Goal: Task Accomplishment & Management: Use online tool/utility

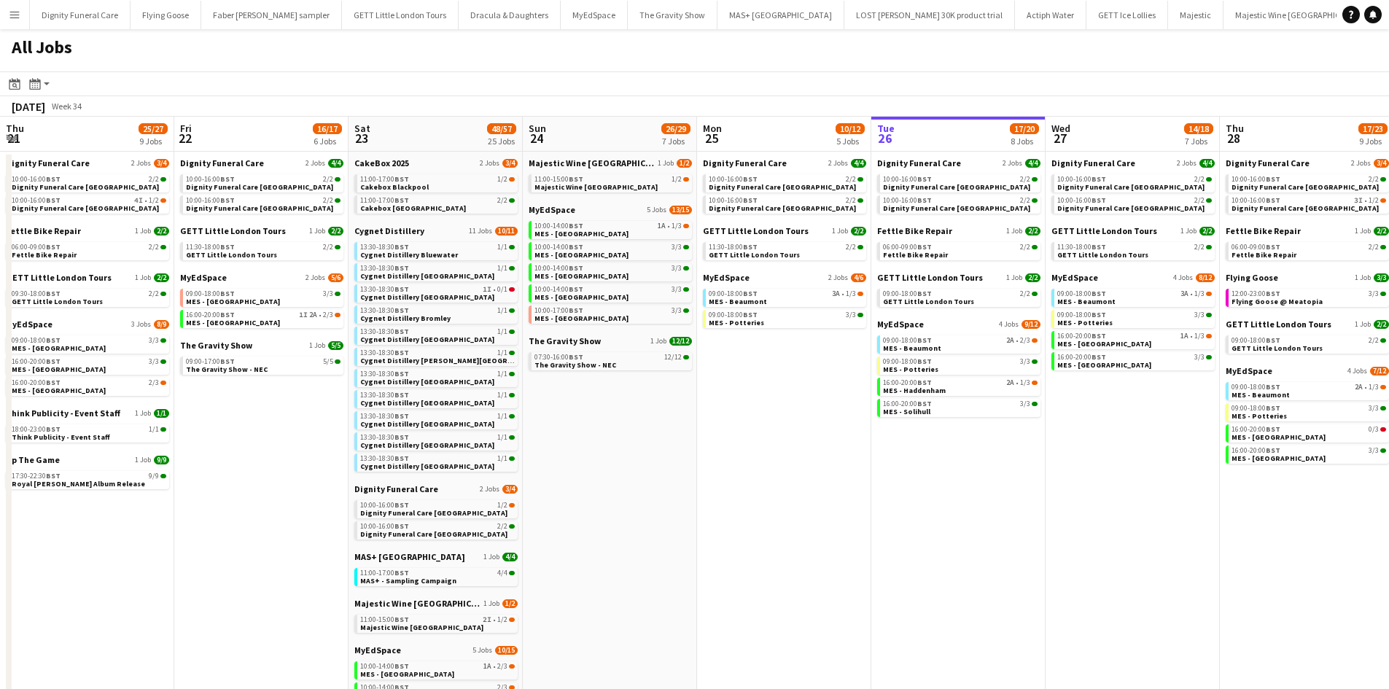
scroll to position [0, 438]
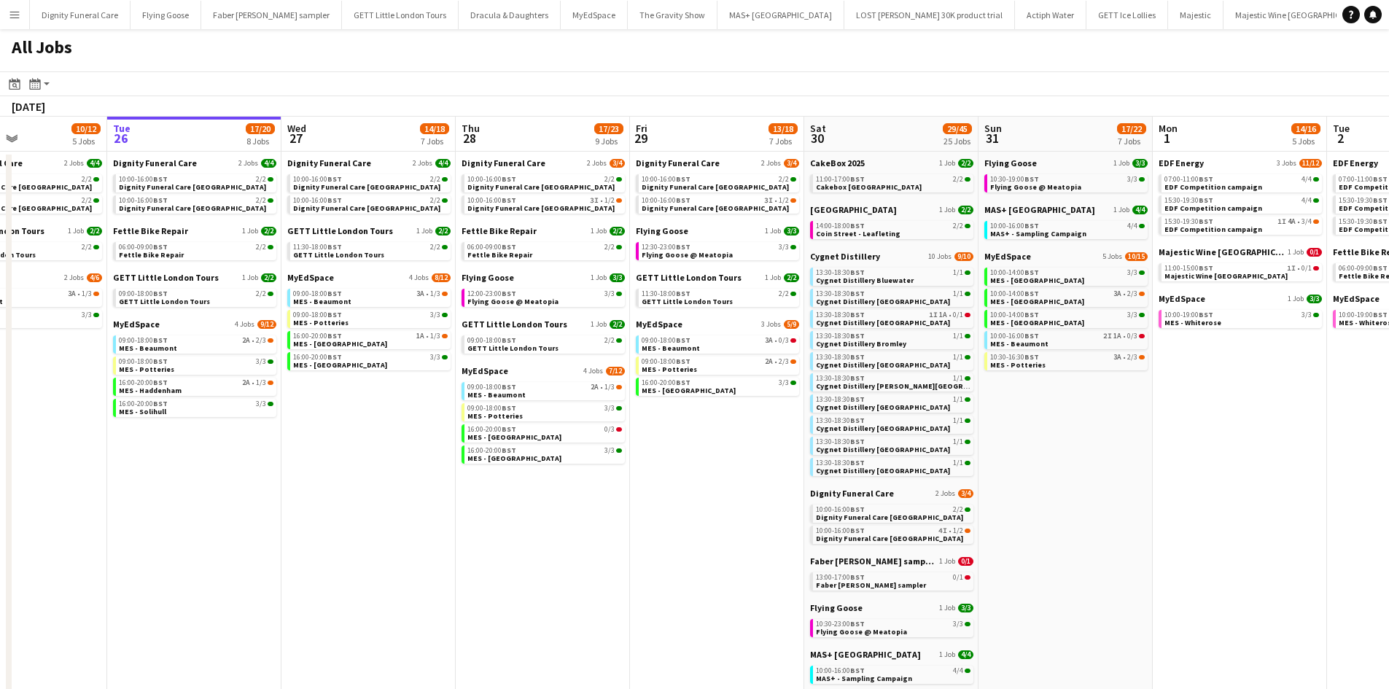
drag, startPoint x: 613, startPoint y: 272, endPoint x: 259, endPoint y: 267, distance: 353.7
click at [244, 270] on app-calendar-viewport "Fri 22 16/17 6 Jobs Sat 23 48/57 25 Jobs Sun 24 26/29 7 Jobs Mon 25 10/12 5 Job…" at bounding box center [694, 558] width 1389 height 882
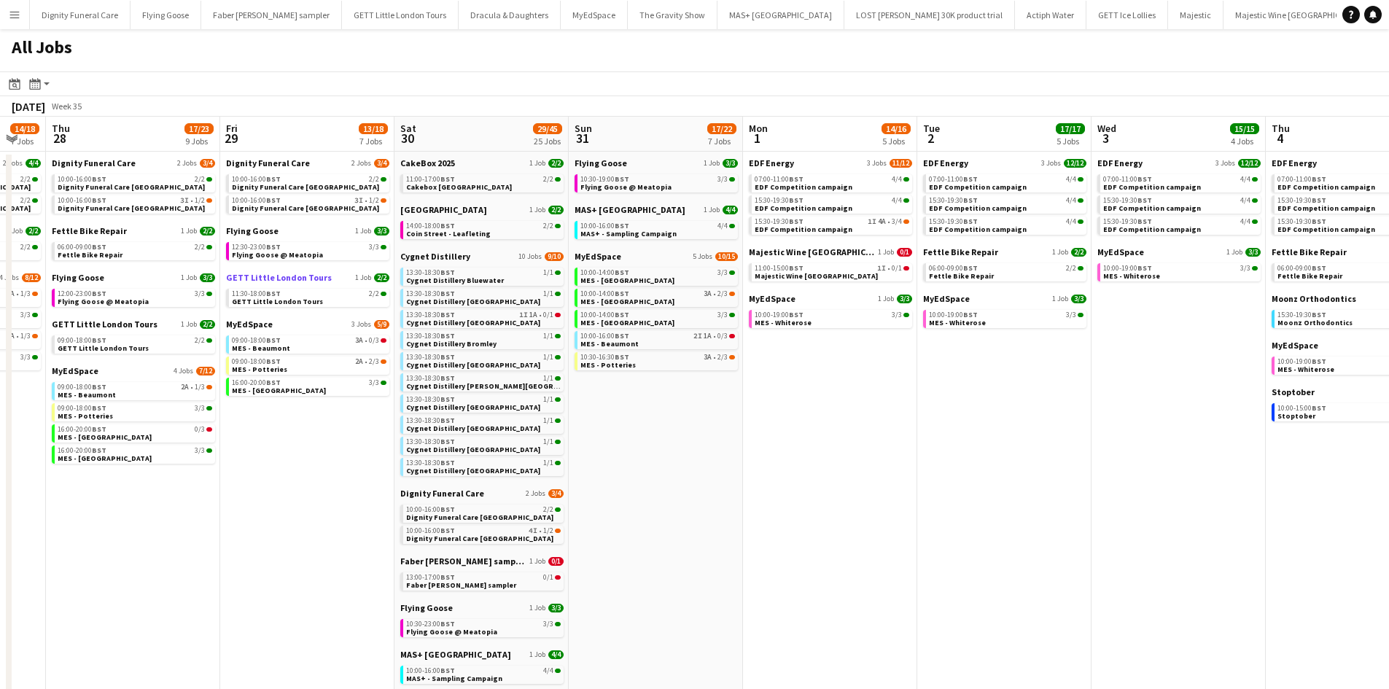
scroll to position [0, 480]
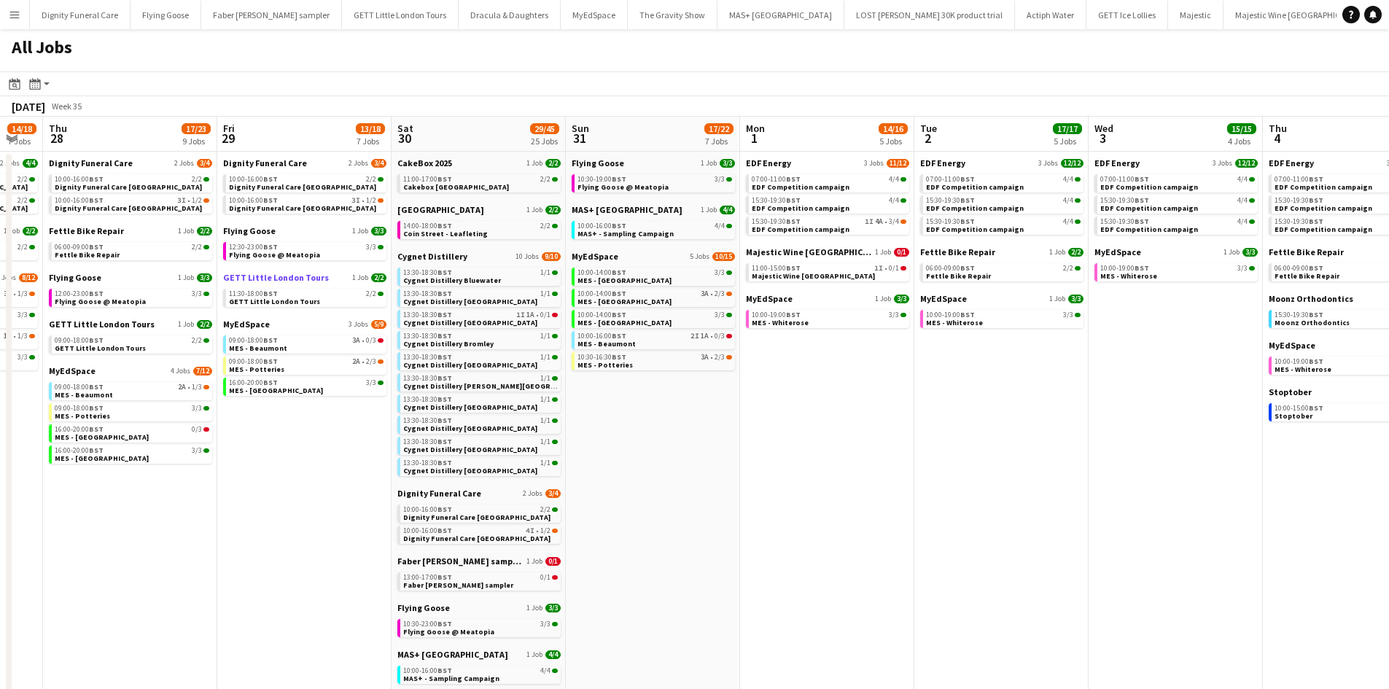
drag, startPoint x: 644, startPoint y: 270, endPoint x: 351, endPoint y: 274, distance: 292.5
click at [343, 275] on app-calendar-viewport "Mon 25 10/12 5 Jobs Tue 26 17/20 8 Jobs Wed 27 14/18 7 Jobs Thu 28 17/23 9 Jobs…" at bounding box center [694, 558] width 1389 height 882
click at [769, 163] on span "EDF Energy" at bounding box center [768, 163] width 45 height 11
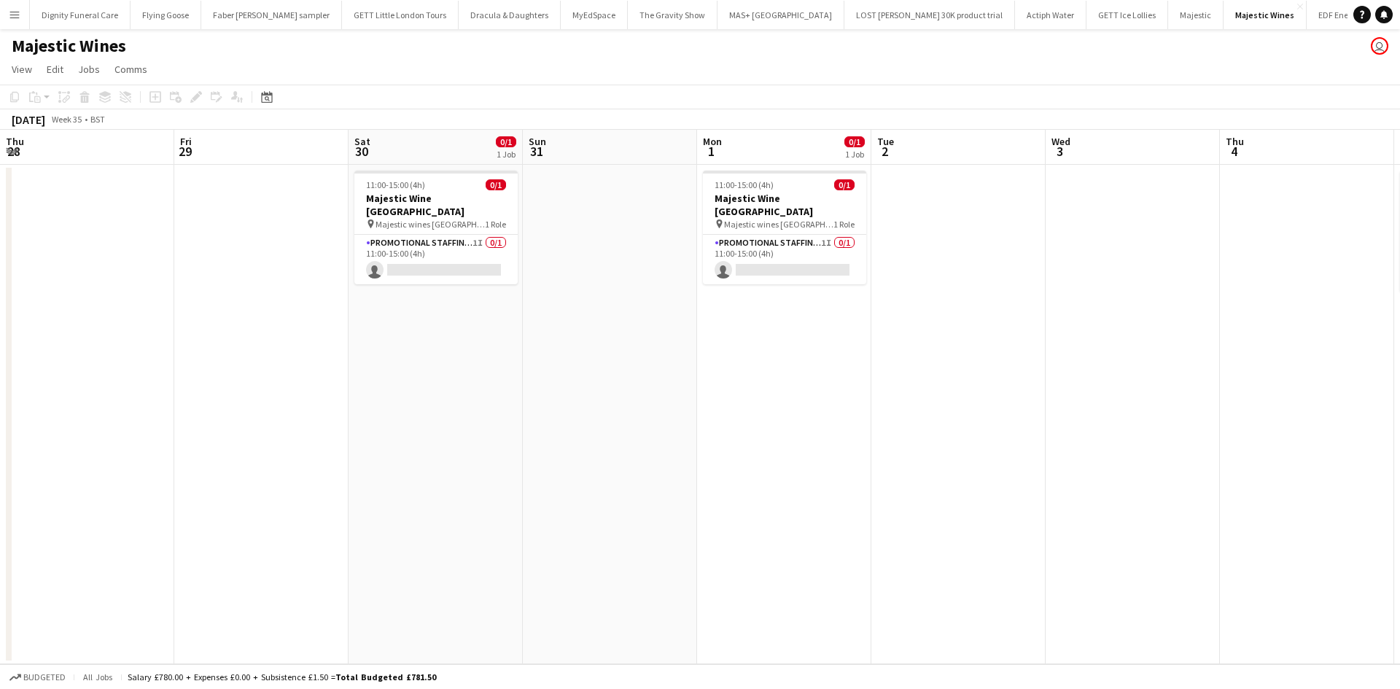
scroll to position [0, 500]
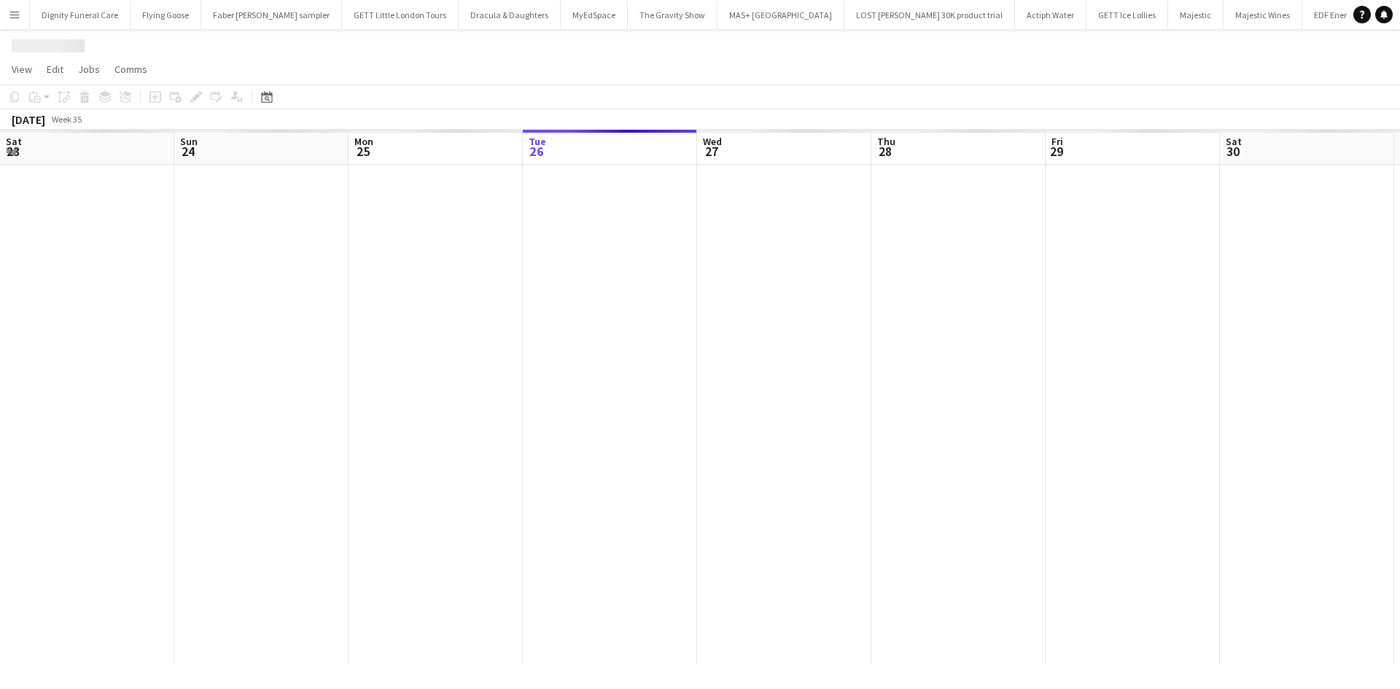
scroll to position [0, 349]
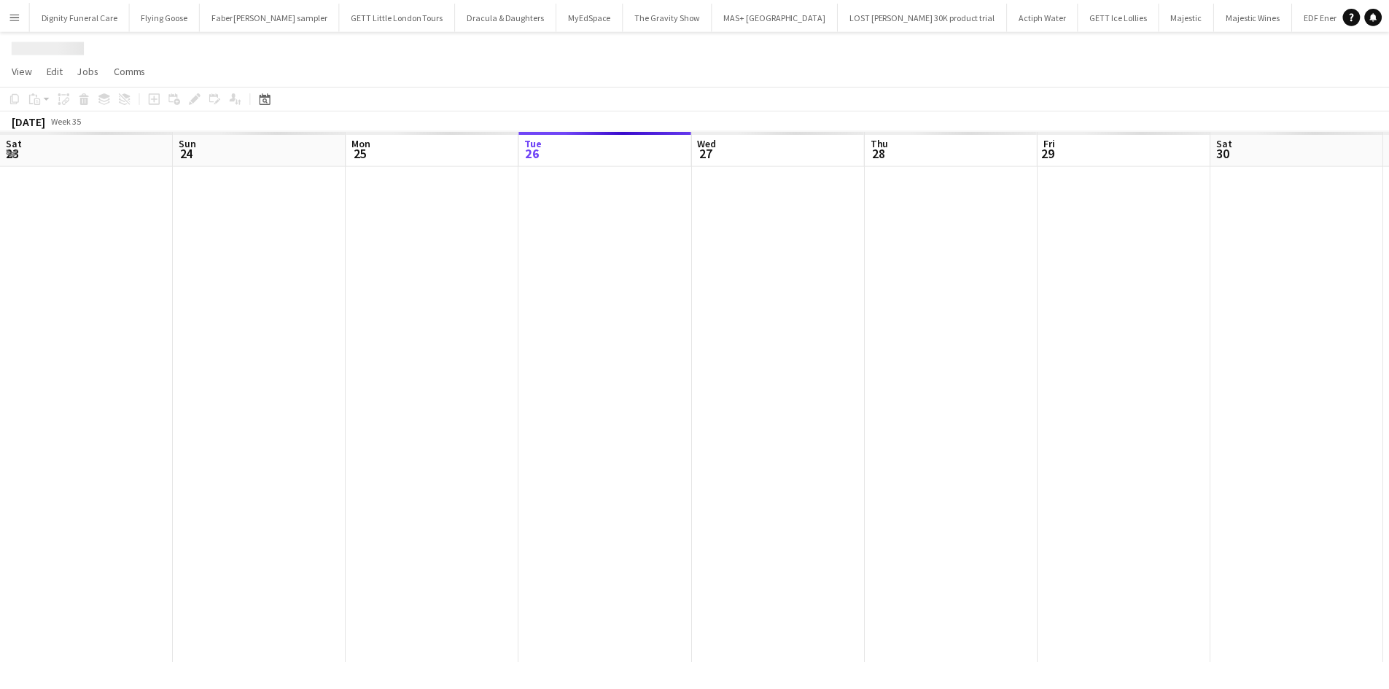
scroll to position [0, 349]
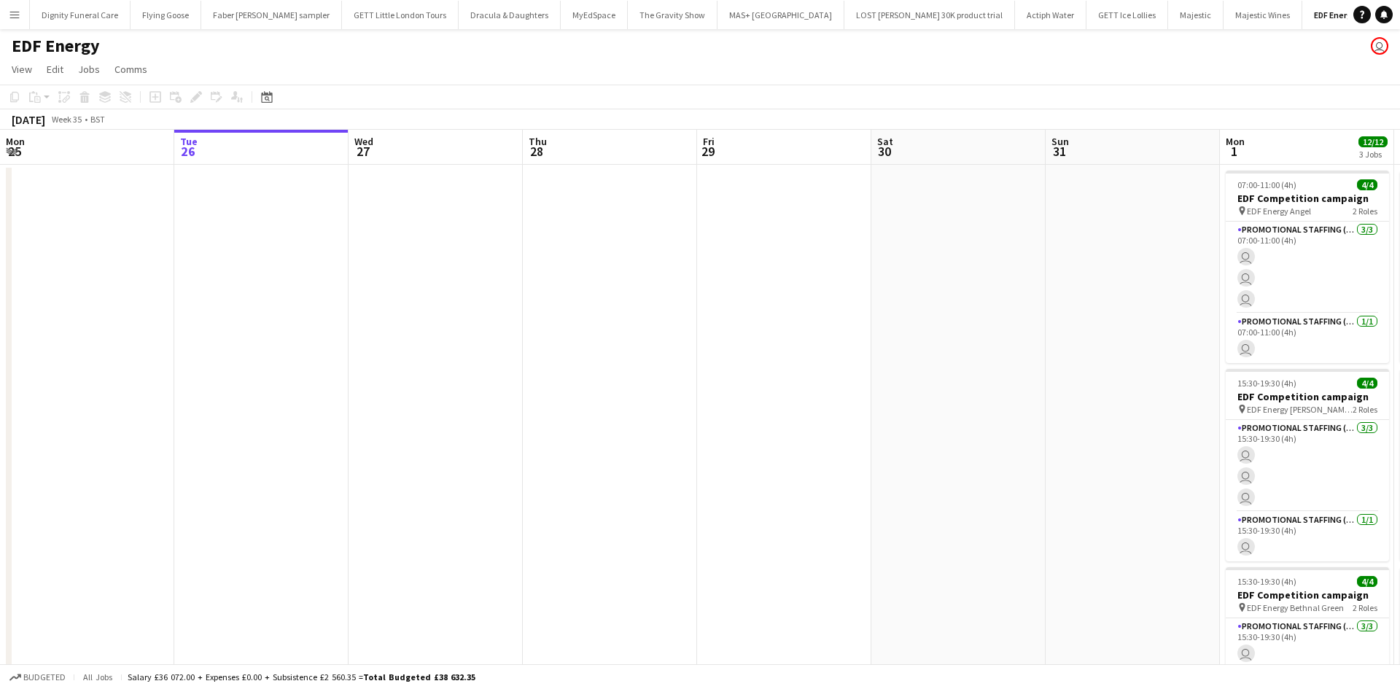
drag, startPoint x: 829, startPoint y: 294, endPoint x: 395, endPoint y: 252, distance: 435.9
click at [352, 251] on app-calendar-viewport "Sat 23 Sun 24 Mon 25 Tue 26 Wed 27 Thu 28 Fri 29 Sat 30 Sun 31 Mon 1 12/12 3 Jo…" at bounding box center [700, 481] width 1400 height 702
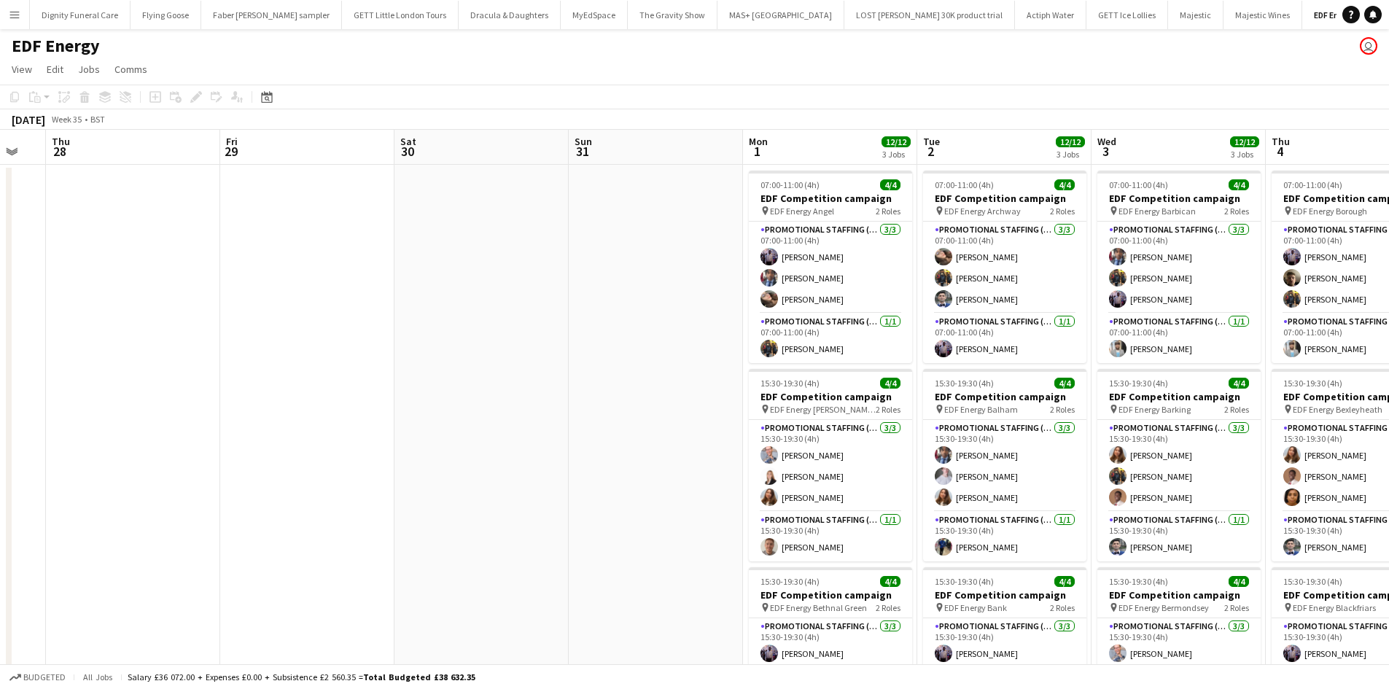
drag, startPoint x: 555, startPoint y: 276, endPoint x: 448, endPoint y: 272, distance: 107.3
click at [440, 271] on app-calendar-viewport "Mon 25 Tue 26 Wed 27 Thu 28 Fri 29 Sat 30 Sun 31 Mon 1 12/12 3 Jobs Tue 2 12/12…" at bounding box center [694, 481] width 1389 height 702
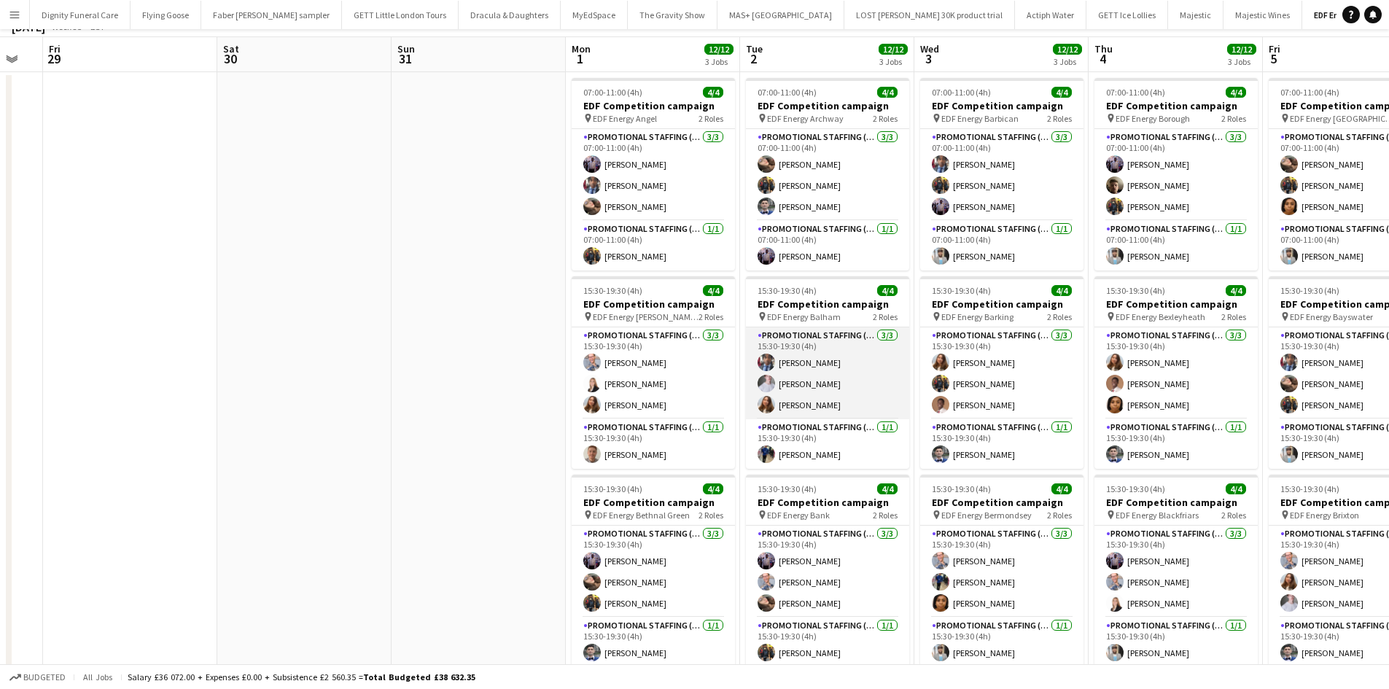
scroll to position [0, 0]
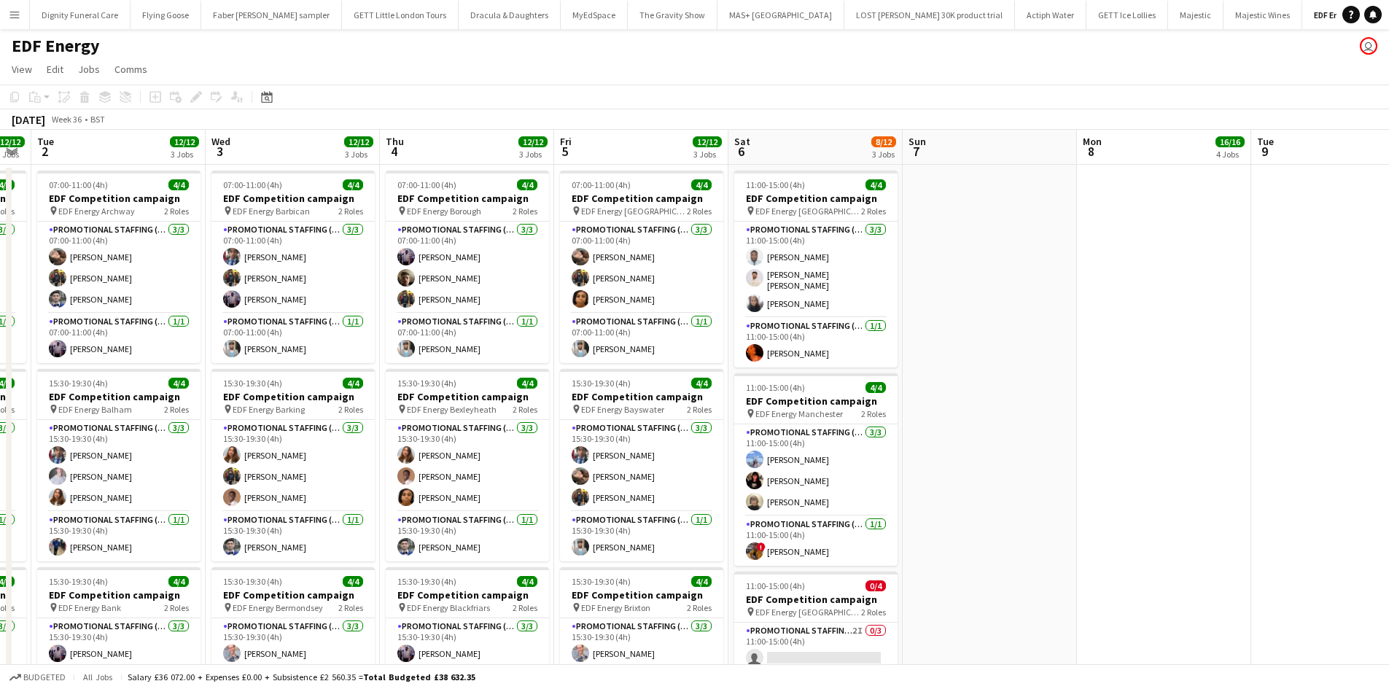
drag, startPoint x: 1004, startPoint y: 355, endPoint x: 828, endPoint y: 390, distance: 179.9
click at [282, 351] on app-calendar-viewport "Sat 30 Sun 31 Mon 1 12/12 3 Jobs Tue 2 12/12 3 Jobs Wed 3 12/12 3 Jobs Thu 4 12…" at bounding box center [694, 481] width 1389 height 702
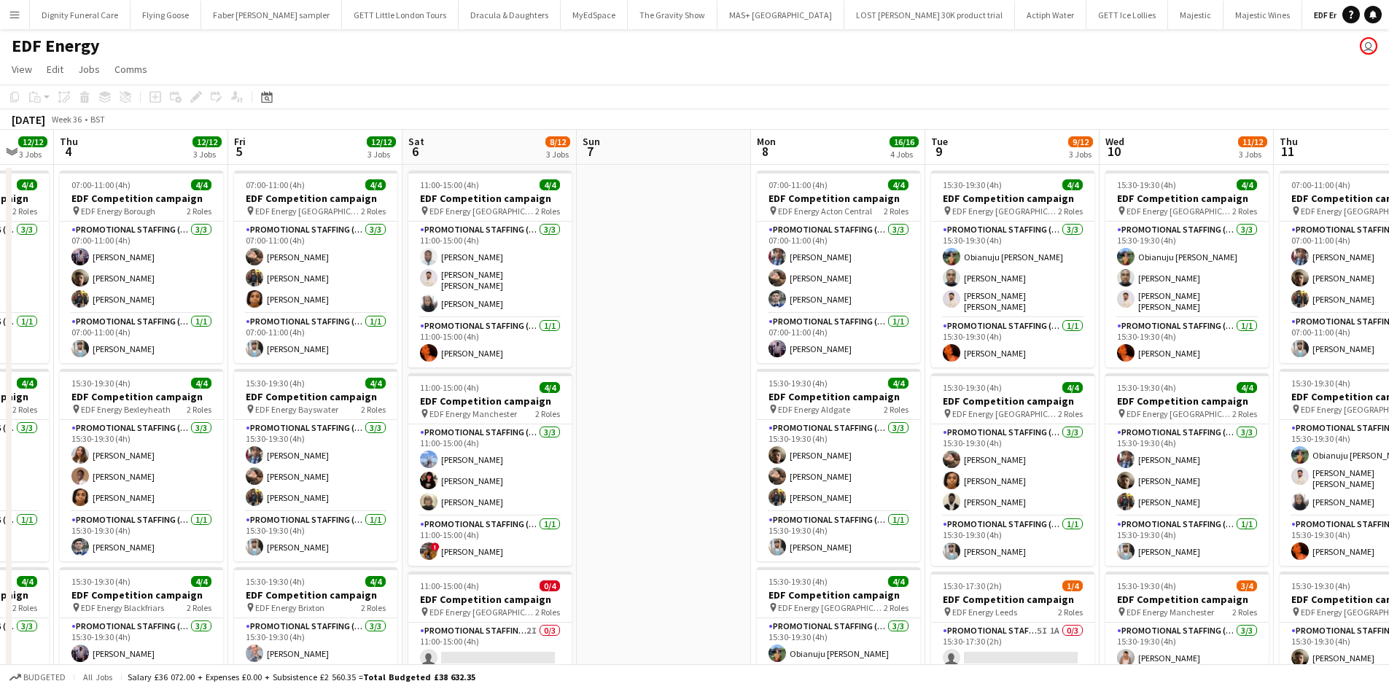
scroll to position [0, 548]
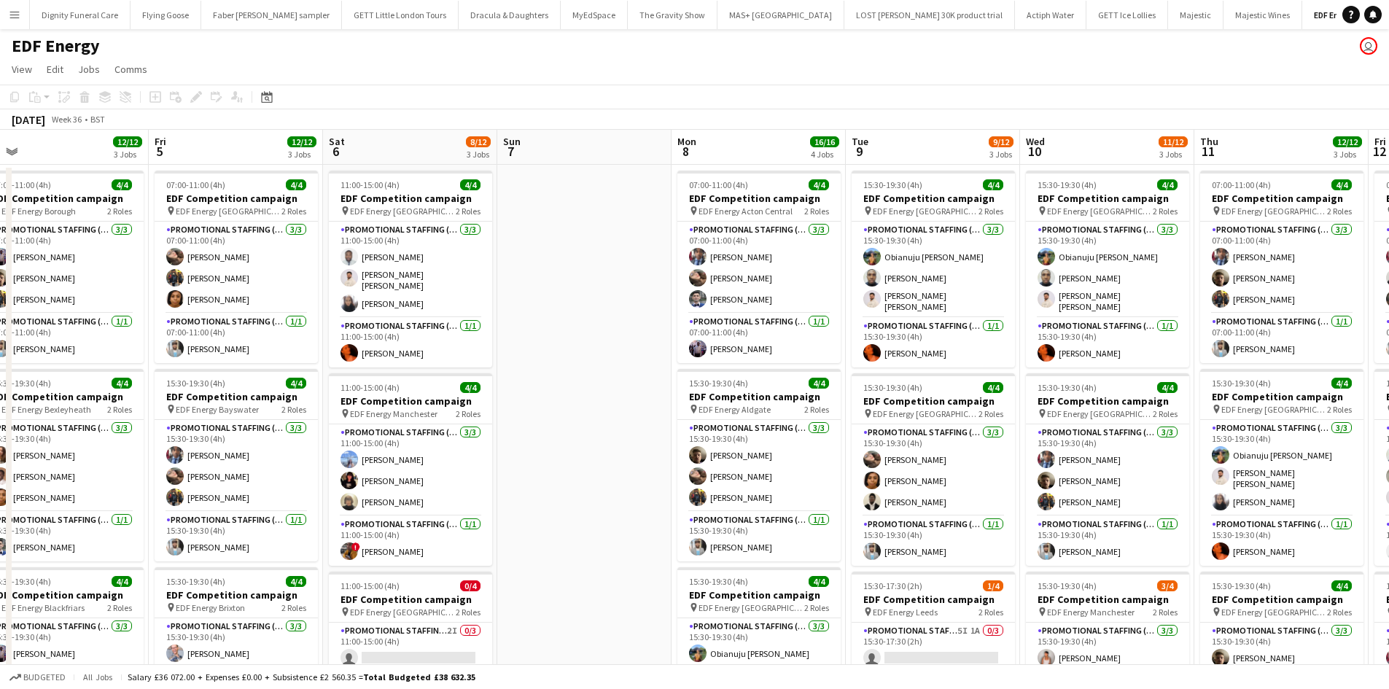
drag, startPoint x: 957, startPoint y: 338, endPoint x: 564, endPoint y: 323, distance: 392.6
click at [564, 323] on app-calendar-viewport "Mon 1 12/12 3 Jobs Tue 2 12/12 3 Jobs Wed 3 12/12 3 Jobs Thu 4 12/12 3 Jobs Fri…" at bounding box center [694, 587] width 1389 height 914
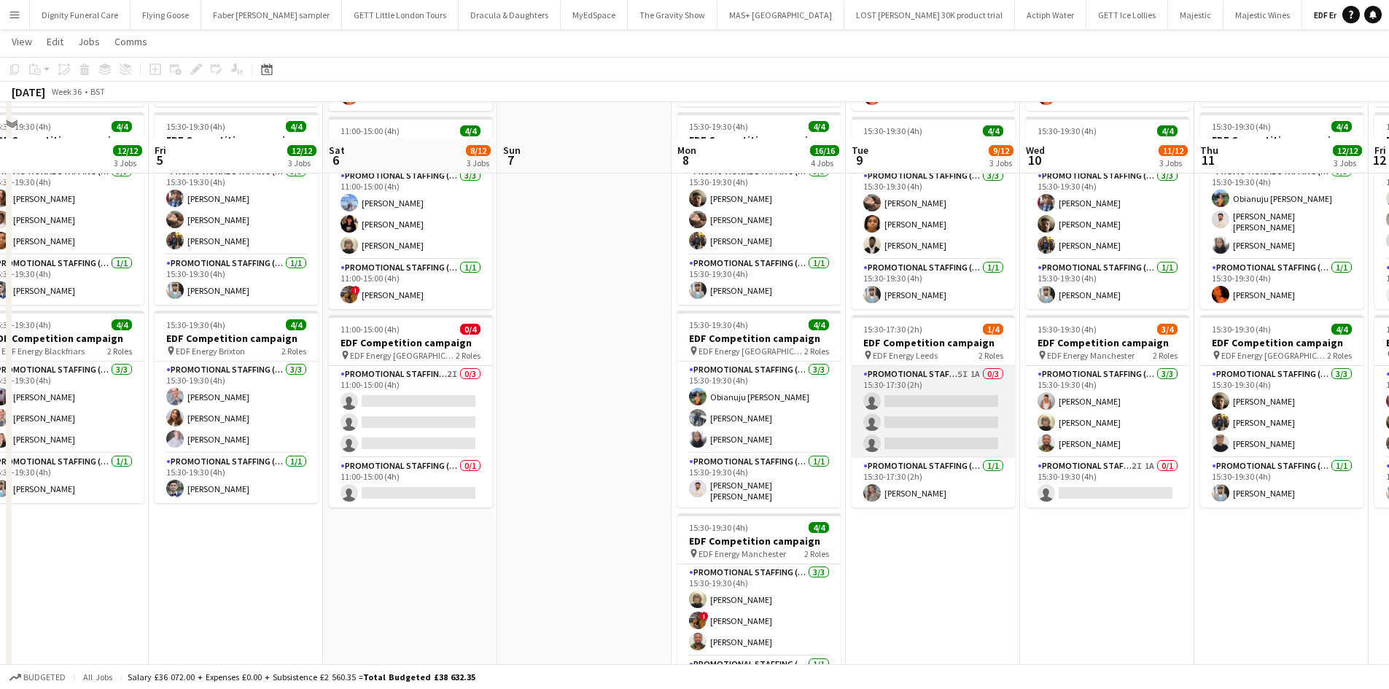
scroll to position [292, 0]
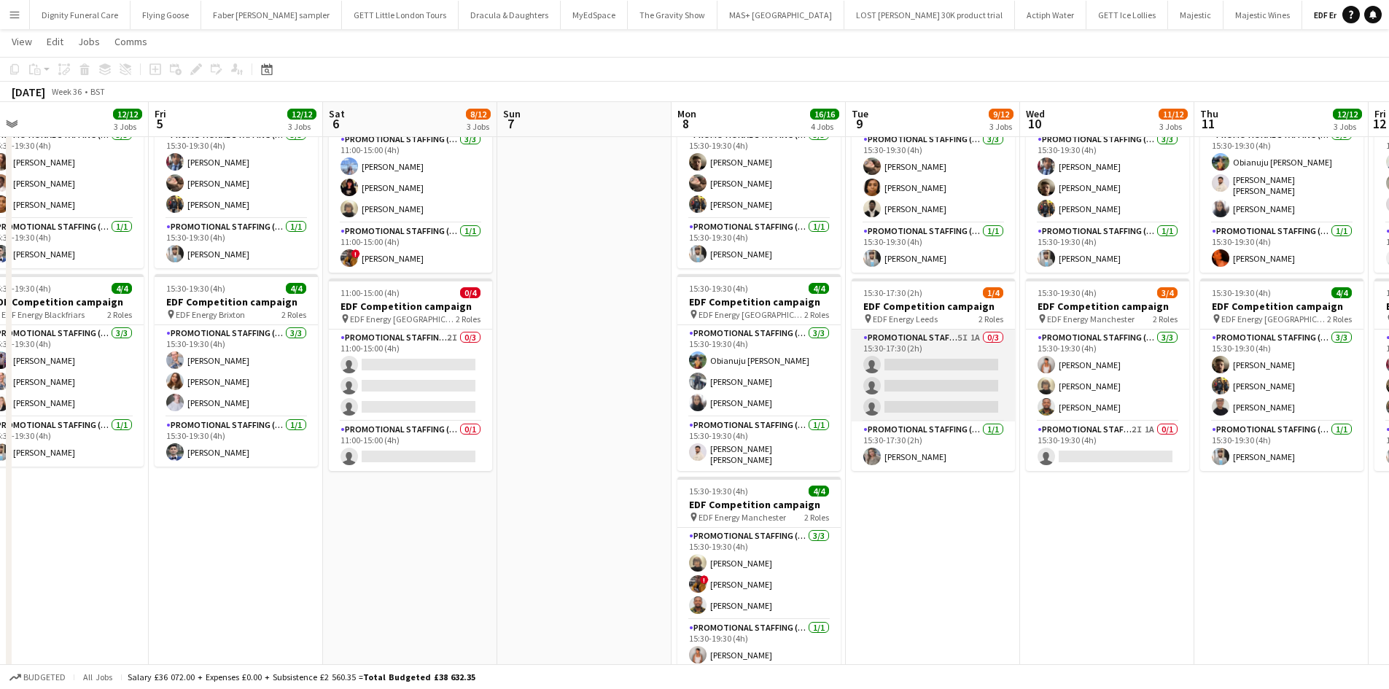
click at [949, 387] on app-card-role "Promotional Staffing (Flyering Staff) 5I 1A 0/3 15:30-17:30 (2h) single-neutral…" at bounding box center [933, 376] width 163 height 92
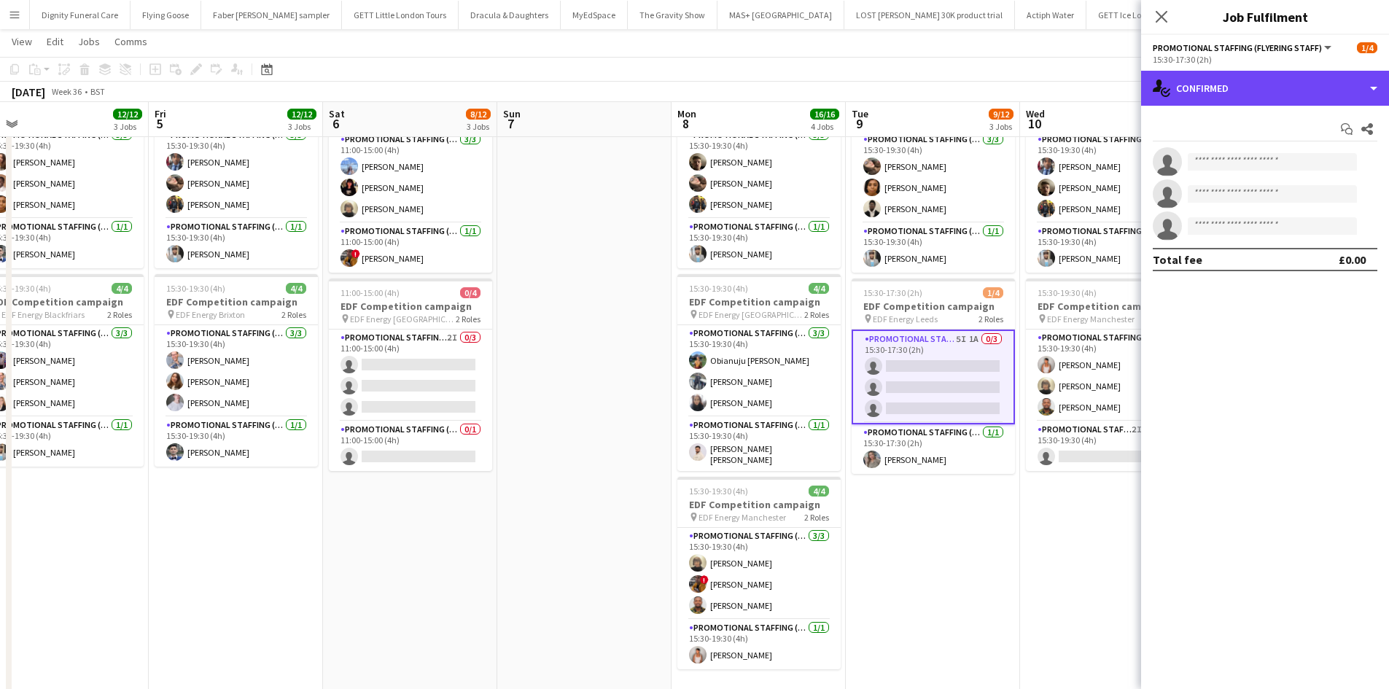
drag, startPoint x: 1242, startPoint y: 87, endPoint x: 1266, endPoint y: 152, distance: 69.9
click at [1243, 87] on div "single-neutral-actions-check-2 Confirmed" at bounding box center [1265, 88] width 248 height 35
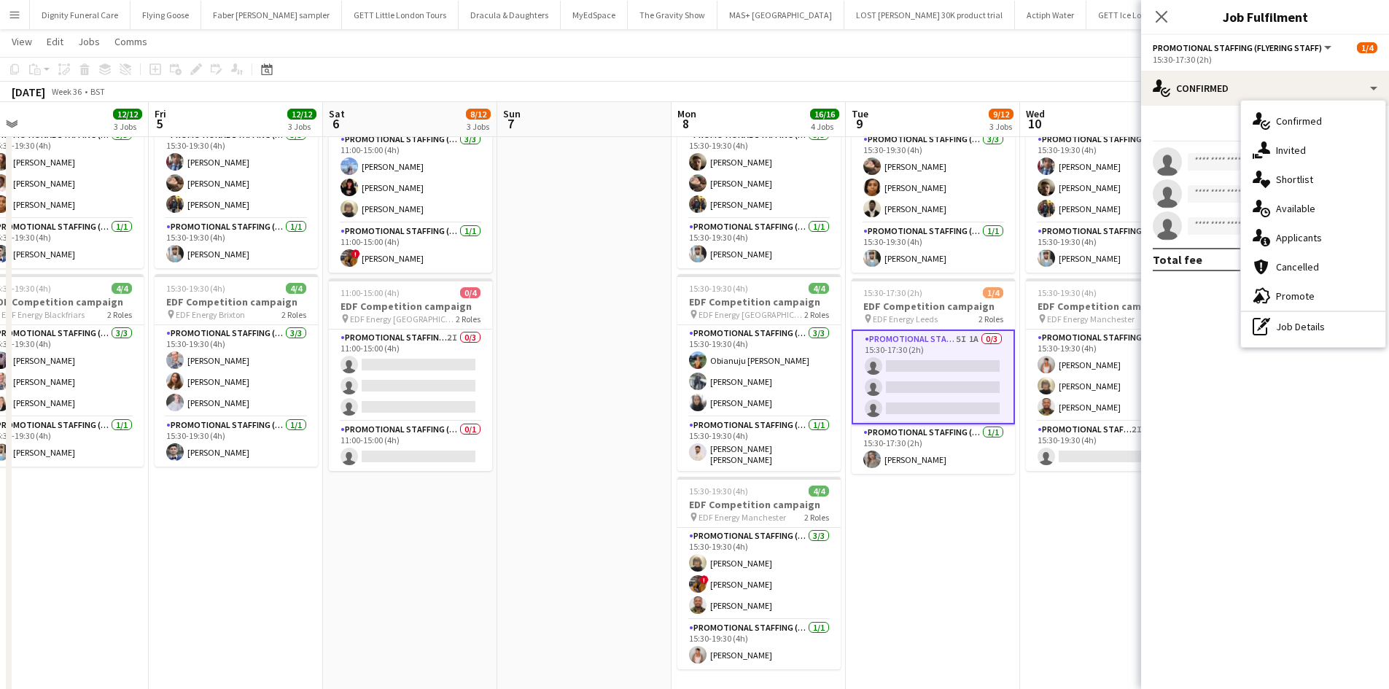
drag, startPoint x: 1294, startPoint y: 237, endPoint x: 1208, endPoint y: 263, distance: 89.1
click at [1294, 237] on div "single-neutral-actions-information Applicants" at bounding box center [1313, 237] width 144 height 29
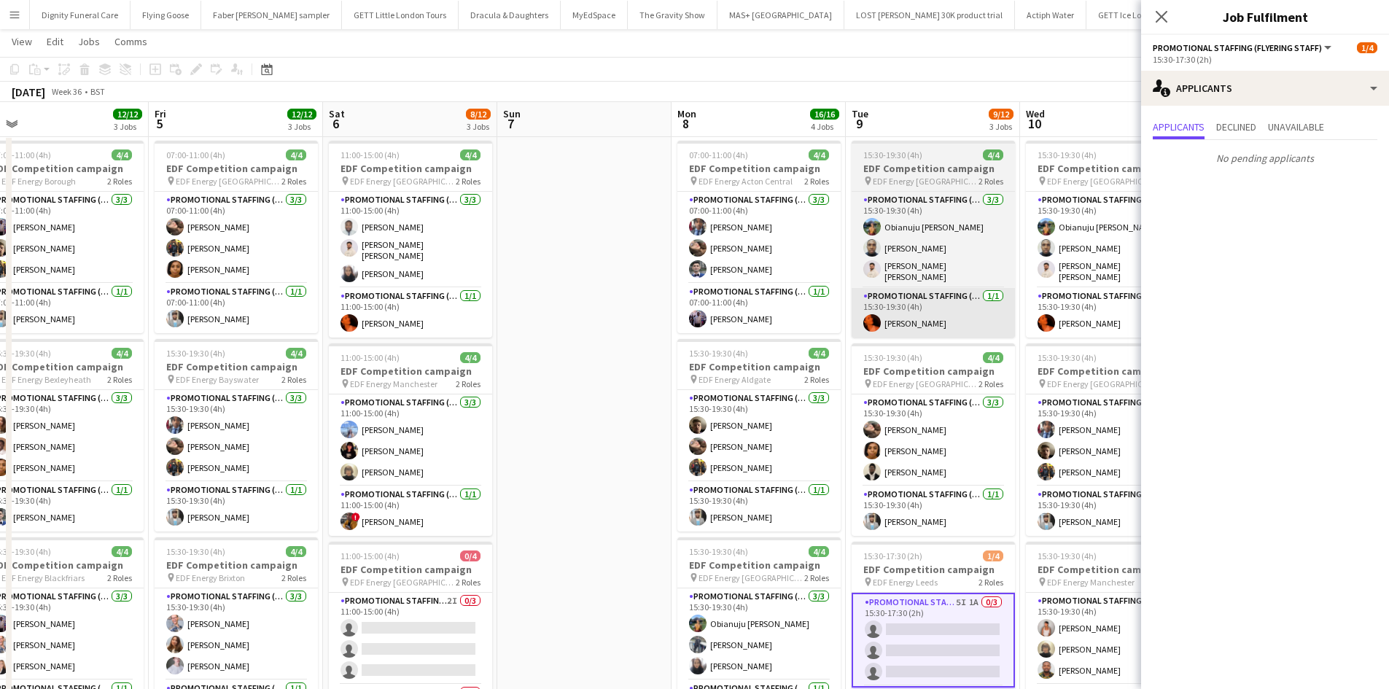
scroll to position [0, 0]
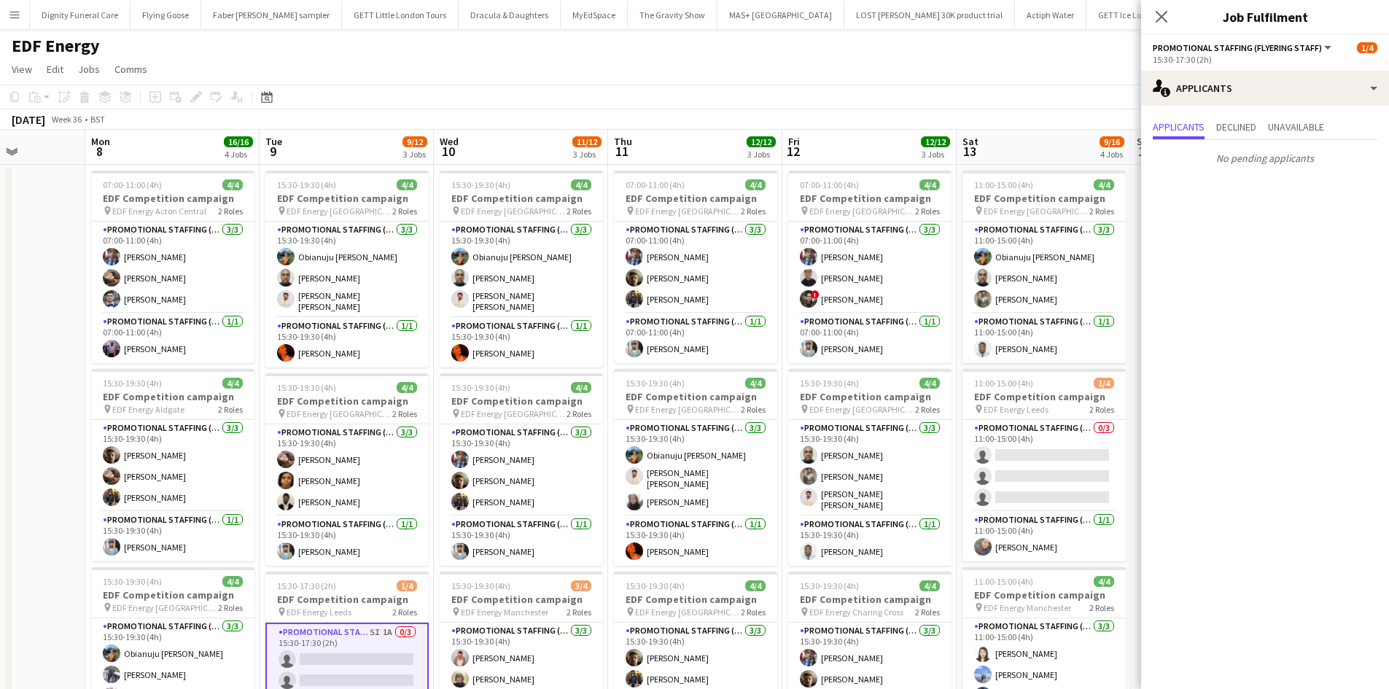
drag, startPoint x: 930, startPoint y: 322, endPoint x: 640, endPoint y: 315, distance: 289.6
click at [520, 315] on app-calendar-viewport "Wed 3 12/12 3 Jobs Thu 4 12/12 3 Jobs Fri 5 12/12 3 Jobs Sat 6 8/12 3 Jobs Sun …" at bounding box center [694, 587] width 1389 height 914
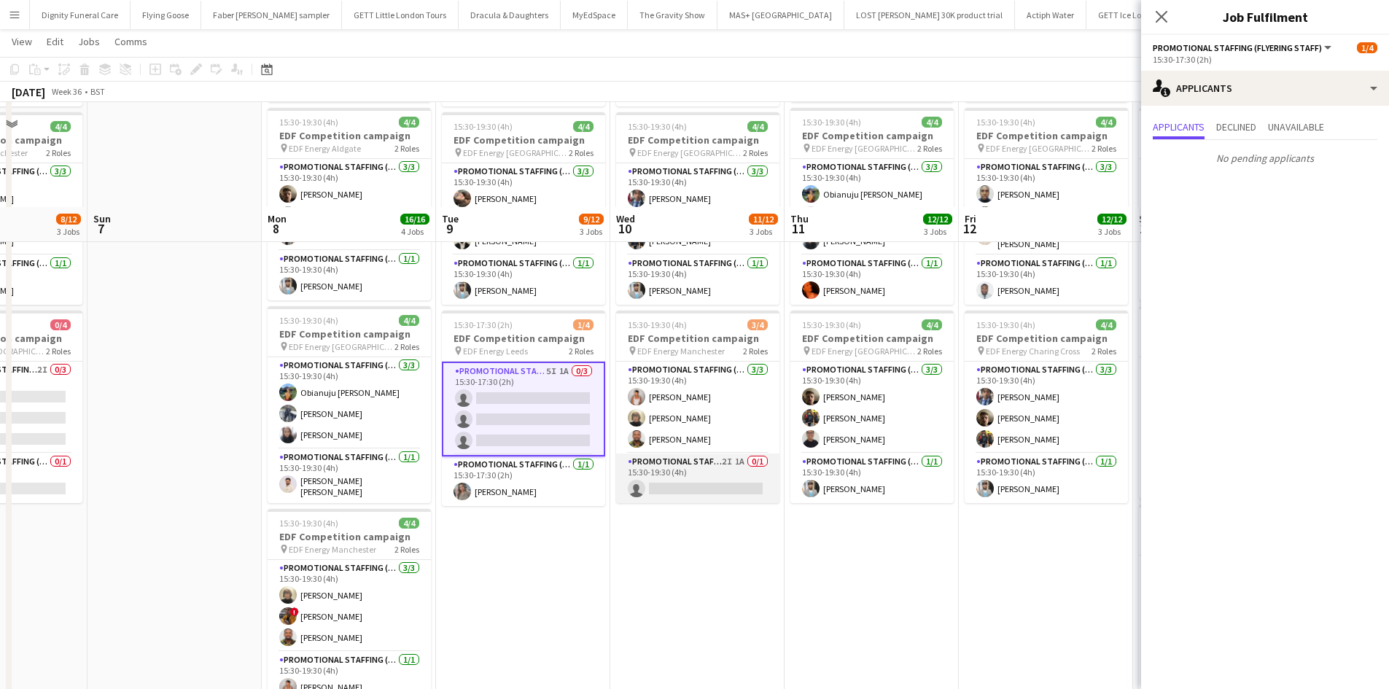
scroll to position [365, 0]
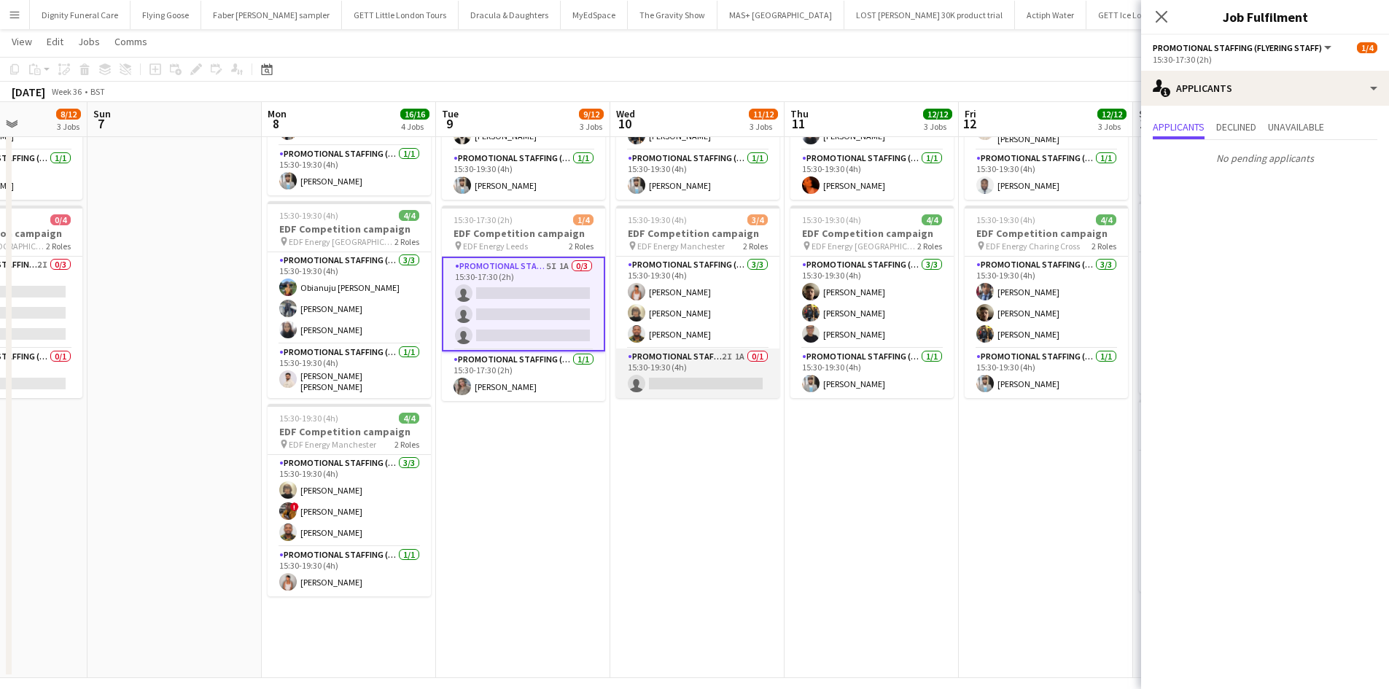
click at [715, 376] on app-card-role "Promotional Staffing (Team Leader) 2I 1A 0/1 15:30-19:30 (4h) single-neutral-ac…" at bounding box center [697, 374] width 163 height 50
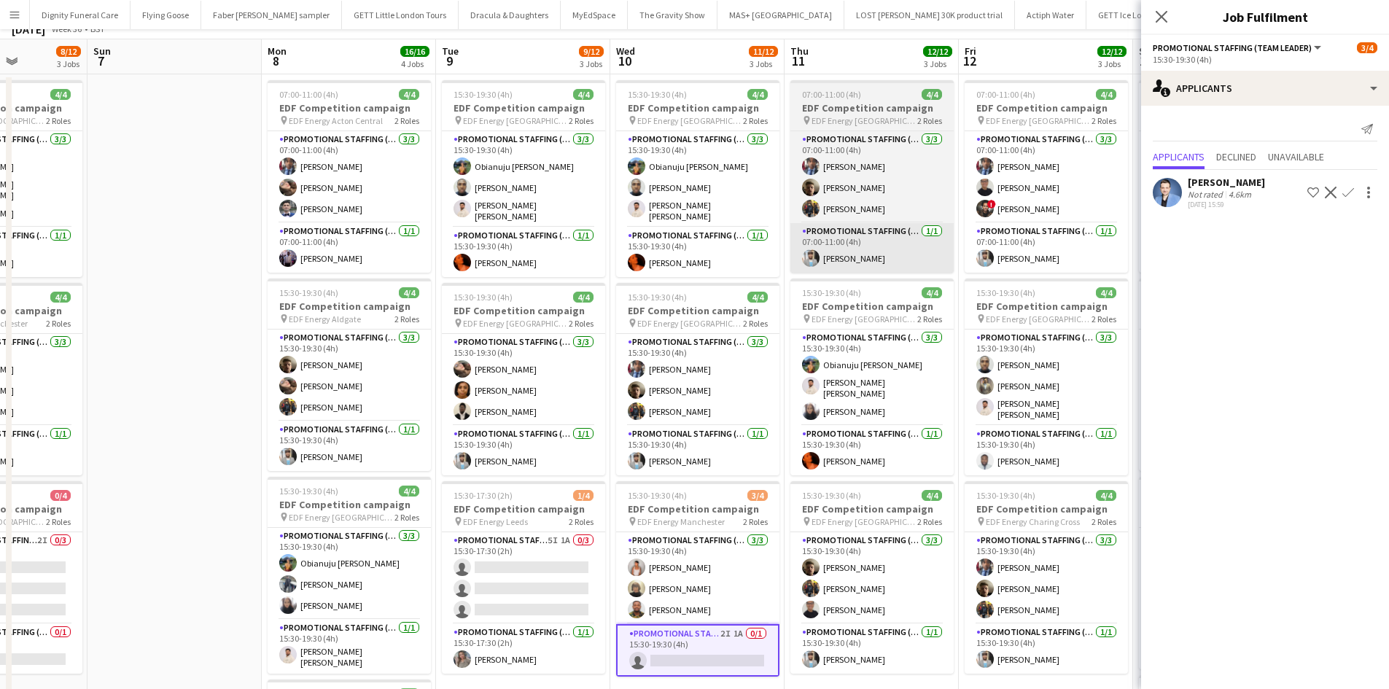
scroll to position [0, 0]
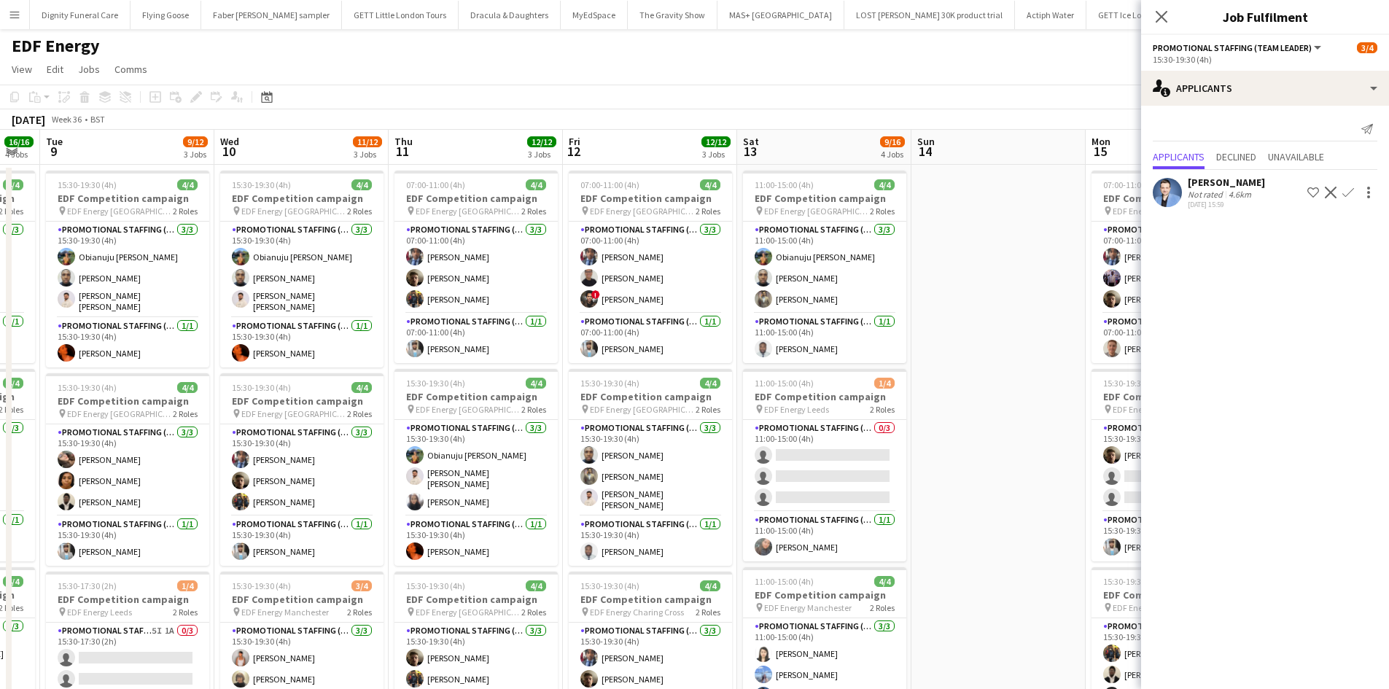
drag, startPoint x: 974, startPoint y: 334, endPoint x: 512, endPoint y: 331, distance: 462.4
click at [512, 331] on app-calendar-viewport "Sat 6 8/12 3 Jobs Sun 7 Mon 8 16/16 4 Jobs Tue 9 9/12 3 Jobs Wed 10 11/12 3 Job…" at bounding box center [694, 587] width 1389 height 914
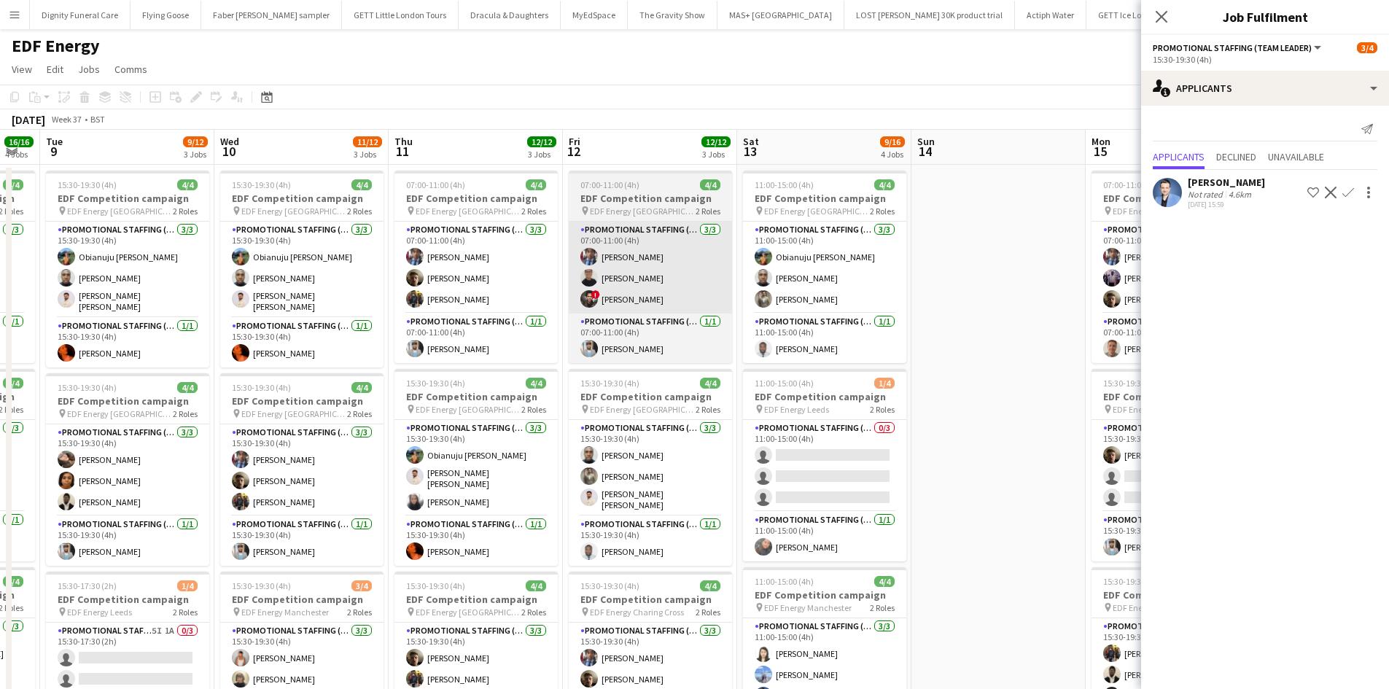
scroll to position [0, 549]
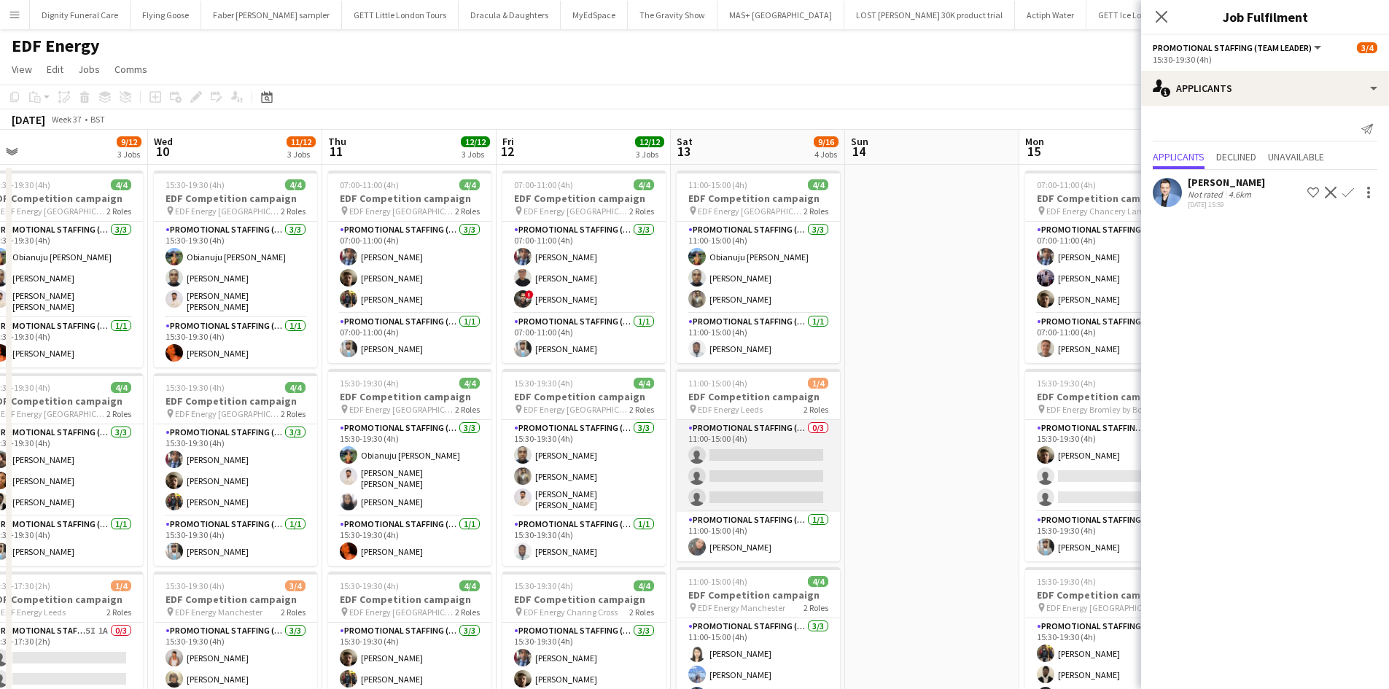
drag, startPoint x: 752, startPoint y: 466, endPoint x: 774, endPoint y: 464, distance: 22.7
click at [753, 466] on app-card-role "Promotional Staffing (Flyering Staff) 0/3 11:00-15:00 (4h) single-neutral-actio…" at bounding box center [758, 466] width 163 height 92
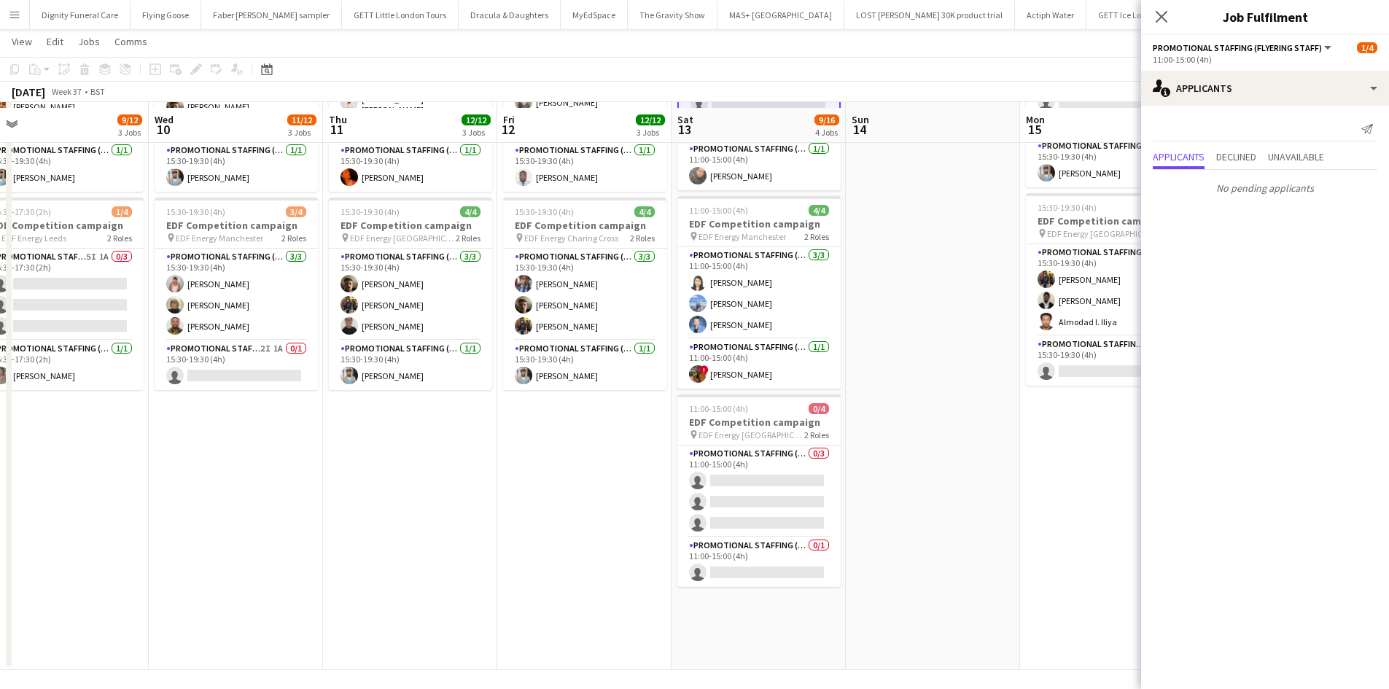
scroll to position [378, 0]
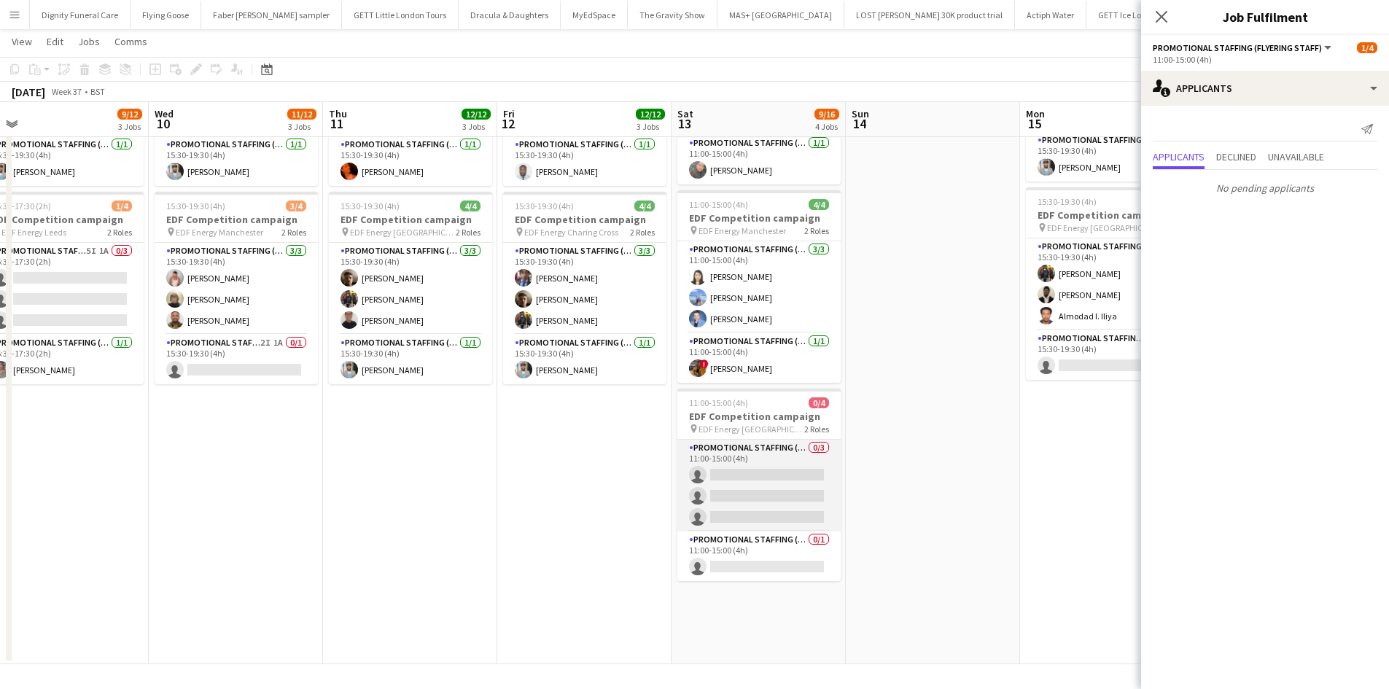
click at [780, 466] on app-card-role "Promotional Staffing (Flyering Staff) 0/3 11:00-15:00 (4h) single-neutral-actio…" at bounding box center [758, 486] width 163 height 92
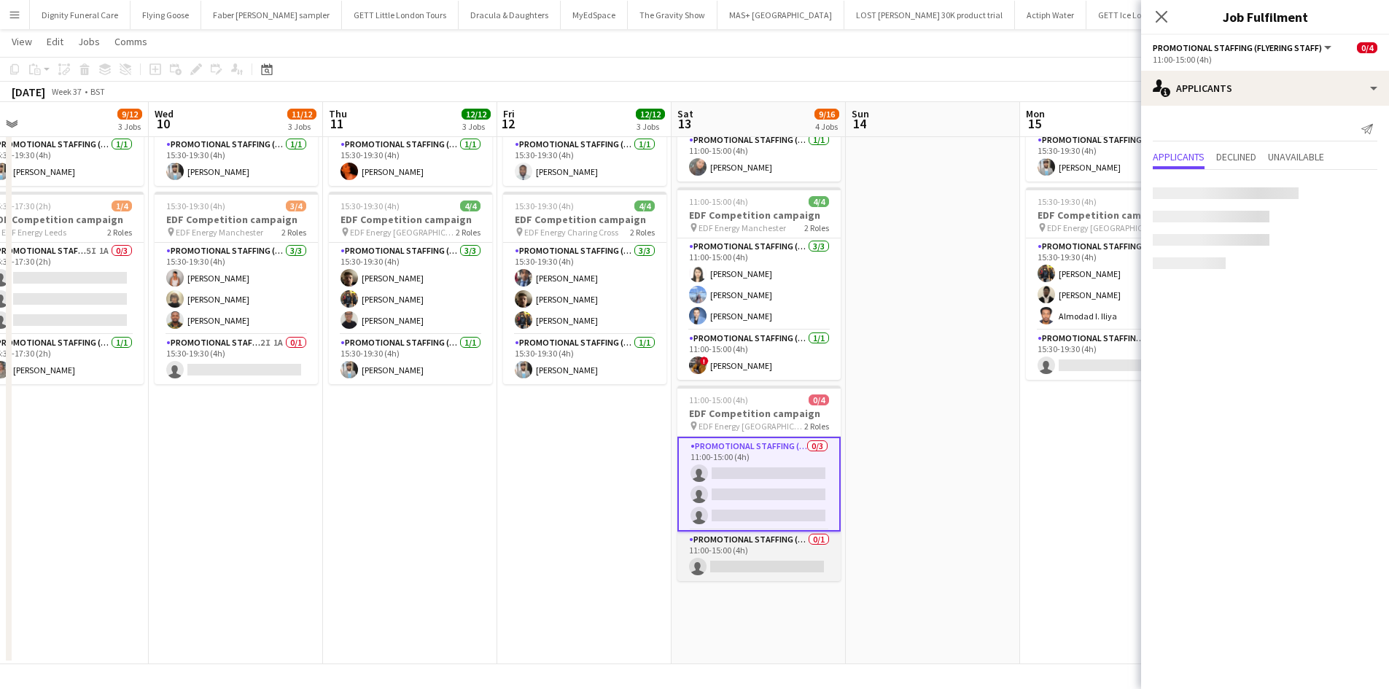
click at [773, 564] on app-card-role "Promotional Staffing (Team Leader) 0/1 11:00-15:00 (4h) single-neutral-actions" at bounding box center [758, 557] width 163 height 50
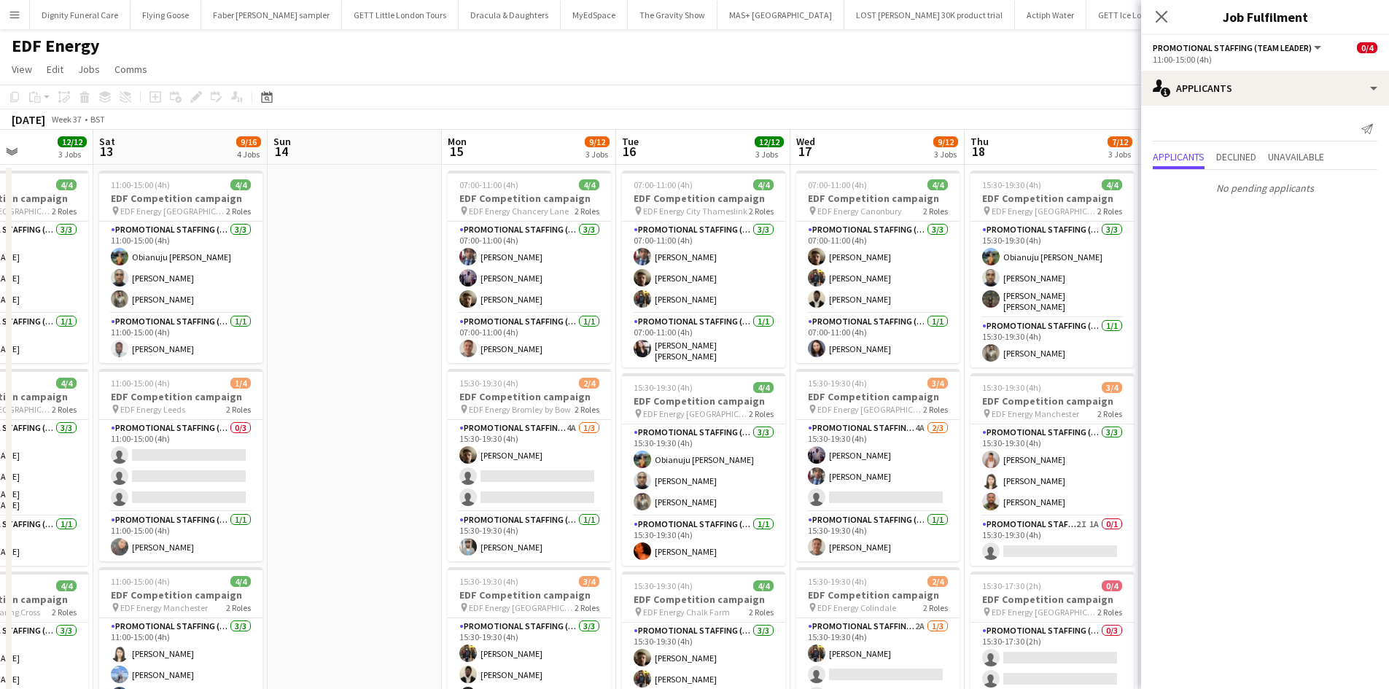
scroll to position [0, 576]
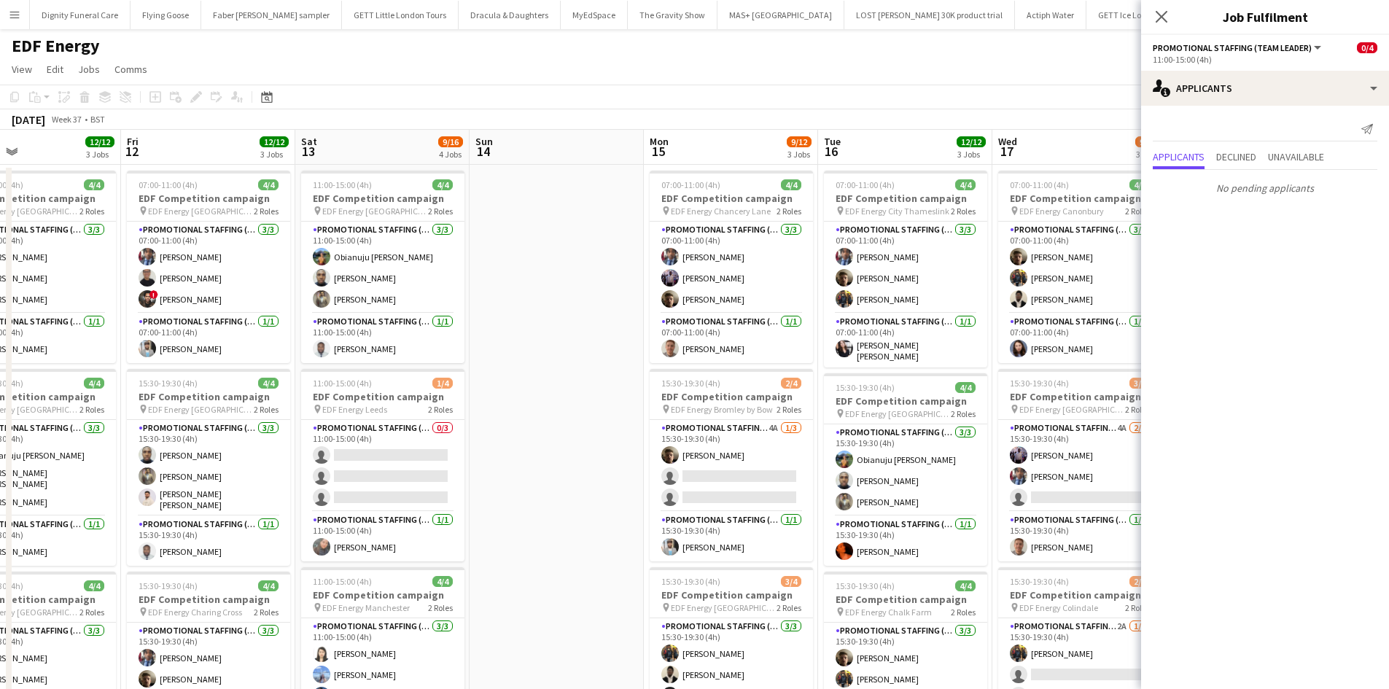
drag, startPoint x: 691, startPoint y: 348, endPoint x: 544, endPoint y: 346, distance: 146.6
click at [544, 346] on app-calendar-viewport "Mon 8 16/16 4 Jobs Tue 9 9/12 3 Jobs Wed 10 11/12 3 Jobs Thu 11 12/12 3 Jobs Fr…" at bounding box center [694, 587] width 1389 height 914
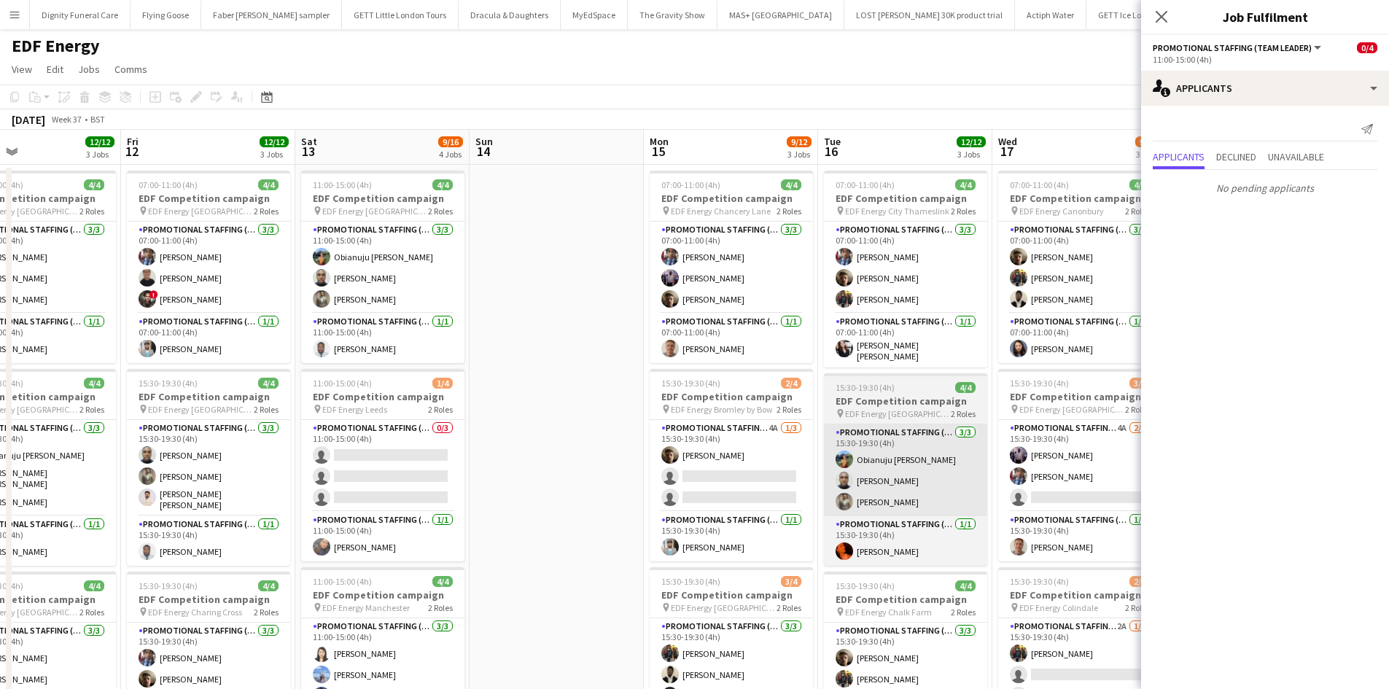
drag, startPoint x: 718, startPoint y: 486, endPoint x: 912, endPoint y: 467, distance: 194.2
click at [719, 486] on app-card-role "Promotional Staffing (Flyering Staff) 4A 1/3 15:30-19:30 (4h) Alex Jackson-Kemp…" at bounding box center [731, 466] width 163 height 92
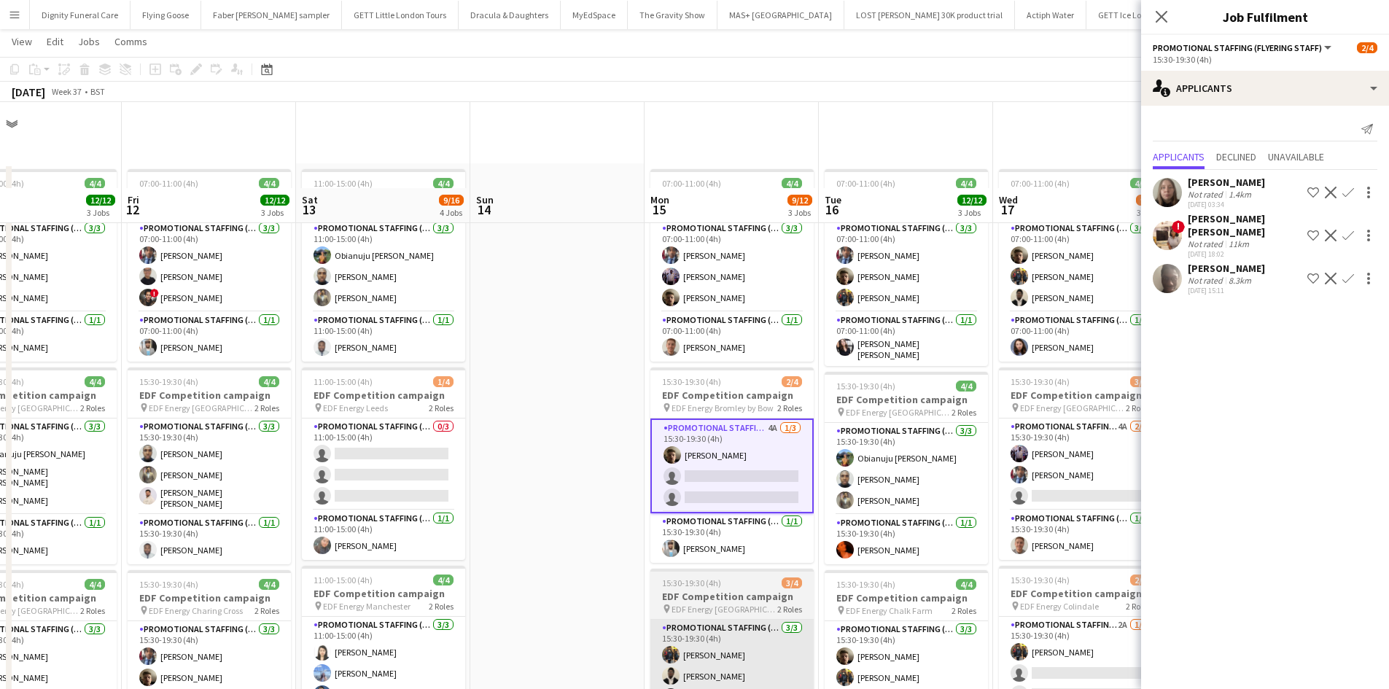
scroll to position [292, 0]
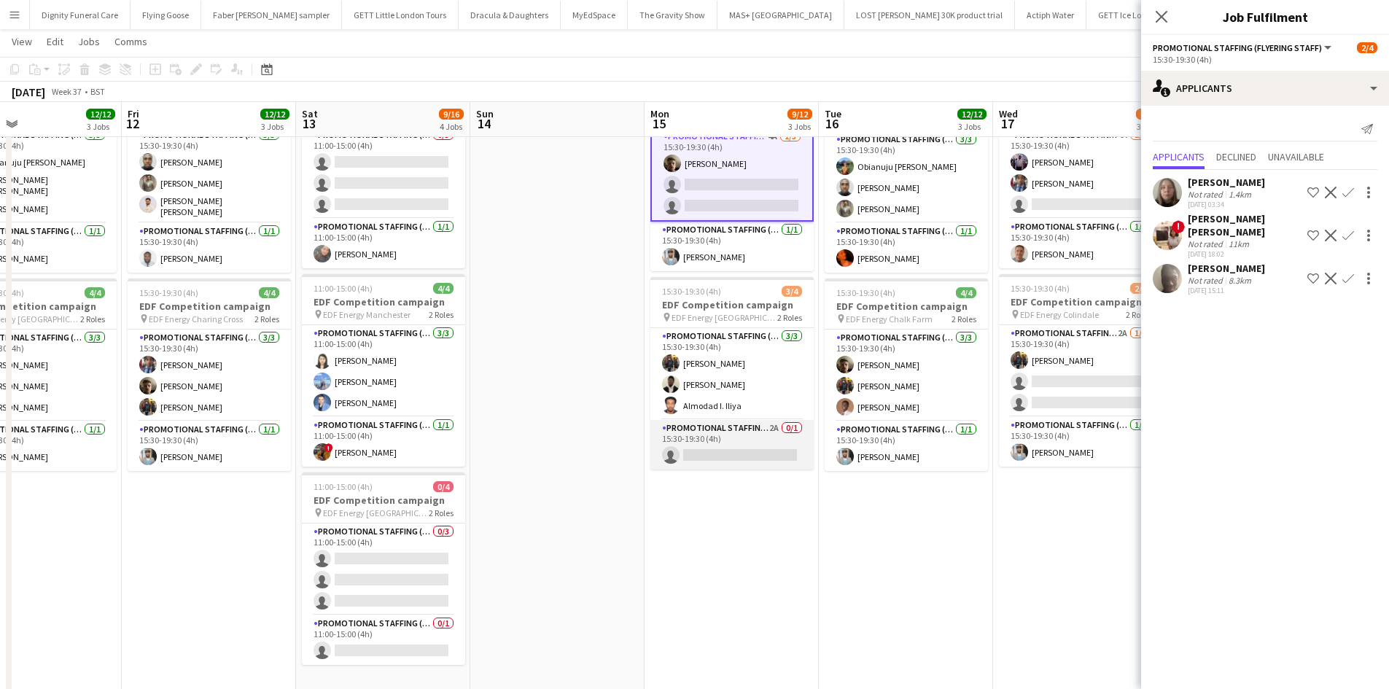
click at [751, 455] on app-card-role "Promotional Staffing (Team Leader) 2A 0/1 15:30-19:30 (4h) single-neutral-actio…" at bounding box center [731, 445] width 163 height 50
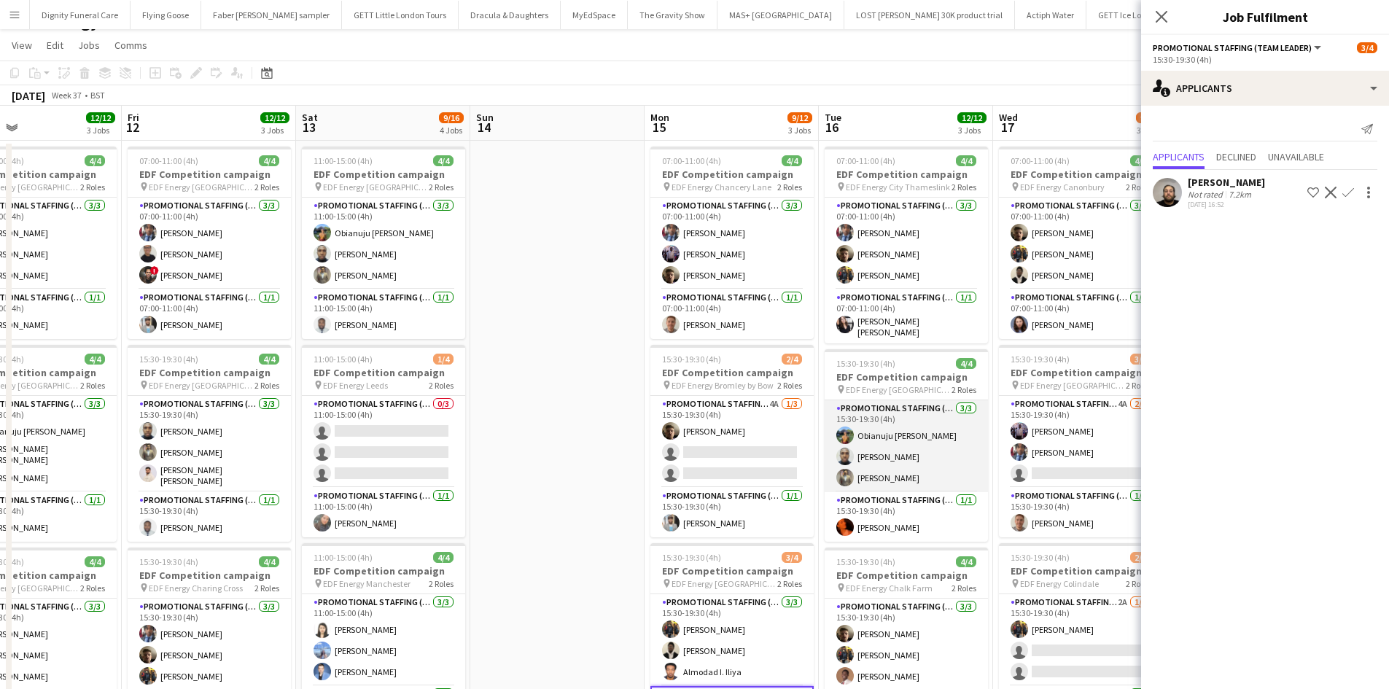
scroll to position [0, 0]
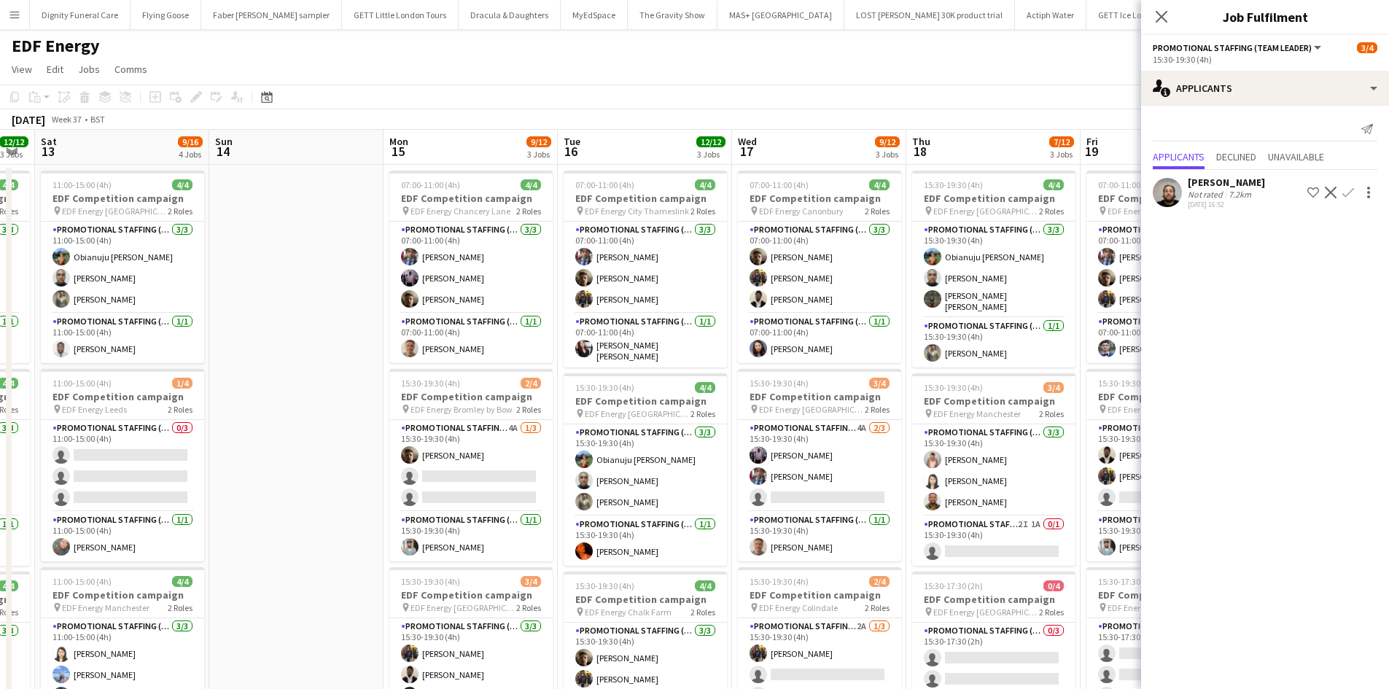
drag, startPoint x: 871, startPoint y: 397, endPoint x: 597, endPoint y: 392, distance: 273.5
click at [584, 396] on app-calendar-viewport "Wed 10 11/12 3 Jobs Thu 11 12/12 3 Jobs Fri 12 12/12 3 Jobs Sat 13 9/16 4 Jobs …" at bounding box center [694, 587] width 1389 height 914
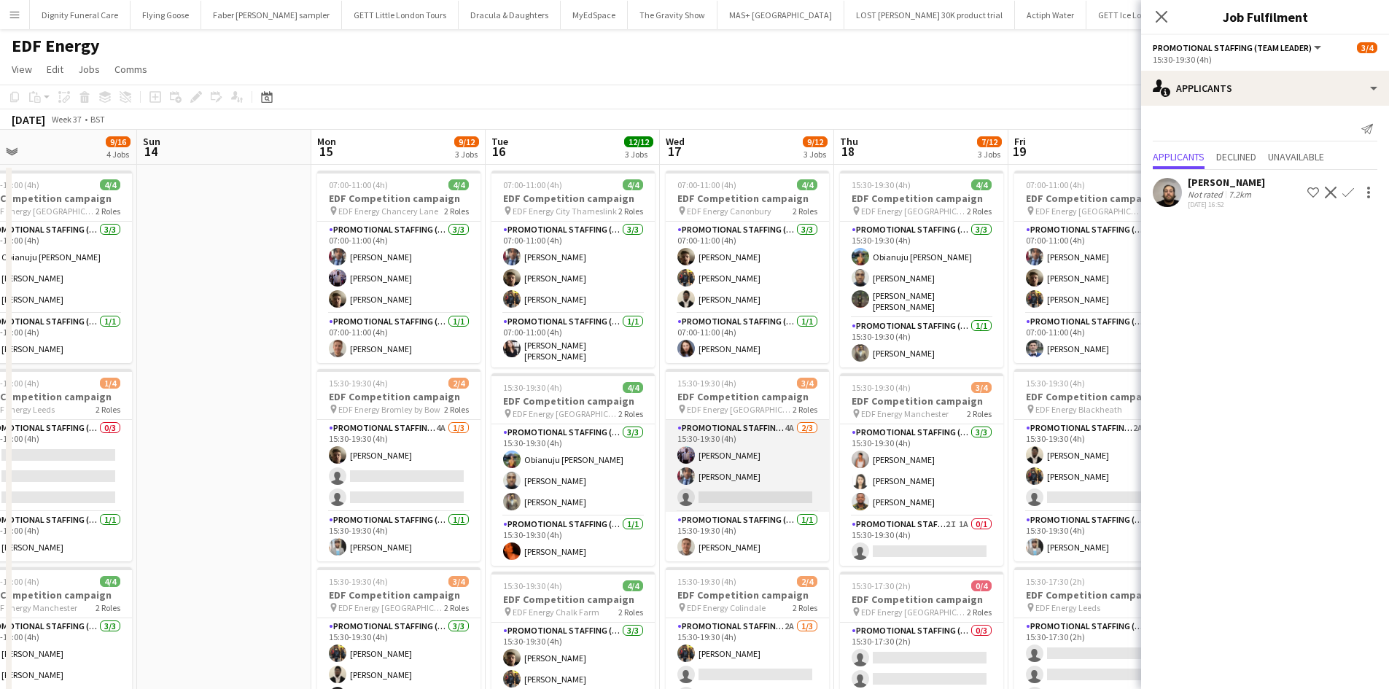
drag, startPoint x: 776, startPoint y: 490, endPoint x: 793, endPoint y: 486, distance: 17.2
click at [776, 491] on app-card-role "Promotional Staffing (Flyering Staff) 4A 2/3 15:30-19:30 (4h) osahon ogunyemi S…" at bounding box center [747, 466] width 163 height 92
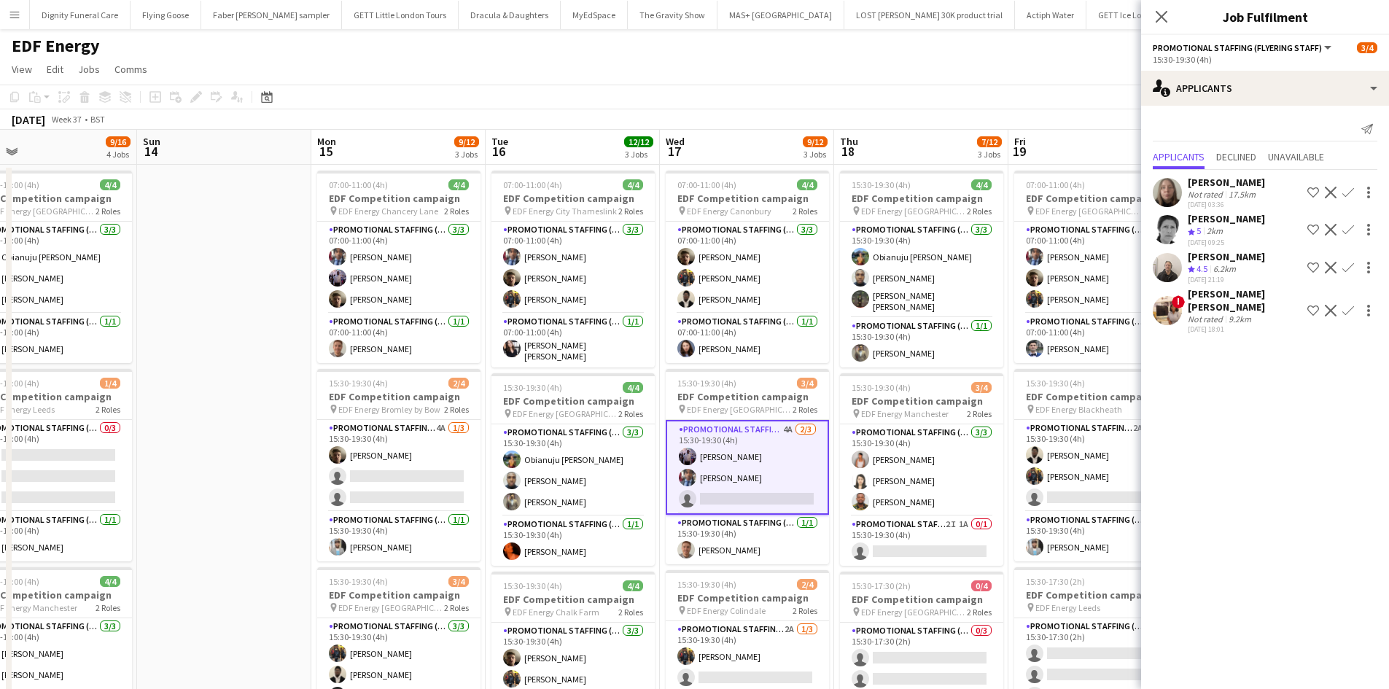
click at [1351, 263] on app-icon "Confirm" at bounding box center [1349, 268] width 12 height 12
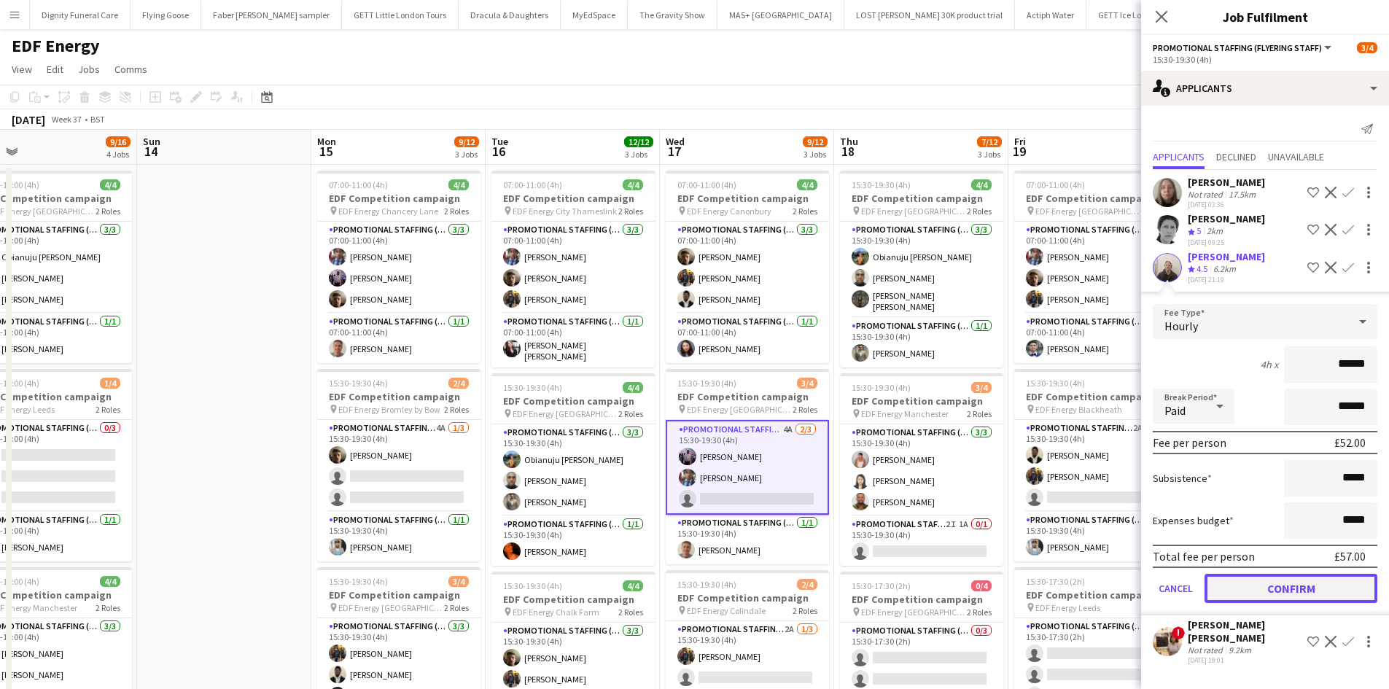
click at [1297, 588] on button "Confirm" at bounding box center [1291, 588] width 173 height 29
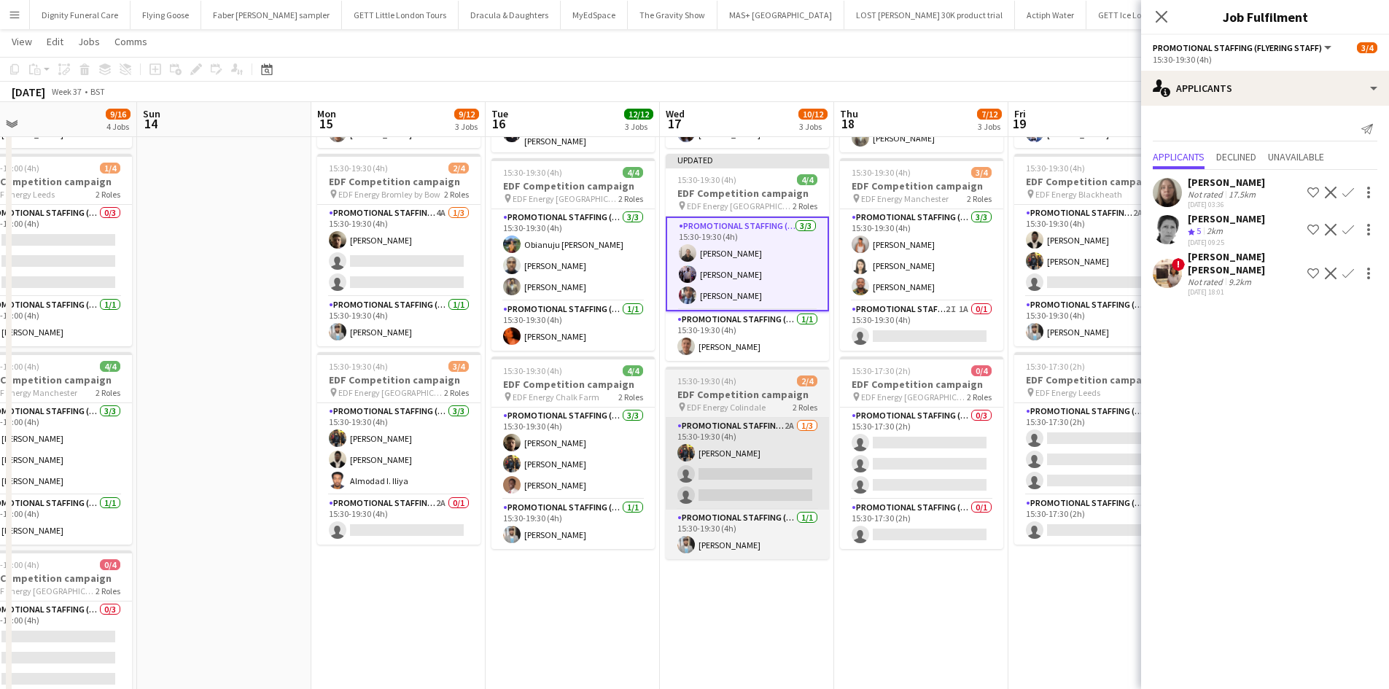
scroll to position [292, 0]
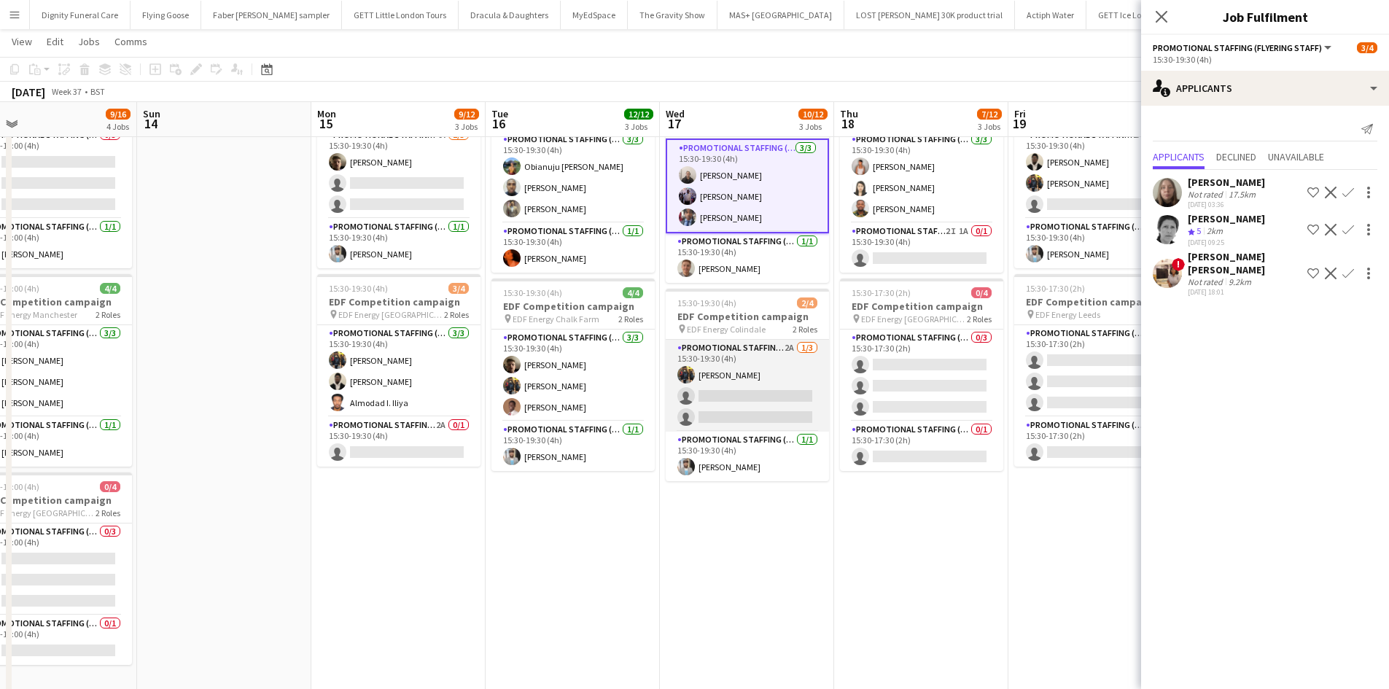
click at [757, 419] on app-card-role "Promotional Staffing (Flyering Staff) 2A 1/3 15:30-19:30 (4h) Martin Brady sing…" at bounding box center [747, 386] width 163 height 92
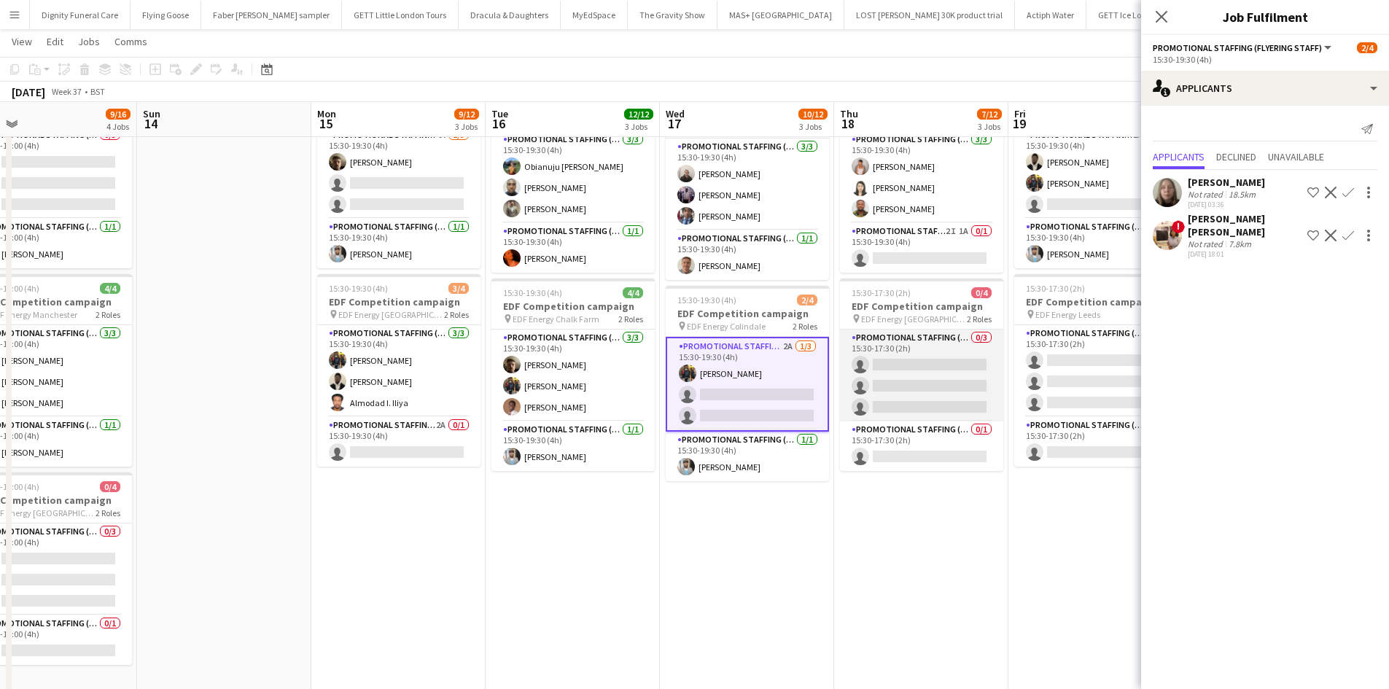
click at [911, 386] on app-card-role "Promotional Staffing (Flyering Staff) 0/3 15:30-17:30 (2h) single-neutral-actio…" at bounding box center [921, 376] width 163 height 92
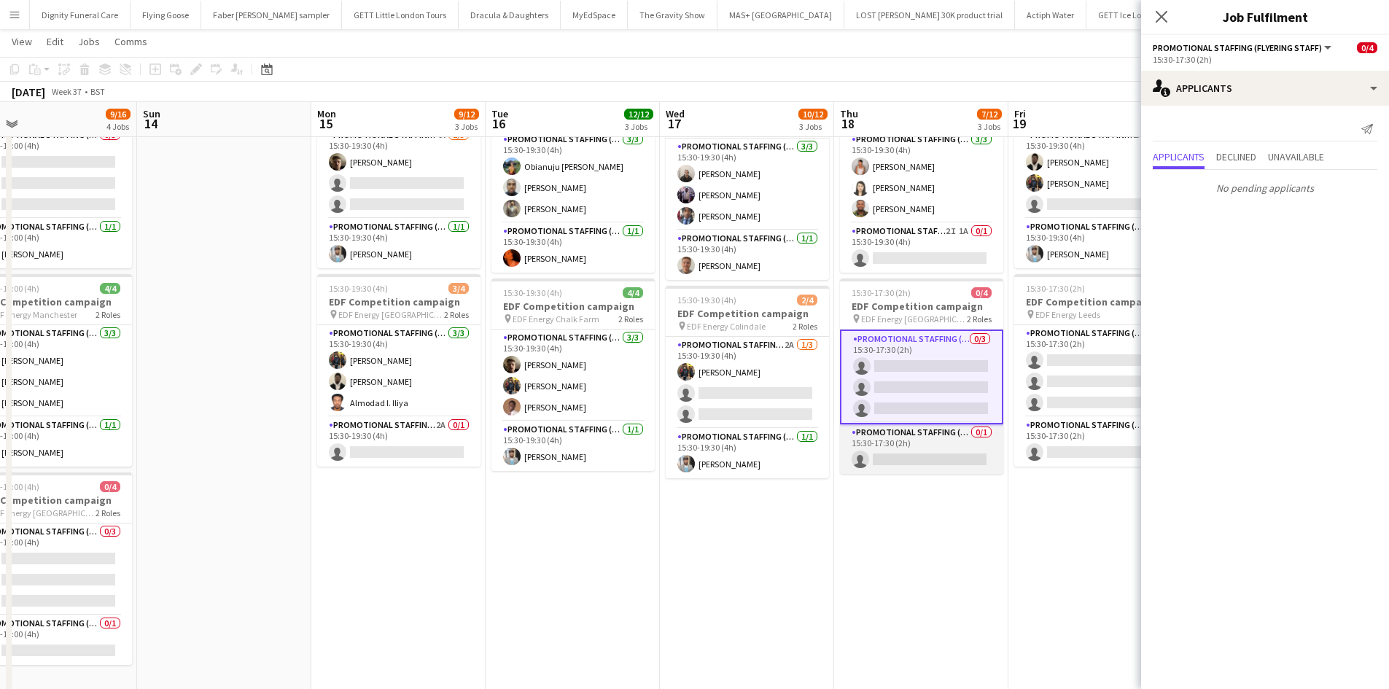
click at [933, 453] on app-card-role "Promotional Staffing (Team Leader) 0/1 15:30-17:30 (2h) single-neutral-actions" at bounding box center [921, 449] width 163 height 50
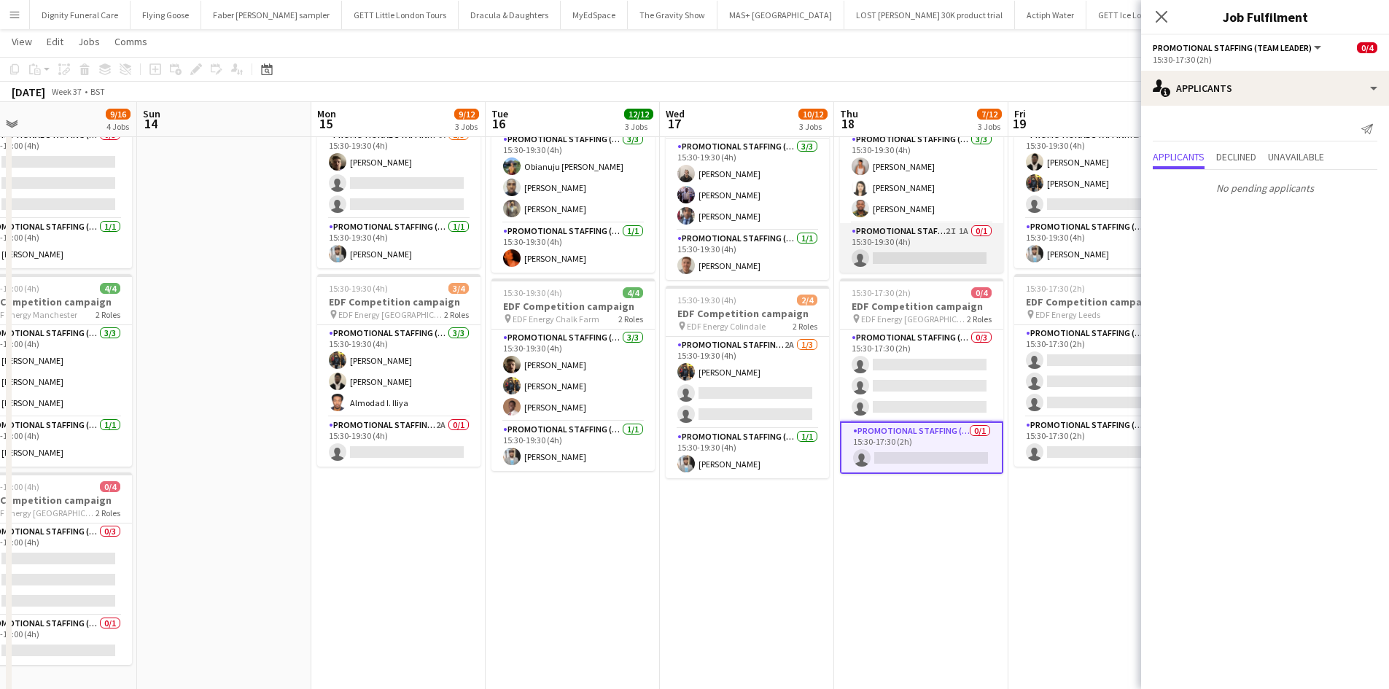
click at [922, 260] on app-card-role "Promotional Staffing (Team Leader) 2I 1A 0/1 15:30-19:30 (4h) single-neutral-ac…" at bounding box center [921, 248] width 163 height 50
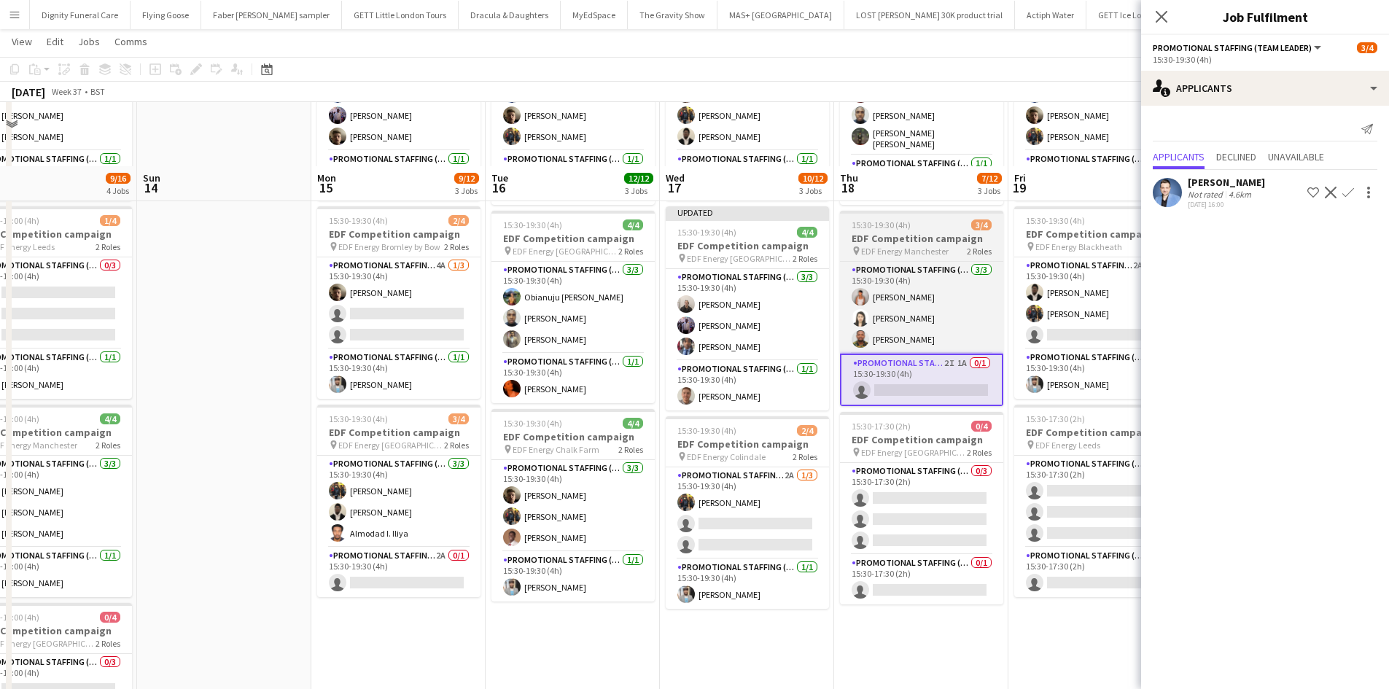
scroll to position [146, 0]
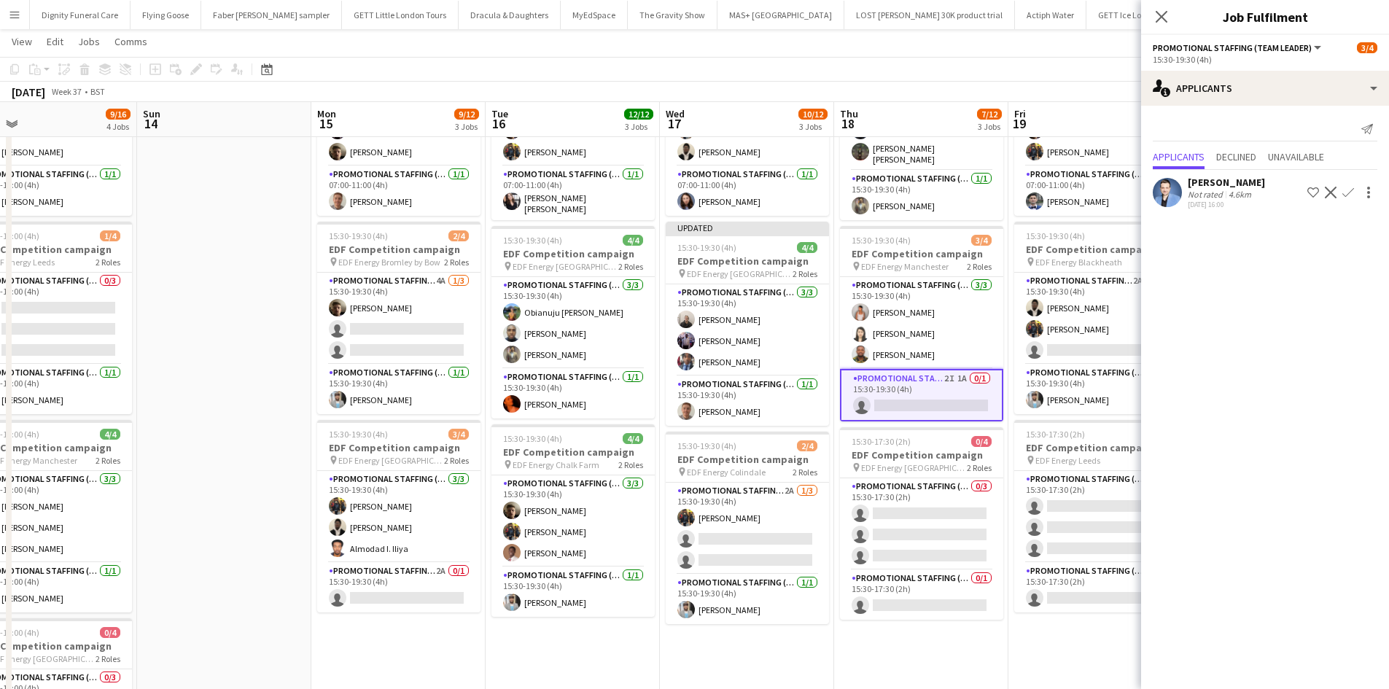
click at [1349, 187] on app-icon "Confirm" at bounding box center [1349, 193] width 12 height 12
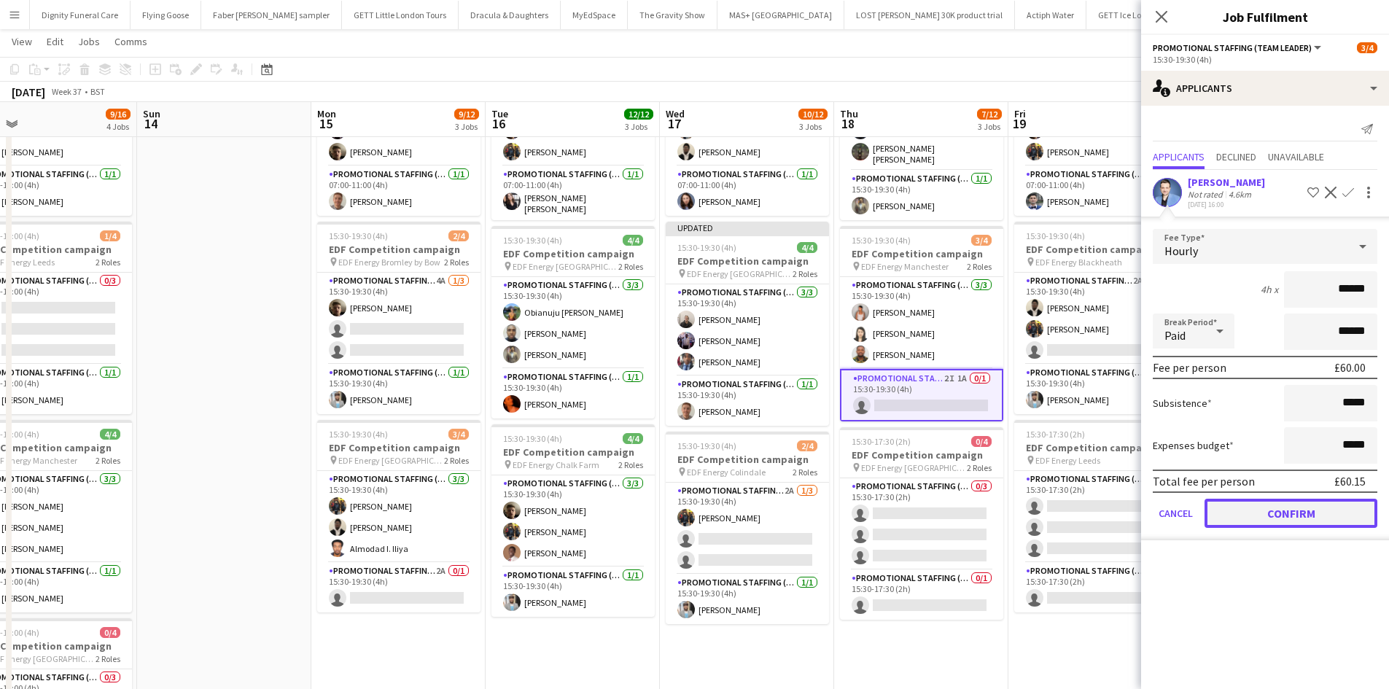
click at [1310, 513] on button "Confirm" at bounding box center [1291, 513] width 173 height 29
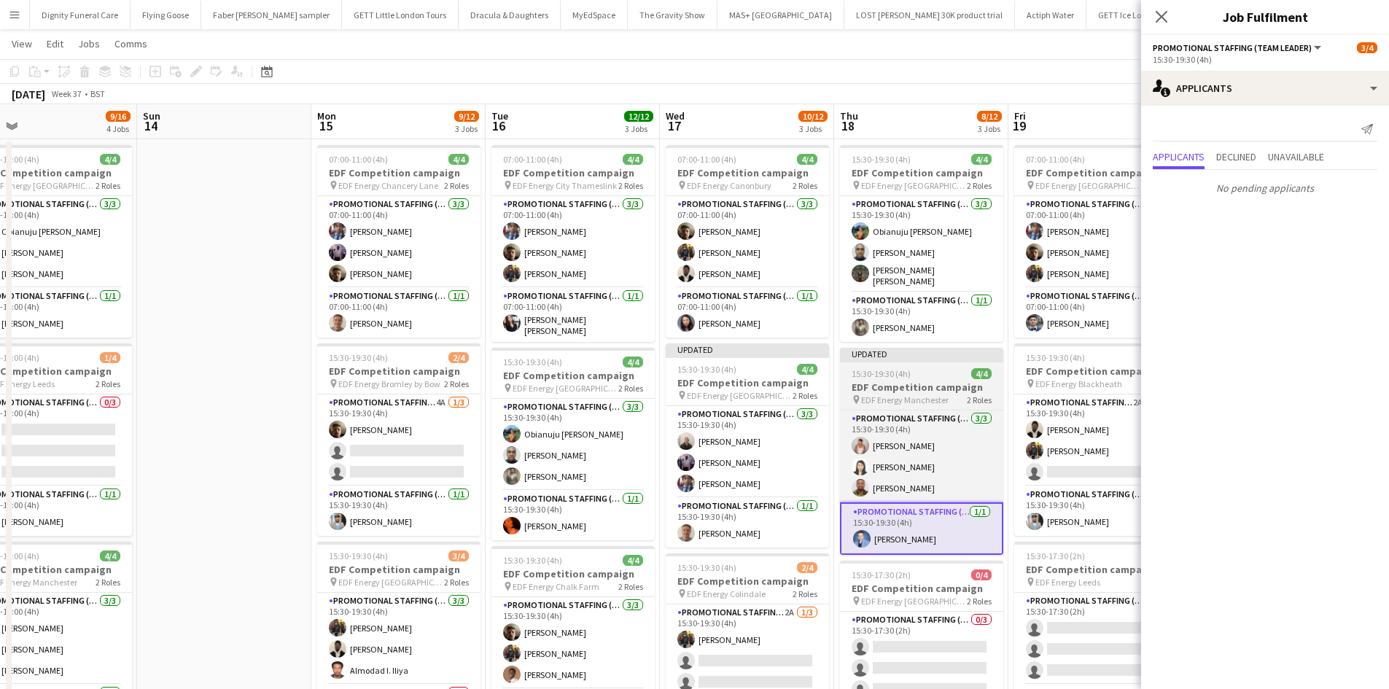
scroll to position [0, 0]
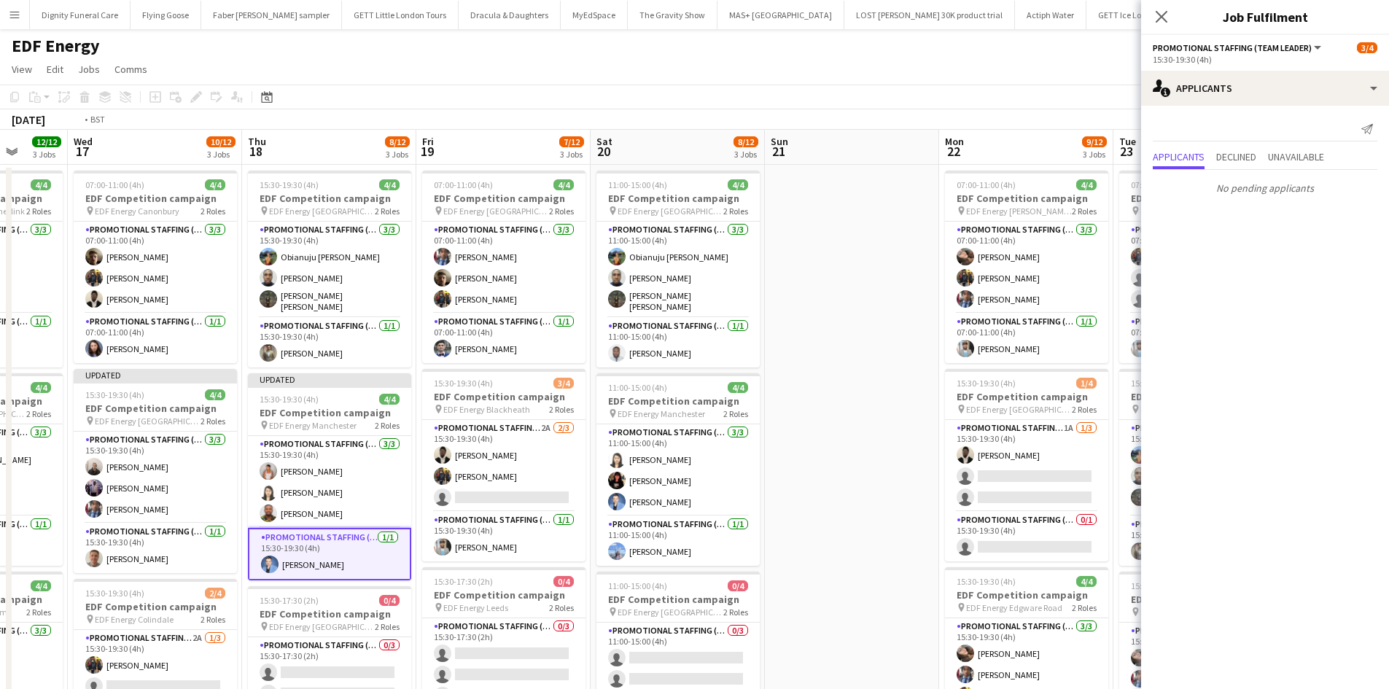
drag, startPoint x: 965, startPoint y: 346, endPoint x: 648, endPoint y: 343, distance: 316.5
click at [648, 343] on app-calendar-viewport "Fri 12 12/12 3 Jobs Sat 13 9/16 4 Jobs Sun 14 Mon 15 9/12 3 Jobs Tue 16 12/12 3…" at bounding box center [694, 587] width 1389 height 914
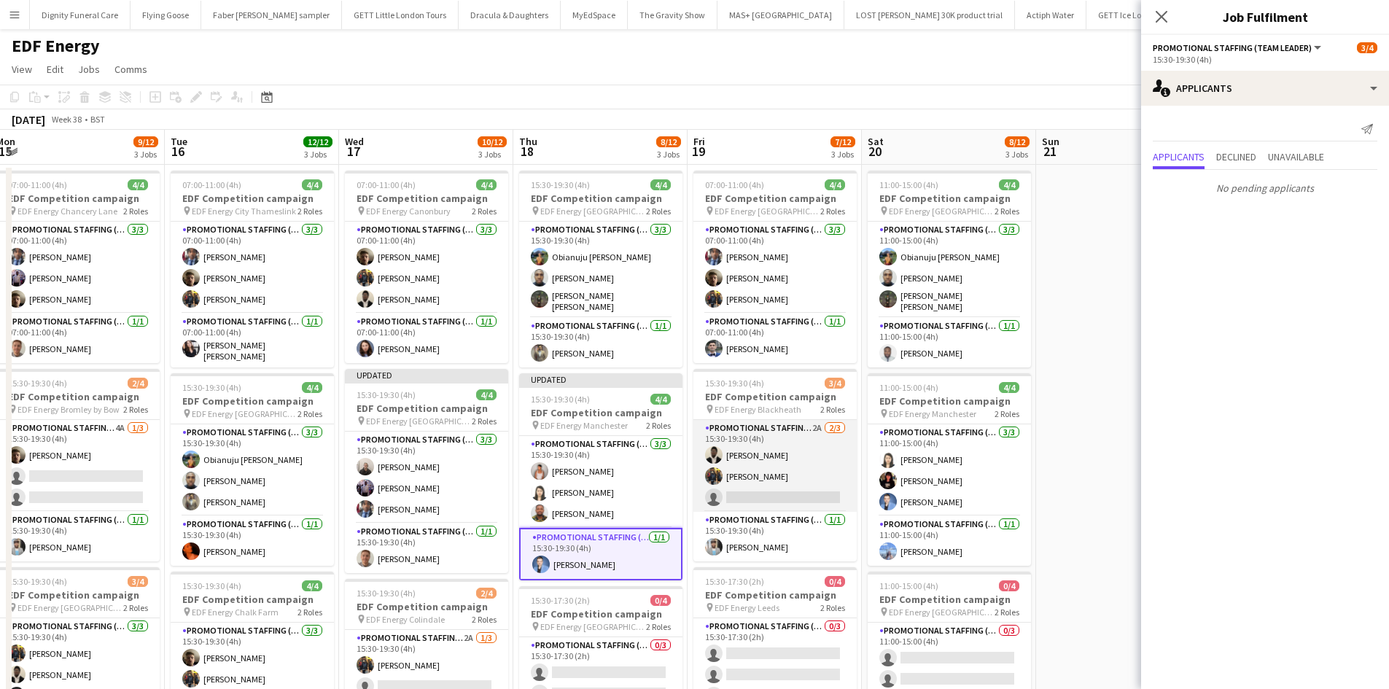
click at [791, 497] on app-card-role "Promotional Staffing (Flyering Staff) 2A 2/3 15:30-19:30 (4h) Daniel Ajetunmobi…" at bounding box center [775, 466] width 163 height 92
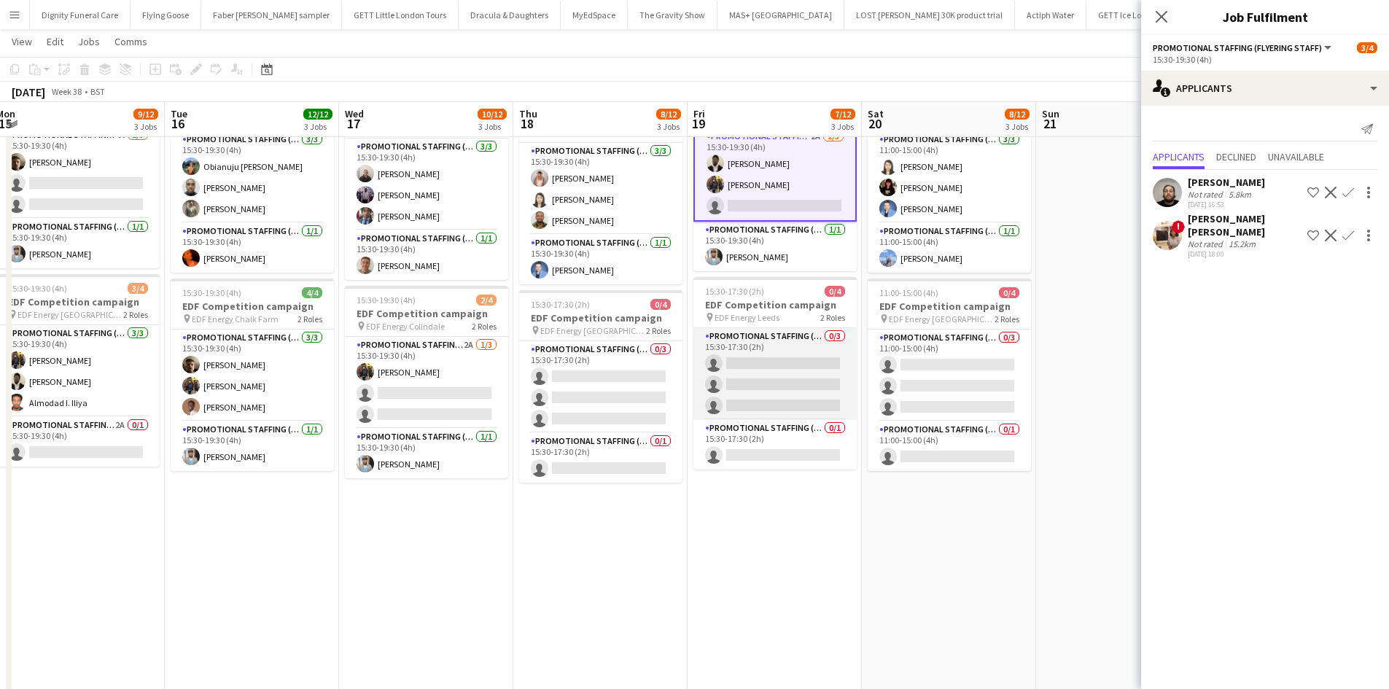
click at [795, 378] on app-card-role "Promotional Staffing (Flyering Staff) 0/3 15:30-17:30 (2h) single-neutral-actio…" at bounding box center [775, 374] width 163 height 92
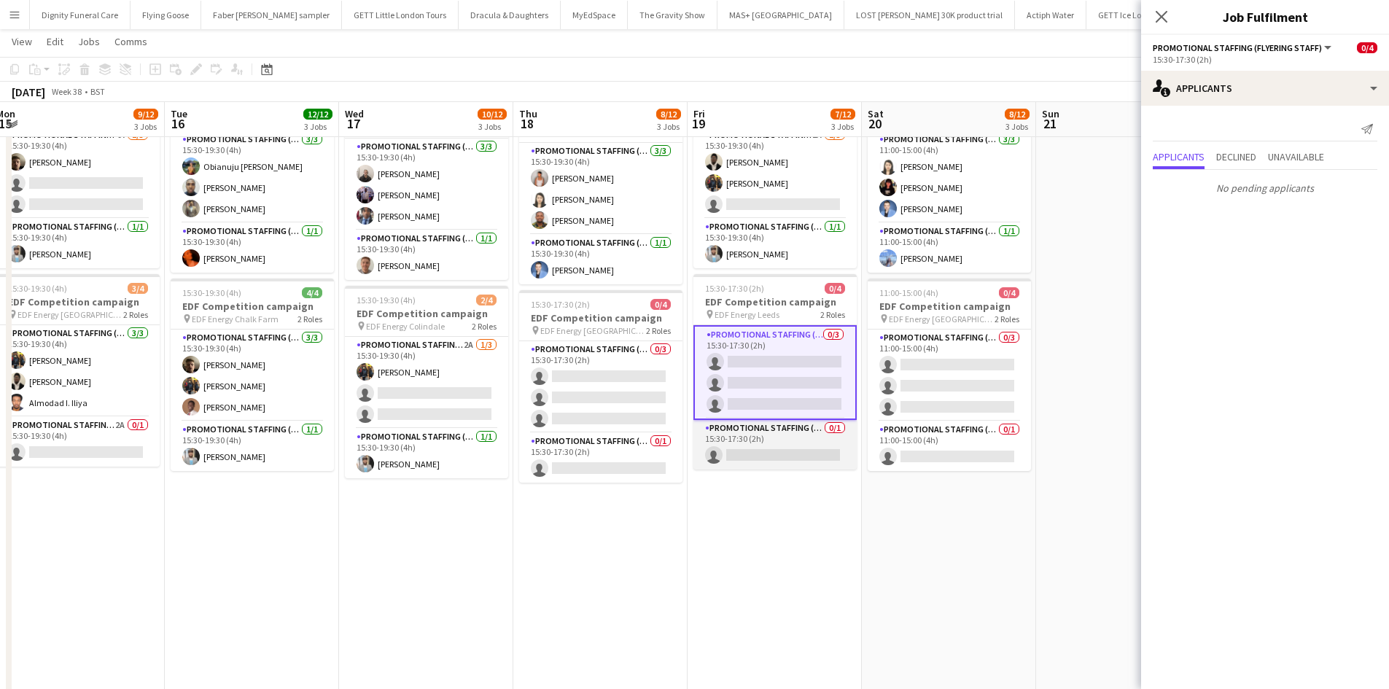
click at [799, 454] on app-card-role "Promotional Staffing (Team Leader) 0/1 15:30-17:30 (2h) single-neutral-actions" at bounding box center [775, 445] width 163 height 50
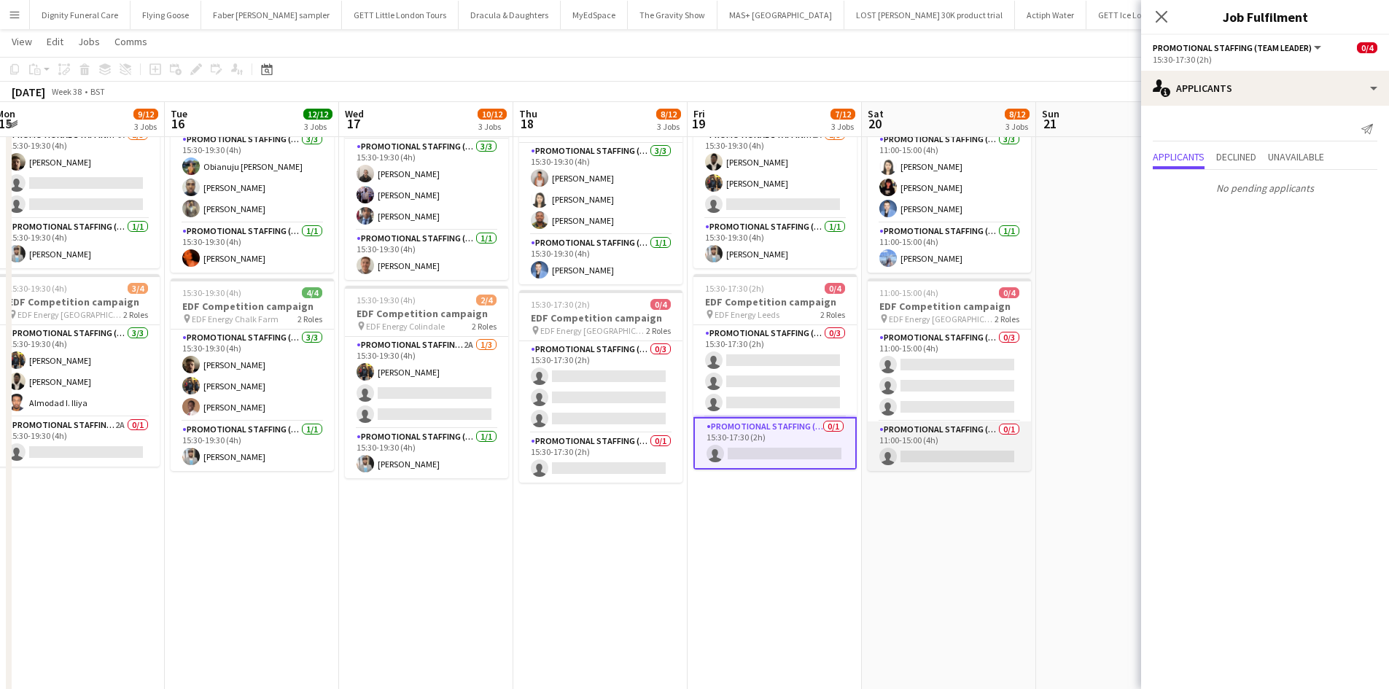
click at [931, 451] on app-card-role "Promotional Staffing (Team Leader) 0/1 11:00-15:00 (4h) single-neutral-actions" at bounding box center [949, 447] width 163 height 50
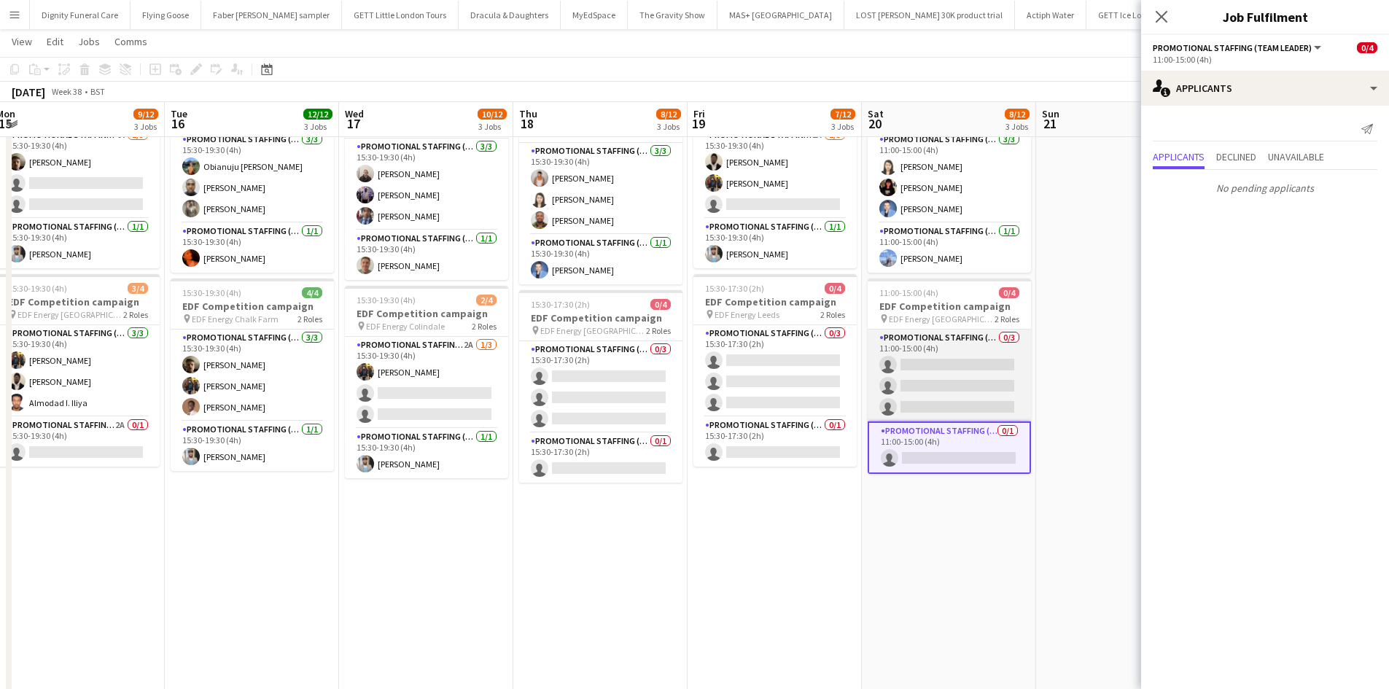
click at [937, 380] on app-card-role "Promotional Staffing (Flyering Staff) 0/3 11:00-15:00 (4h) single-neutral-actio…" at bounding box center [949, 376] width 163 height 92
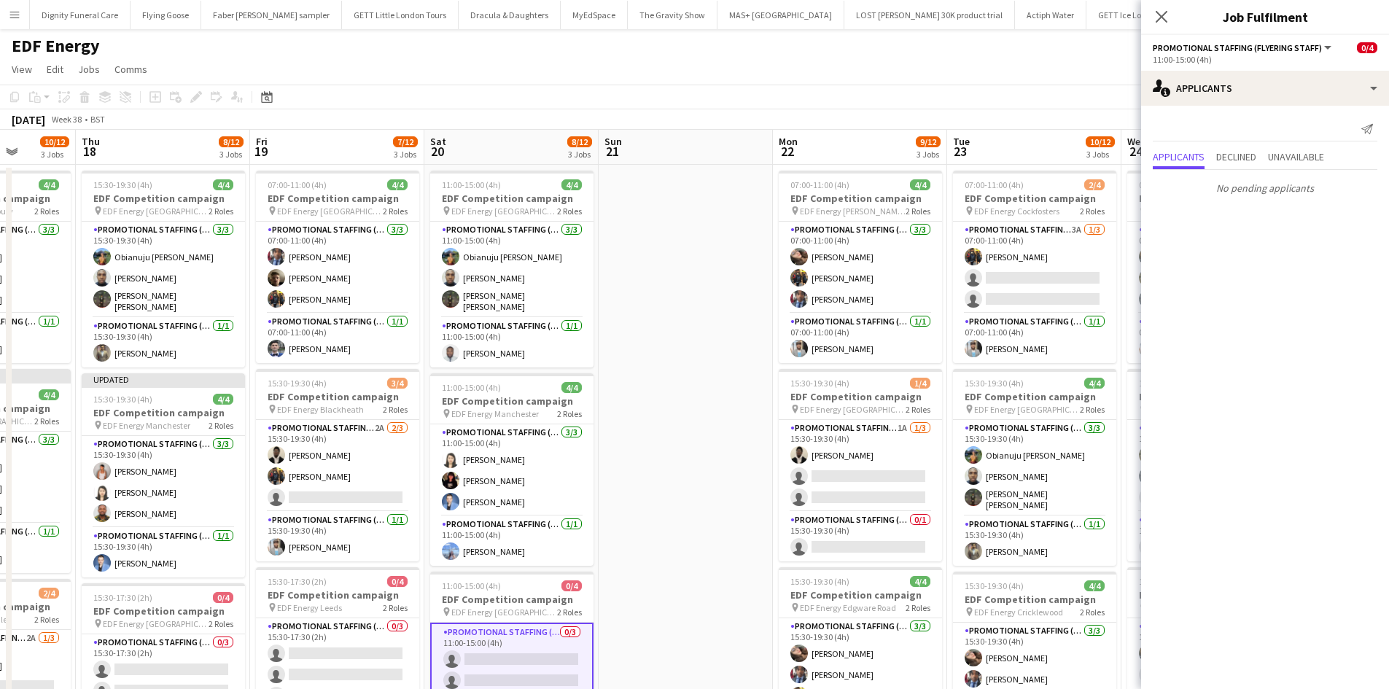
scroll to position [0, 694]
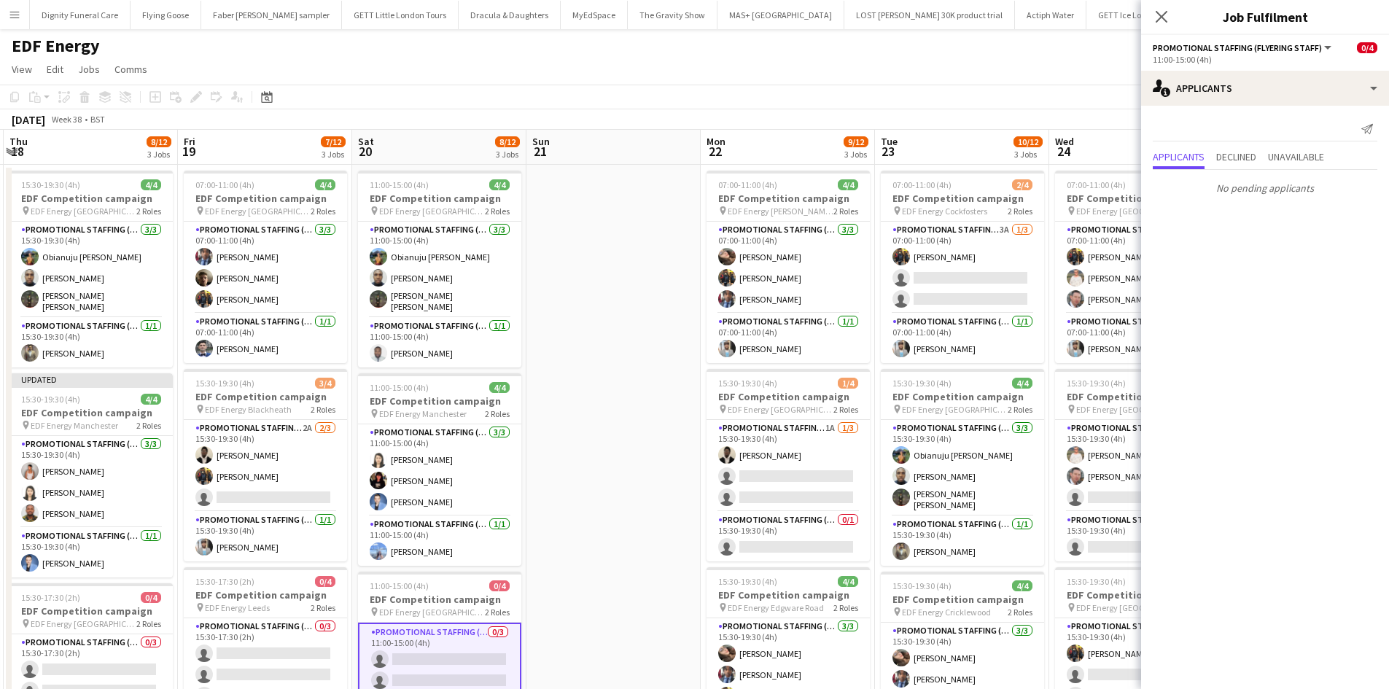
drag, startPoint x: 1046, startPoint y: 376, endPoint x: 575, endPoint y: 352, distance: 471.0
click at [543, 378] on app-calendar-viewport "Sun 14 Mon 15 9/12 3 Jobs Tue 16 12/12 3 Jobs Wed 17 10/12 3 Jobs Thu 18 8/12 3…" at bounding box center [694, 587] width 1389 height 914
click at [769, 483] on app-card-role "Promotional Staffing (Flyering Staff) 1A 1/3 15:30-19:30 (4h) Daniel Ajetunmobi…" at bounding box center [788, 466] width 163 height 92
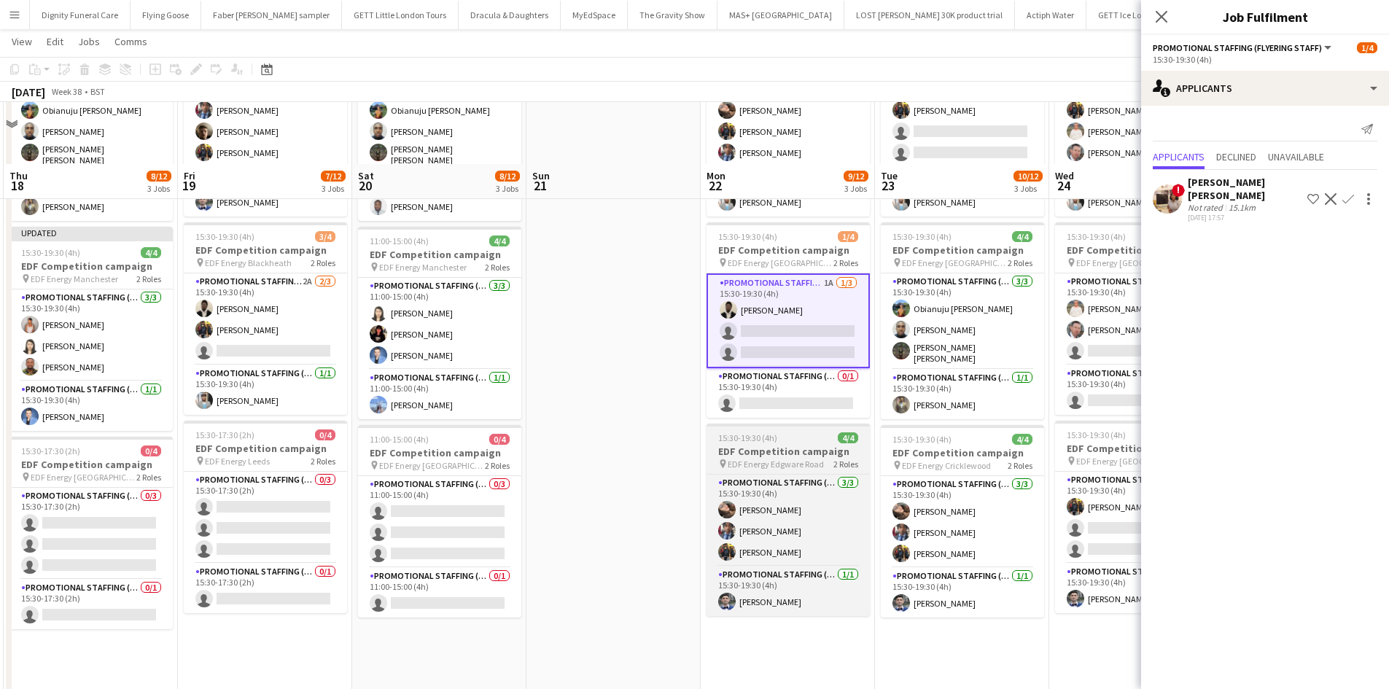
scroll to position [219, 0]
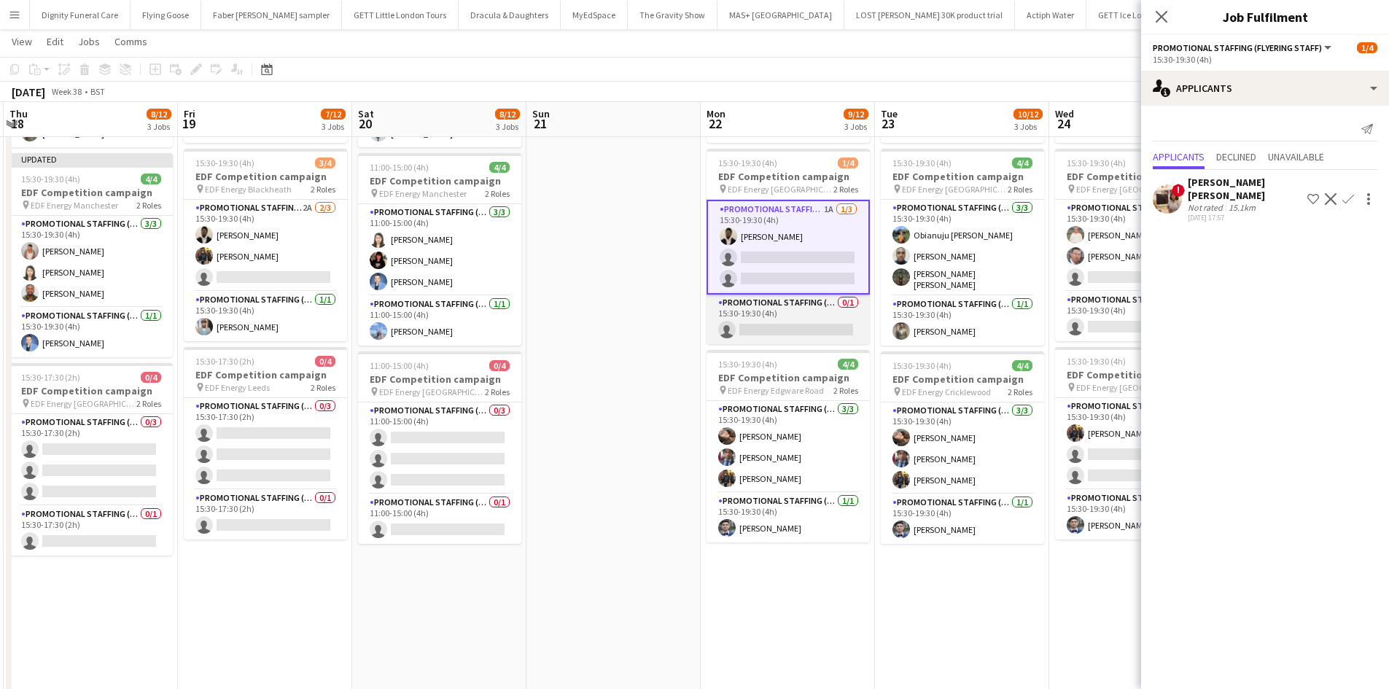
click at [799, 330] on app-card-role "Promotional Staffing (Team Leader) 0/1 15:30-19:30 (4h) single-neutral-actions" at bounding box center [788, 320] width 163 height 50
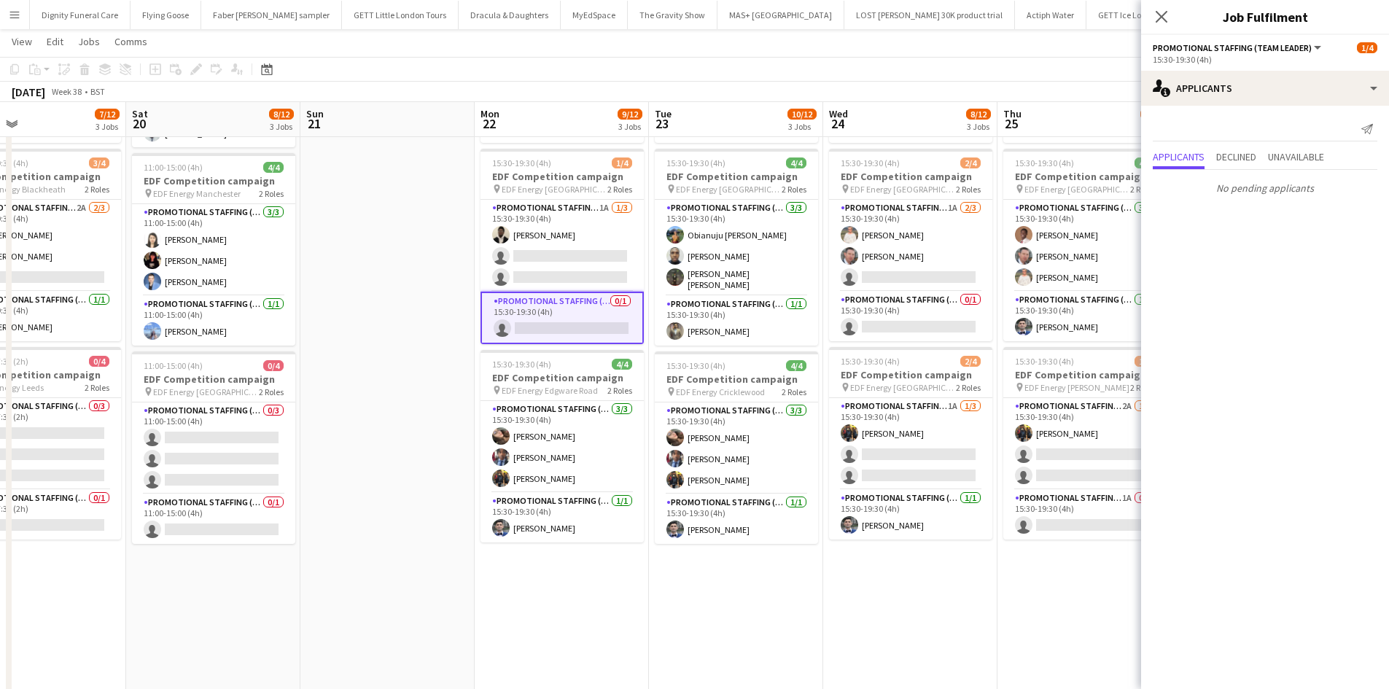
drag, startPoint x: 735, startPoint y: 440, endPoint x: 583, endPoint y: 443, distance: 152.4
click at [583, 443] on app-calendar-viewport "Tue 16 12/12 3 Jobs Wed 17 10/12 3 Jobs Thu 18 8/12 3 Jobs Fri 19 7/12 3 Jobs S…" at bounding box center [694, 331] width 1389 height 986
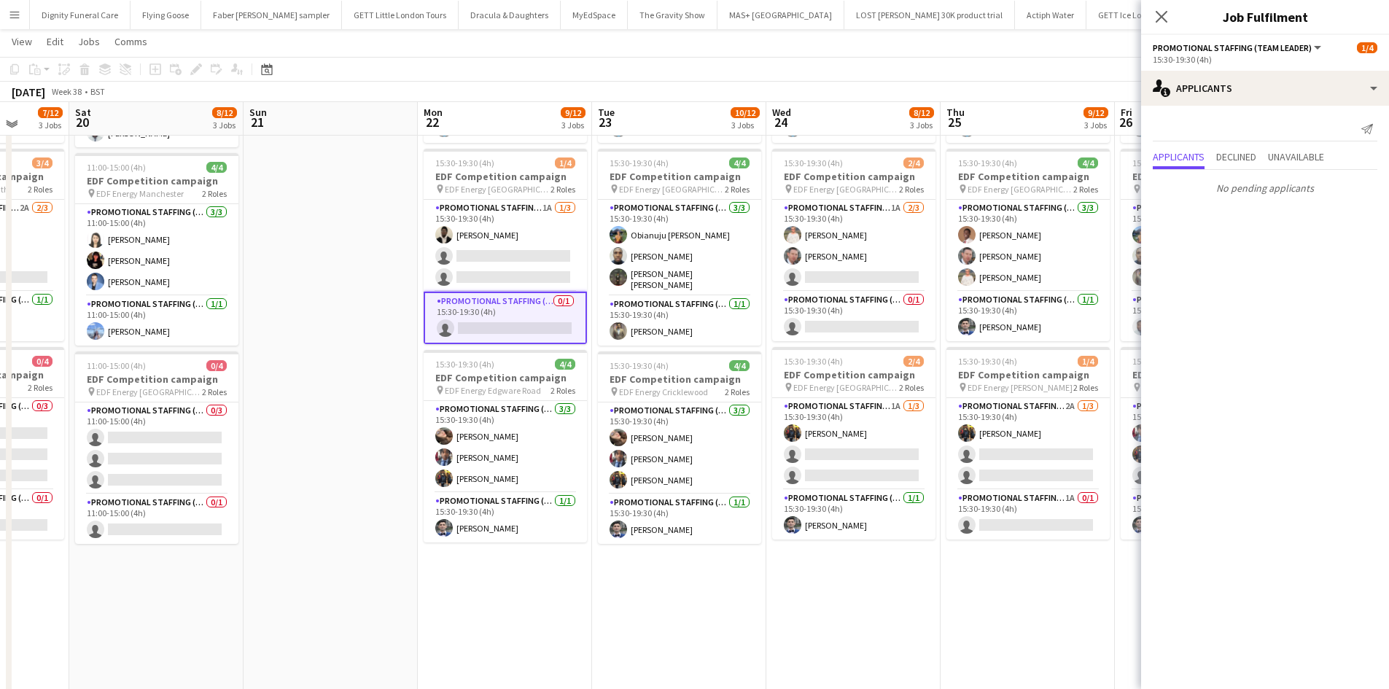
scroll to position [177, 0]
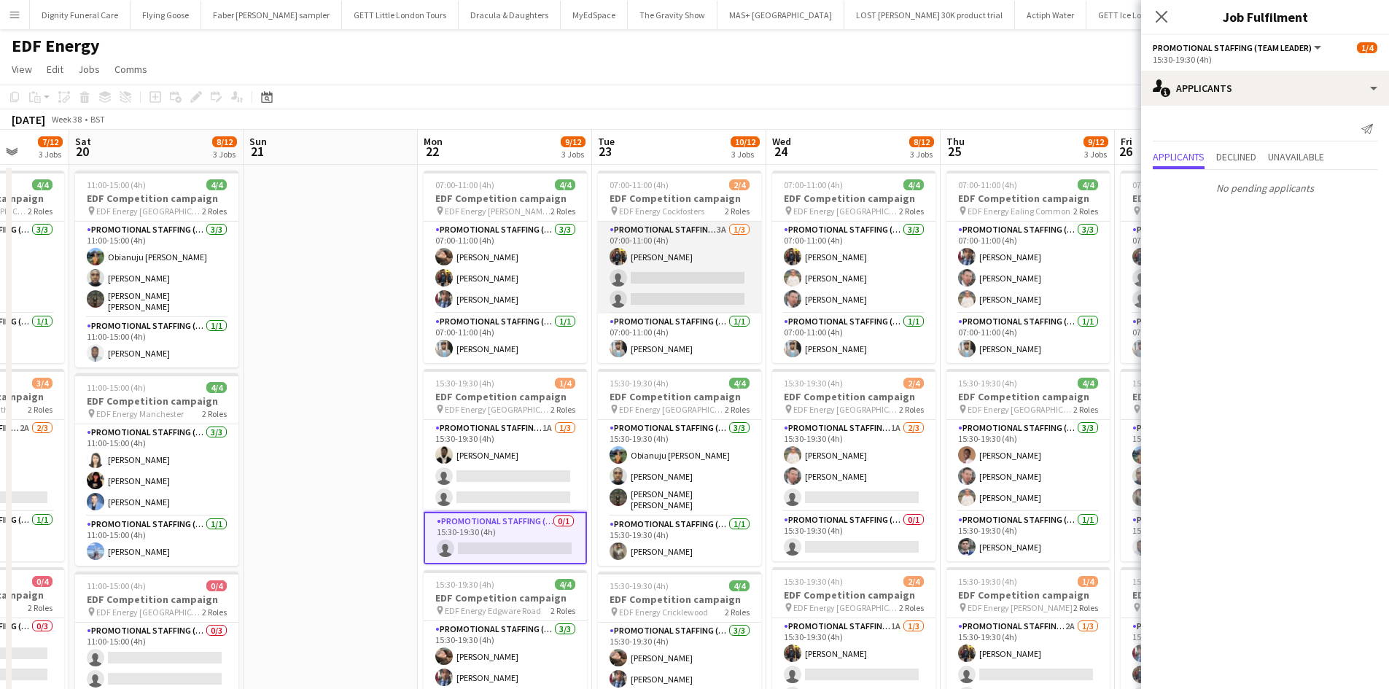
click at [699, 290] on app-card-role "Promotional Staffing (Flyering Staff) 3A 1/3 07:00-11:00 (4h) Martin Brady sing…" at bounding box center [679, 268] width 163 height 92
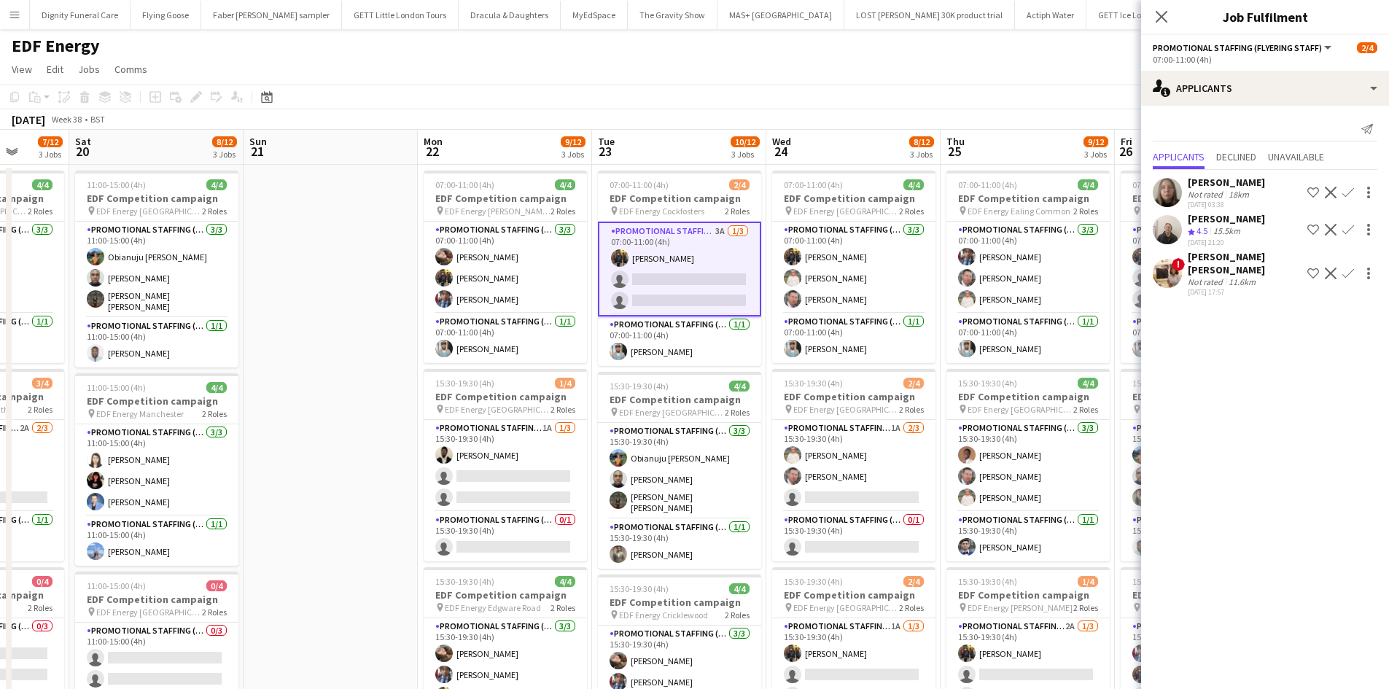
click at [1350, 225] on app-icon "Confirm" at bounding box center [1349, 230] width 12 height 12
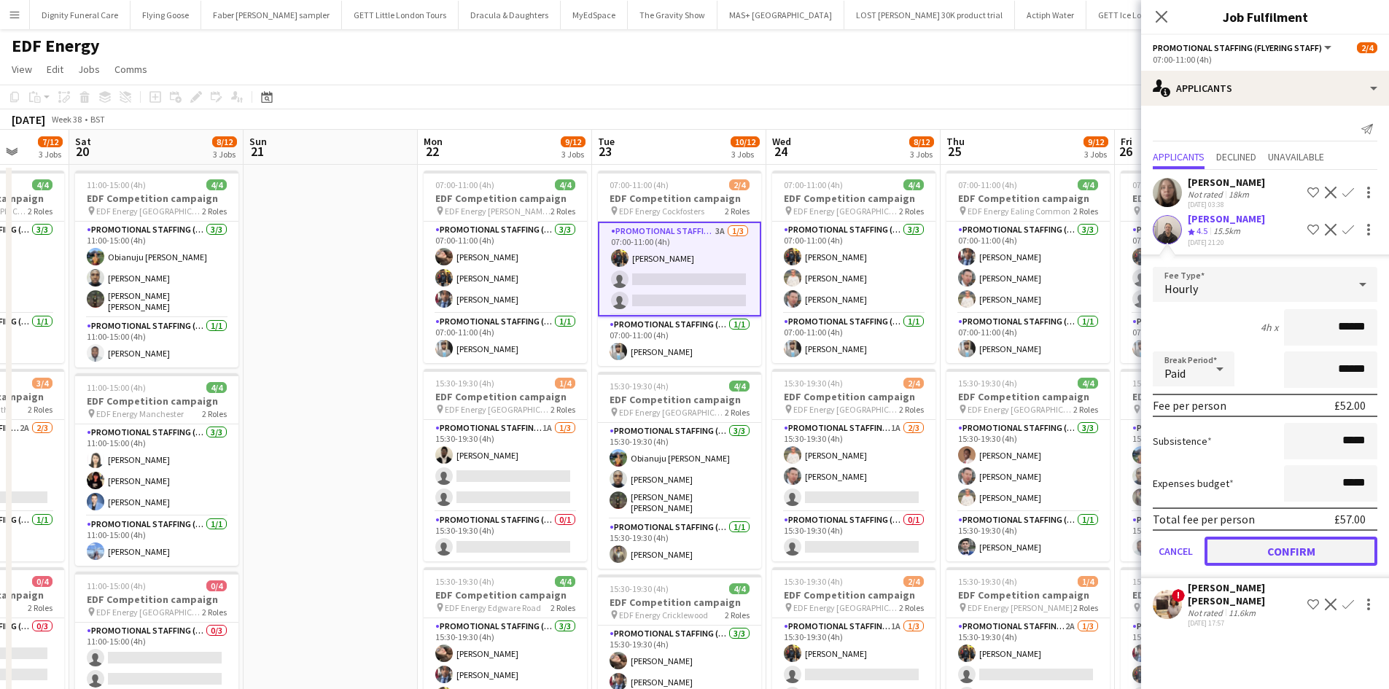
click at [1301, 541] on button "Confirm" at bounding box center [1291, 551] width 173 height 29
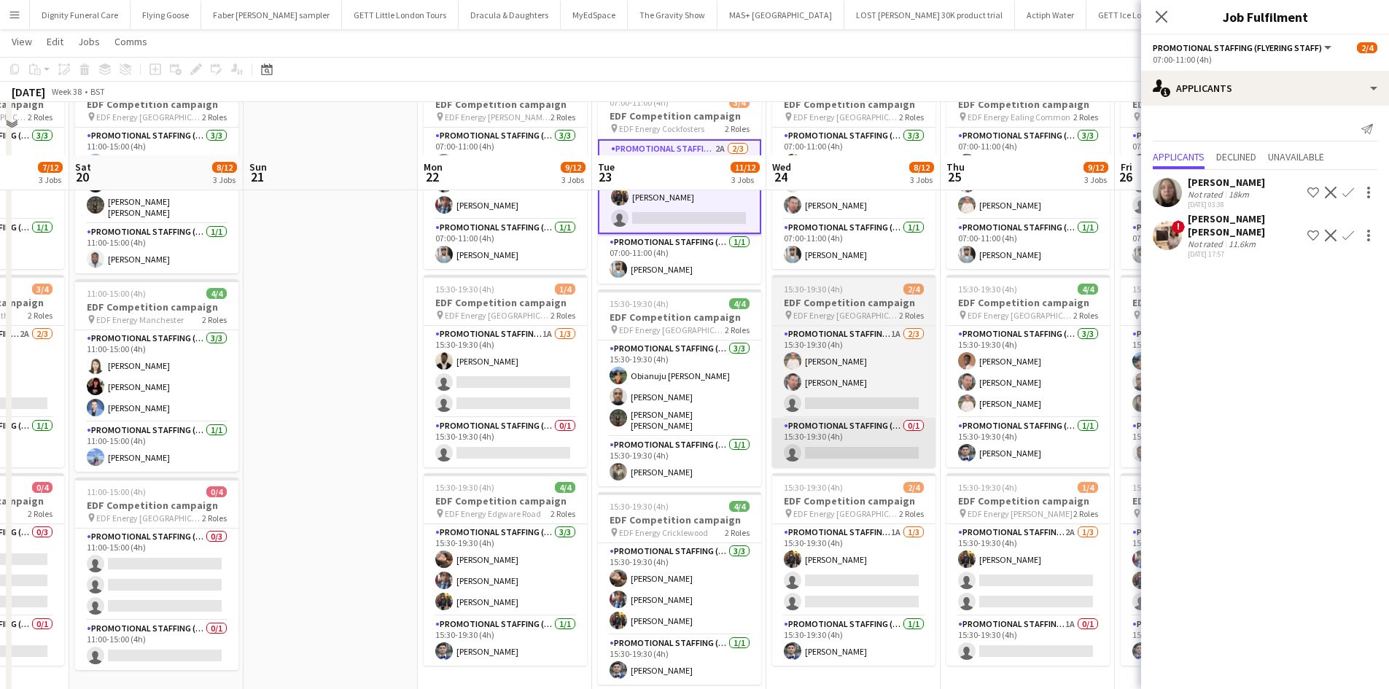
scroll to position [146, 0]
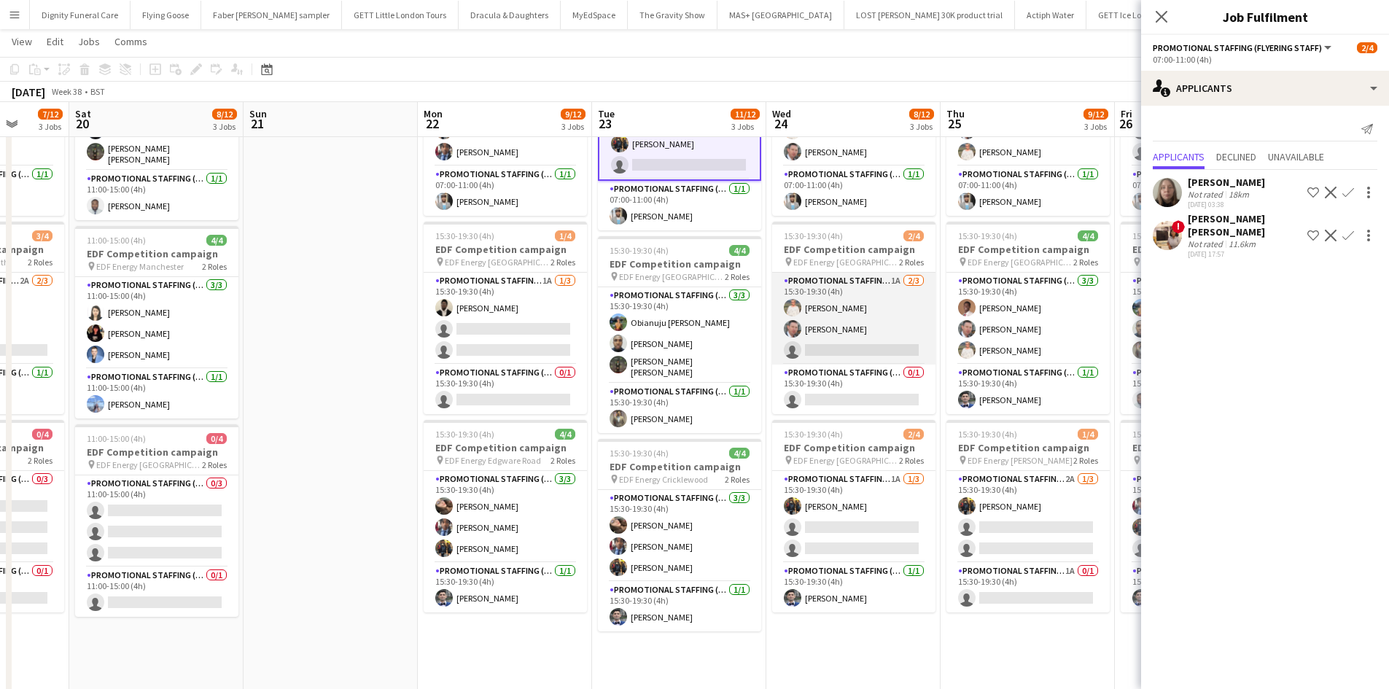
click at [855, 348] on app-card-role "Promotional Staffing (Flyering Staff) 1A 2/3 15:30-19:30 (4h) Melinda Kirkwood …" at bounding box center [853, 319] width 163 height 92
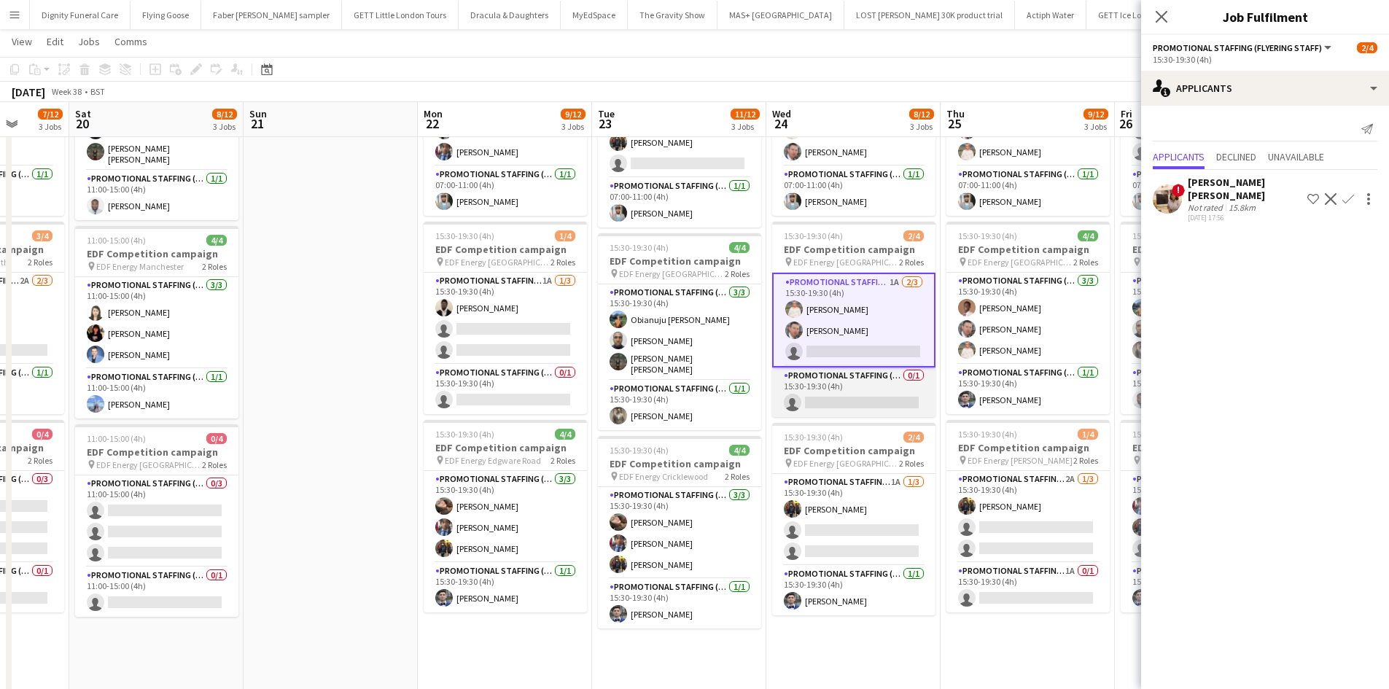
click at [873, 397] on app-card-role "Promotional Staffing (Team Leader) 0/1 15:30-19:30 (4h) single-neutral-actions" at bounding box center [853, 393] width 163 height 50
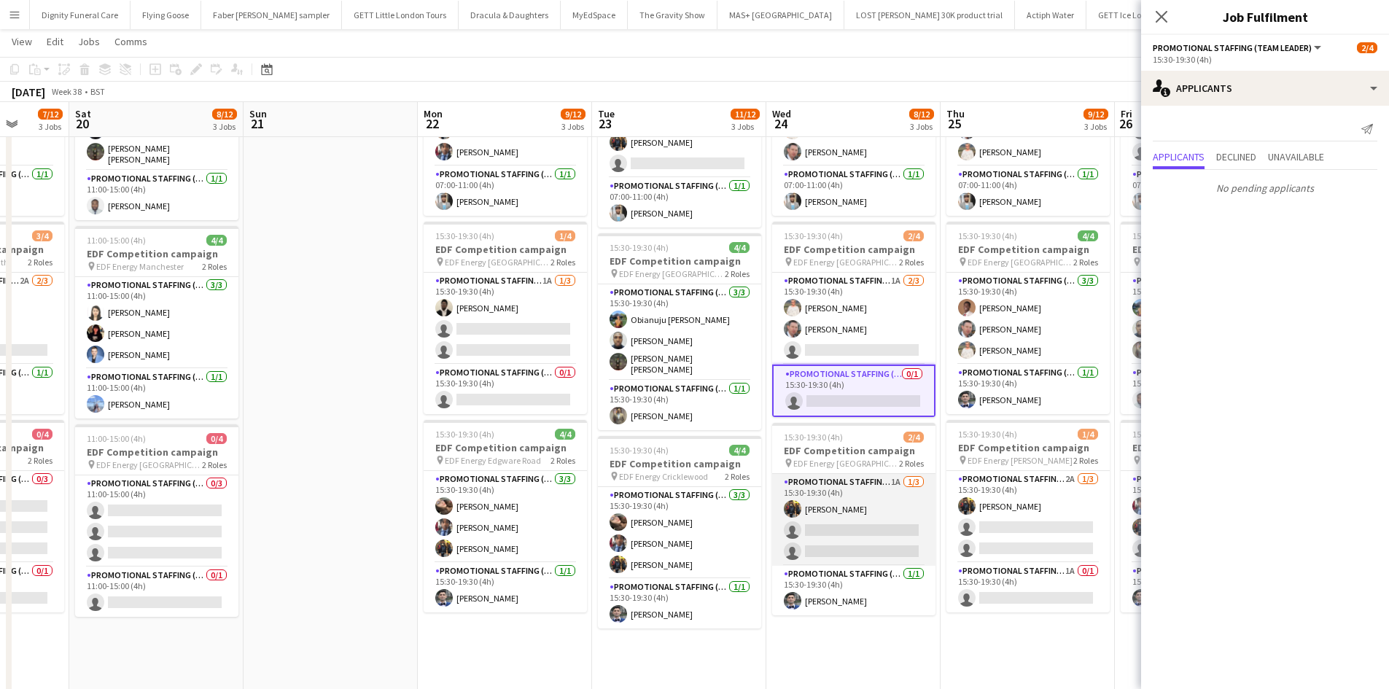
click at [862, 529] on app-card-role "Promotional Staffing (Flyering Staff) 1A 1/3 15:30-19:30 (4h) Martin Brady sing…" at bounding box center [853, 520] width 163 height 92
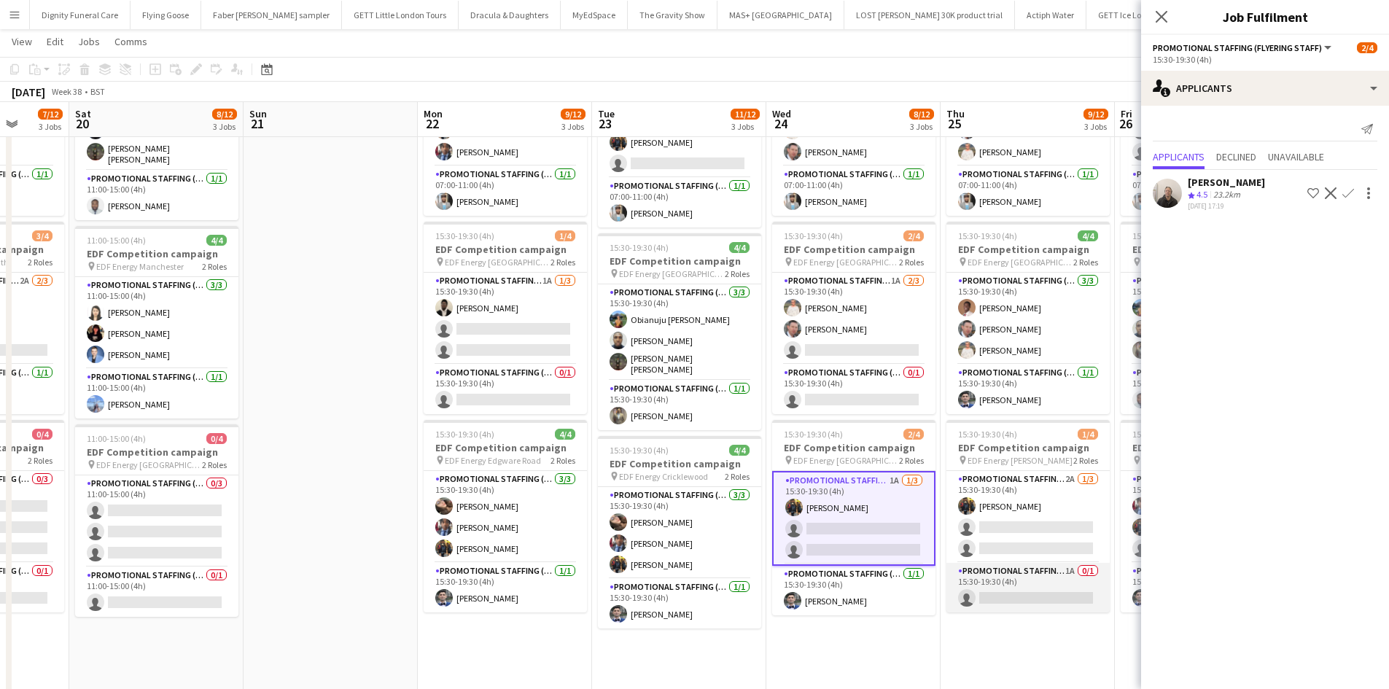
click at [1043, 604] on app-card-role "Promotional Staffing (Team Leader) 1A 0/1 15:30-19:30 (4h) single-neutral-actio…" at bounding box center [1028, 588] width 163 height 50
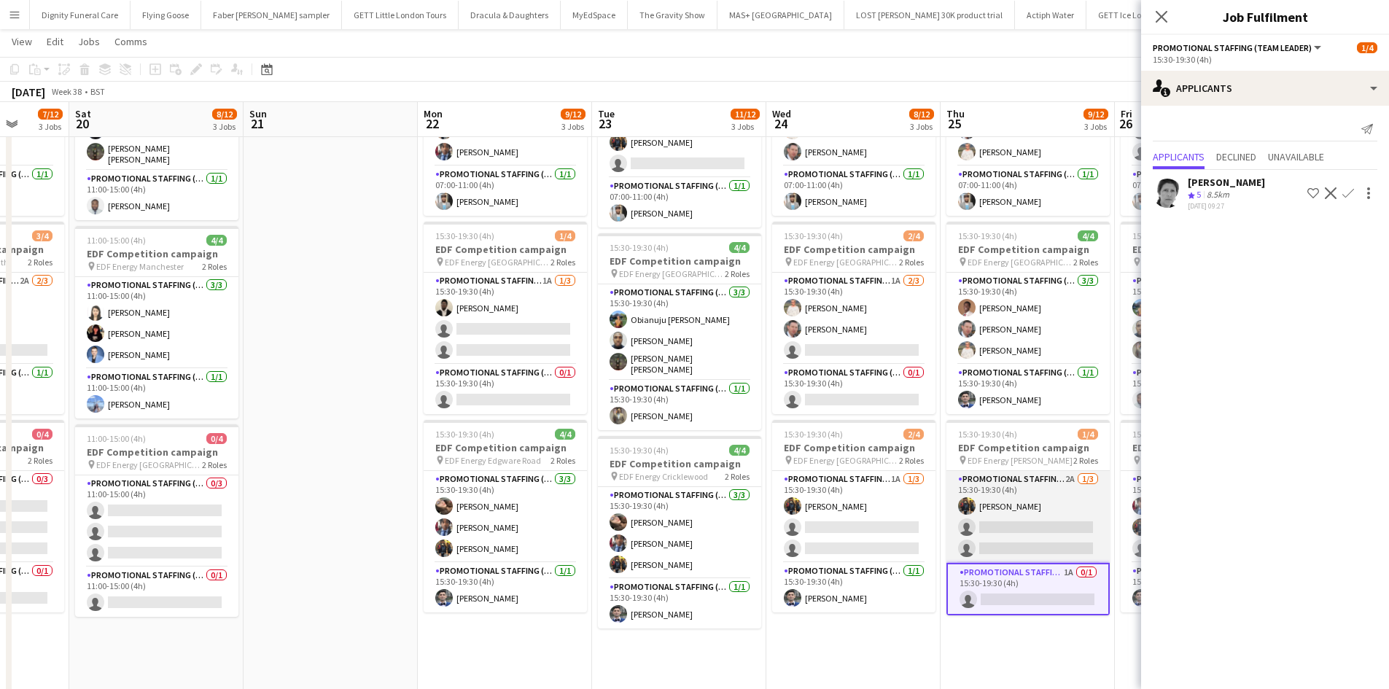
click at [1033, 532] on app-card-role "Promotional Staffing (Flyering Staff) 2A 1/3 15:30-19:30 (4h) Martin Brady sing…" at bounding box center [1028, 517] width 163 height 92
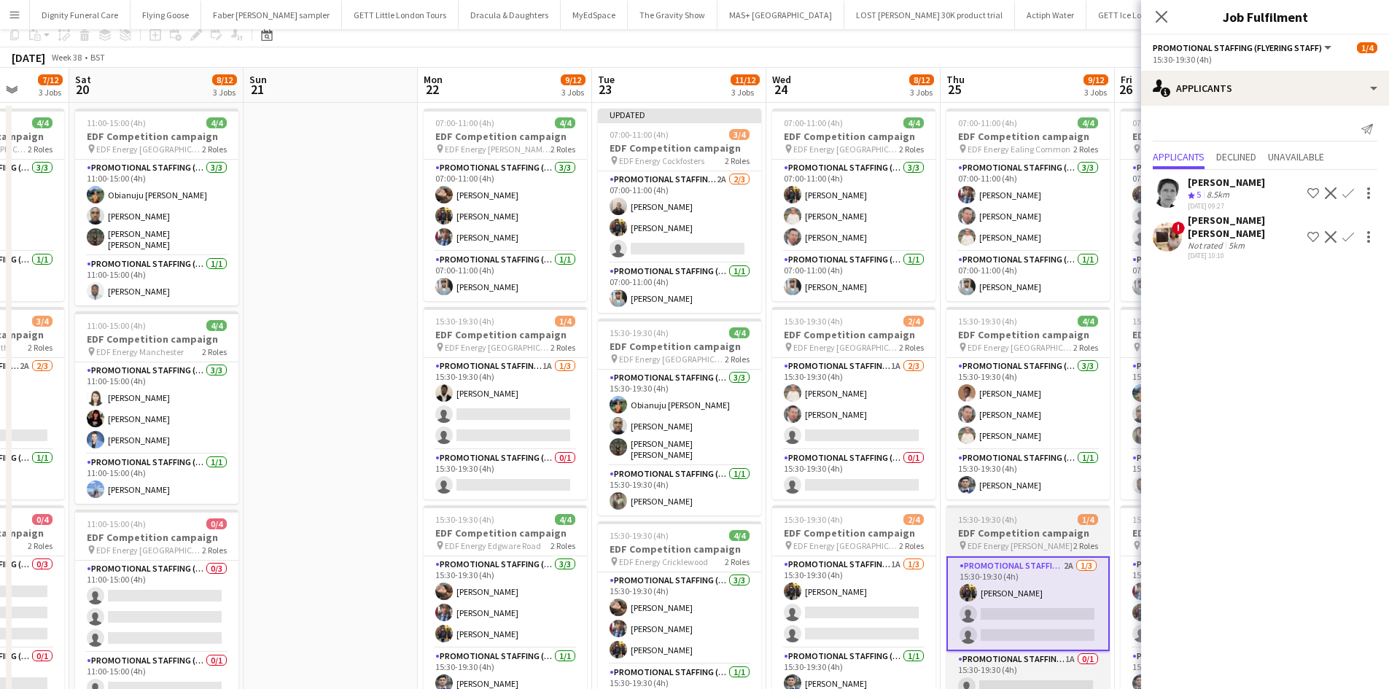
scroll to position [0, 0]
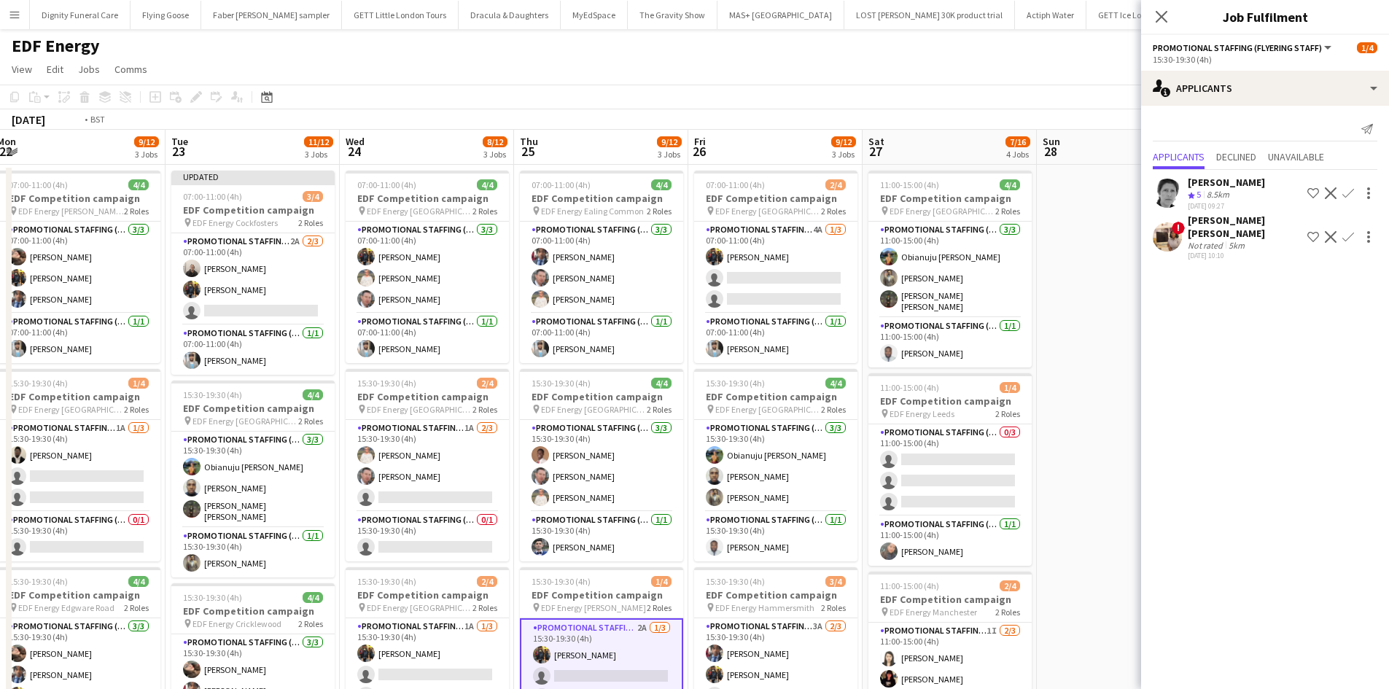
drag, startPoint x: 905, startPoint y: 463, endPoint x: 557, endPoint y: 424, distance: 350.1
click at [560, 442] on app-calendar-viewport "Thu 18 8/12 3 Jobs Fri 19 7/12 3 Jobs Sat 20 8/12 3 Jobs Sun 21 Mon 22 9/12 3 J…" at bounding box center [694, 587] width 1389 height 914
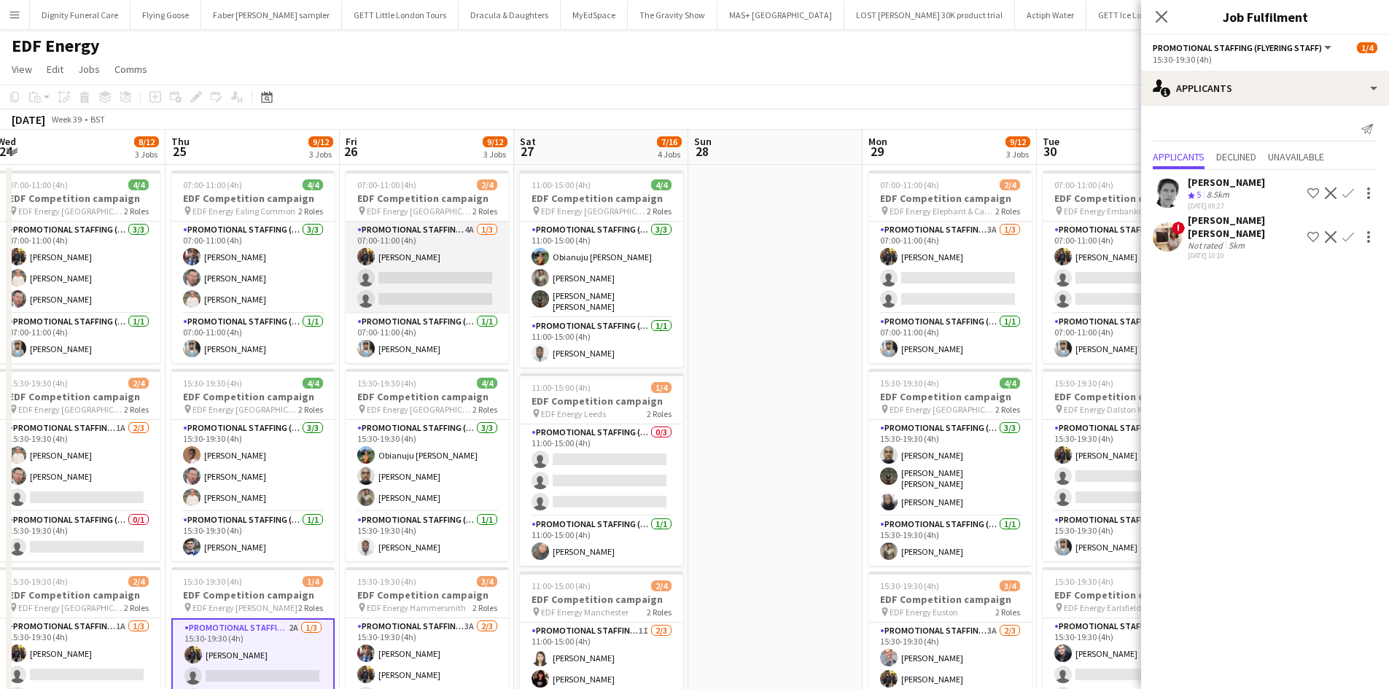
scroll to position [0, 403]
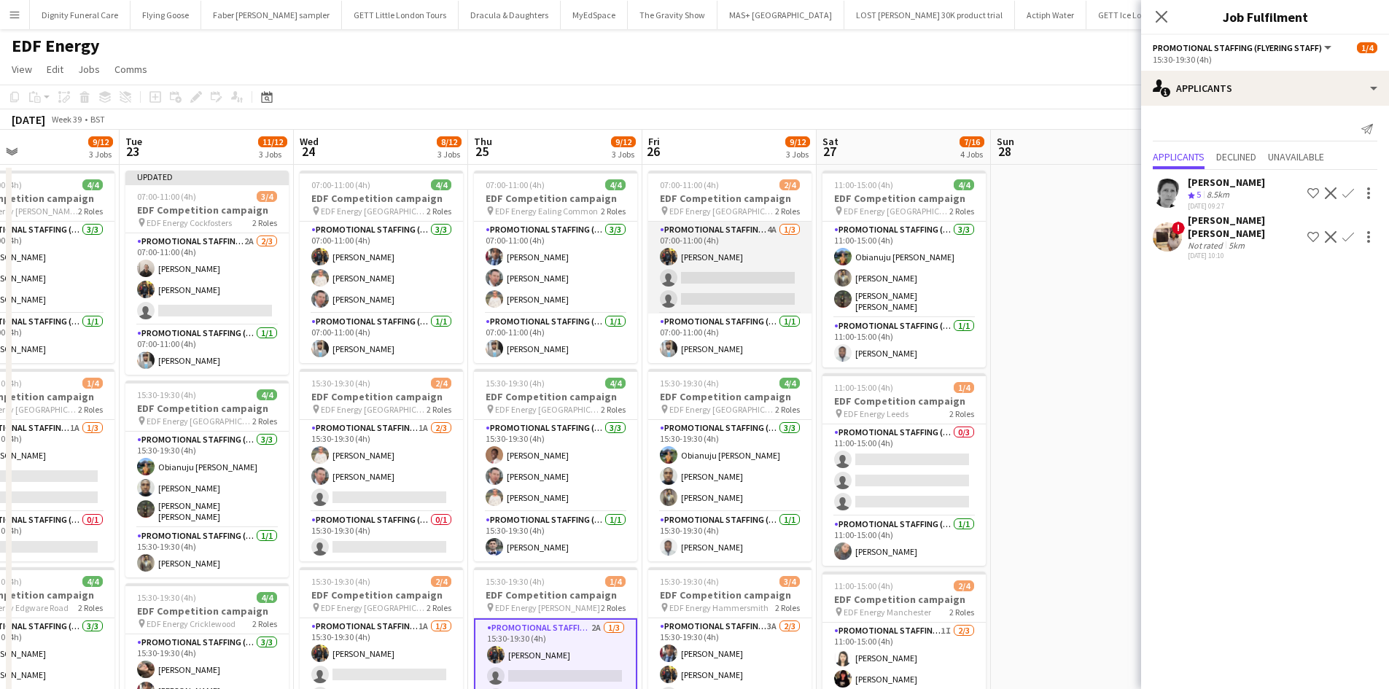
click at [772, 292] on app-card-role "Promotional Staffing (Flyering Staff) 4A 1/3 07:00-11:00 (4h) Martin Brady sing…" at bounding box center [729, 268] width 163 height 92
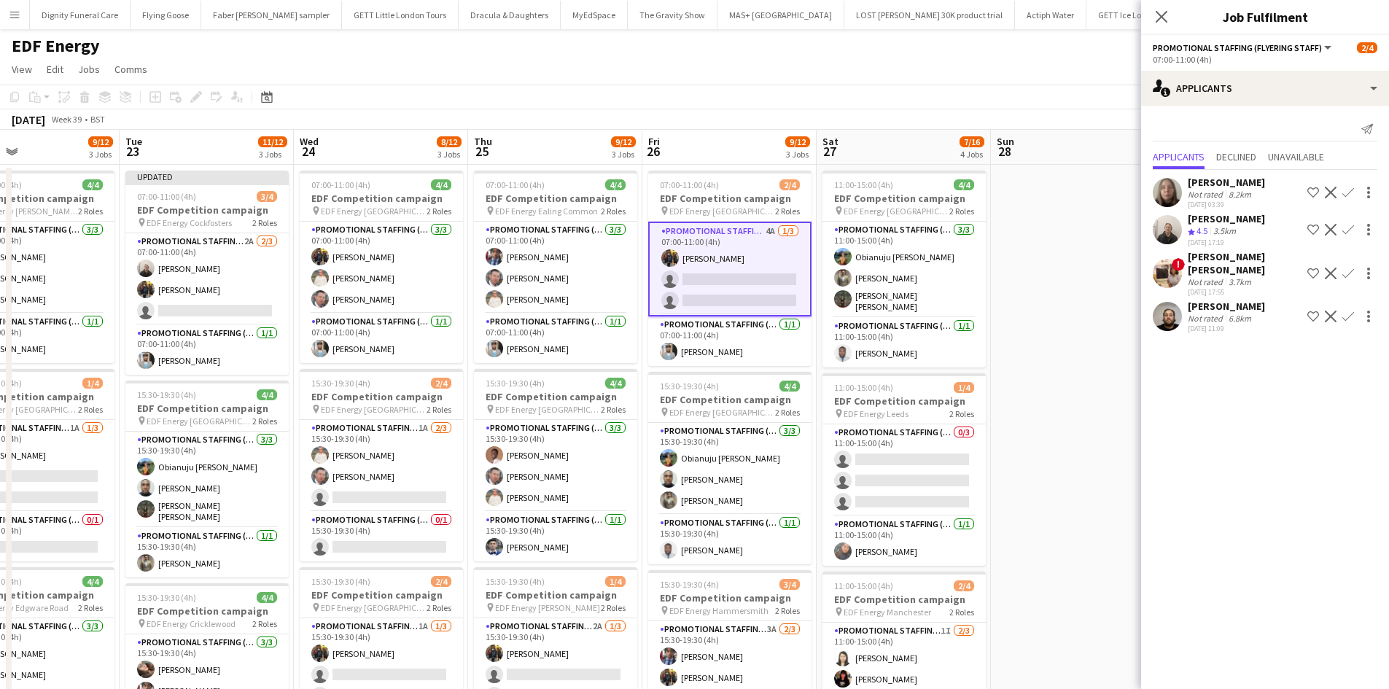
click at [1347, 224] on app-icon "Confirm" at bounding box center [1349, 230] width 12 height 12
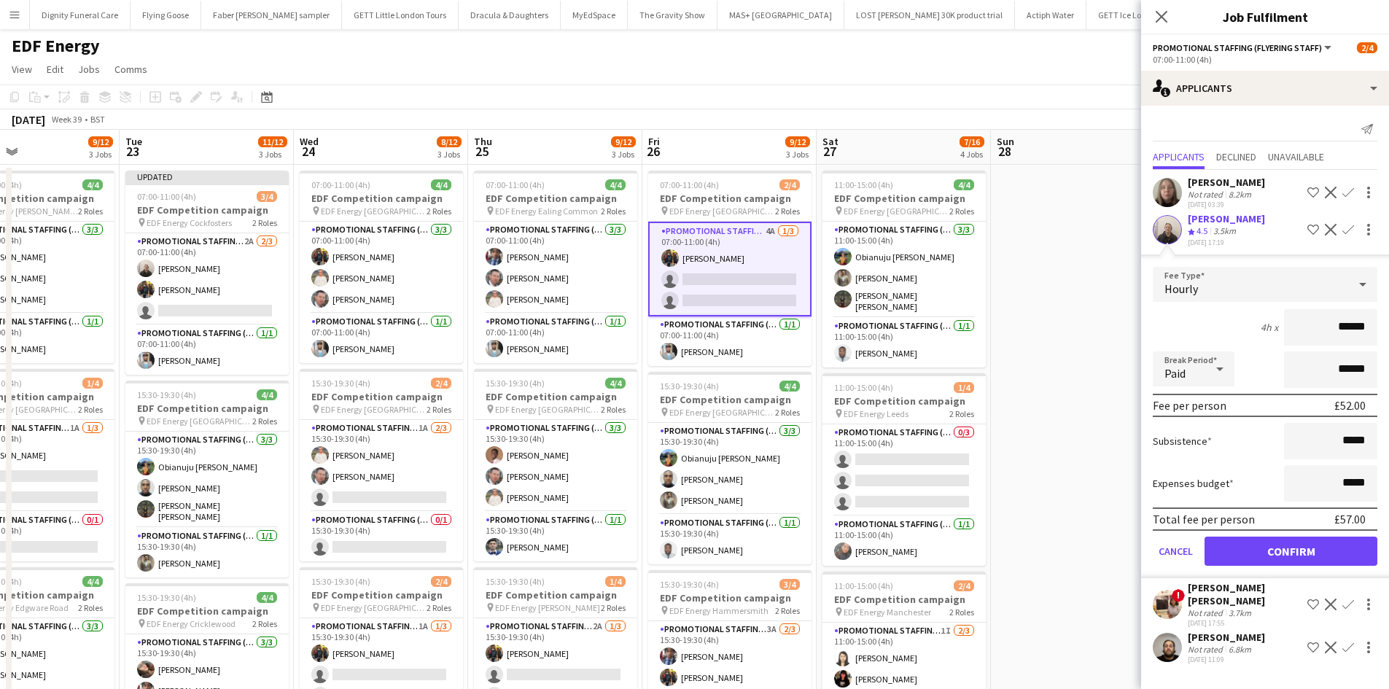
click at [1298, 535] on form "Fee Type Hourly 4h x ****** Break Period Paid ****** Fee per person £52.00 Subs…" at bounding box center [1265, 422] width 248 height 311
click at [1332, 554] on button "Confirm" at bounding box center [1291, 551] width 173 height 29
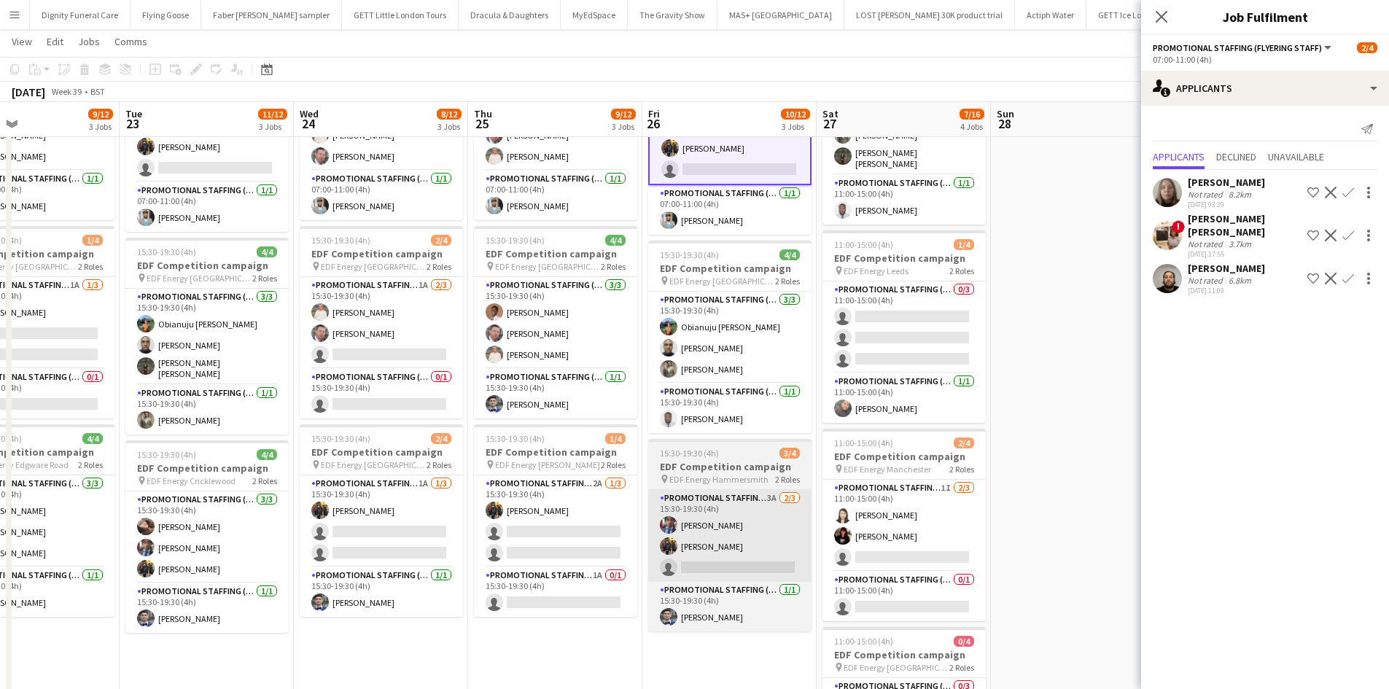
scroll to position [219, 0]
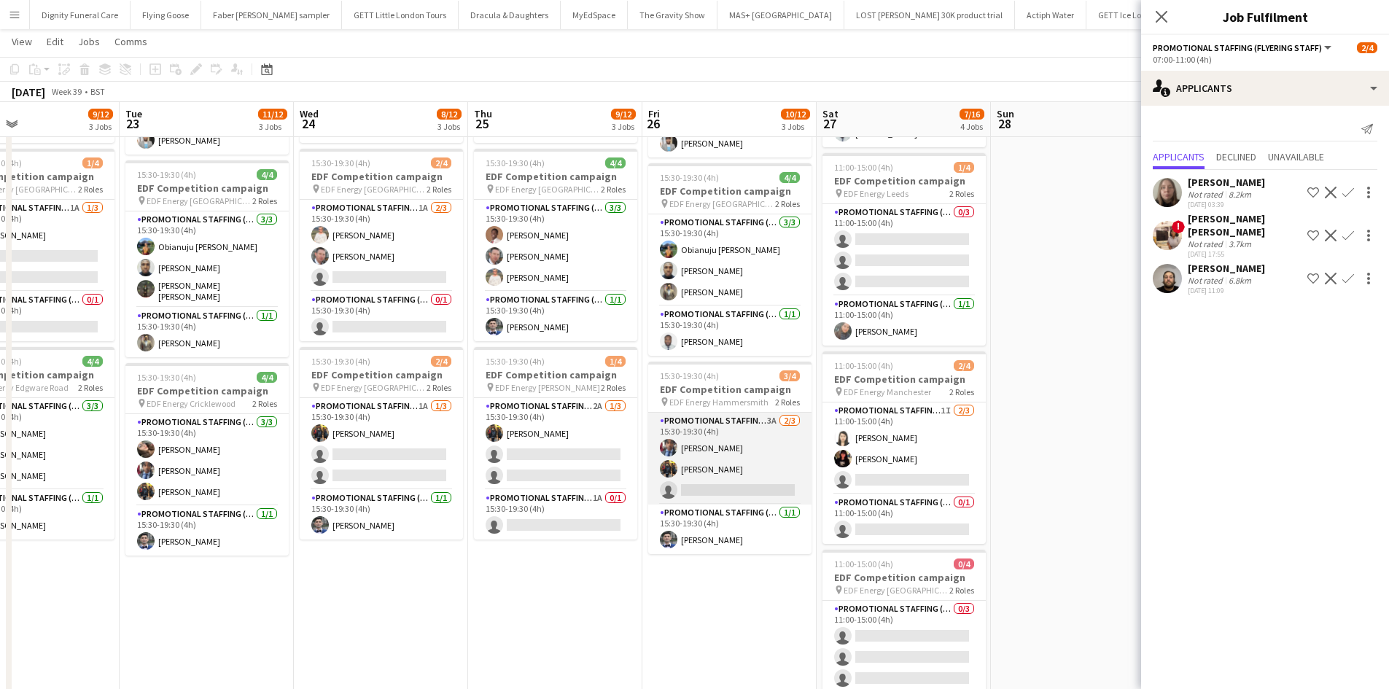
click at [748, 491] on app-card-role "Promotional Staffing (Flyering Staff) 3A 2/3 15:30-19:30 (4h) Seyi Ogunyemi Mar…" at bounding box center [729, 459] width 163 height 92
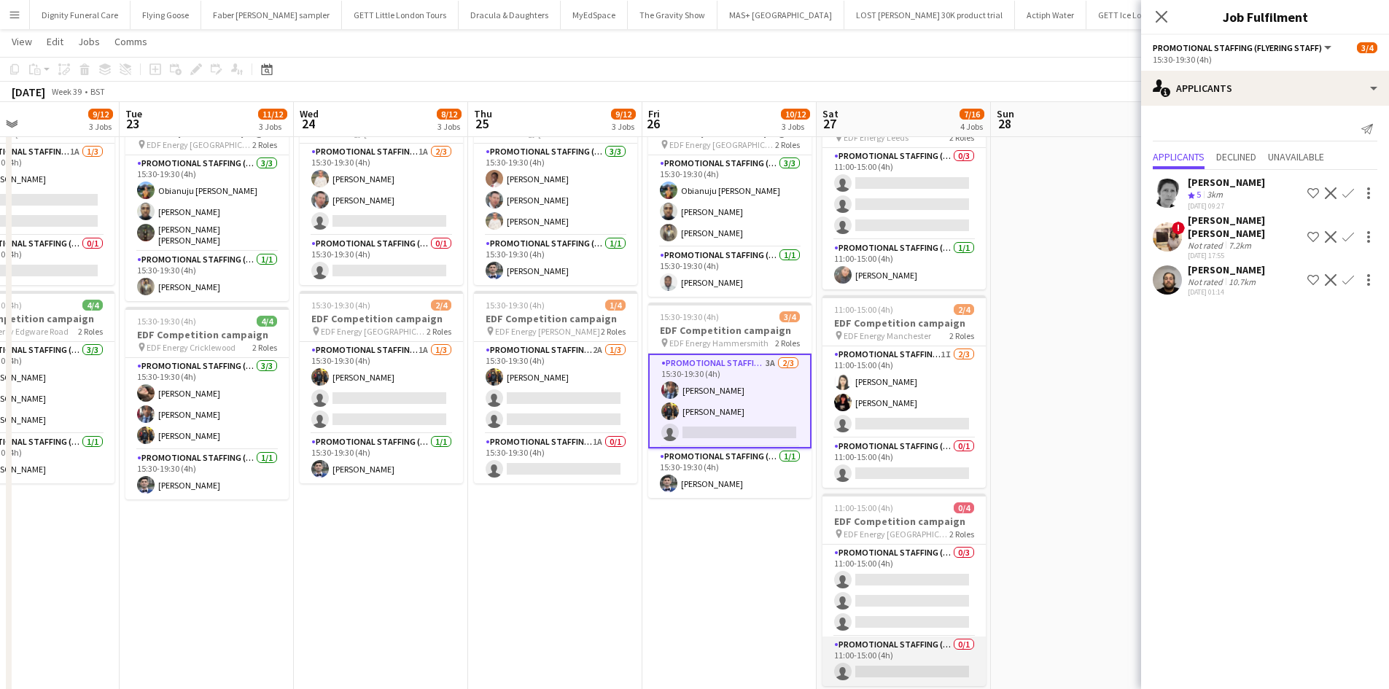
scroll to position [365, 0]
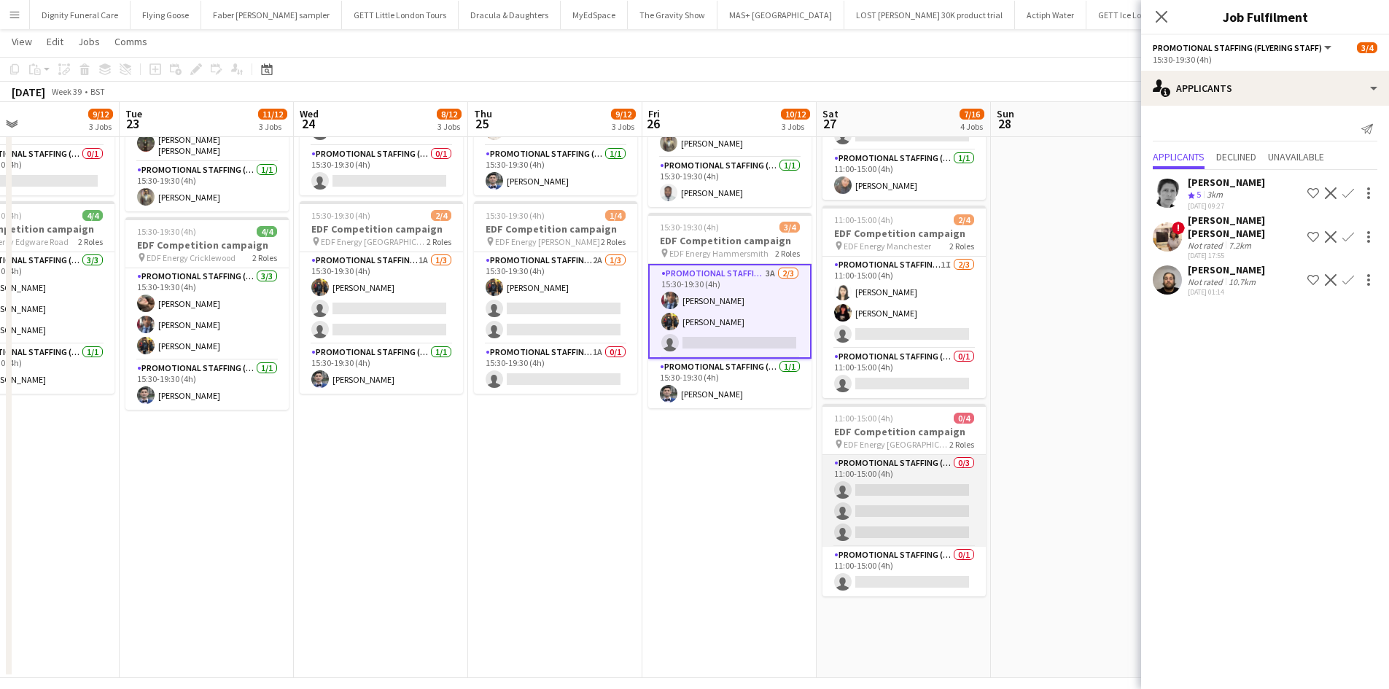
click at [916, 510] on app-card-role "Promotional Staffing (Flyering Staff) 0/3 11:00-15:00 (4h) single-neutral-actio…" at bounding box center [904, 501] width 163 height 92
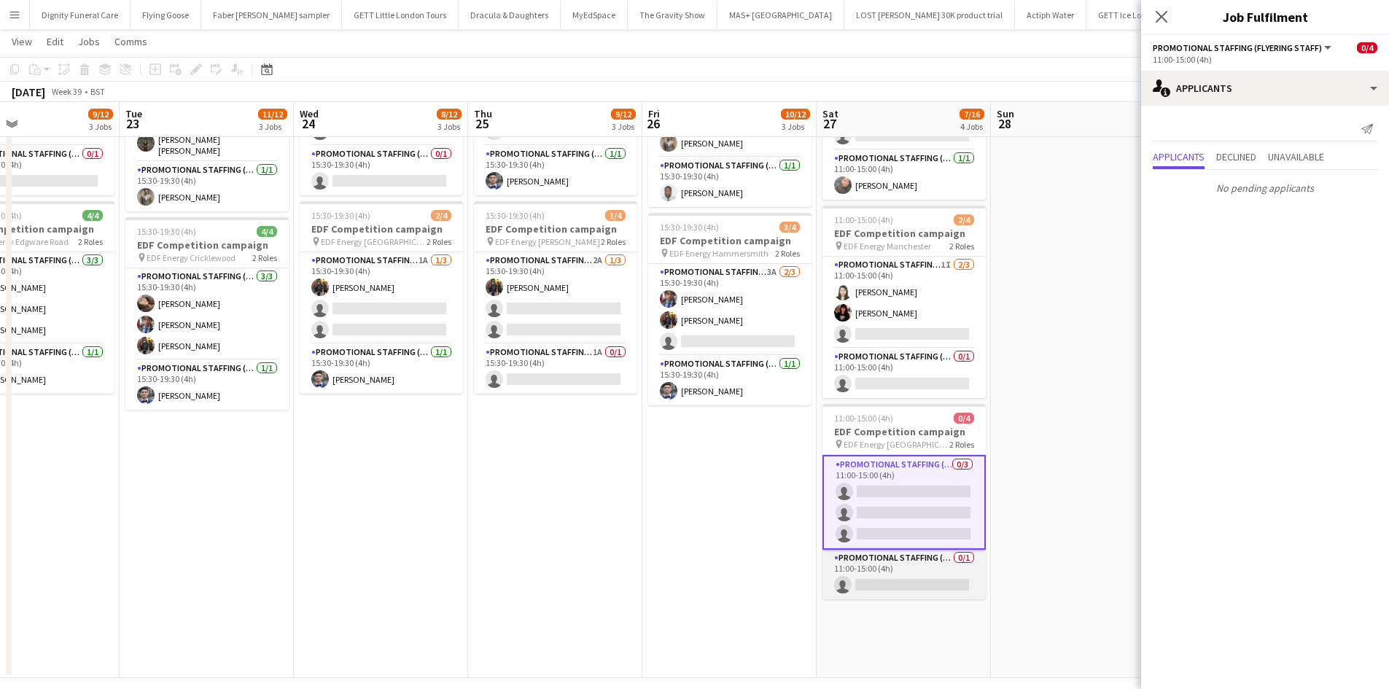
drag, startPoint x: 918, startPoint y: 574, endPoint x: 941, endPoint y: 580, distance: 24.2
click at [920, 574] on app-card-role "Promotional Staffing (Team Leader) 0/1 11:00-15:00 (4h) single-neutral-actions" at bounding box center [904, 575] width 163 height 50
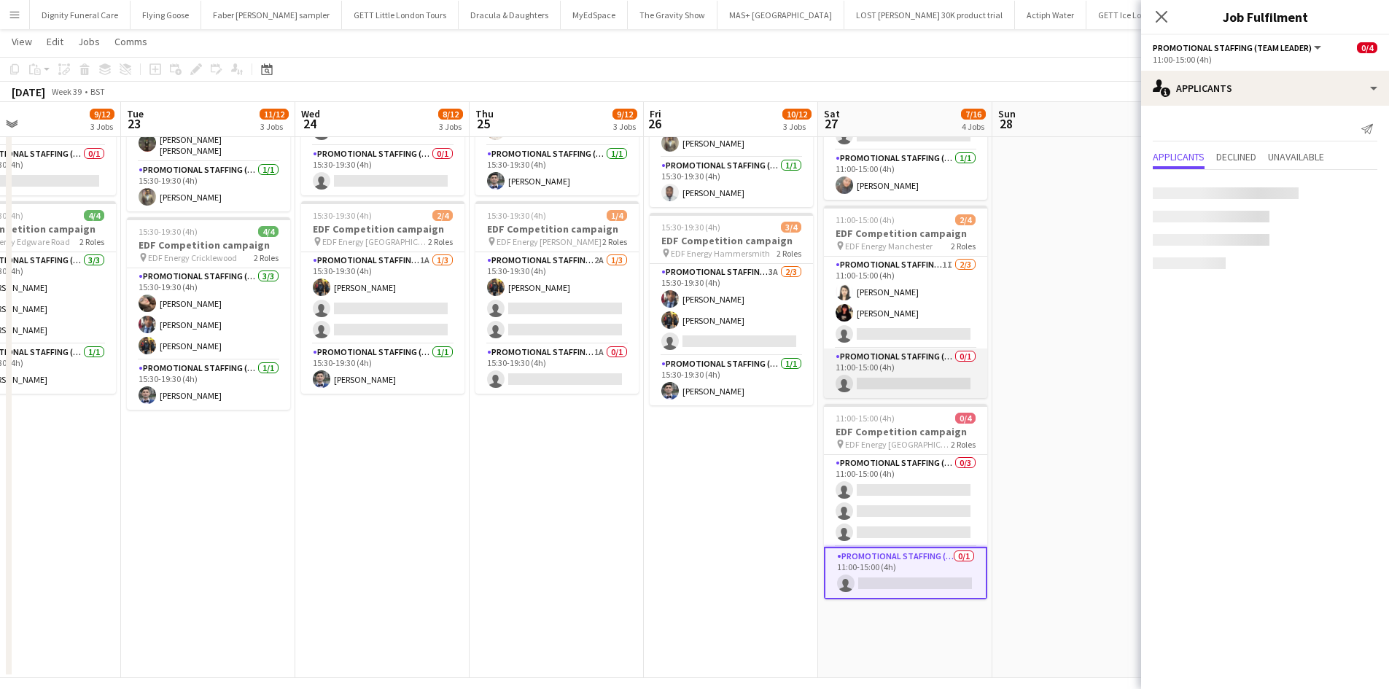
click at [906, 382] on app-card-role "Promotional Staffing (Team Leader) 0/1 11:00-15:00 (4h) single-neutral-actions" at bounding box center [905, 374] width 163 height 50
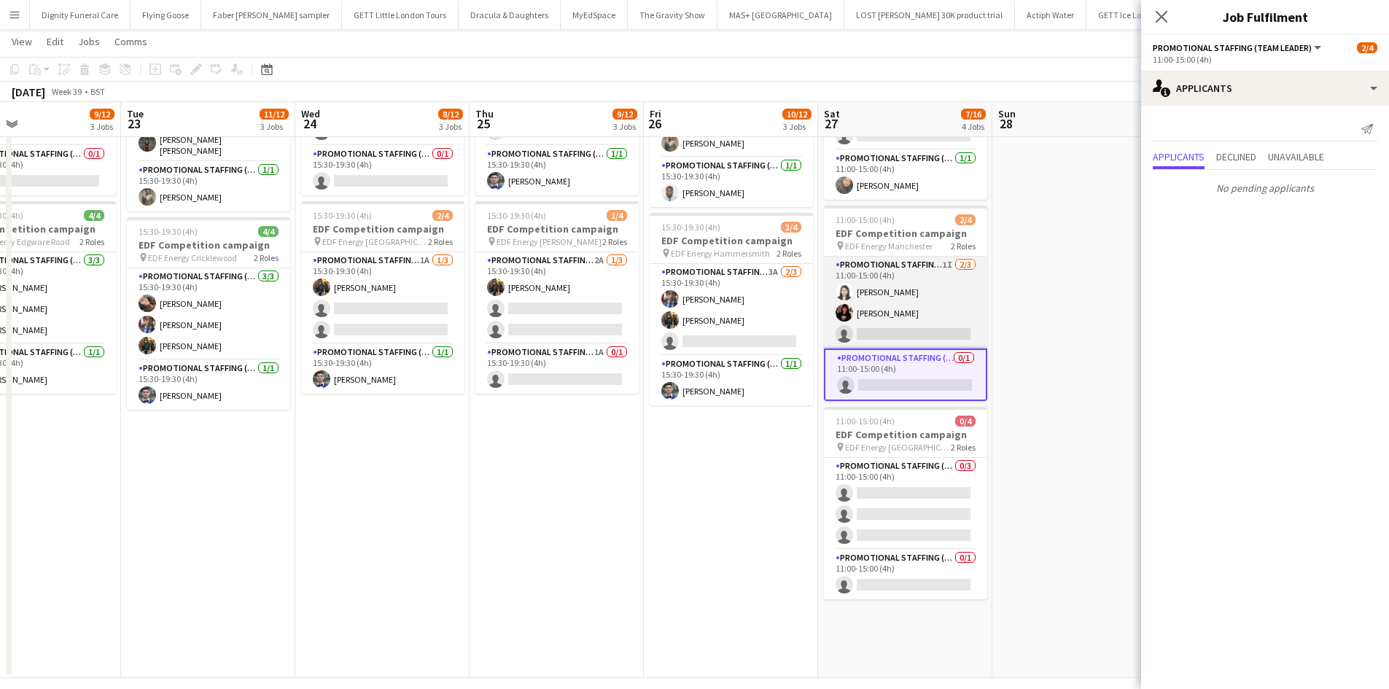
click at [928, 332] on app-card-role "Promotional Staffing (Flyering Staff) 1I 2/3 11:00-15:00 (4h) Winnie Wong Phoeb…" at bounding box center [905, 303] width 163 height 92
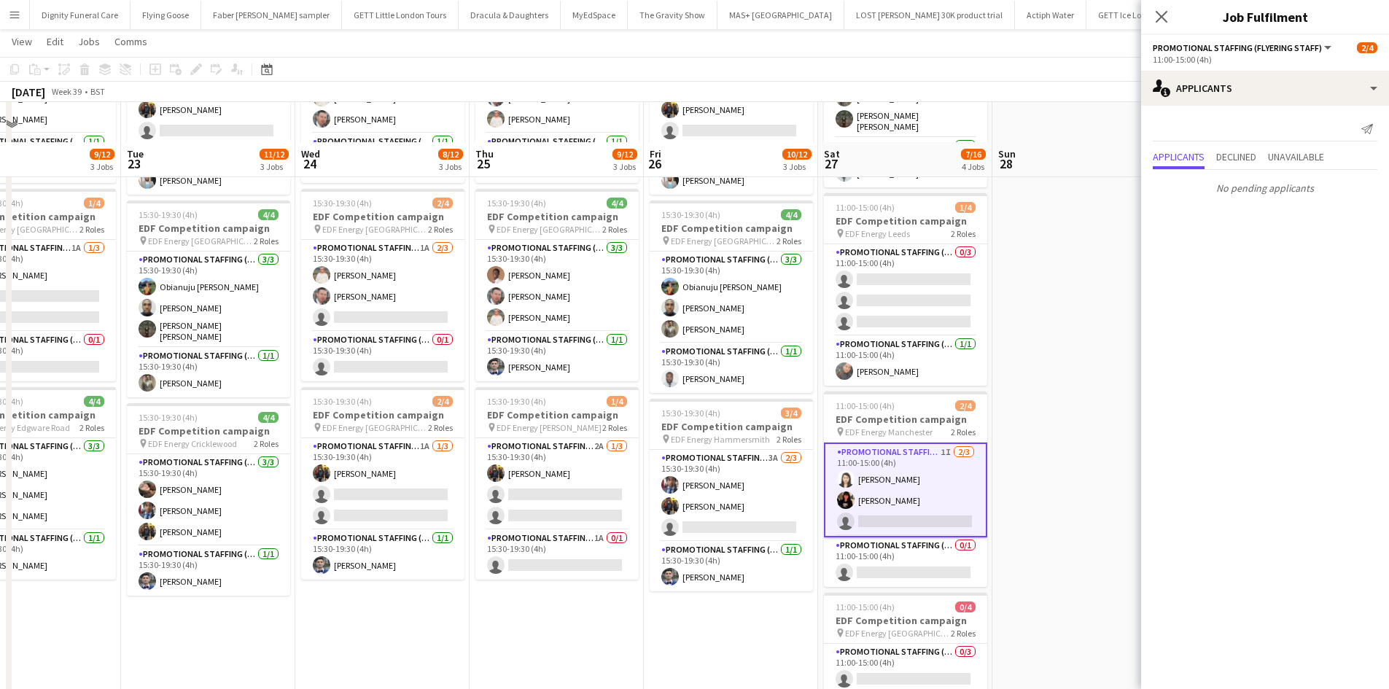
scroll to position [146, 0]
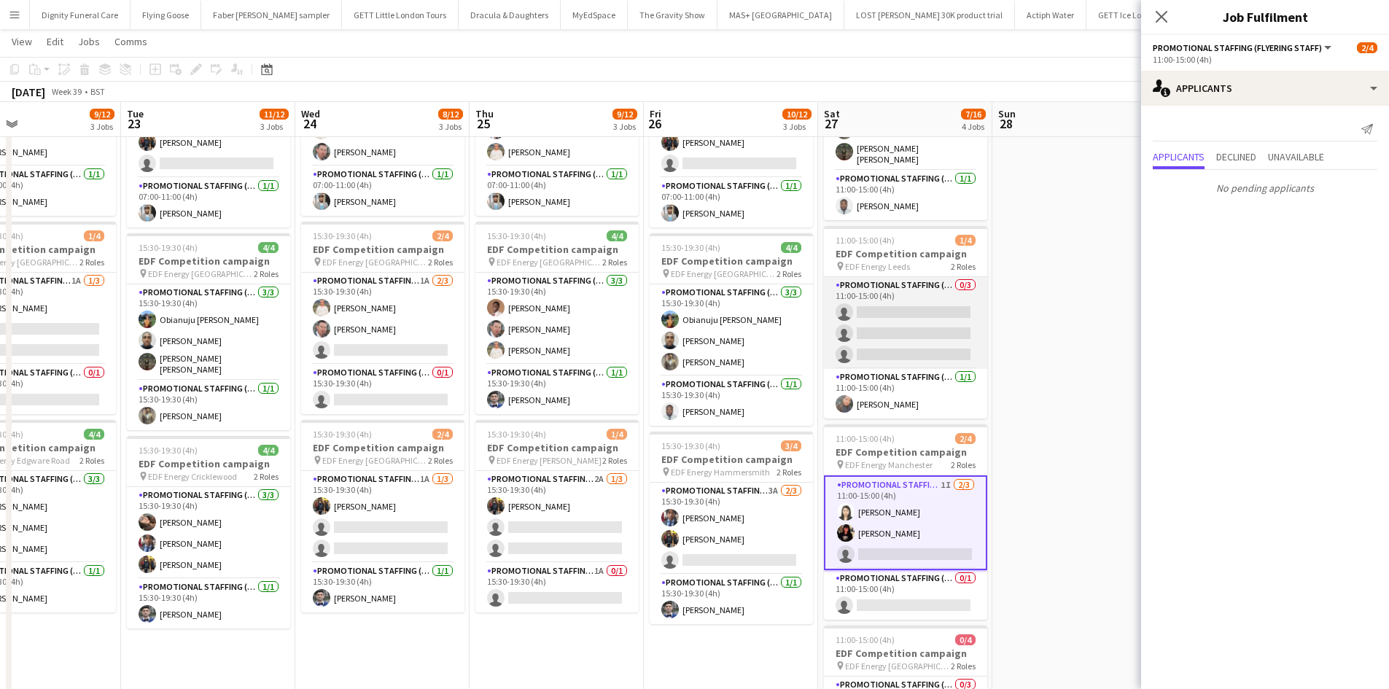
click at [923, 325] on app-card-role "Promotional Staffing (Flyering Staff) 0/3 11:00-15:00 (4h) single-neutral-actio…" at bounding box center [905, 323] width 163 height 92
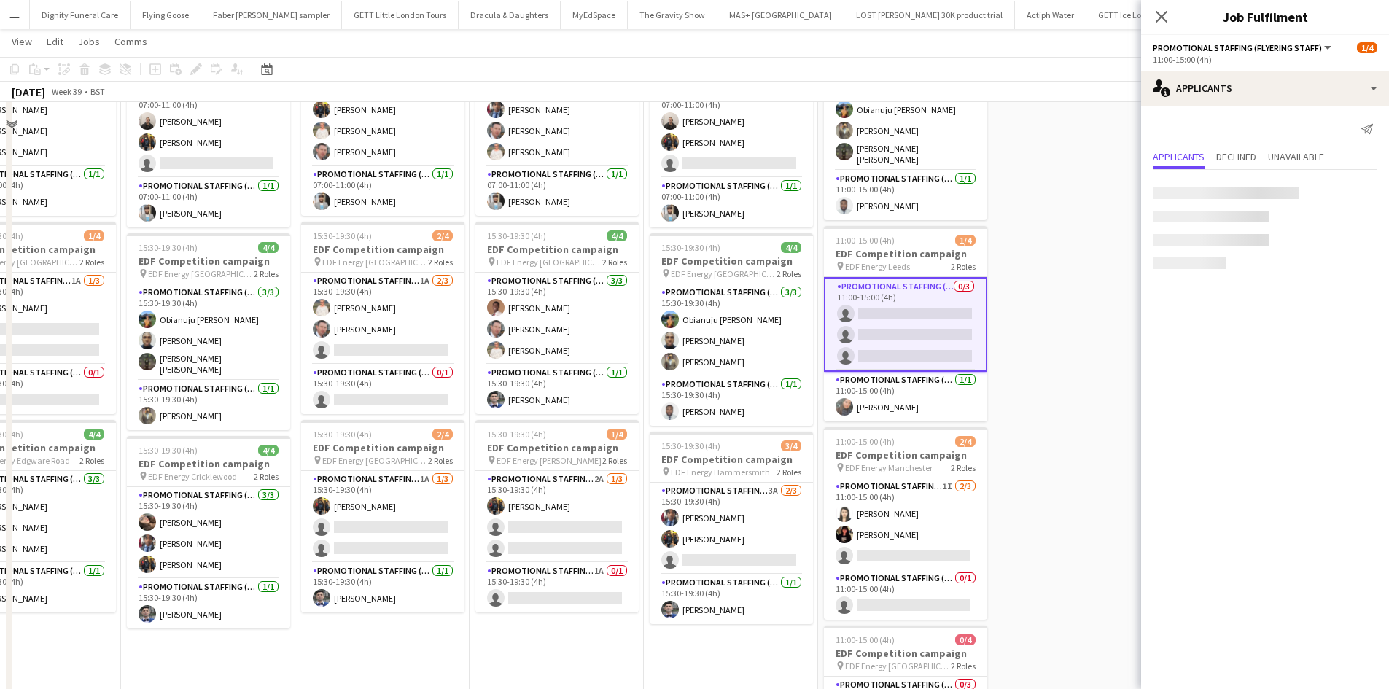
scroll to position [0, 0]
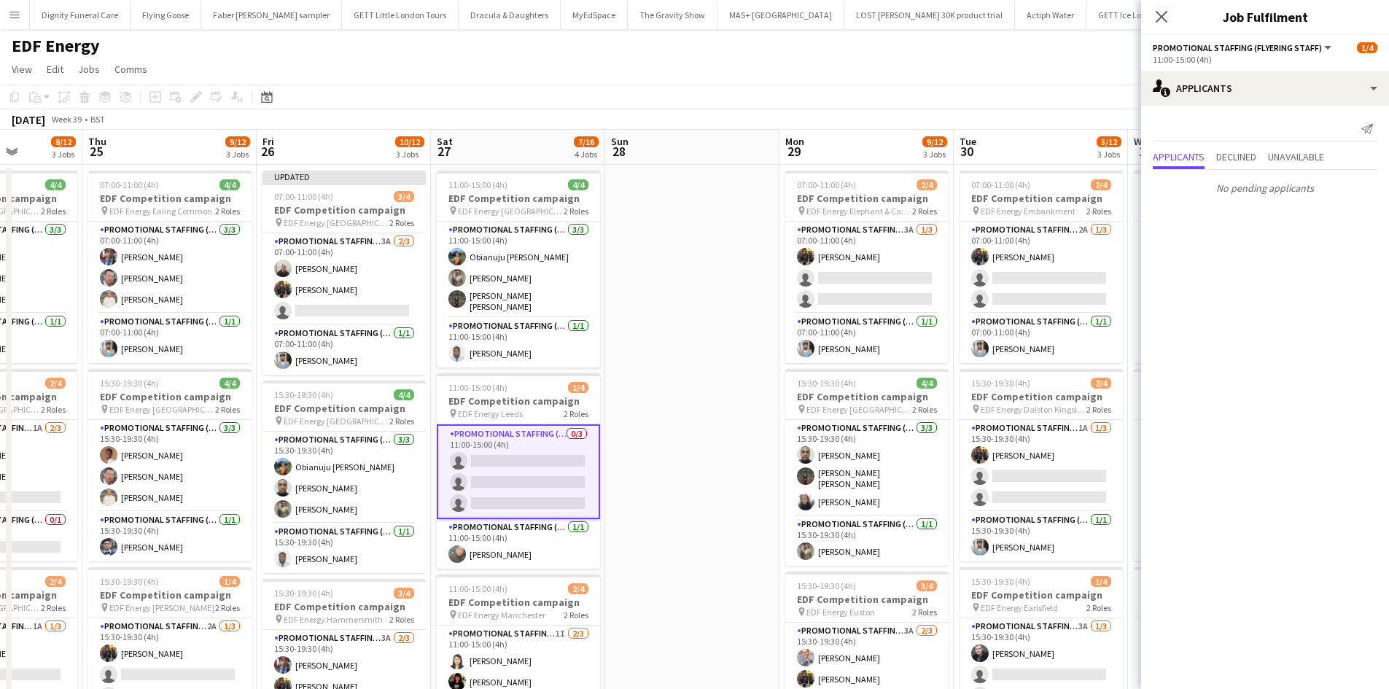
drag, startPoint x: 1007, startPoint y: 368, endPoint x: 774, endPoint y: 319, distance: 238.6
click at [654, 365] on app-calendar-viewport "Mon 22 9/12 3 Jobs Tue 23 11/12 3 Jobs Wed 24 8/12 3 Jobs Thu 25 9/12 3 Jobs Fr…" at bounding box center [694, 587] width 1389 height 914
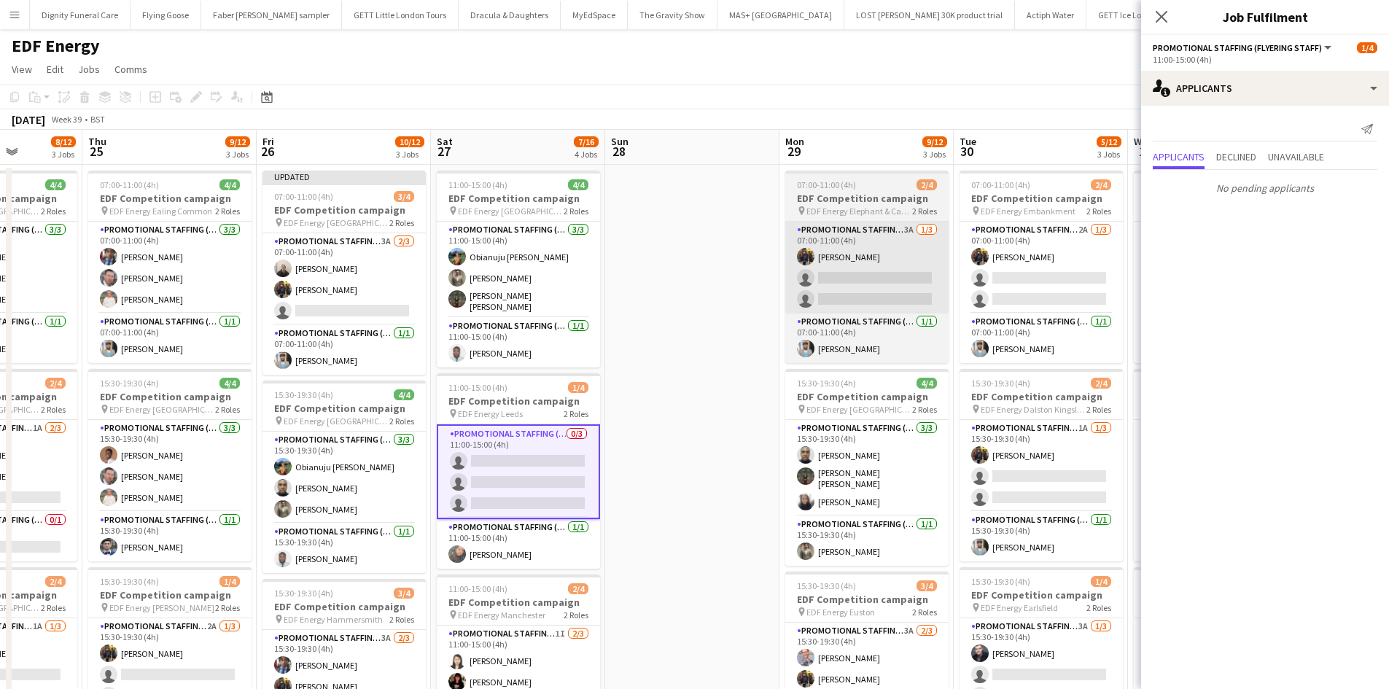
scroll to position [0, 451]
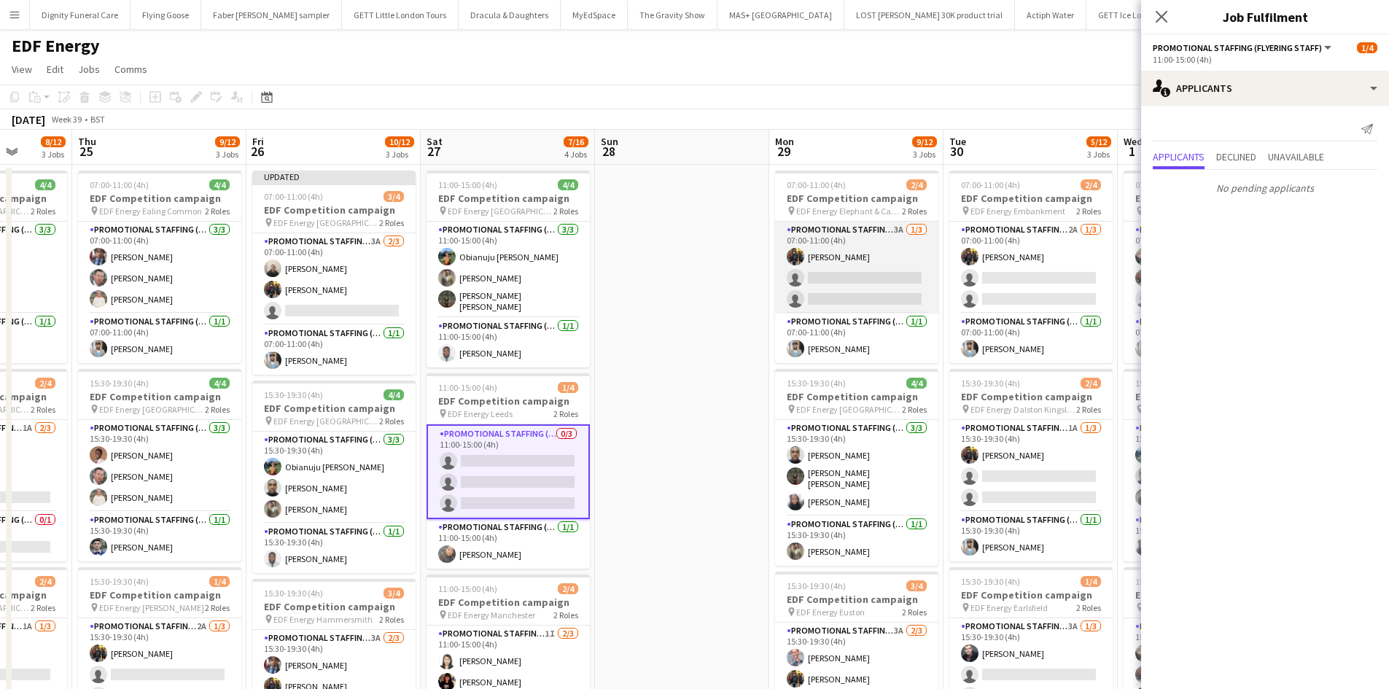
click at [842, 291] on app-card-role "Promotional Staffing (Flyering Staff) 3A 1/3 07:00-11:00 (4h) Martin Brady sing…" at bounding box center [856, 268] width 163 height 92
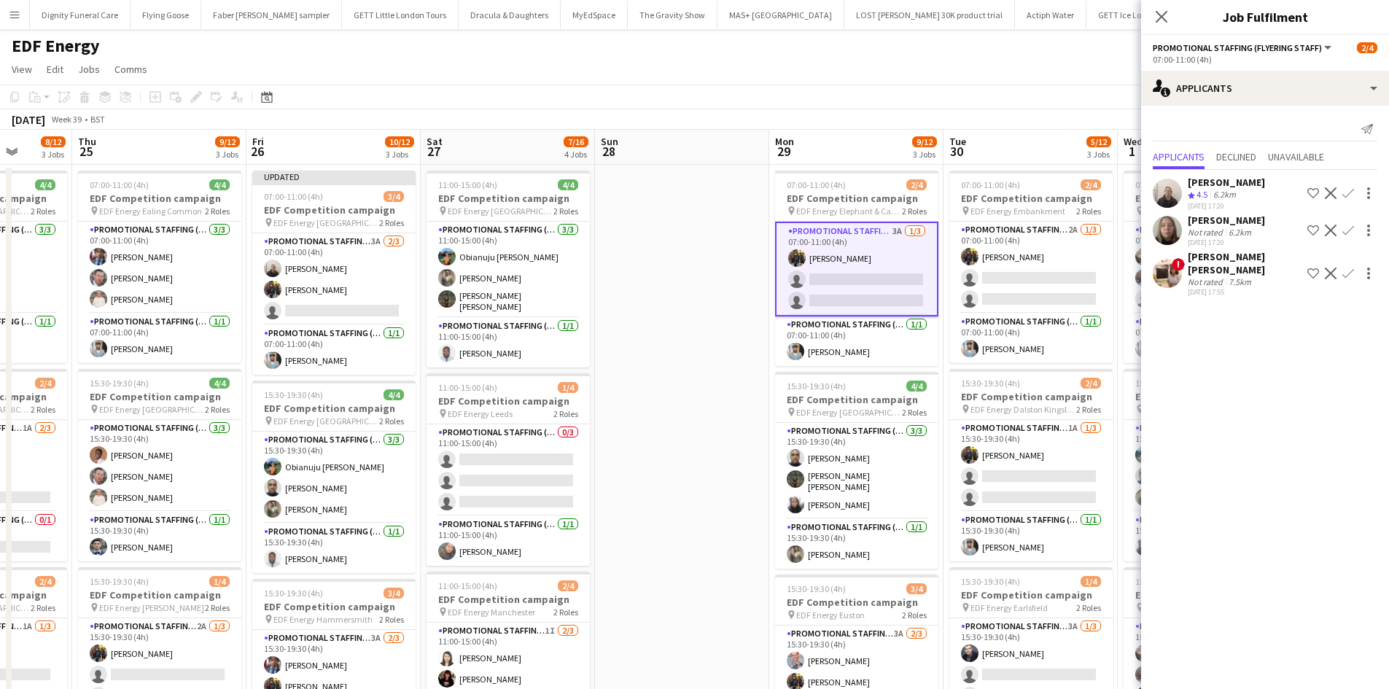
click at [1351, 190] on app-icon "Confirm" at bounding box center [1349, 193] width 12 height 12
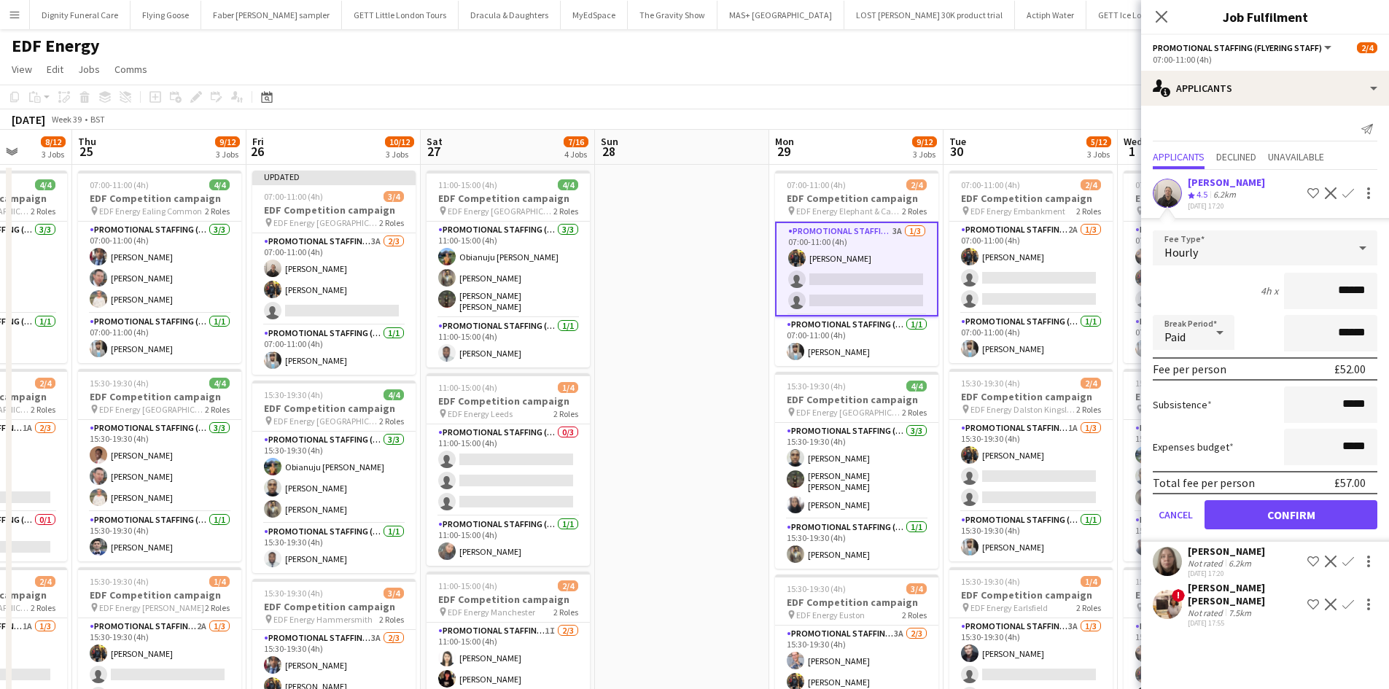
click at [1348, 193] on app-icon "Confirm" at bounding box center [1349, 193] width 12 height 12
click at [1331, 513] on button "Confirm" at bounding box center [1291, 514] width 173 height 29
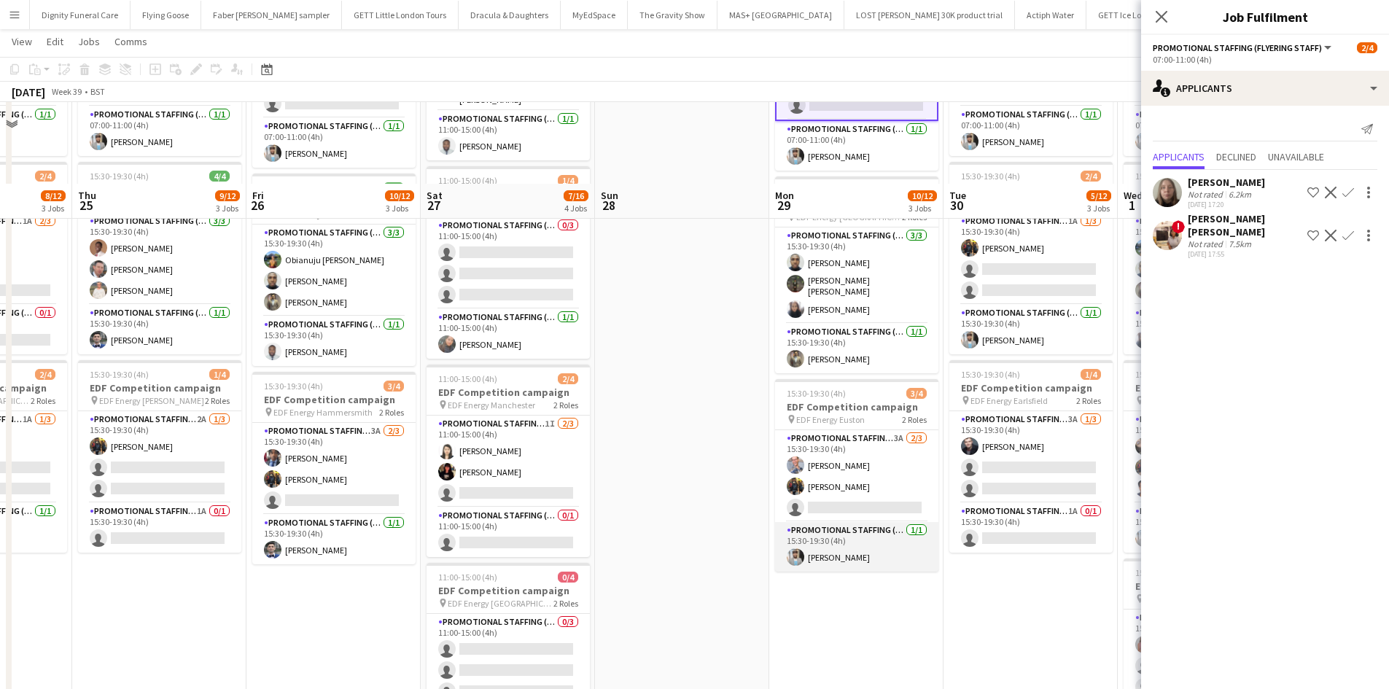
scroll to position [292, 0]
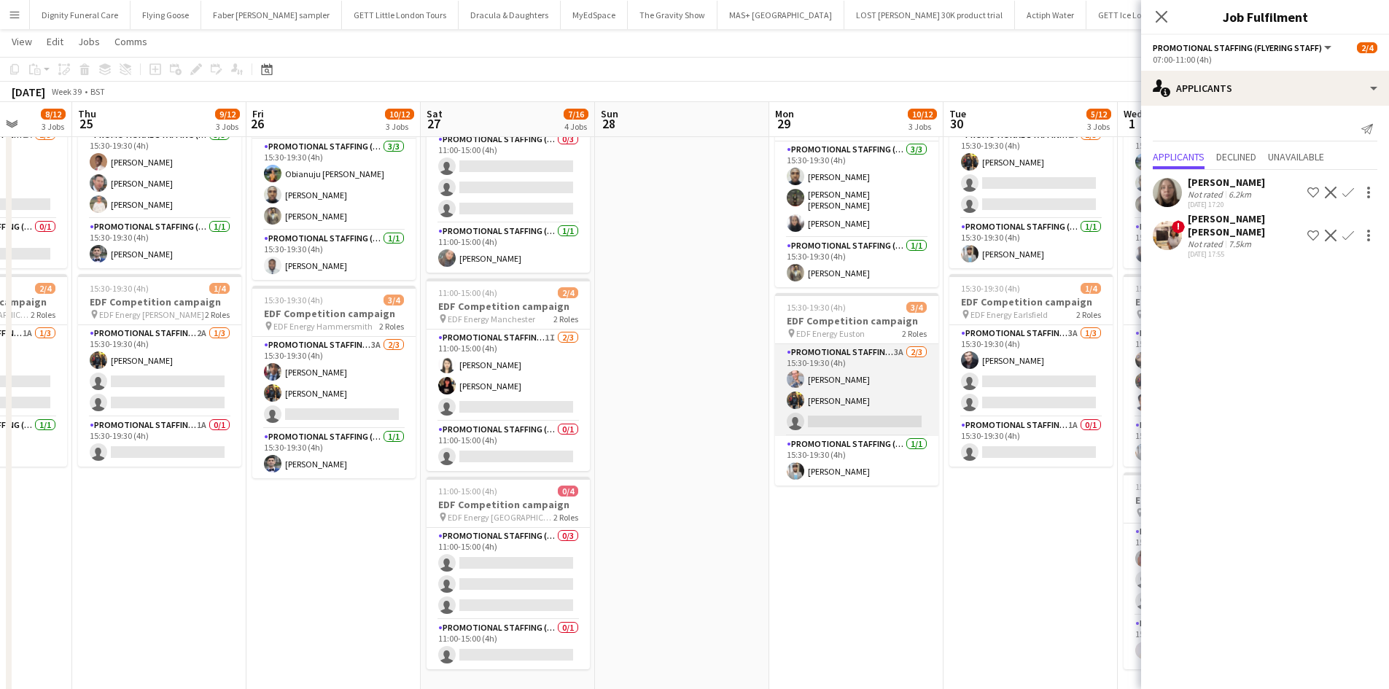
click at [874, 413] on app-card-role "Promotional Staffing (Flyering Staff) 3A 2/3 15:30-19:30 (4h) SIMON GREIFF Mart…" at bounding box center [856, 390] width 163 height 92
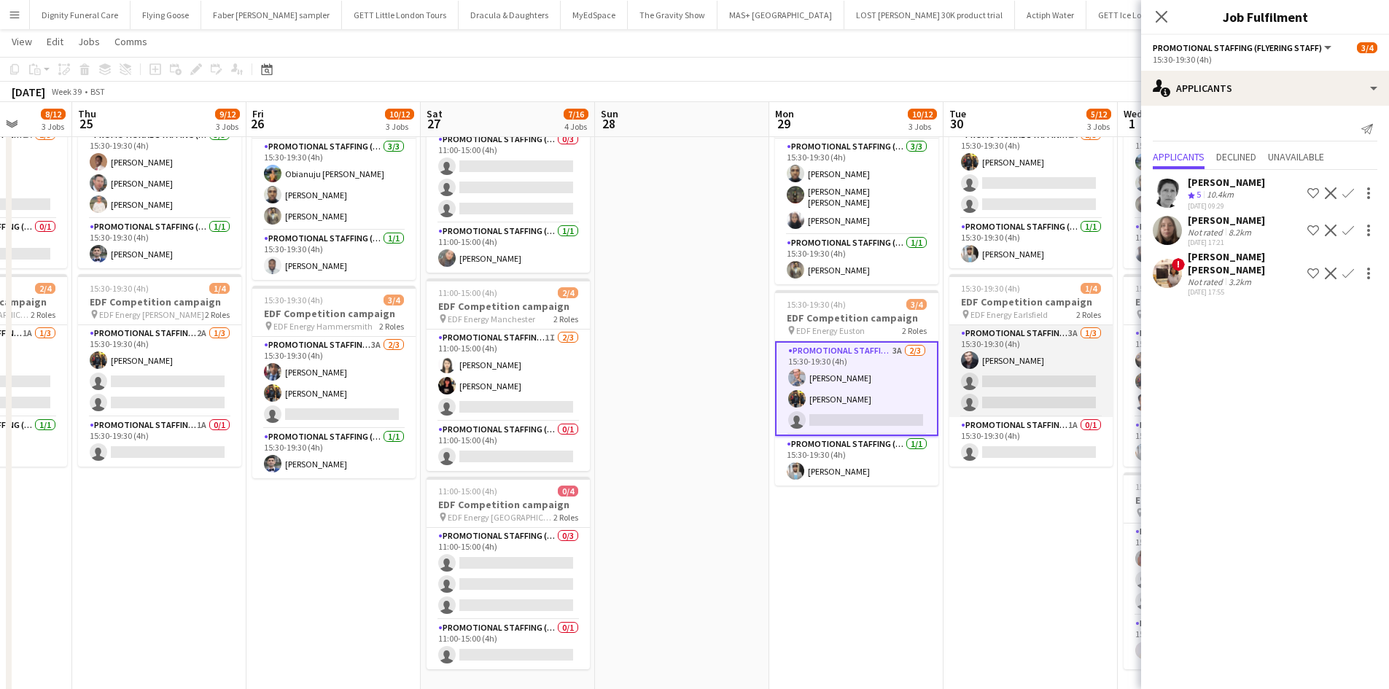
click at [1010, 404] on app-card-role "Promotional Staffing (Flyering Staff) 3A 1/3 15:30-19:30 (4h) Adam Stickler sin…" at bounding box center [1030, 371] width 163 height 92
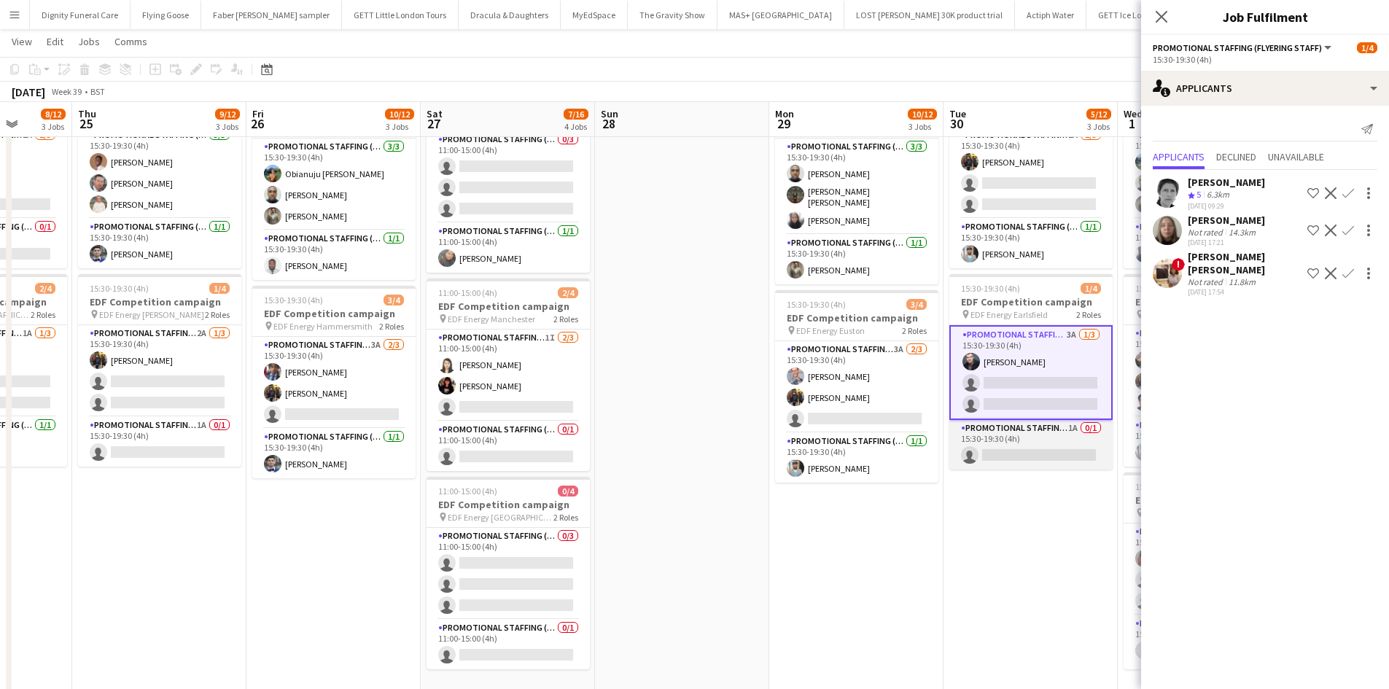
click at [1019, 454] on app-card-role "Promotional Staffing (Team Leader) 1A 0/1 15:30-19:30 (4h) single-neutral-actio…" at bounding box center [1030, 445] width 163 height 50
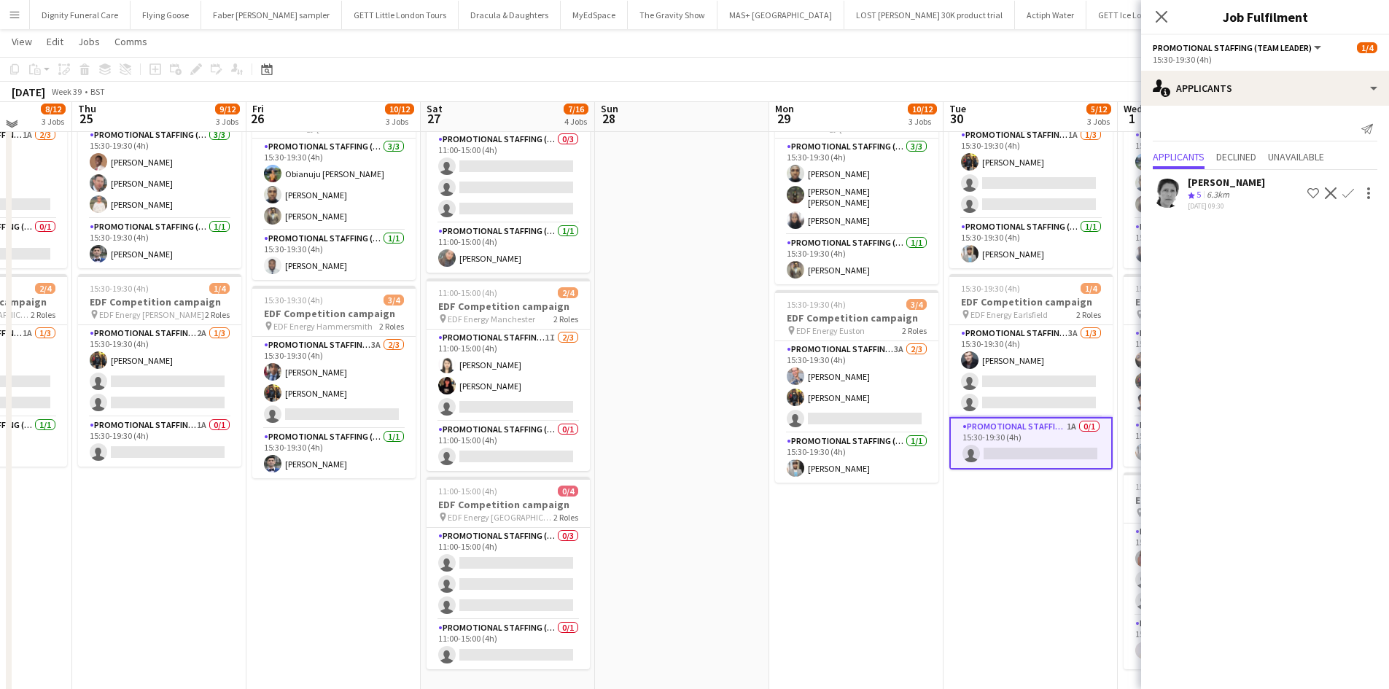
scroll to position [219, 0]
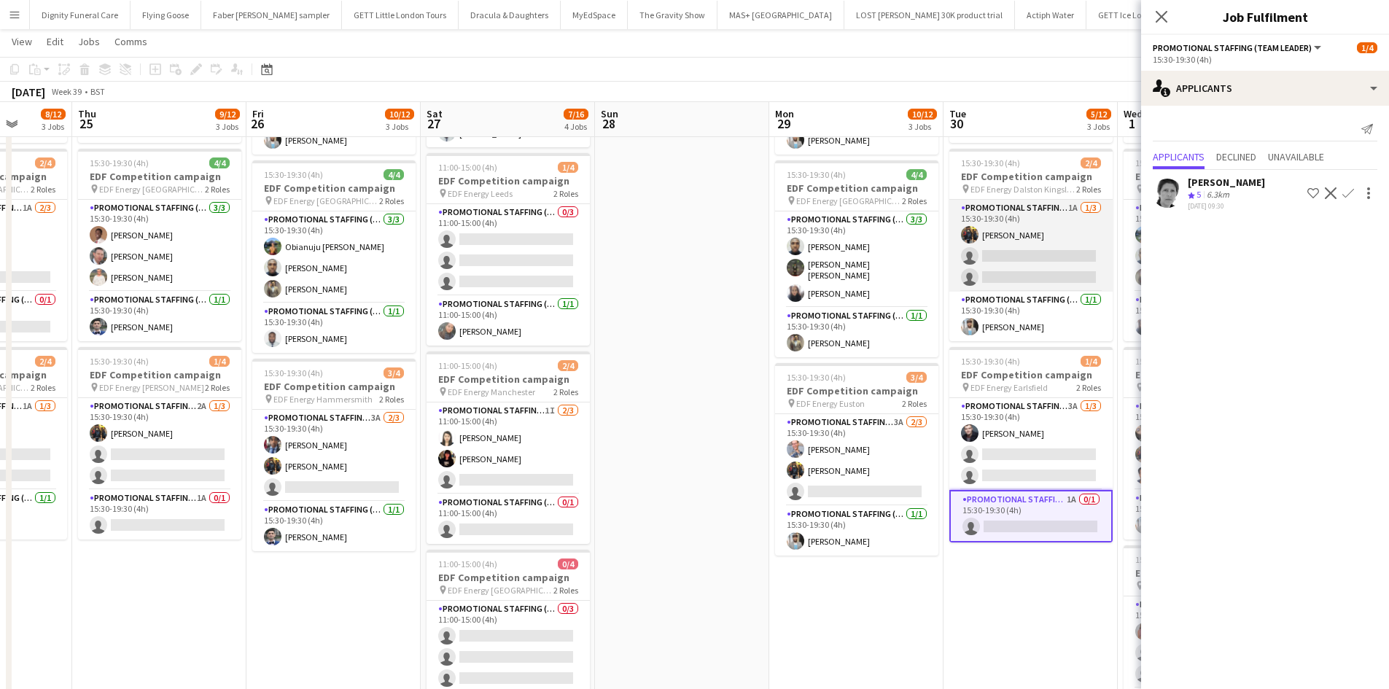
click at [1022, 259] on app-card-role "Promotional Staffing (Flyering Staff) 1A 1/3 15:30-19:30 (4h) Martin Brady sing…" at bounding box center [1030, 246] width 163 height 92
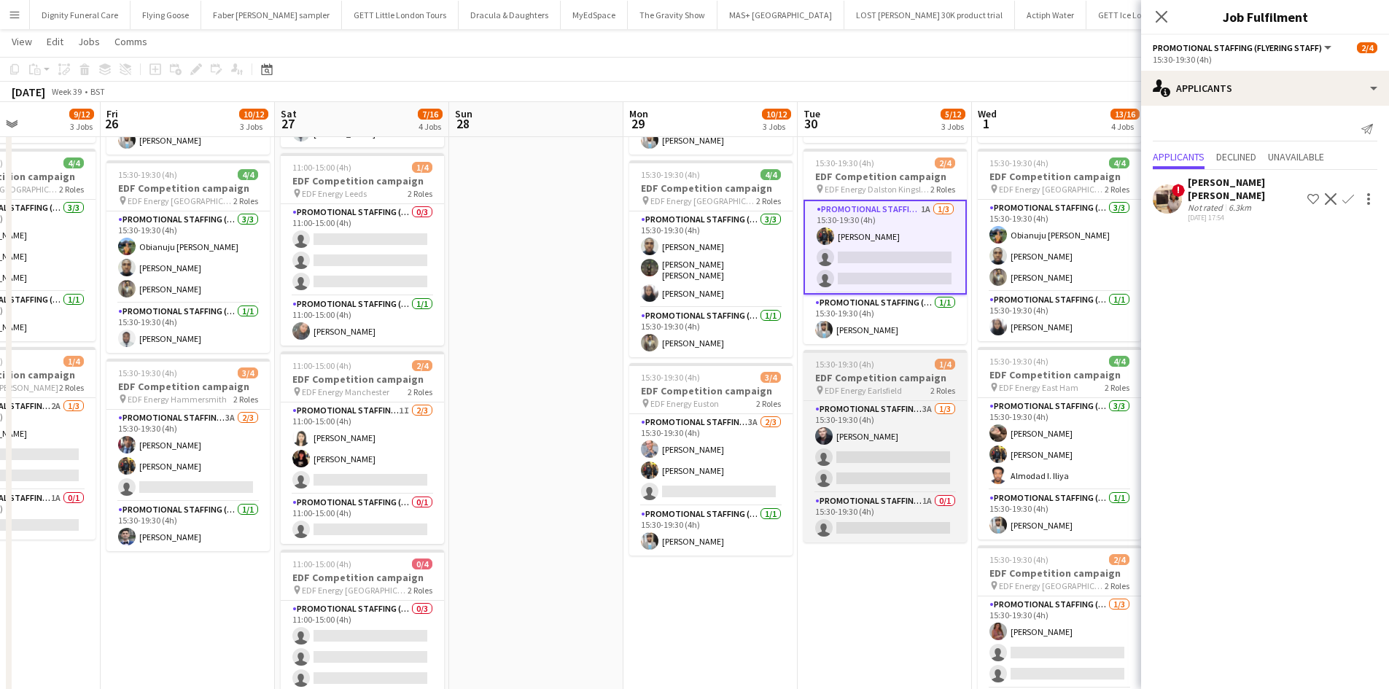
scroll to position [0, 650]
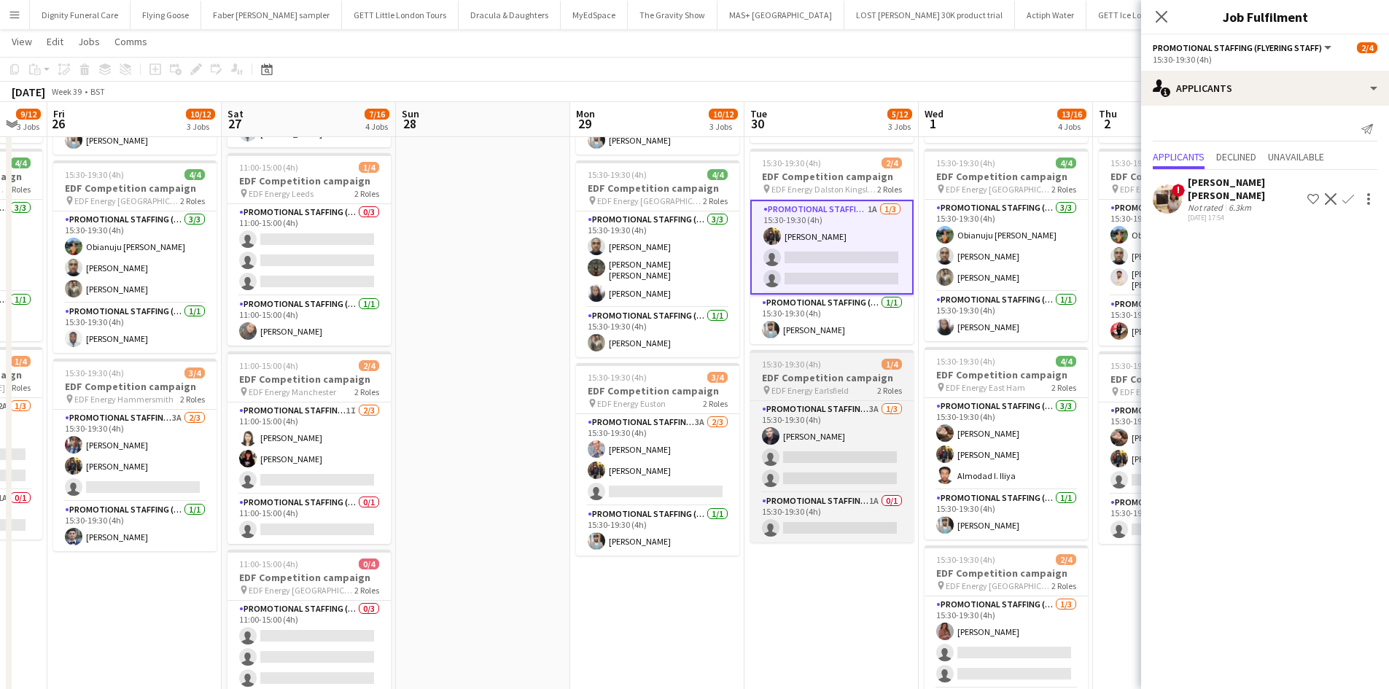
drag, startPoint x: 1009, startPoint y: 379, endPoint x: 809, endPoint y: 368, distance: 200.2
click at [810, 368] on app-calendar-viewport "Mon 22 9/12 3 Jobs Tue 23 11/12 3 Jobs Wed 24 8/12 3 Jobs Thu 25 9/12 3 Jobs Fr…" at bounding box center [694, 331] width 1389 height 986
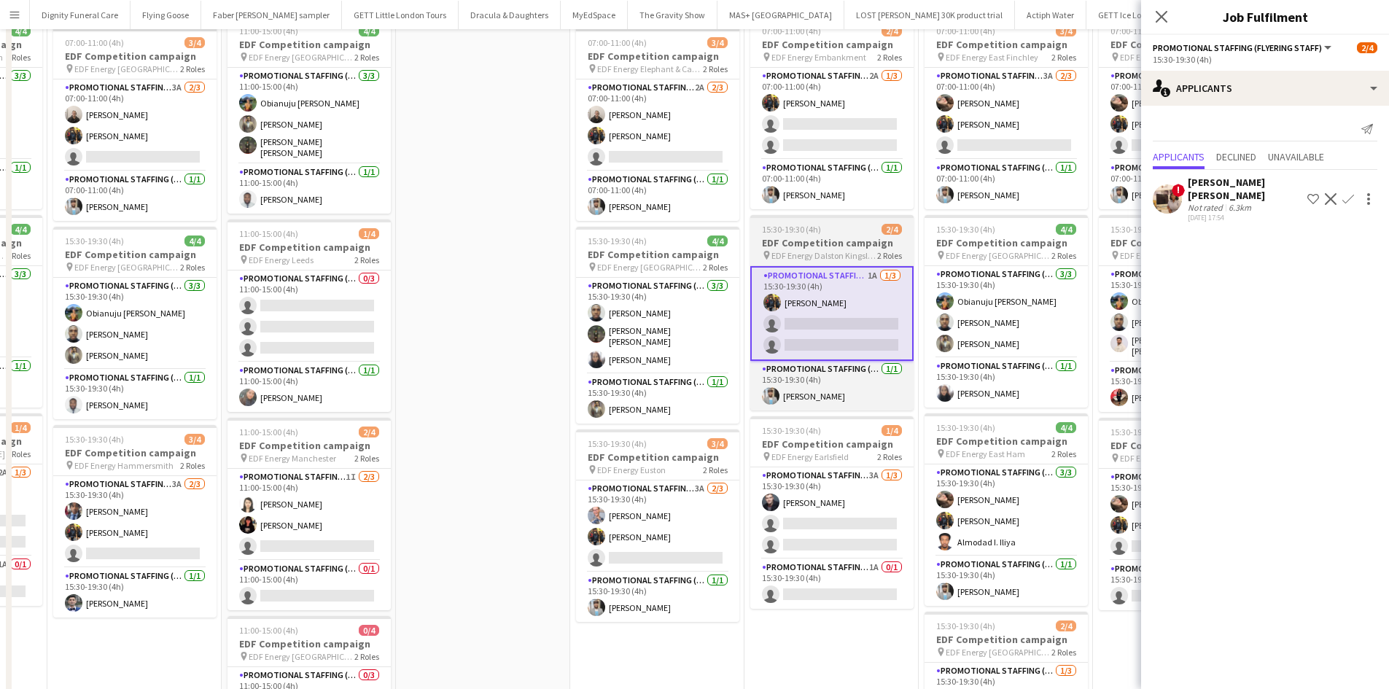
scroll to position [0, 0]
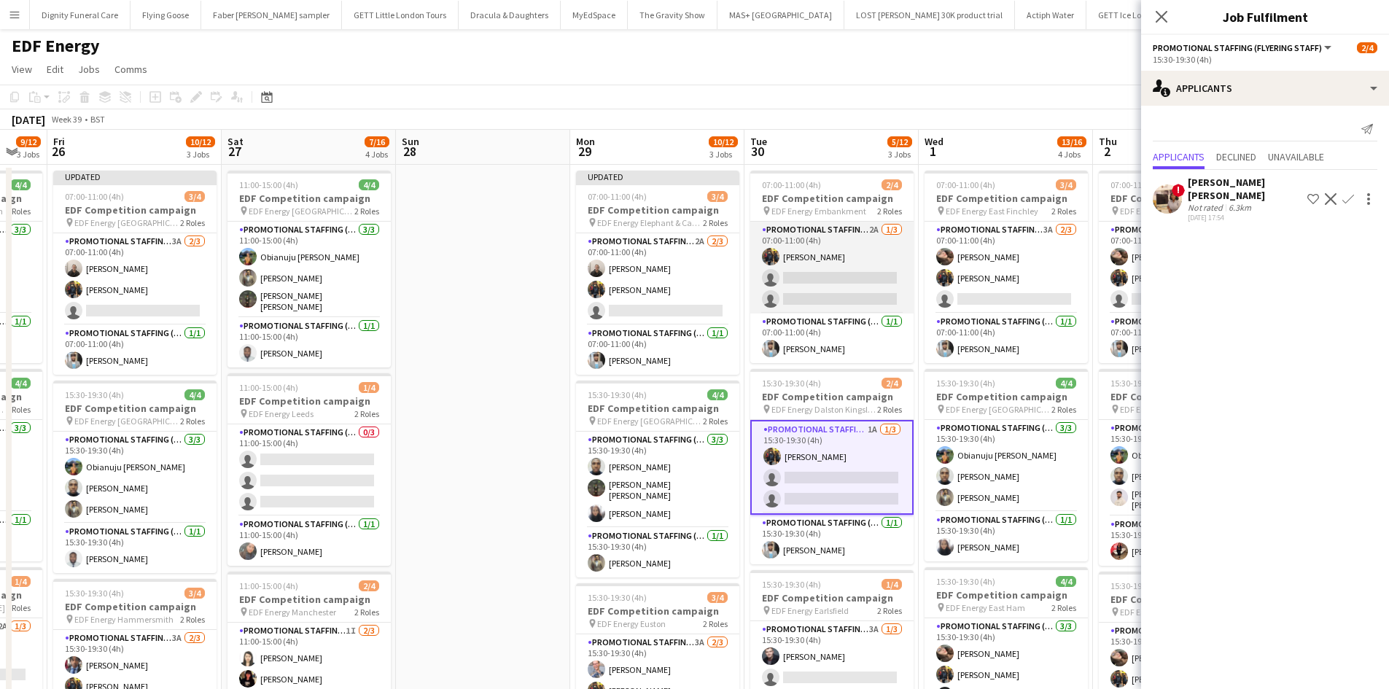
click at [842, 303] on app-card-role "Promotional Staffing (Flyering Staff) 2A 1/3 07:00-11:00 (4h) Martin Brady sing…" at bounding box center [831, 268] width 163 height 92
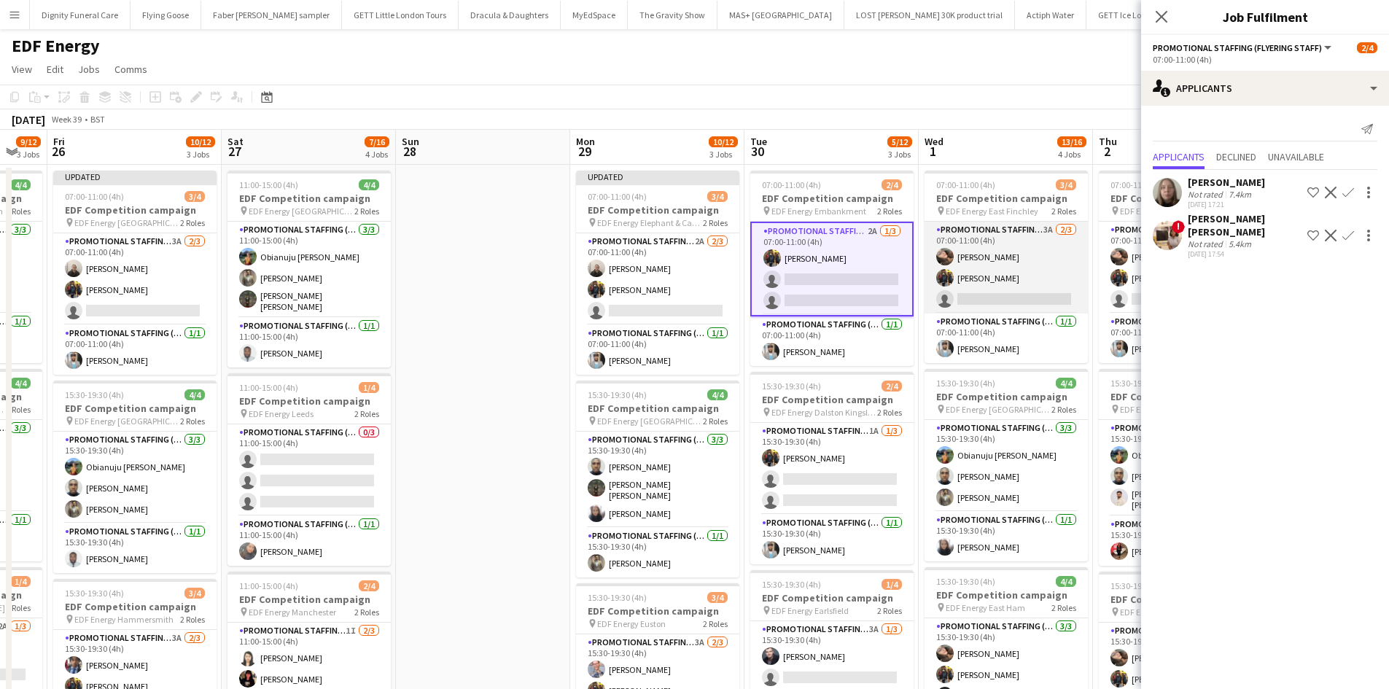
click at [1004, 299] on app-card-role "Promotional Staffing (Flyering Staff) 3A 2/3 07:00-11:00 (4h) Anastasiia Melesh…" at bounding box center [1006, 268] width 163 height 92
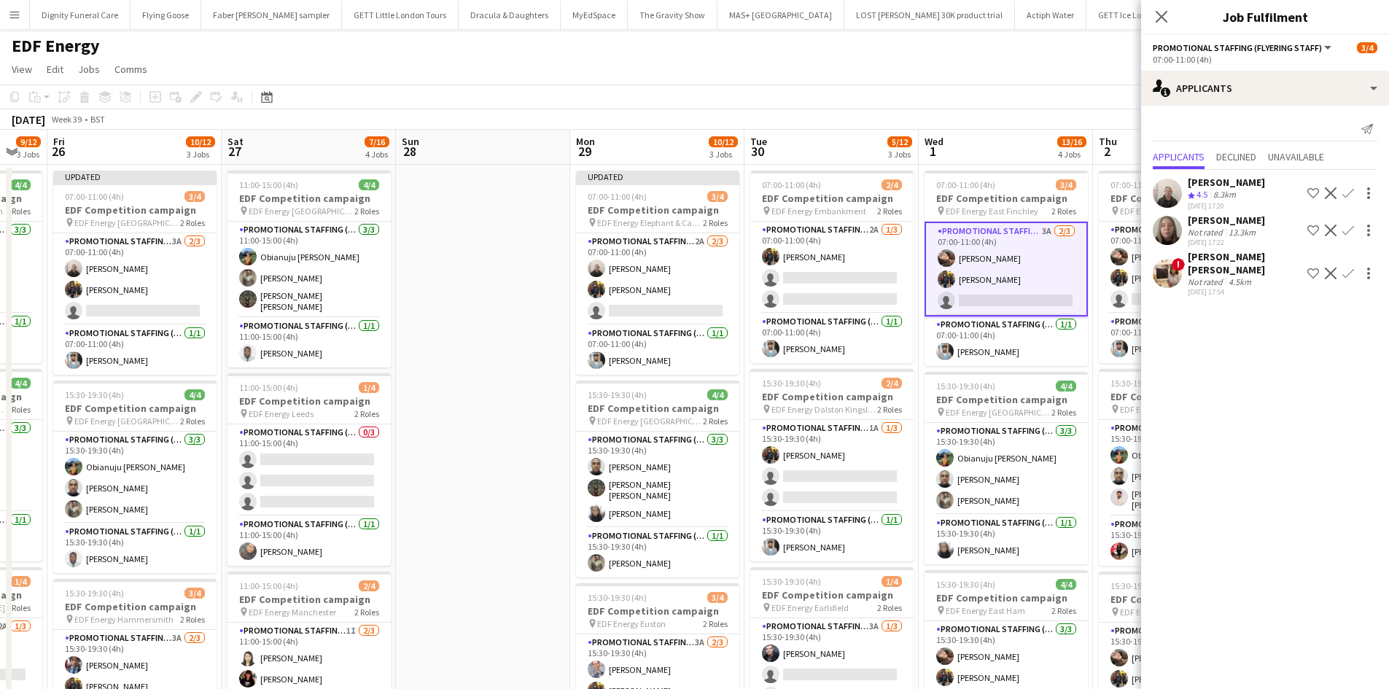
click at [1345, 188] on app-icon "Confirm" at bounding box center [1349, 193] width 12 height 12
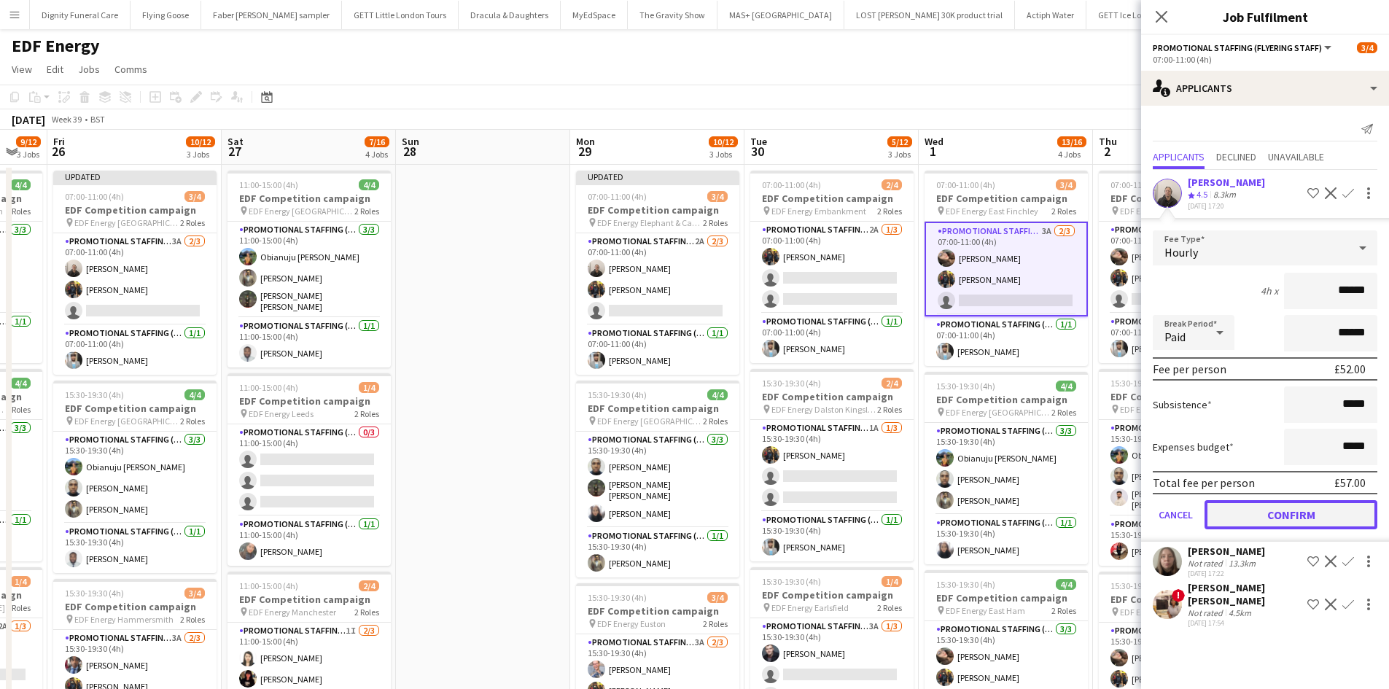
click at [1297, 513] on button "Confirm" at bounding box center [1291, 514] width 173 height 29
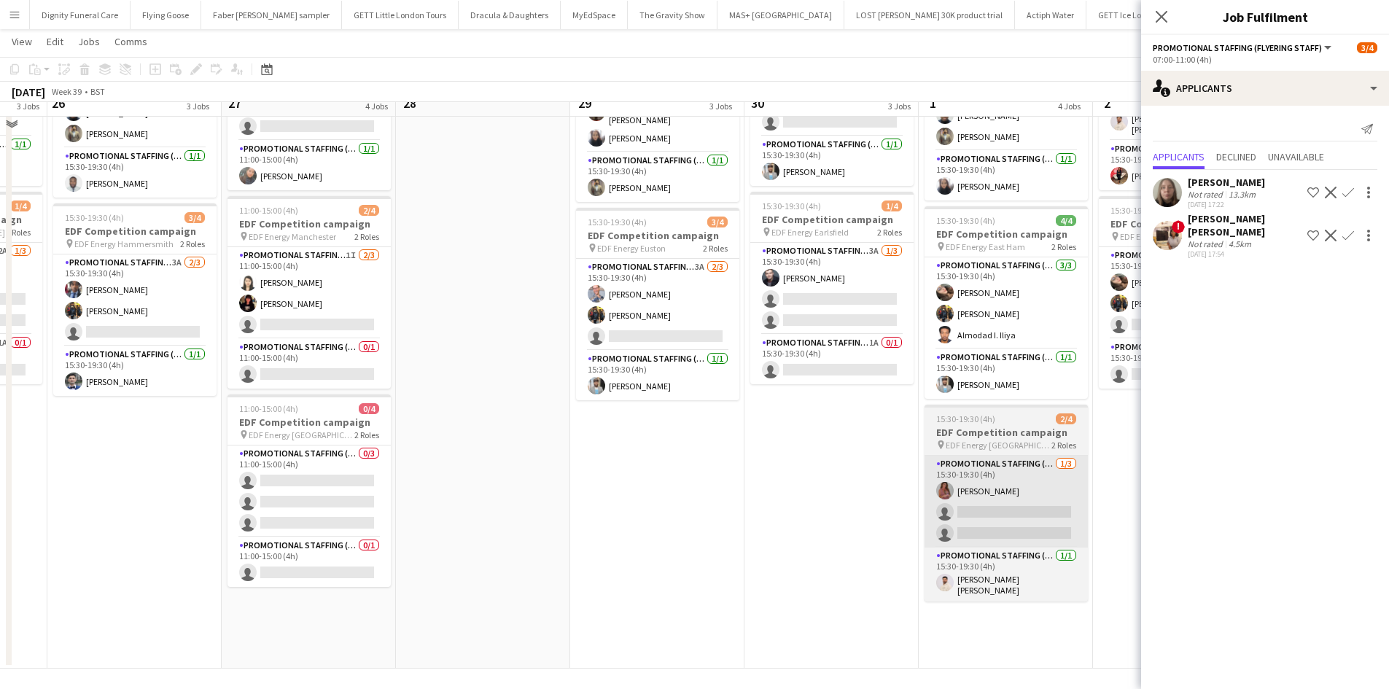
scroll to position [378, 0]
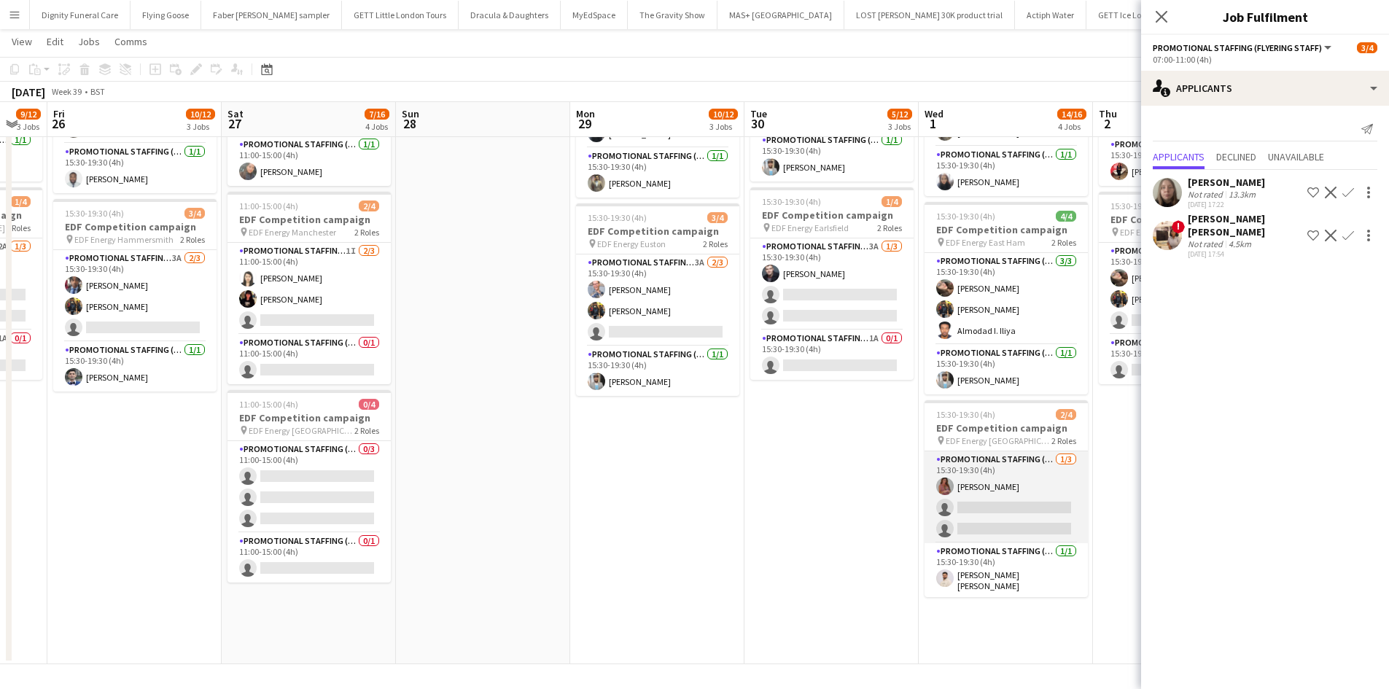
click at [1000, 516] on app-card-role "Promotional Staffing (Flyering Staff) 1/3 15:30-19:30 (4h) Sally Whitworth sing…" at bounding box center [1006, 497] width 163 height 92
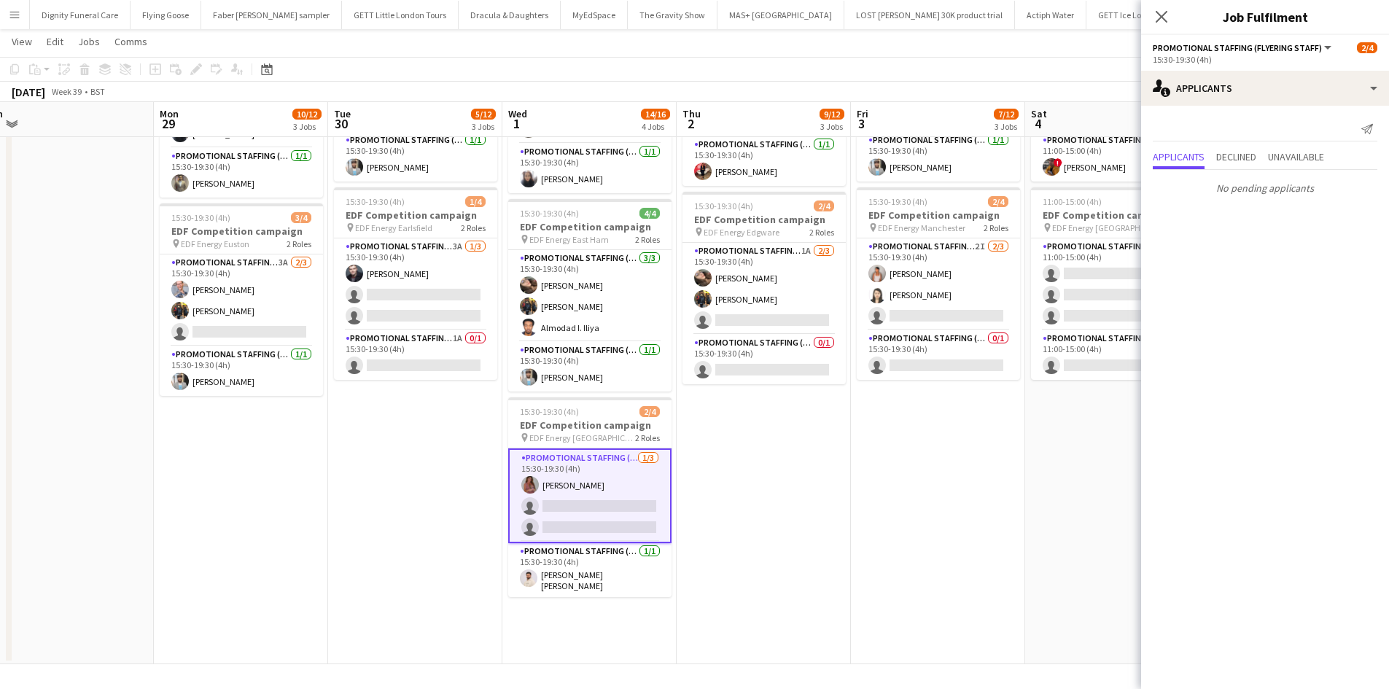
drag, startPoint x: 883, startPoint y: 595, endPoint x: 504, endPoint y: 540, distance: 383.1
click at [504, 541] on app-calendar-viewport "Wed 24 8/12 3 Jobs Thu 25 9/12 3 Jobs Fri 26 10/12 3 Jobs Sat 27 7/16 4 Jobs Su…" at bounding box center [694, 171] width 1389 height 986
click at [760, 364] on app-card-role "Promotional Staffing (Team Leader) 0/1 15:30-19:30 (4h) single-neutral-actions" at bounding box center [763, 360] width 163 height 50
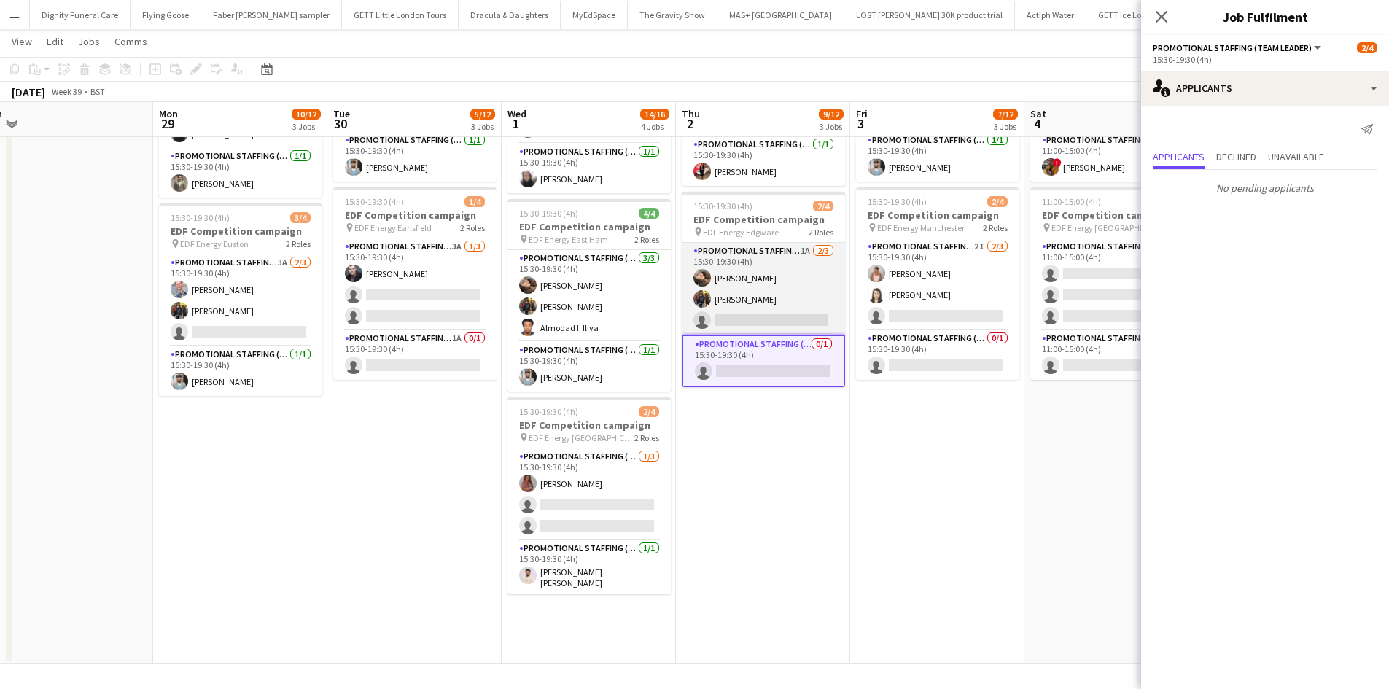
click at [783, 313] on app-card-role "Promotional Staffing (Flyering Staff) 1A 2/3 15:30-19:30 (4h) Anastasiia Melesh…" at bounding box center [763, 289] width 163 height 92
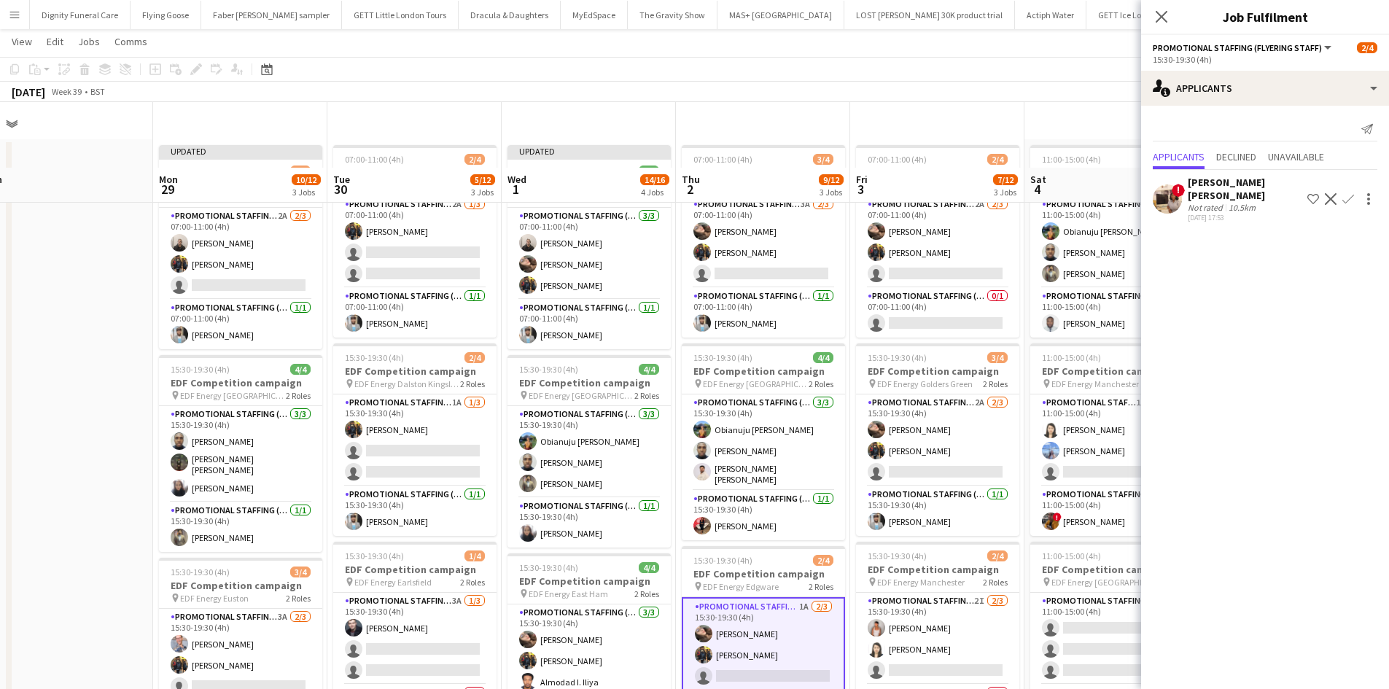
scroll to position [0, 0]
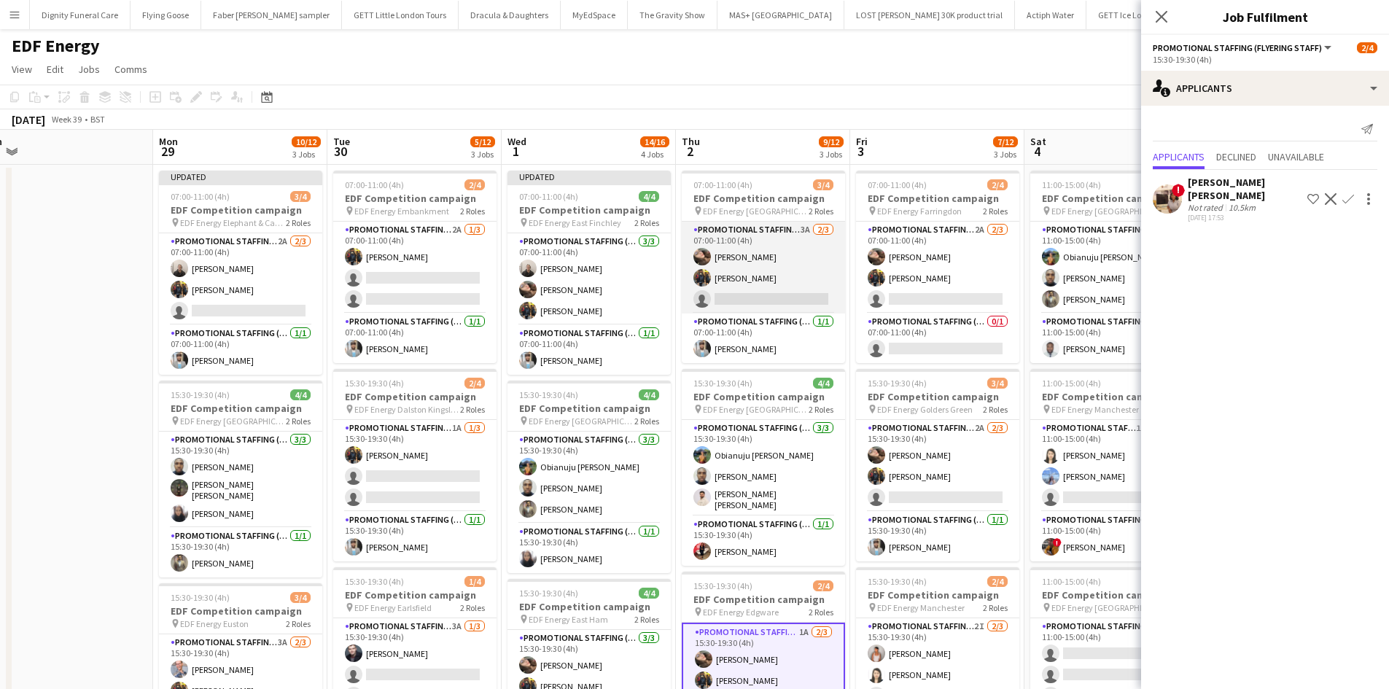
click at [763, 302] on app-card-role "Promotional Staffing (Flyering Staff) 3A 2/3 07:00-11:00 (4h) Anastasiia Melesh…" at bounding box center [763, 268] width 163 height 92
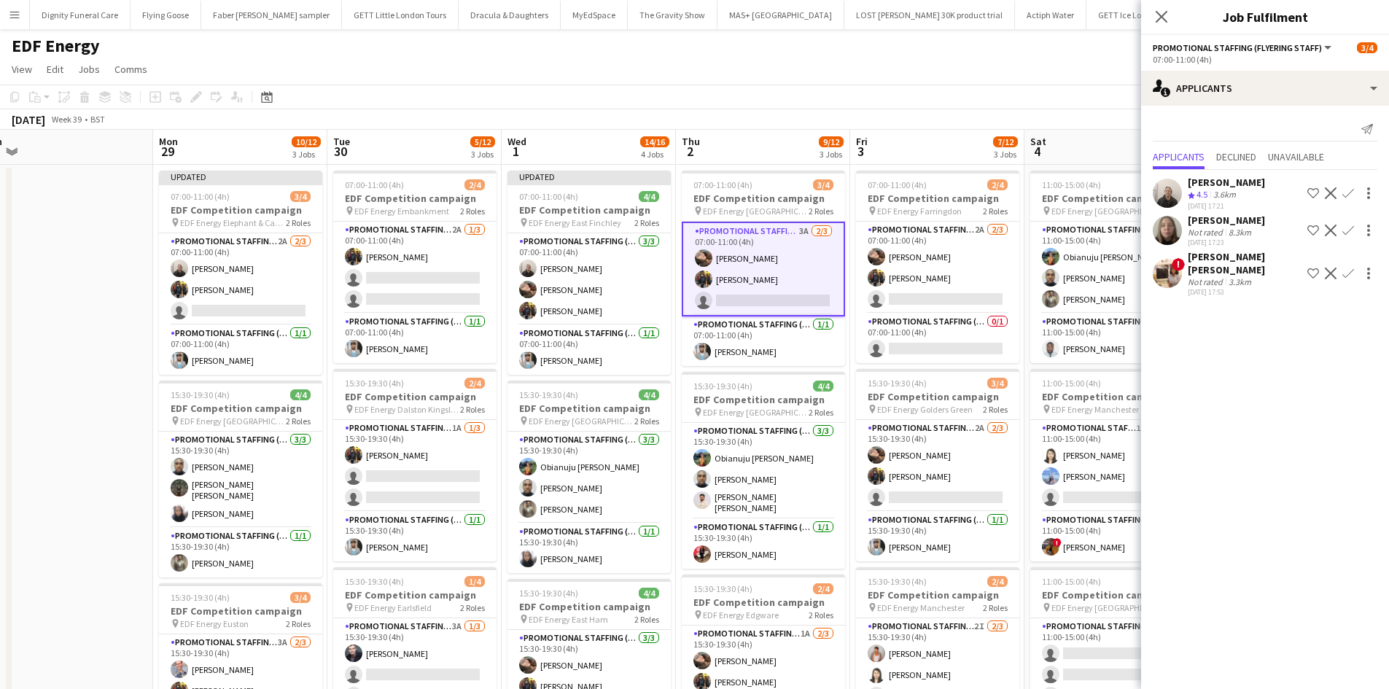
click at [1348, 190] on app-icon "Confirm" at bounding box center [1349, 193] width 12 height 12
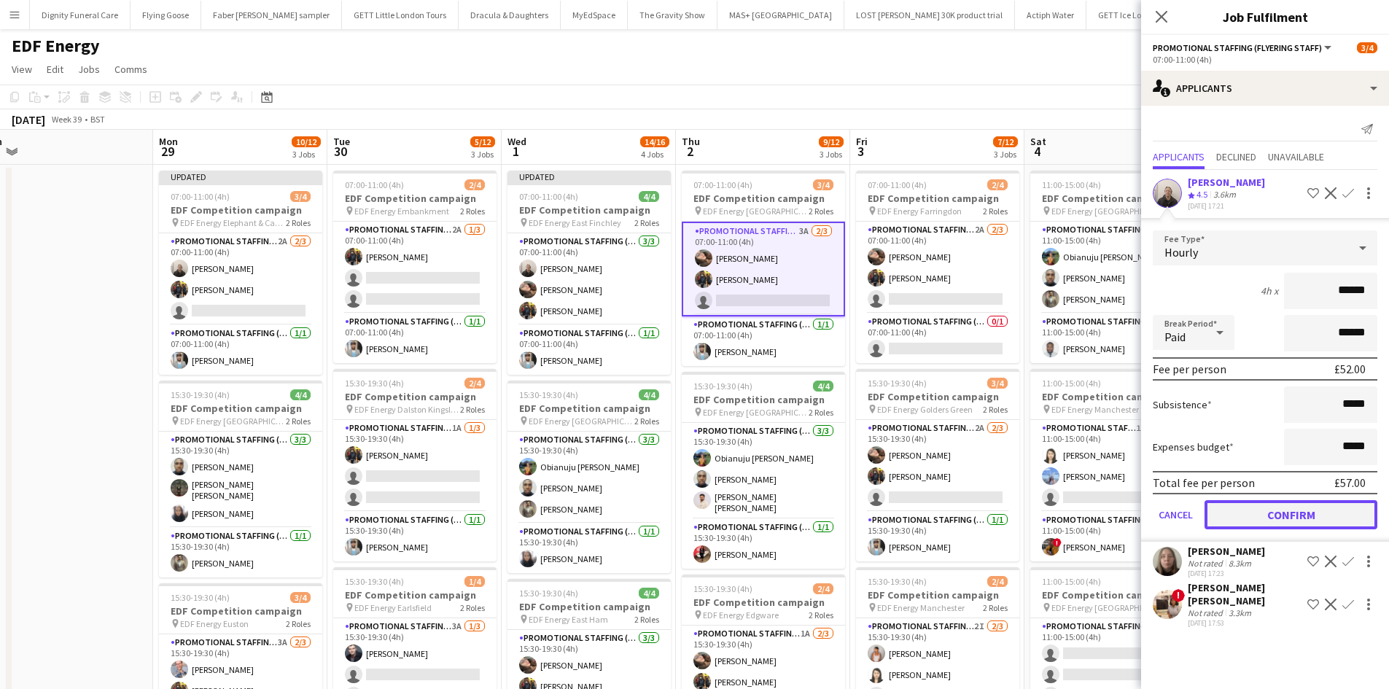
click at [1298, 517] on button "Confirm" at bounding box center [1291, 514] width 173 height 29
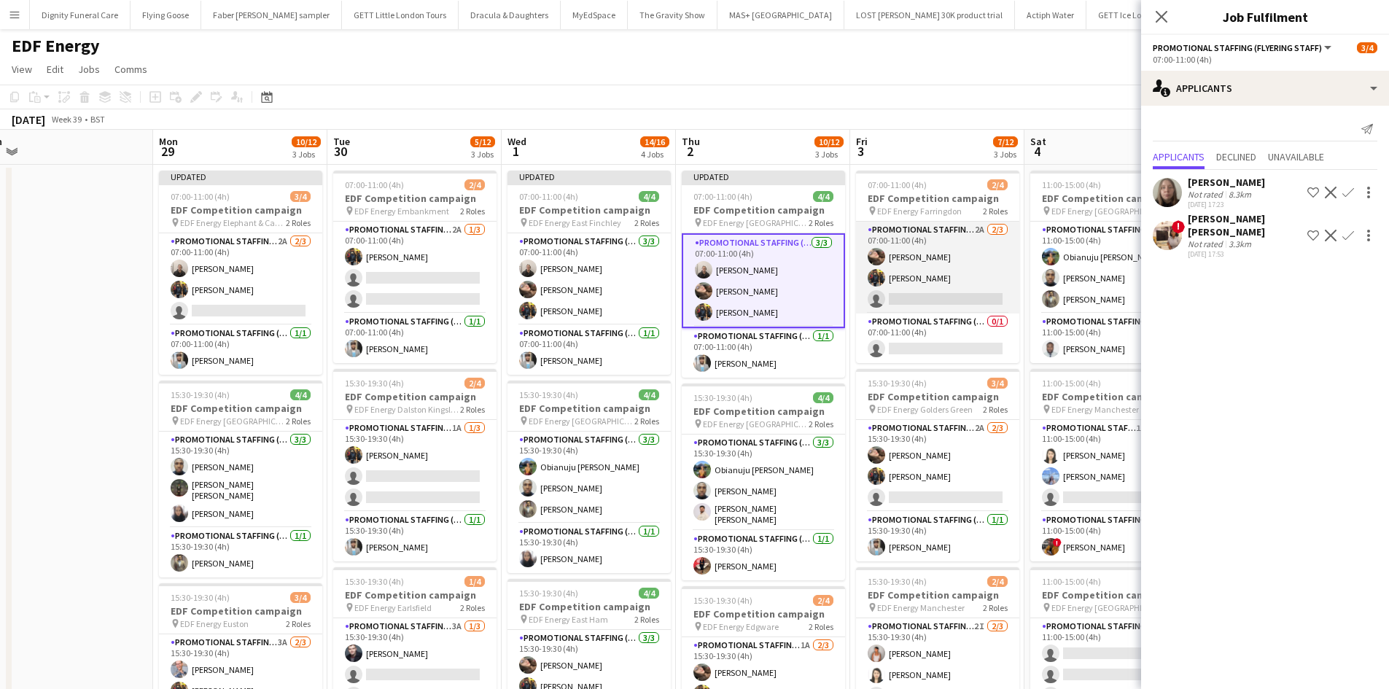
click at [949, 297] on app-card-role "Promotional Staffing (Flyering Staff) 2A 2/3 07:00-11:00 (4h) Anastasiia Melesh…" at bounding box center [937, 268] width 163 height 92
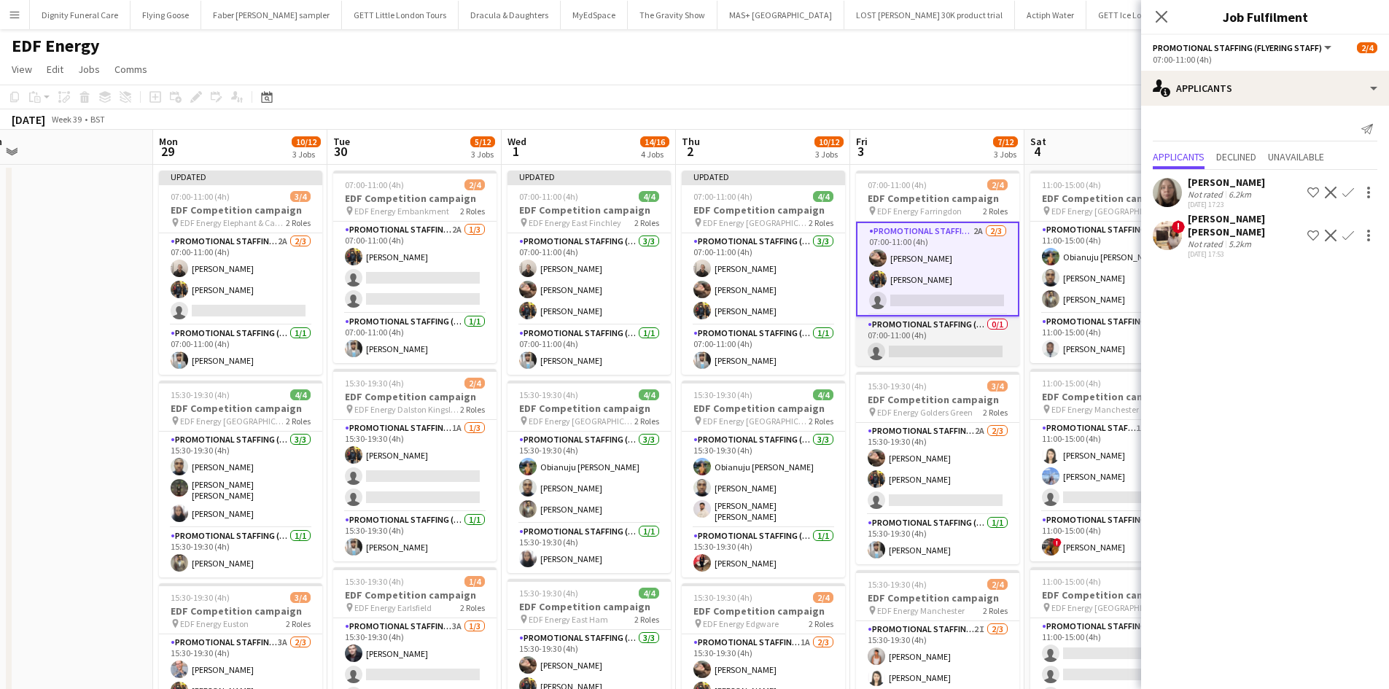
click at [965, 346] on app-card-role "Promotional Staffing (Team Leader) 0/1 07:00-11:00 (4h) single-neutral-actions" at bounding box center [937, 341] width 163 height 50
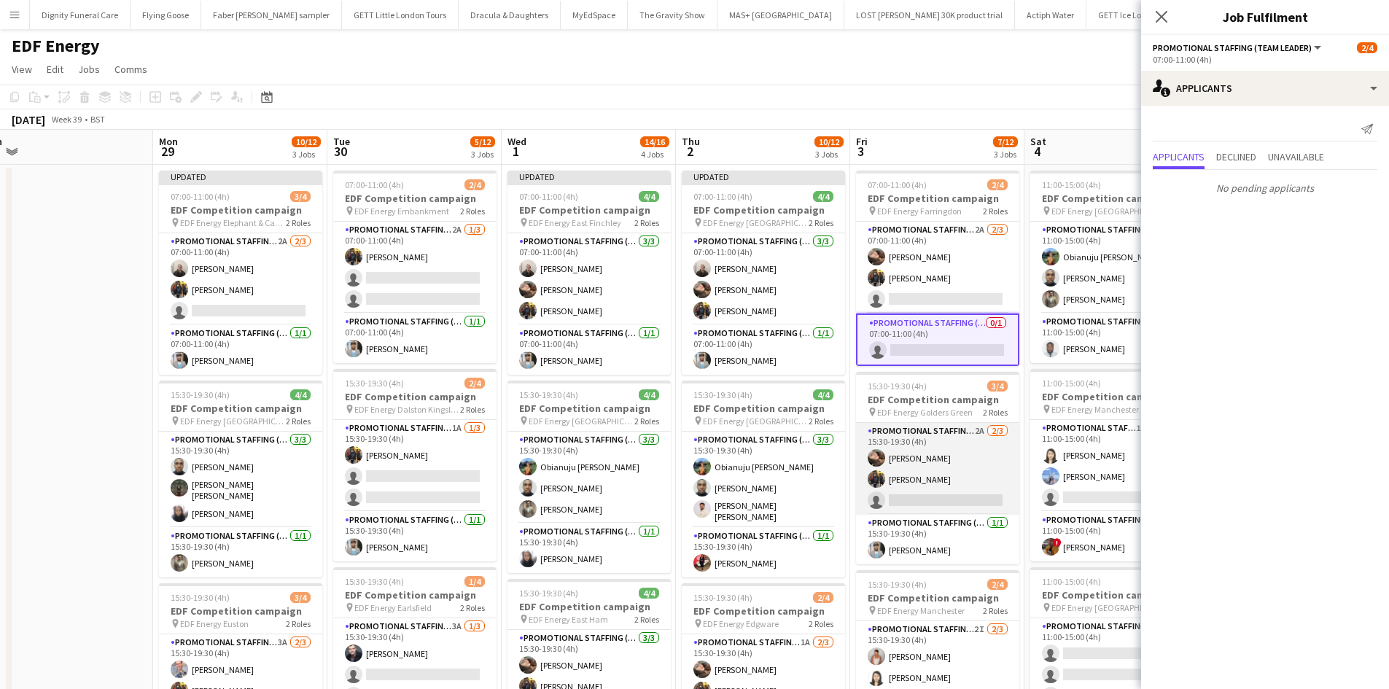
click at [946, 513] on app-card-role "Promotional Staffing (Flyering Staff) 2A 2/3 15:30-19:30 (4h) Anastasiia Melesh…" at bounding box center [937, 469] width 163 height 92
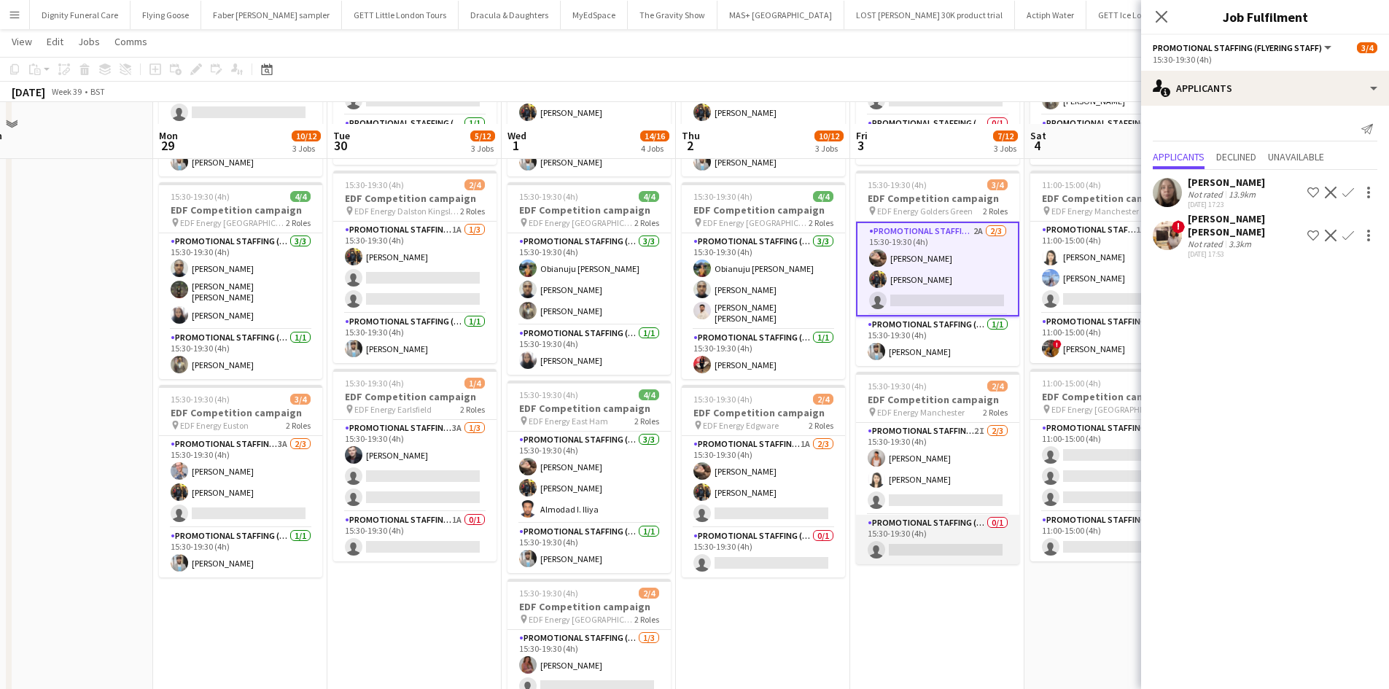
scroll to position [219, 0]
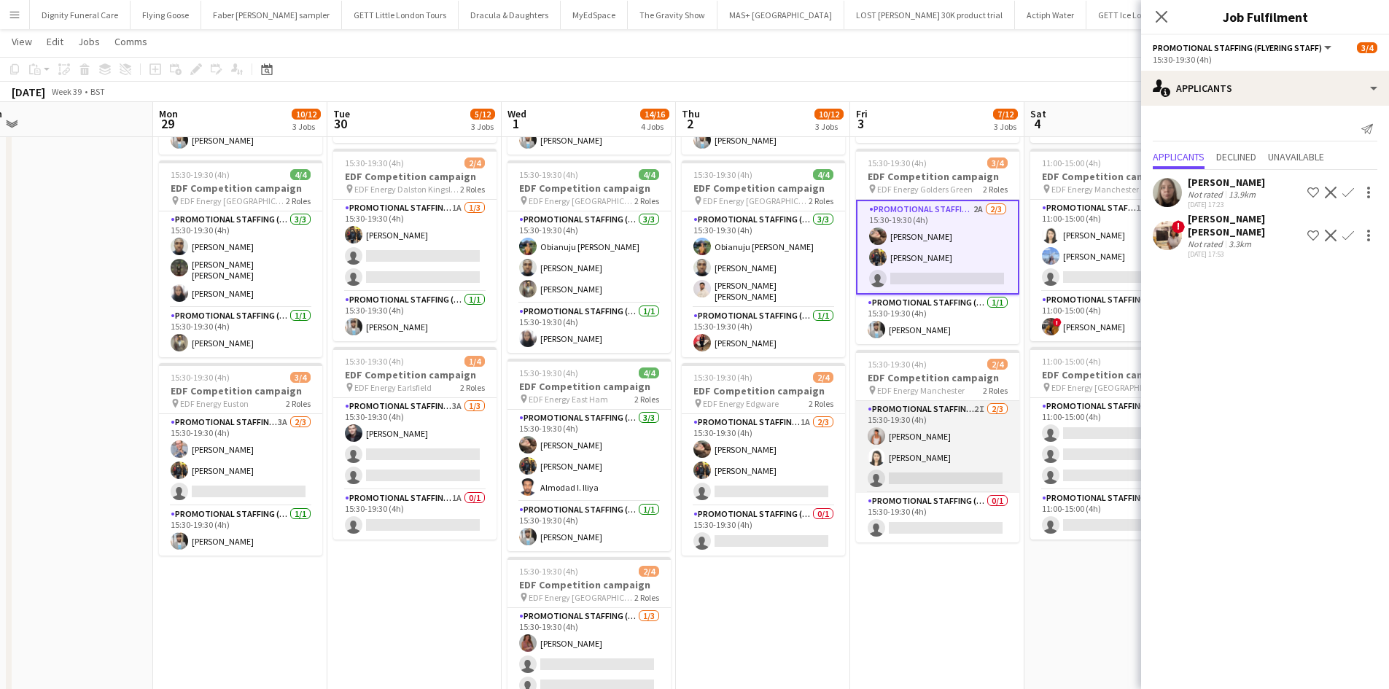
click at [947, 474] on app-card-role "Promotional Staffing (Flyering Staff) 2I 2/3 15:30-19:30 (4h) Jessica Montogmer…" at bounding box center [937, 447] width 163 height 92
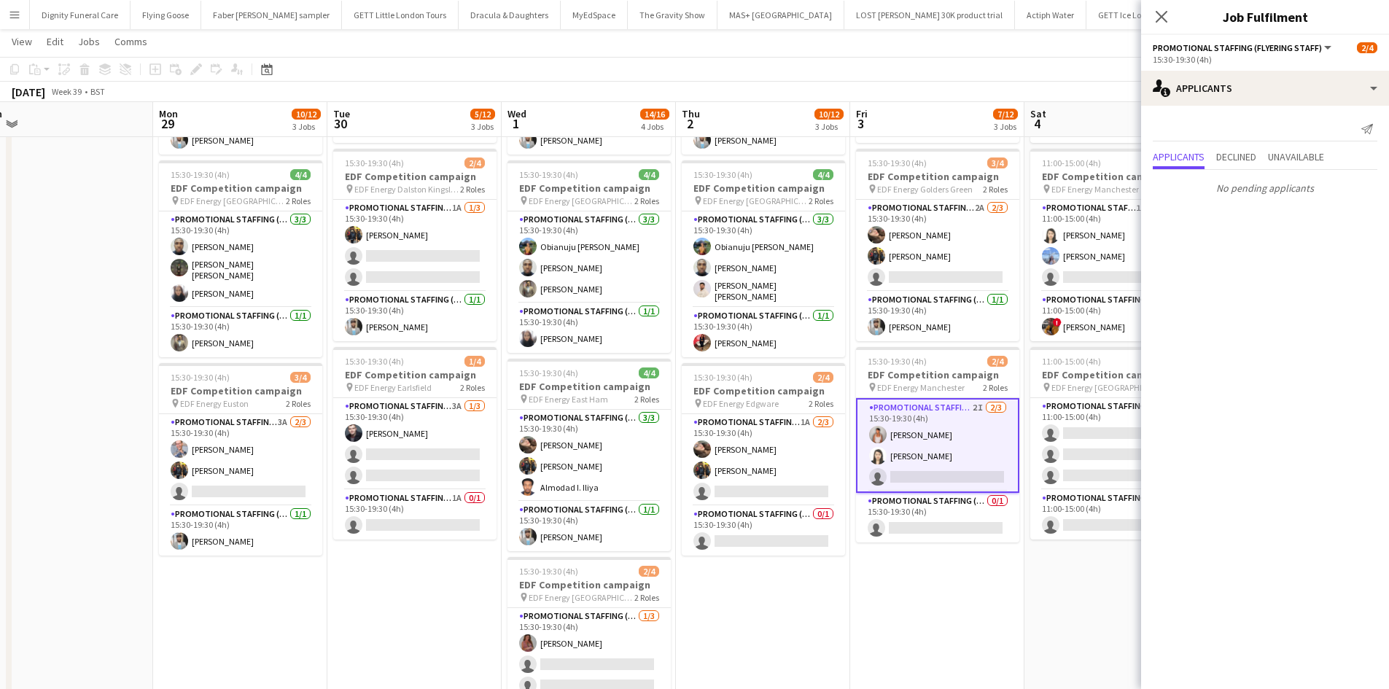
click at [934, 529] on app-calendar-viewport "Wed 24 8/12 3 Jobs Thu 25 9/12 3 Jobs Fri 26 10/12 3 Jobs Sat 27 7/16 4 Jobs Su…" at bounding box center [694, 331] width 1389 height 986
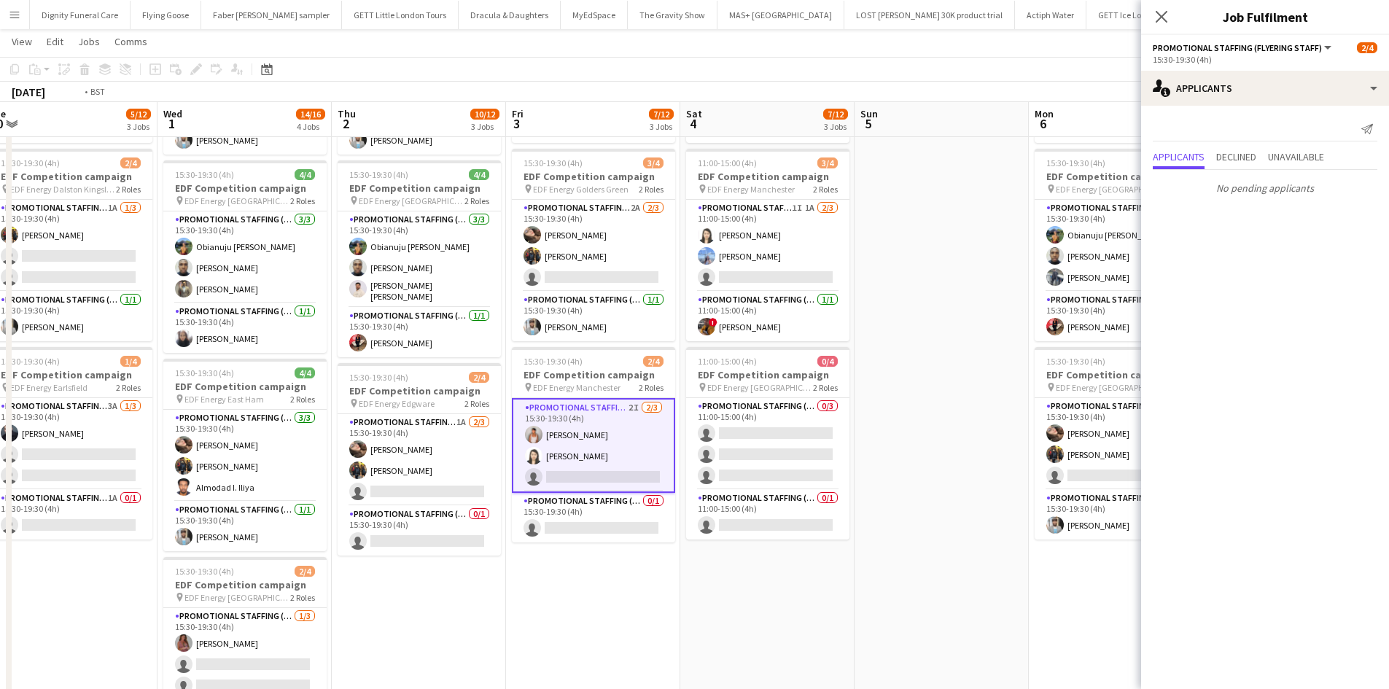
drag, startPoint x: 1028, startPoint y: 593, endPoint x: 914, endPoint y: 557, distance: 119.9
click at [830, 593] on app-calendar-viewport "Fri 26 10/12 3 Jobs Sat 27 7/16 4 Jobs Sun 28 Mon 29 10/12 3 Jobs Tue 30 5/12 3…" at bounding box center [694, 331] width 1389 height 986
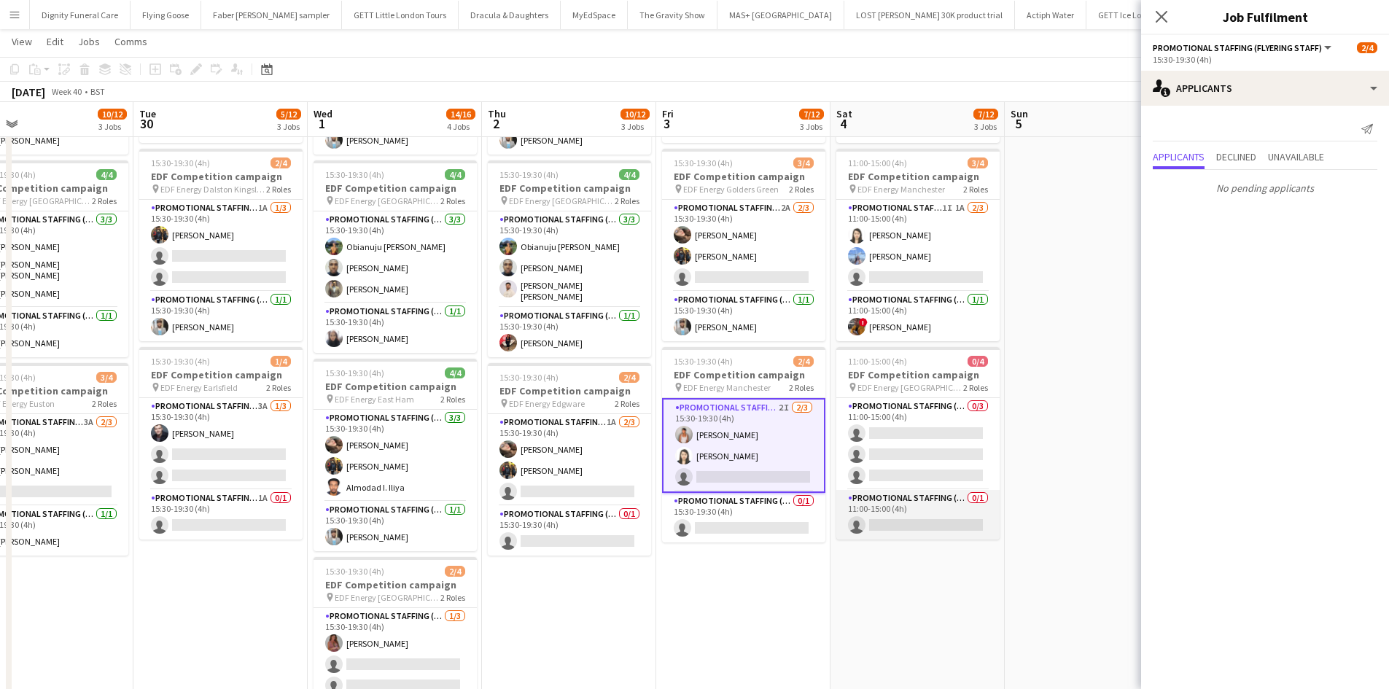
click at [922, 520] on app-card-role "Promotional Staffing (Team Leader) 0/1 11:00-15:00 (4h) single-neutral-actions" at bounding box center [917, 515] width 163 height 50
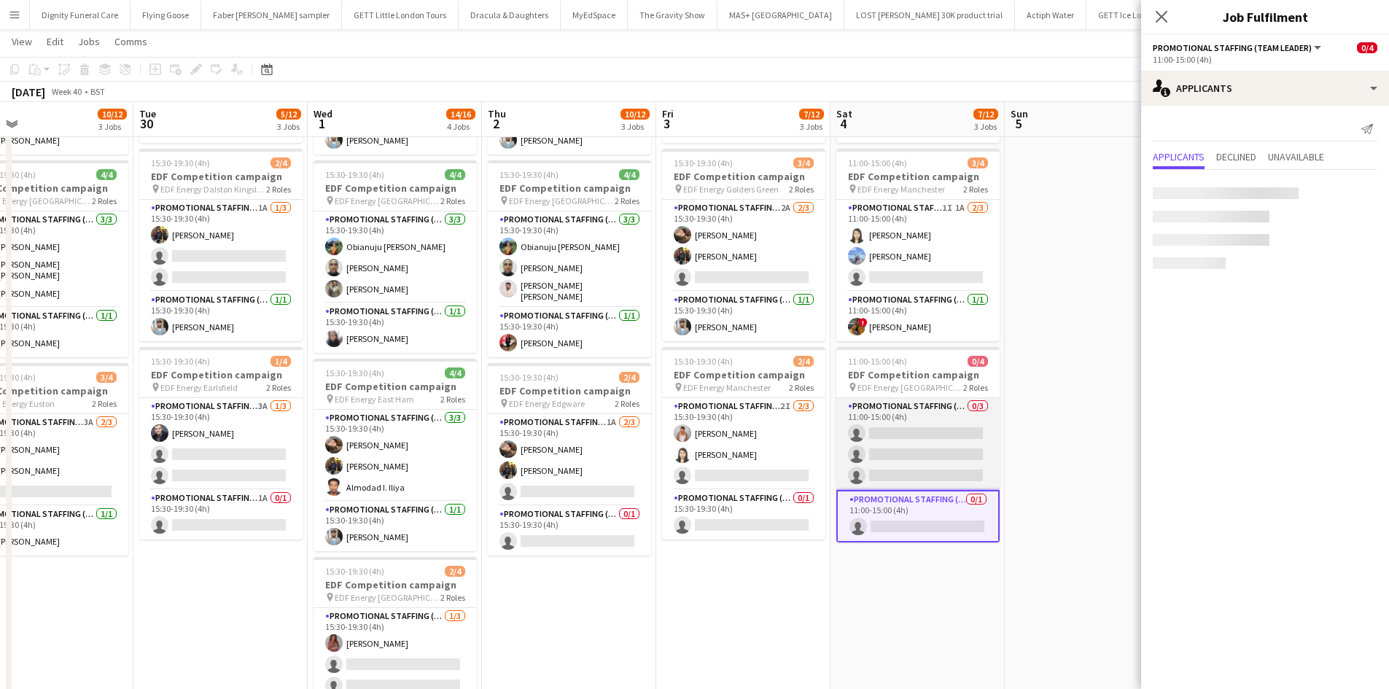
click at [920, 420] on app-card-role "Promotional Staffing (Flyering Staff) 0/3 11:00-15:00 (4h) single-neutral-actio…" at bounding box center [917, 444] width 163 height 92
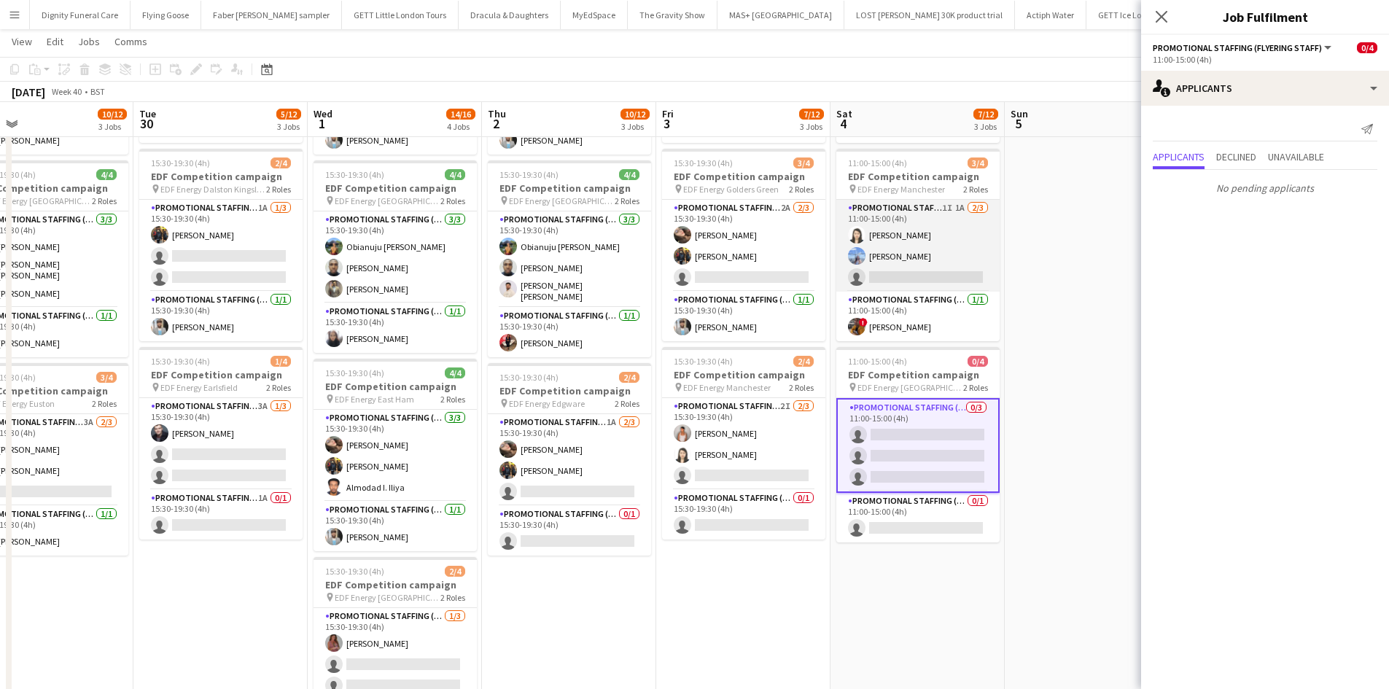
click at [944, 272] on app-card-role "Promotional Staffing (Flyering Staff) 1I 1A 2/3 11:00-15:00 (4h) Winnie Wong An…" at bounding box center [917, 246] width 163 height 92
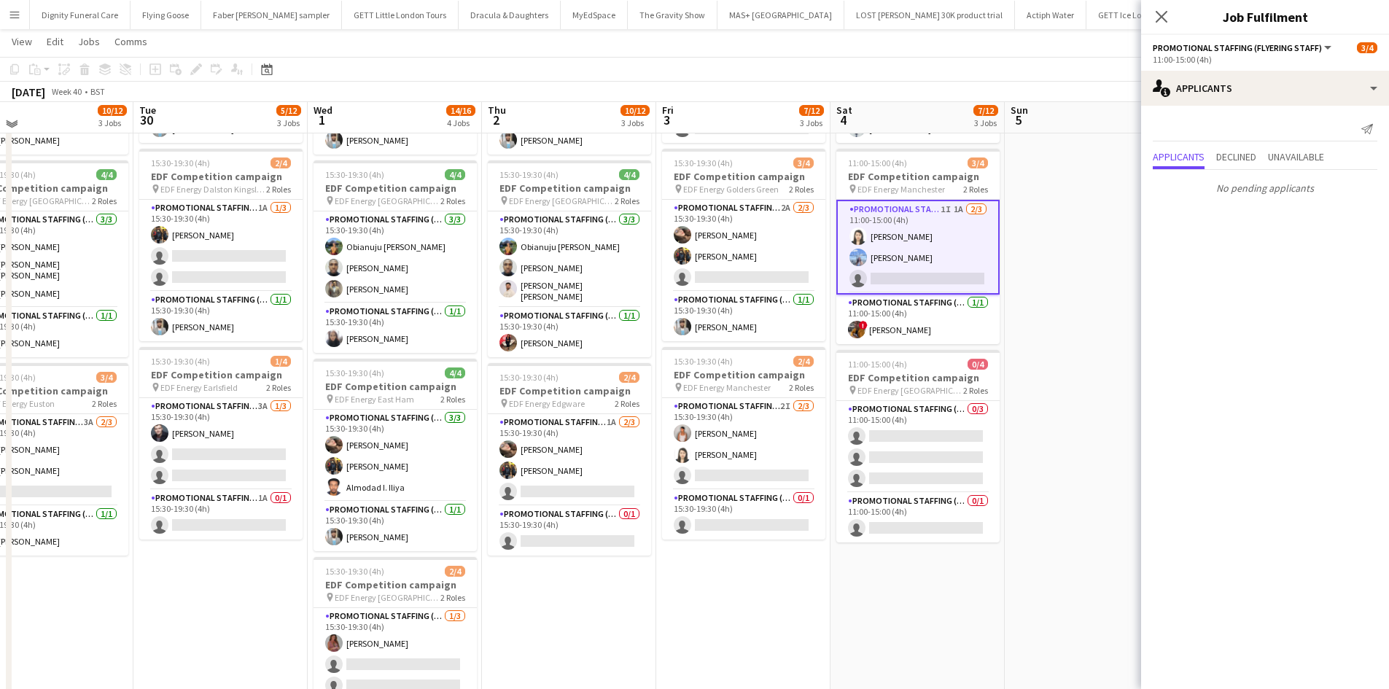
scroll to position [0, 0]
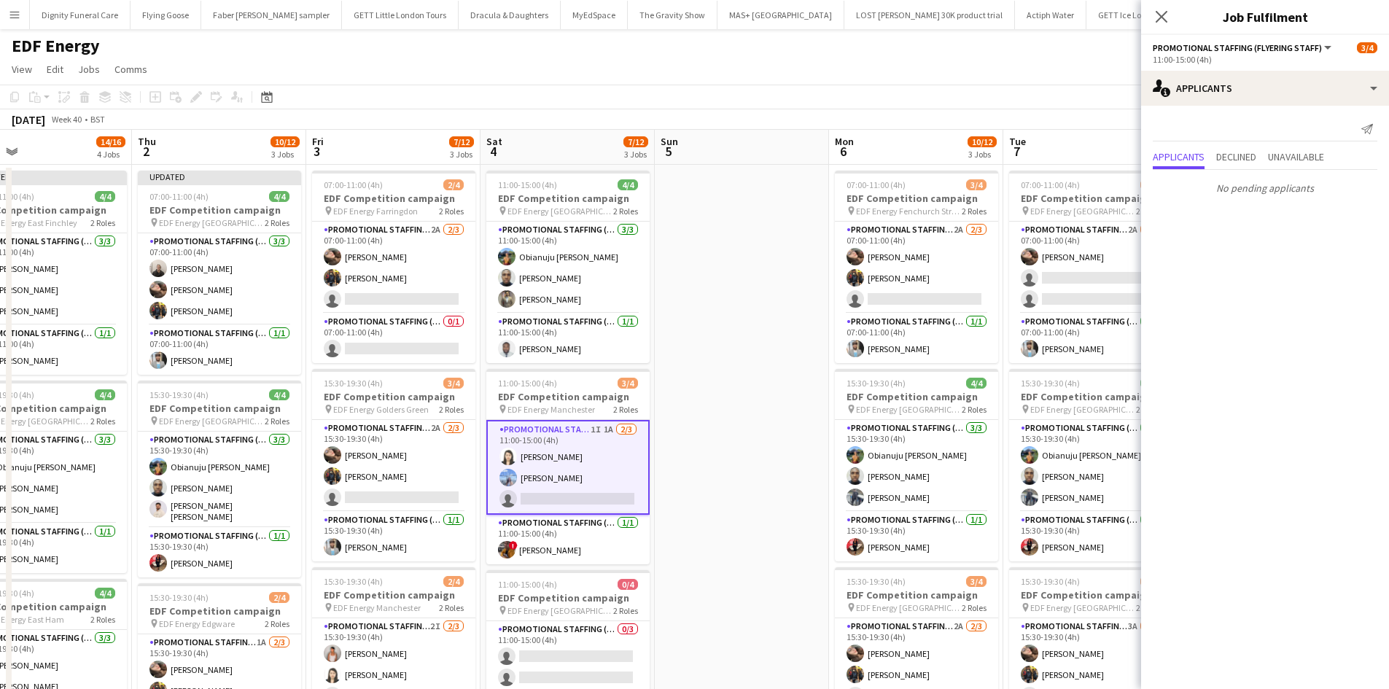
drag, startPoint x: 1052, startPoint y: 338, endPoint x: 652, endPoint y: 322, distance: 400.7
click at [606, 343] on app-calendar-viewport "Sun 28 Mon 29 10/12 3 Jobs Tue 30 5/12 3 Jobs Wed 1 14/16 4 Jobs Thu 2 10/12 3 …" at bounding box center [694, 587] width 1389 height 914
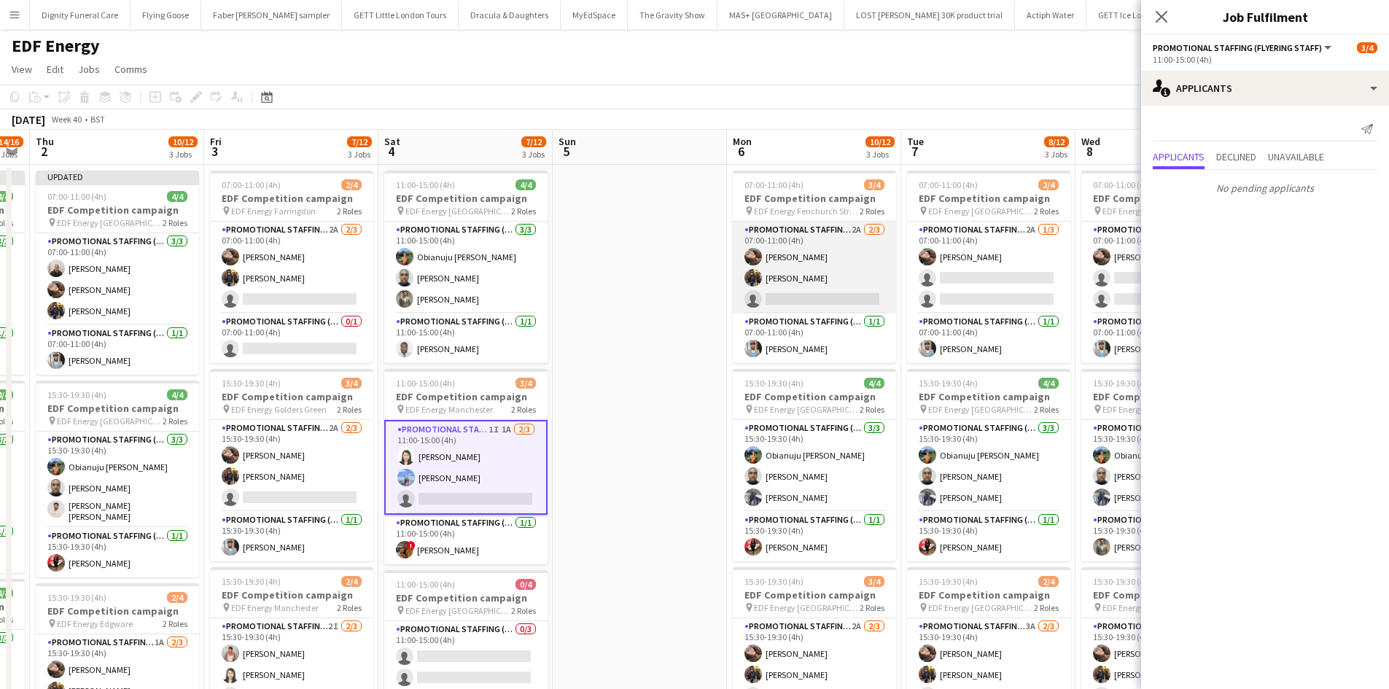
click at [806, 300] on app-card-role "Promotional Staffing (Flyering Staff) 2A 2/3 07:00-11:00 (4h) Anastasiia Melesh…" at bounding box center [814, 268] width 163 height 92
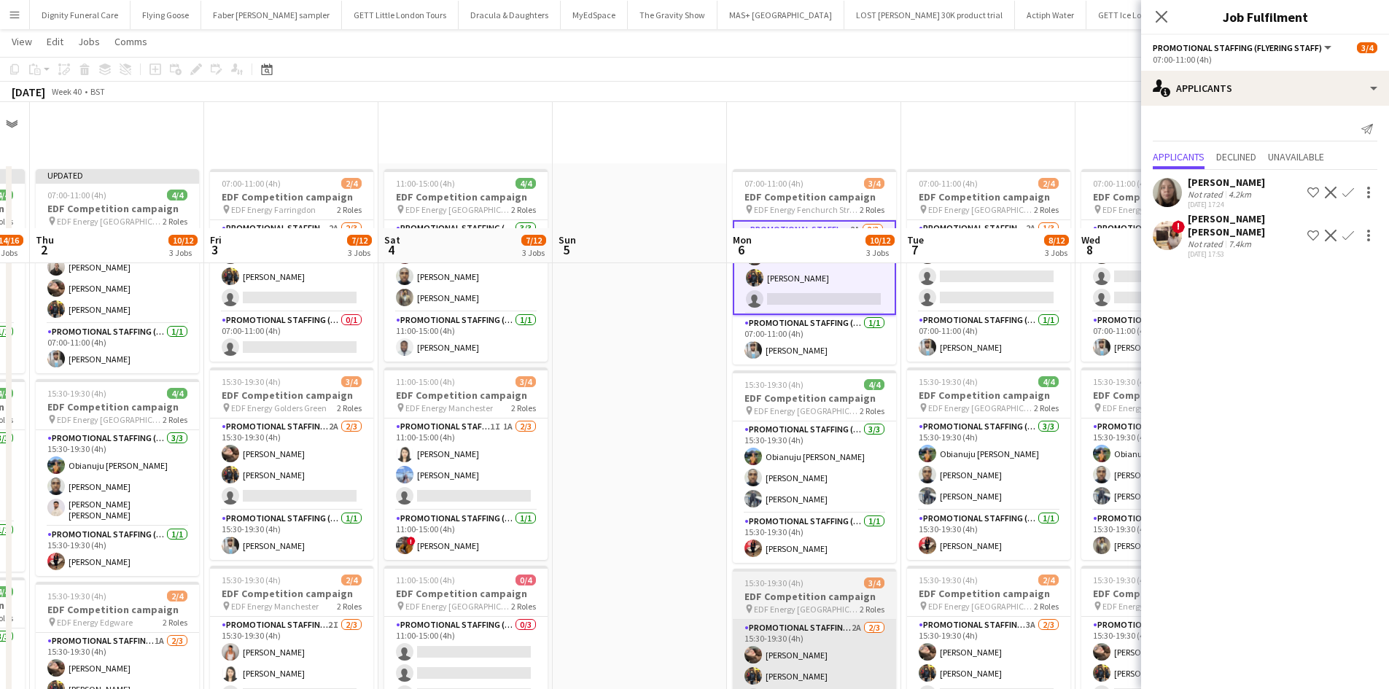
scroll to position [219, 0]
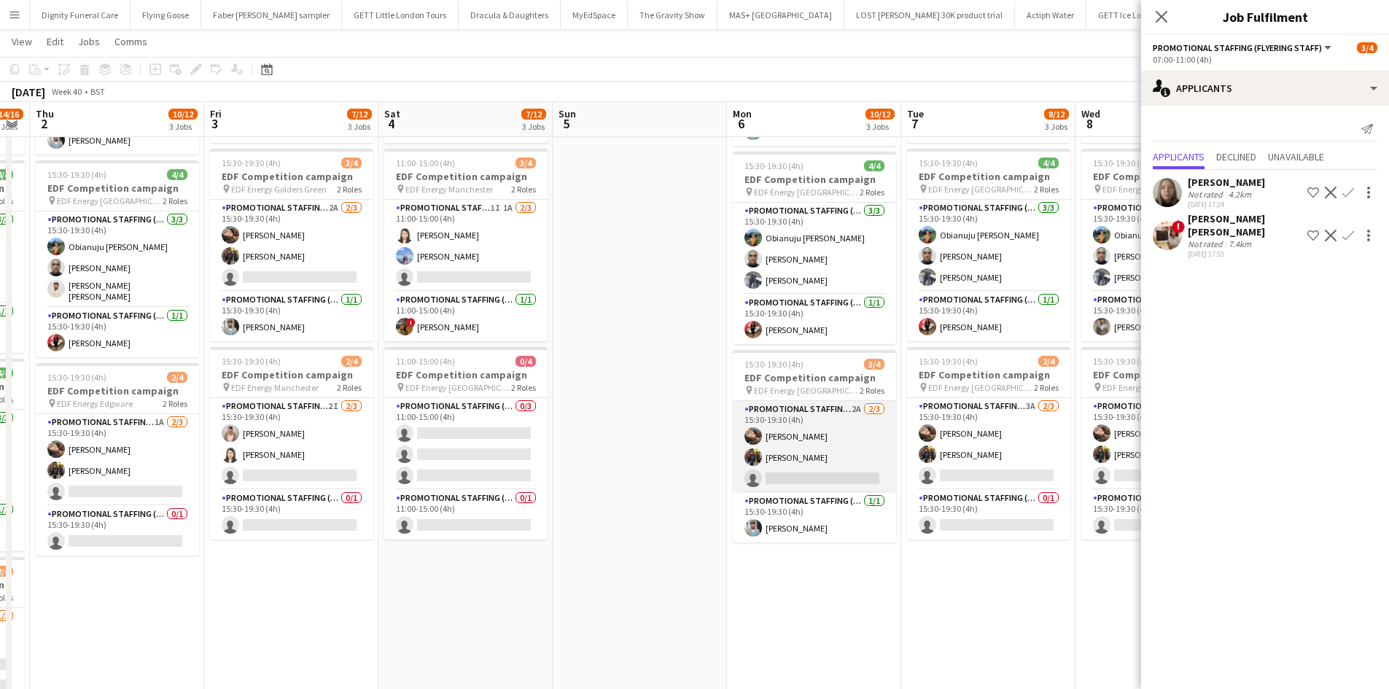
click at [835, 479] on app-card-role "Promotional Staffing (Flyering Staff) 2A 2/3 15:30-19:30 (4h) Anastasiia Melesh…" at bounding box center [814, 447] width 163 height 92
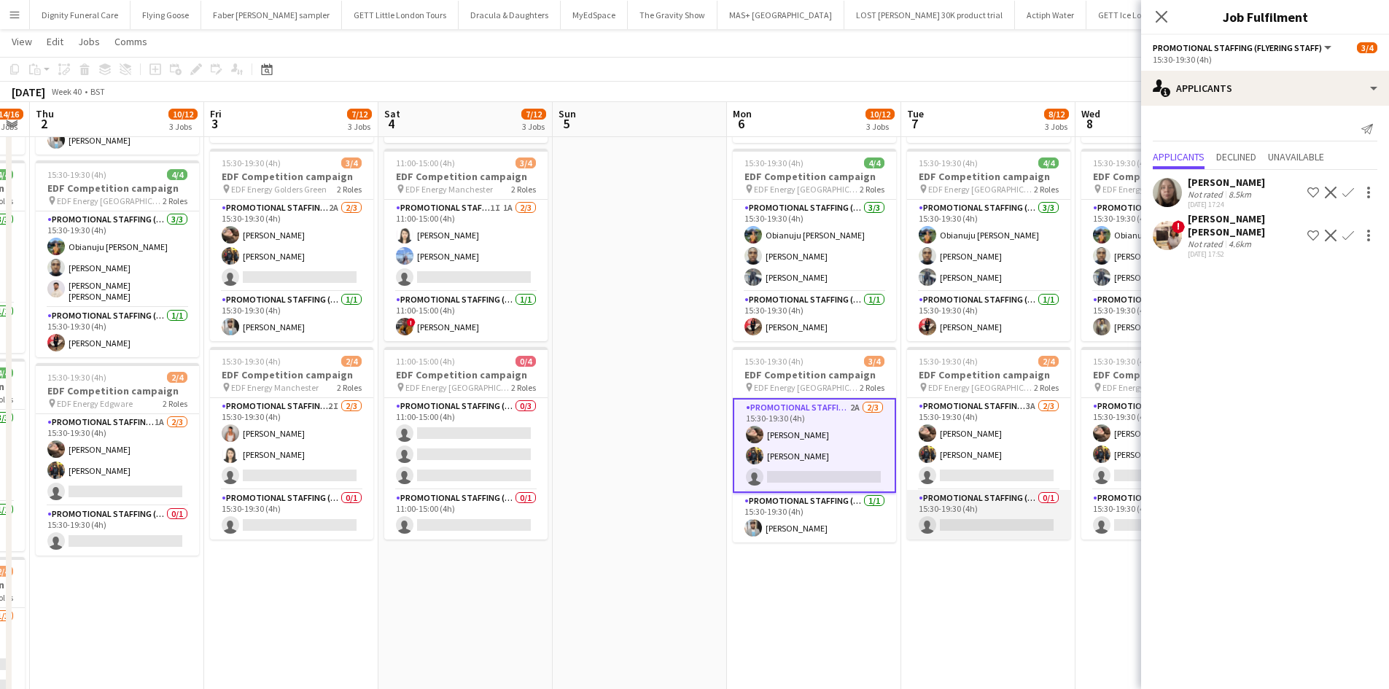
click at [1008, 515] on app-card-role "Promotional Staffing (Team Leader) 0/1 15:30-19:30 (4h) single-neutral-actions" at bounding box center [988, 515] width 163 height 50
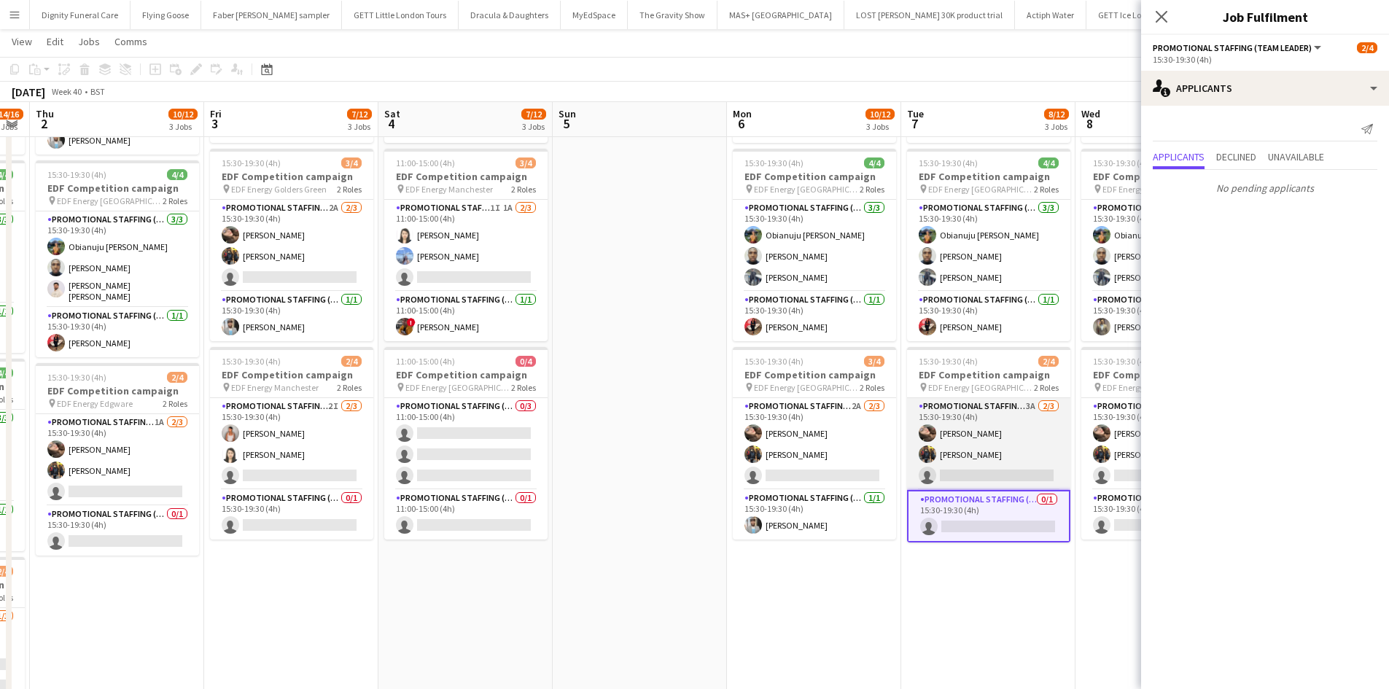
click at [976, 464] on app-card-role "Promotional Staffing (Flyering Staff) 3A 2/3 15:30-19:30 (4h) Anastasiia Melesh…" at bounding box center [988, 444] width 163 height 92
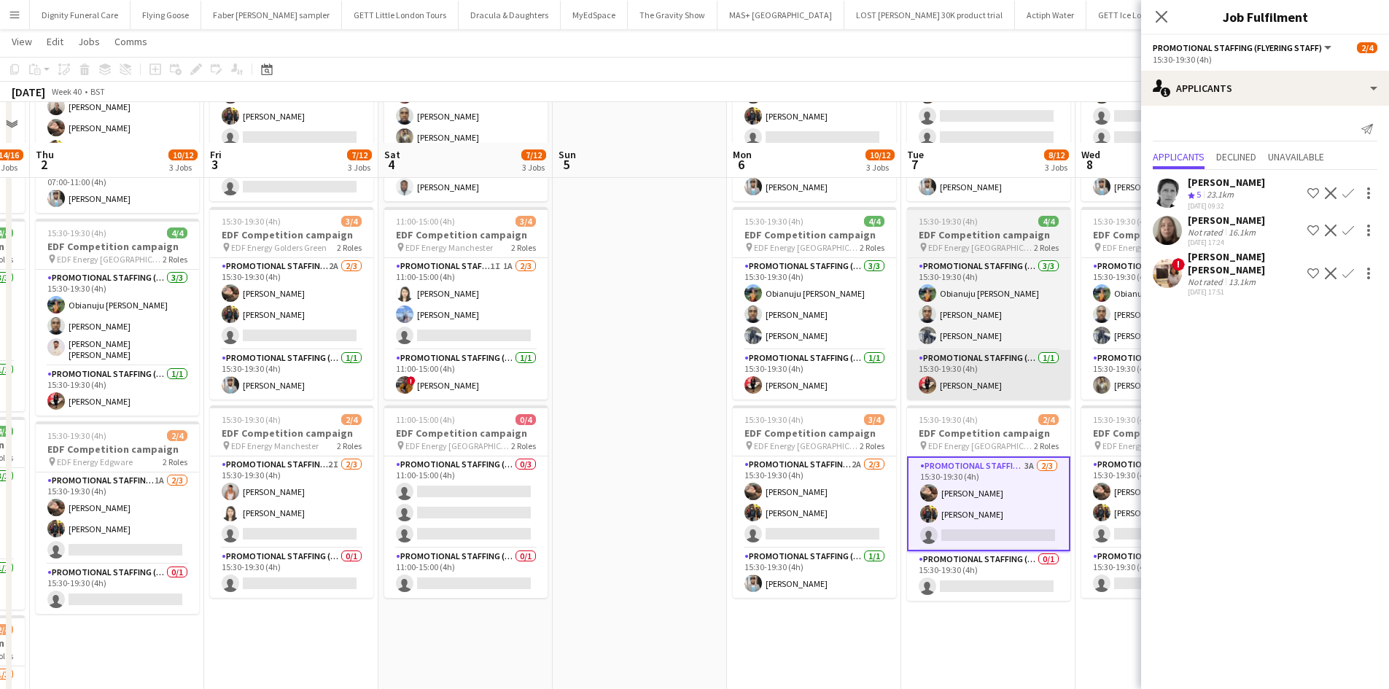
scroll to position [0, 0]
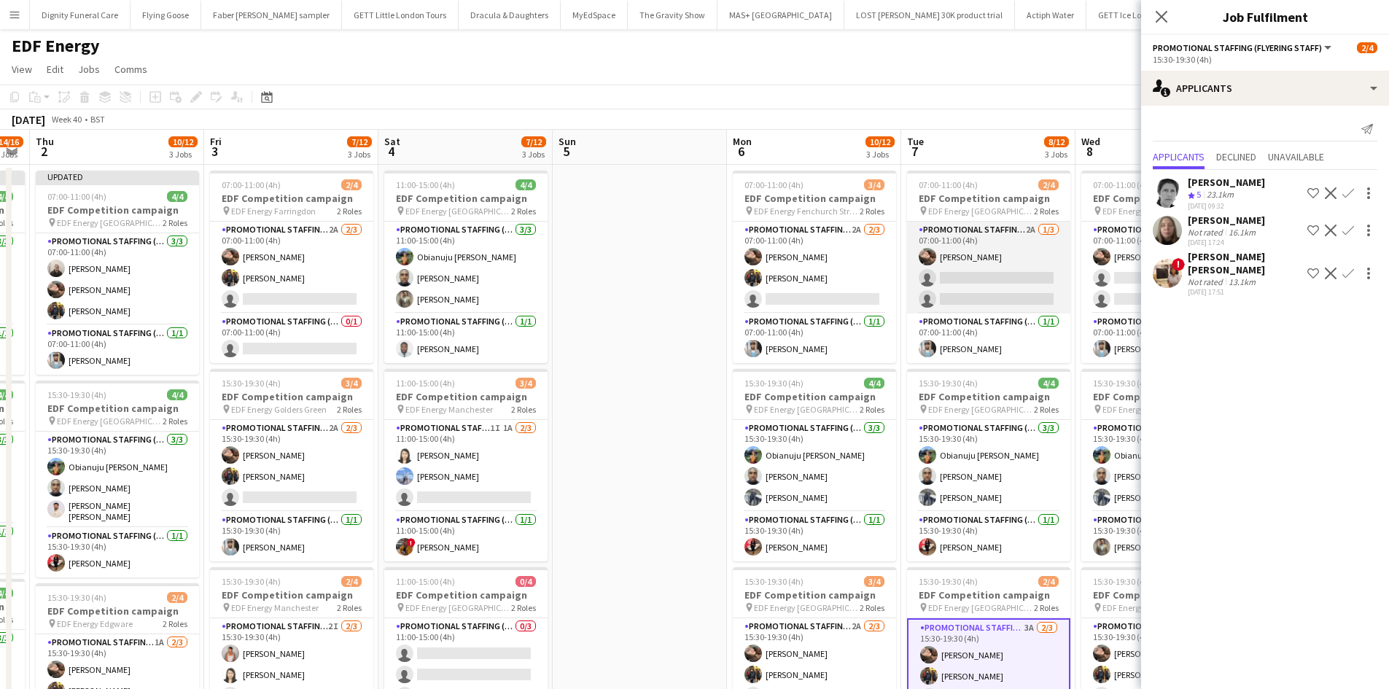
click at [993, 290] on app-card-role "Promotional Staffing (Flyering Staff) 2A 1/3 07:00-11:00 (4h) Anastasiia Melesh…" at bounding box center [988, 268] width 163 height 92
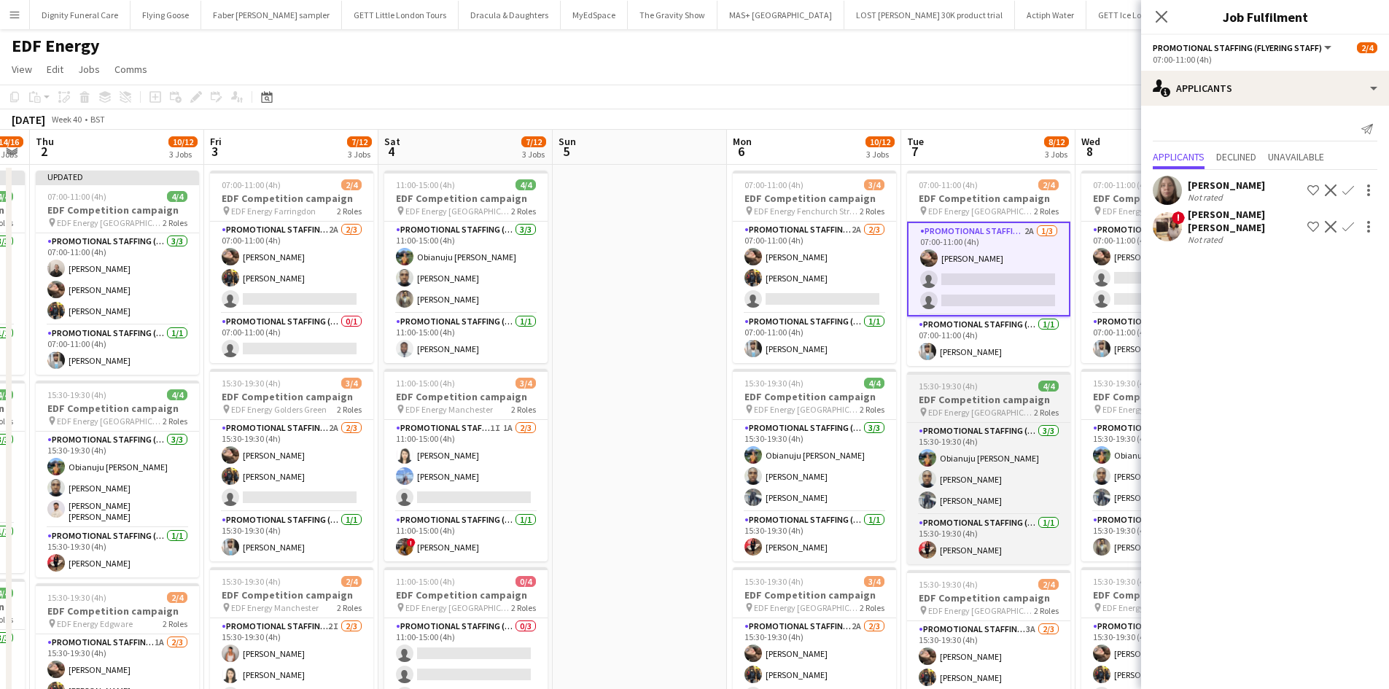
scroll to position [0, 667]
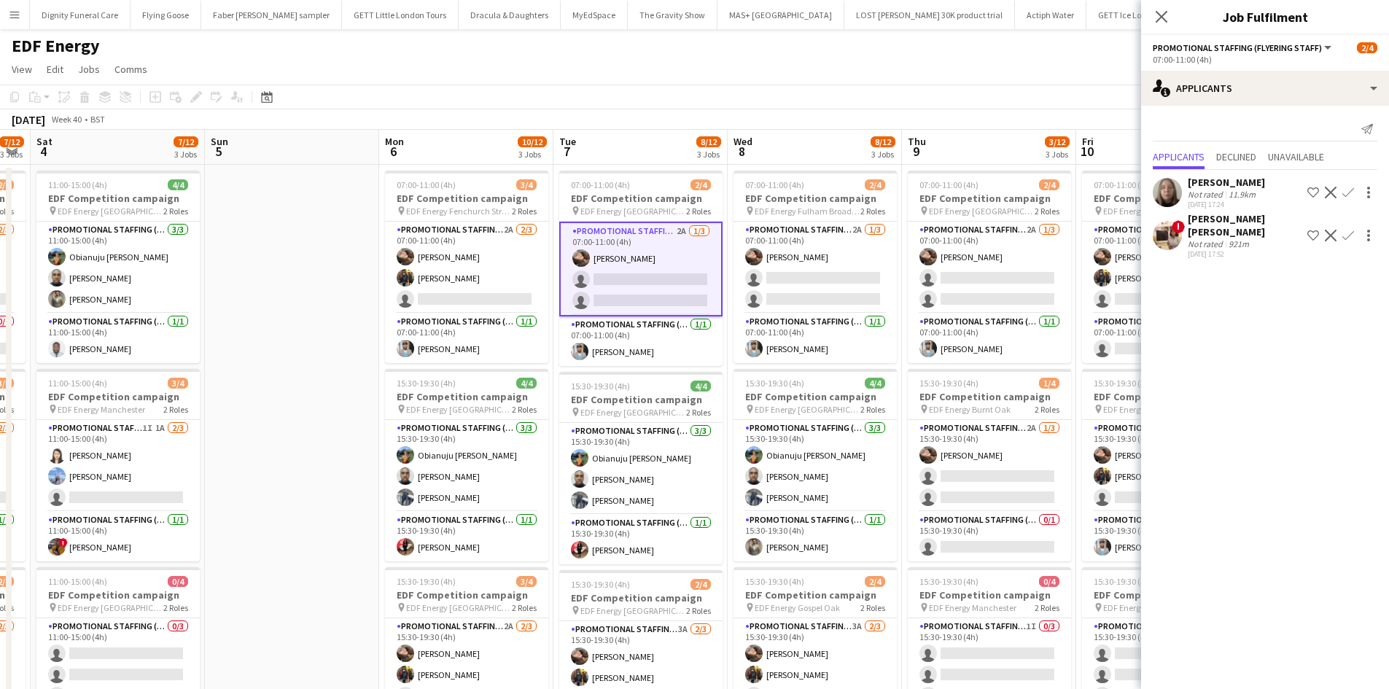
drag, startPoint x: 1025, startPoint y: 411, endPoint x: 694, endPoint y: 354, distance: 336.5
click at [659, 389] on app-calendar-viewport "Tue 30 5/12 3 Jobs Wed 1 14/16 4 Jobs Thu 2 10/12 3 Jobs Fri 3 7/12 3 Jobs Sat …" at bounding box center [694, 587] width 1389 height 914
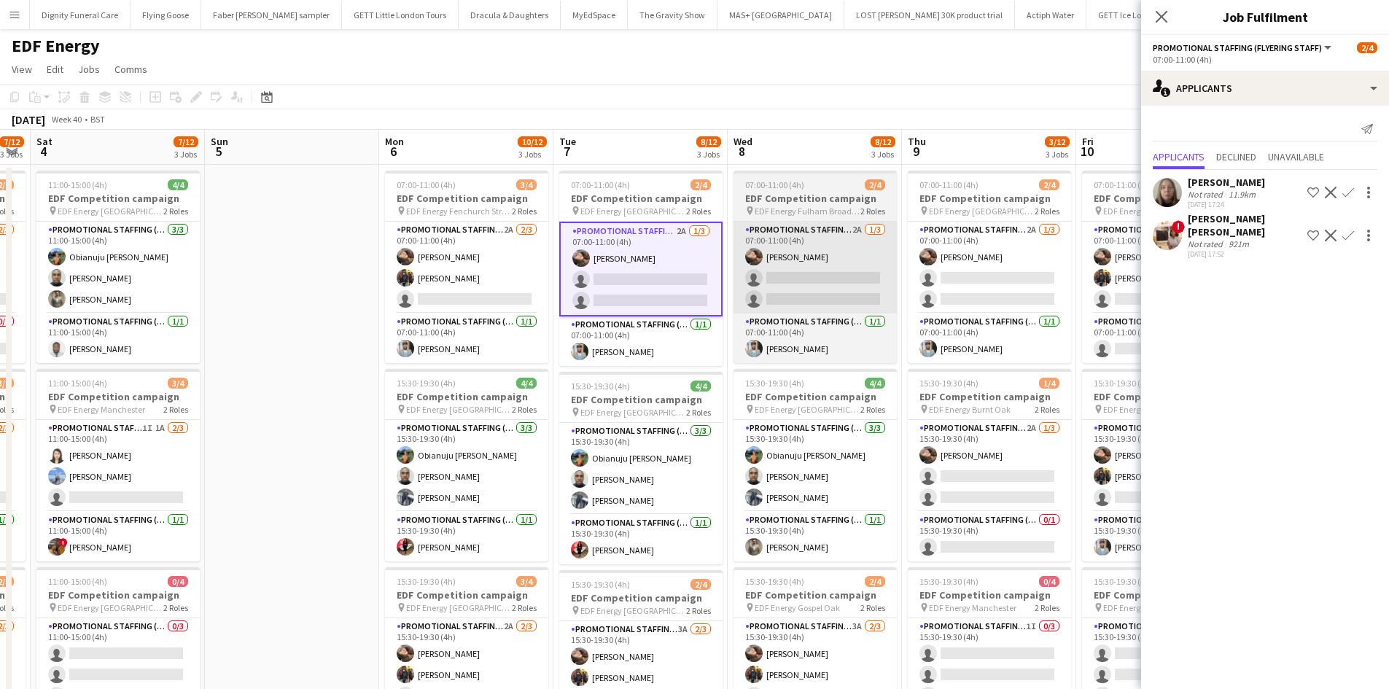
scroll to position [0, 684]
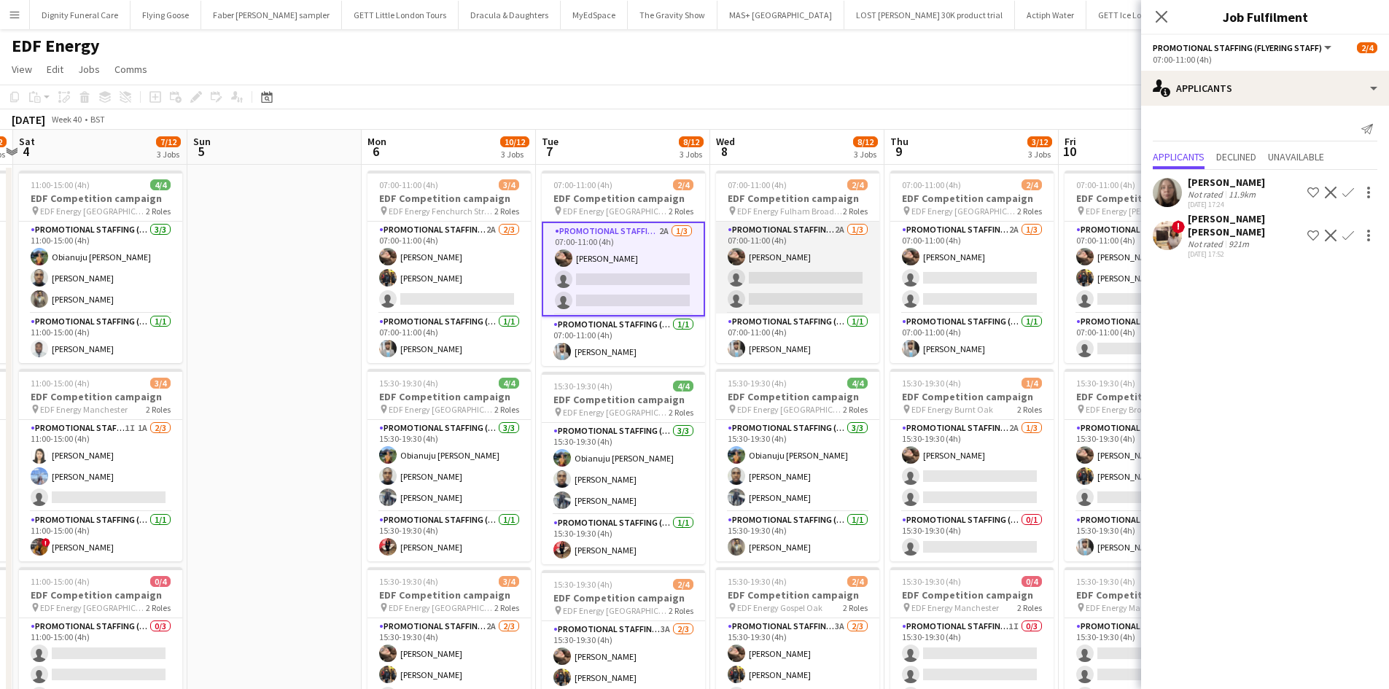
click at [834, 263] on app-card-role "Promotional Staffing (Flyering Staff) 2A 1/3 07:00-11:00 (4h) Anastasiia Melesh…" at bounding box center [797, 268] width 163 height 92
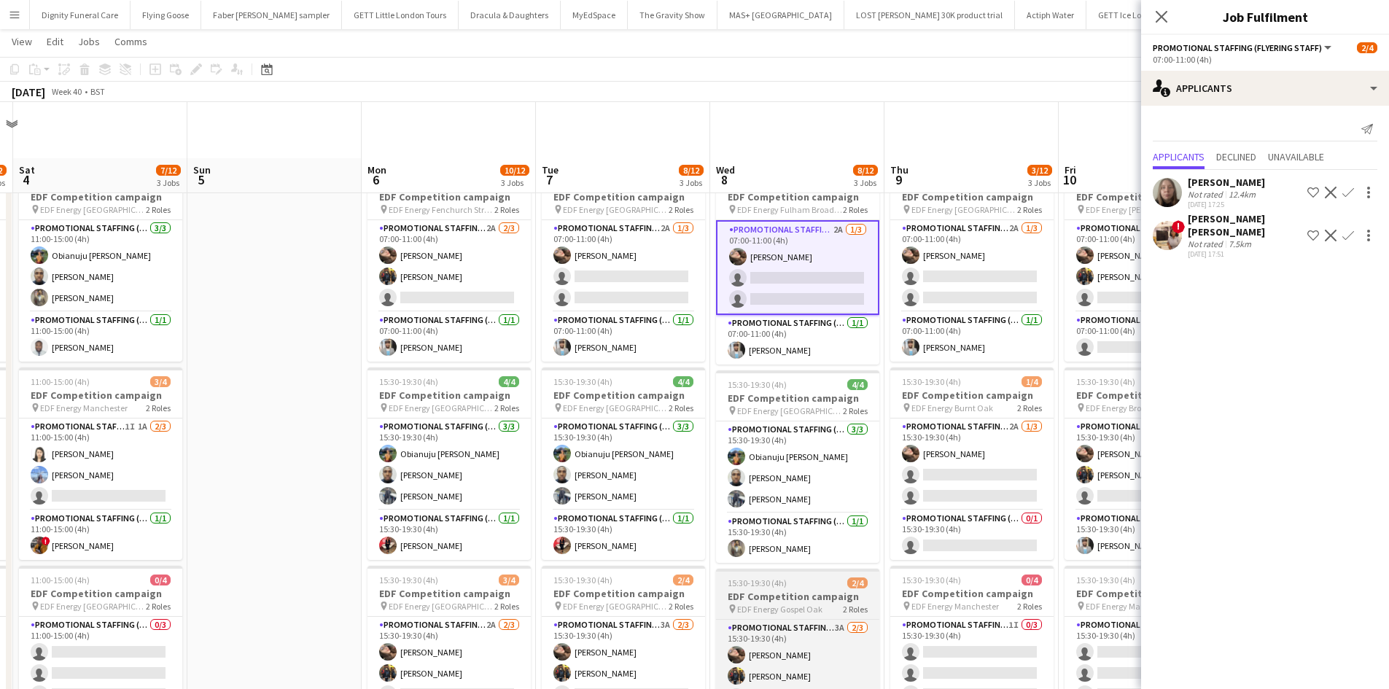
scroll to position [292, 0]
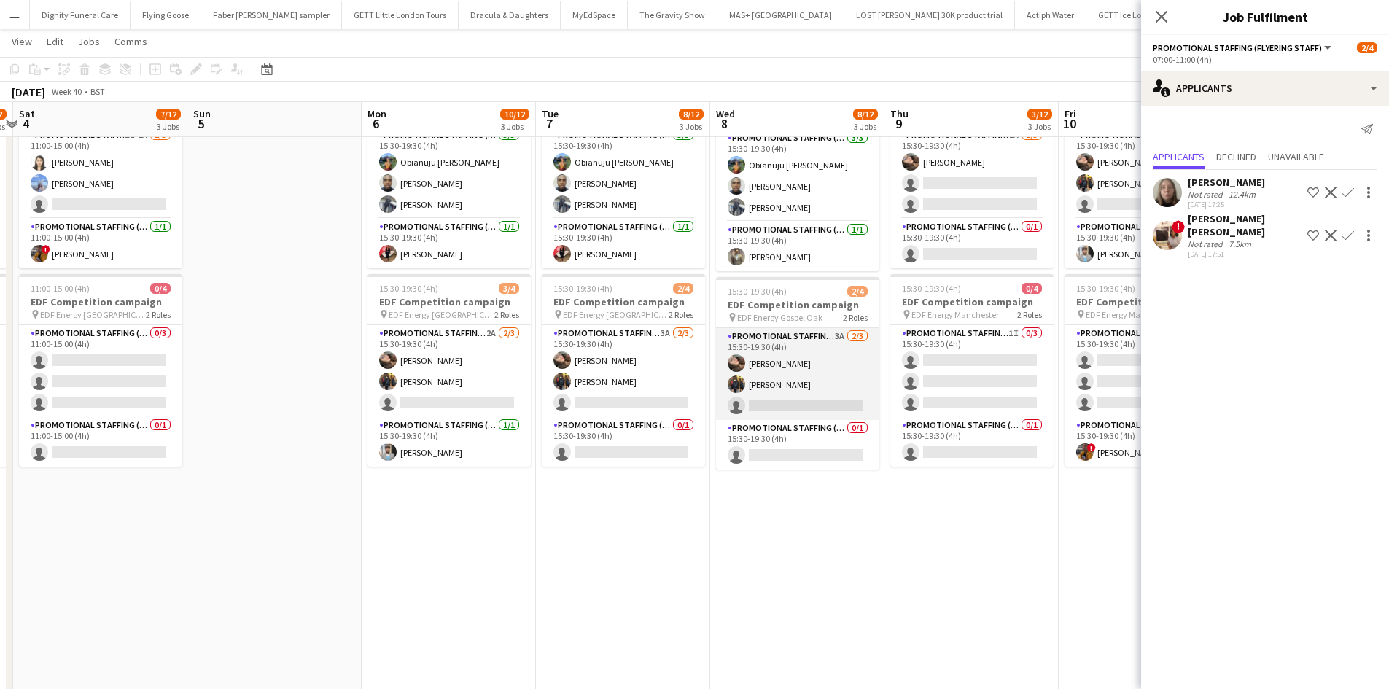
click at [817, 407] on app-card-role "Promotional Staffing (Flyering Staff) 3A 2/3 15:30-19:30 (4h) Anastasiia Melesh…" at bounding box center [797, 374] width 163 height 92
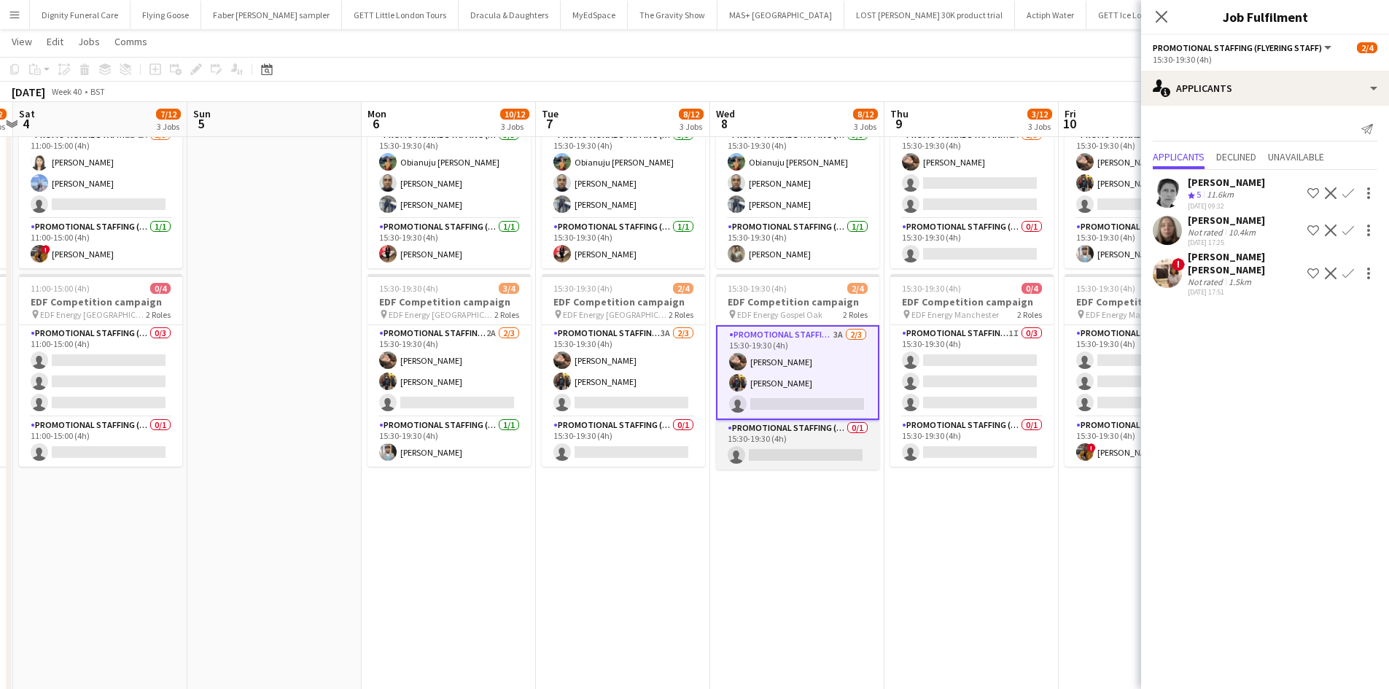
click at [809, 441] on app-card-role "Promotional Staffing (Team Leader) 0/1 15:30-19:30 (4h) single-neutral-actions" at bounding box center [797, 445] width 163 height 50
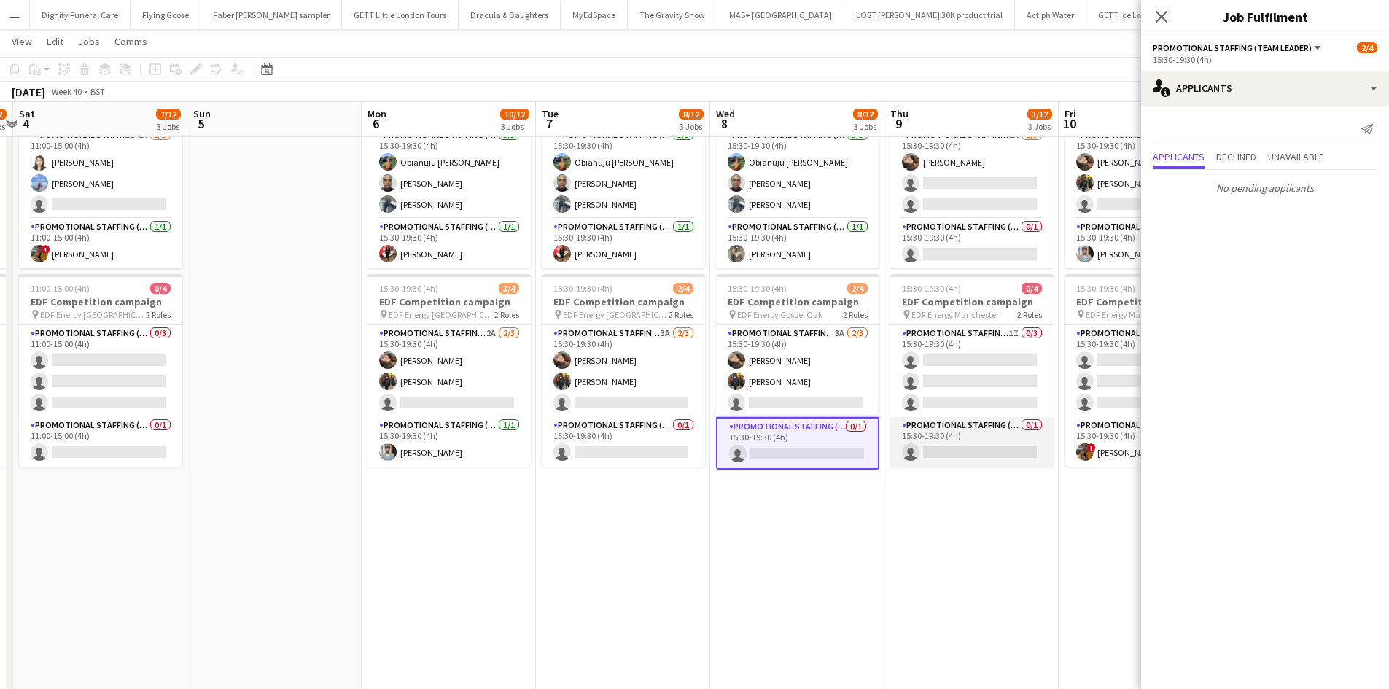
click at [998, 445] on app-card-role "Promotional Staffing (Team Leader) 0/1 15:30-19:30 (4h) single-neutral-actions" at bounding box center [971, 442] width 163 height 50
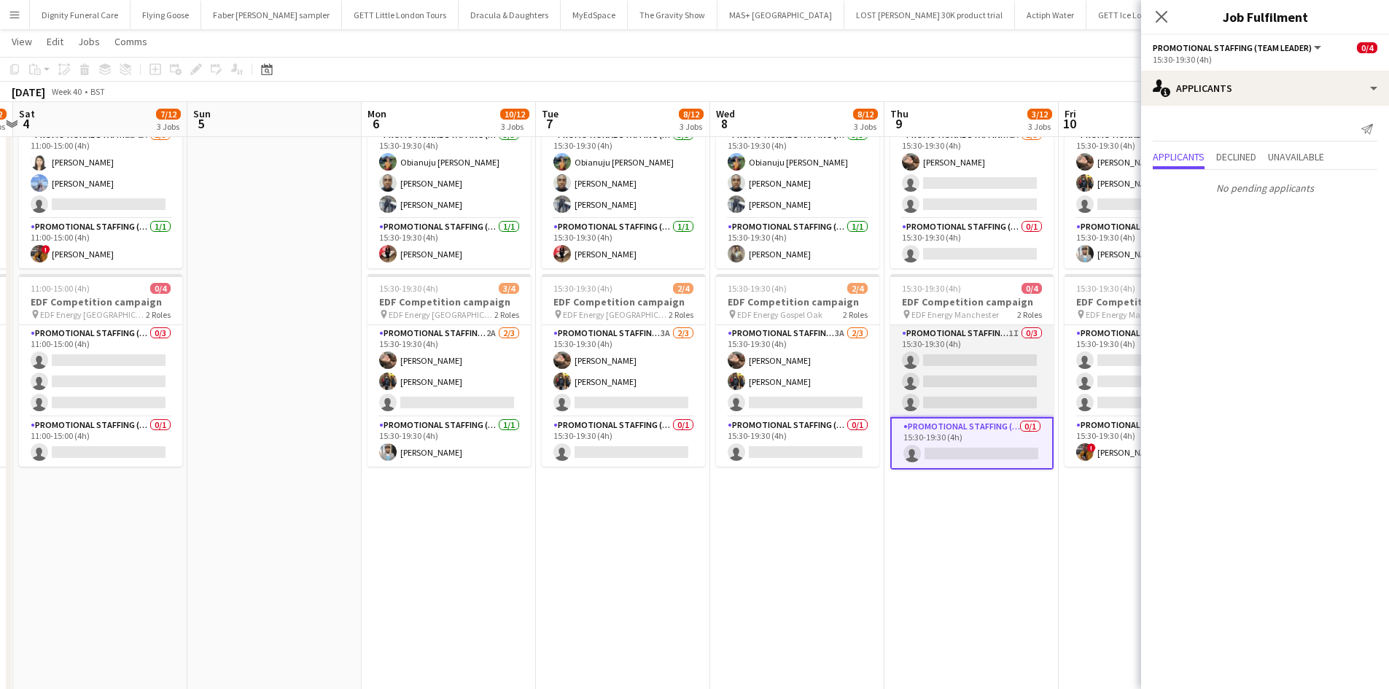
click at [972, 377] on app-card-role "Promotional Staffing (Flyering Staff) 1I 0/3 15:30-19:30 (4h) single-neutral-ac…" at bounding box center [971, 371] width 163 height 92
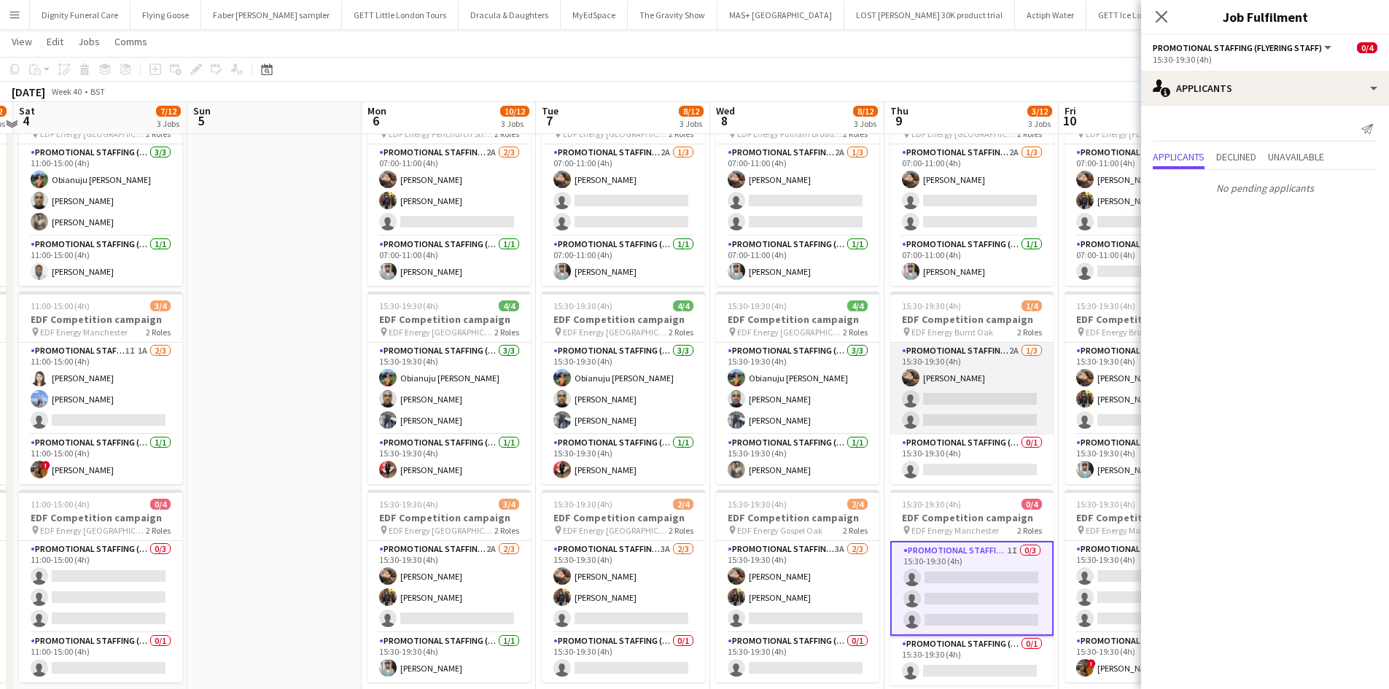
scroll to position [73, 0]
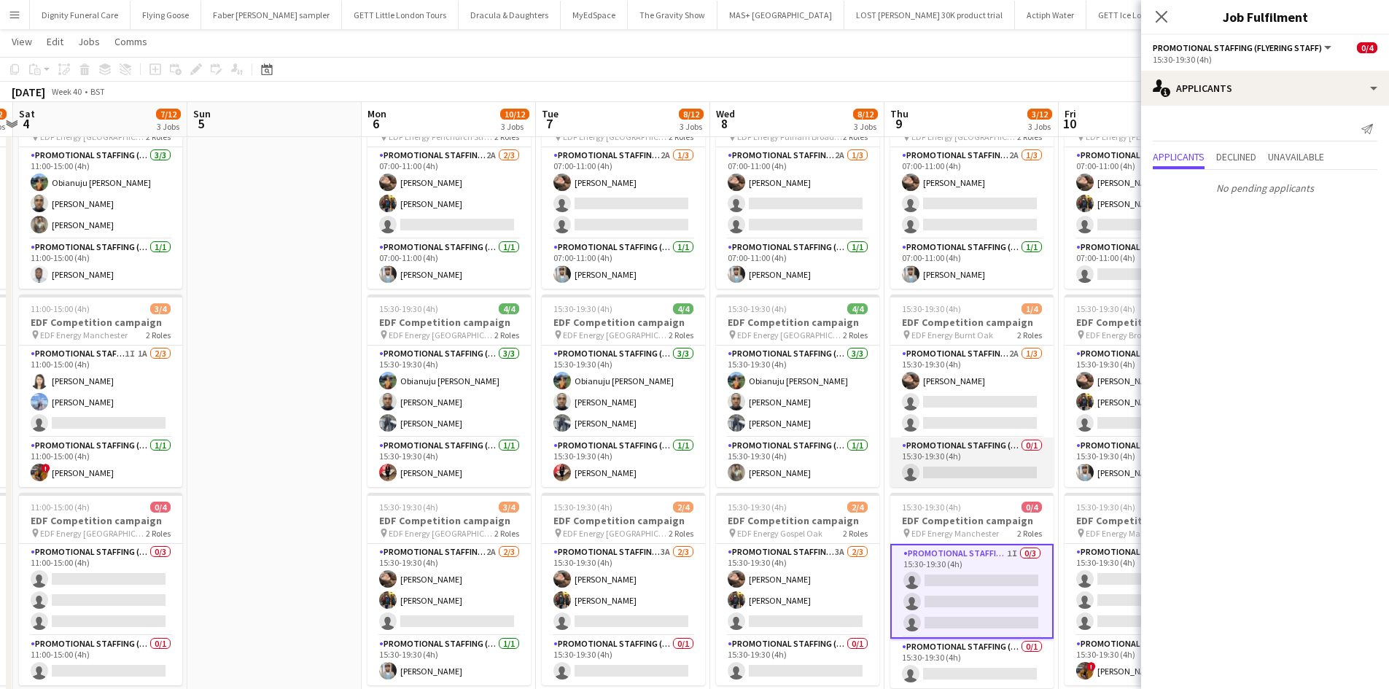
click at [971, 465] on app-card-role "Promotional Staffing (Team Leader) 0/1 15:30-19:30 (4h) single-neutral-actions" at bounding box center [971, 463] width 163 height 50
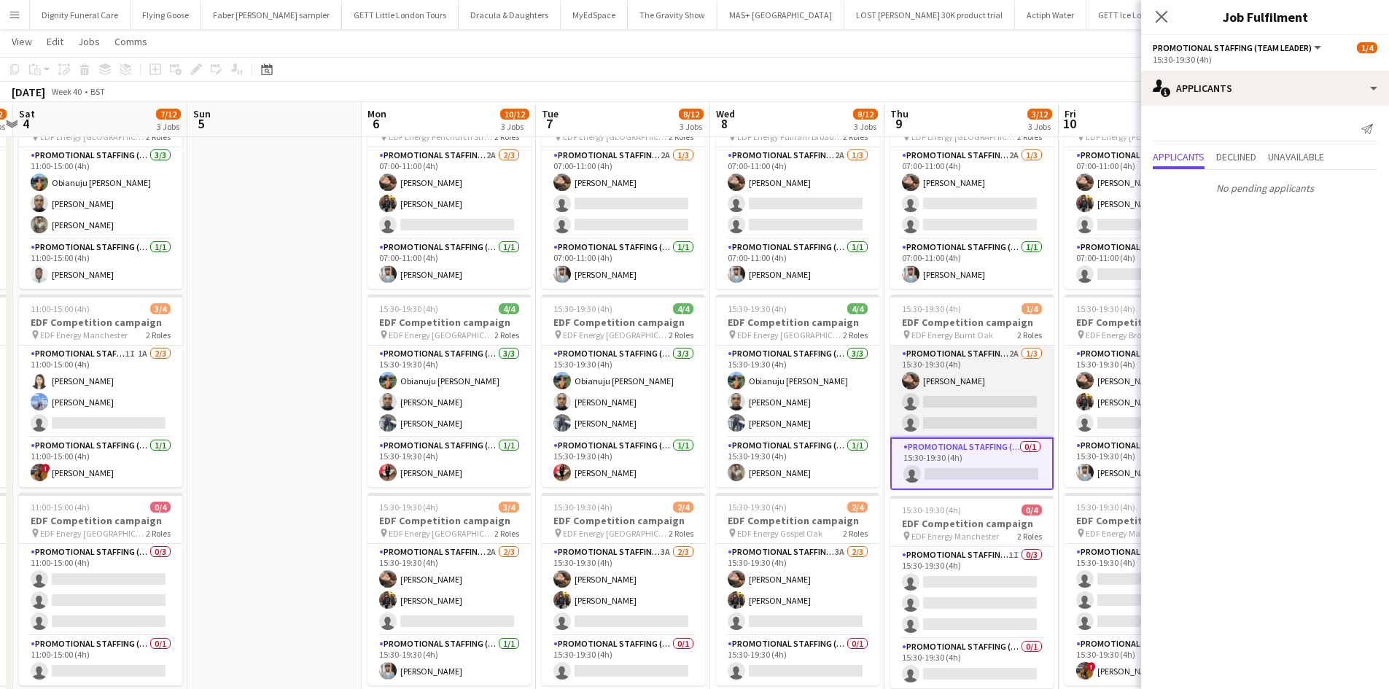
click at [978, 415] on app-card-role "Promotional Staffing (Flyering Staff) 2A 1/3 15:30-19:30 (4h) Anastasiia Melesh…" at bounding box center [971, 392] width 163 height 92
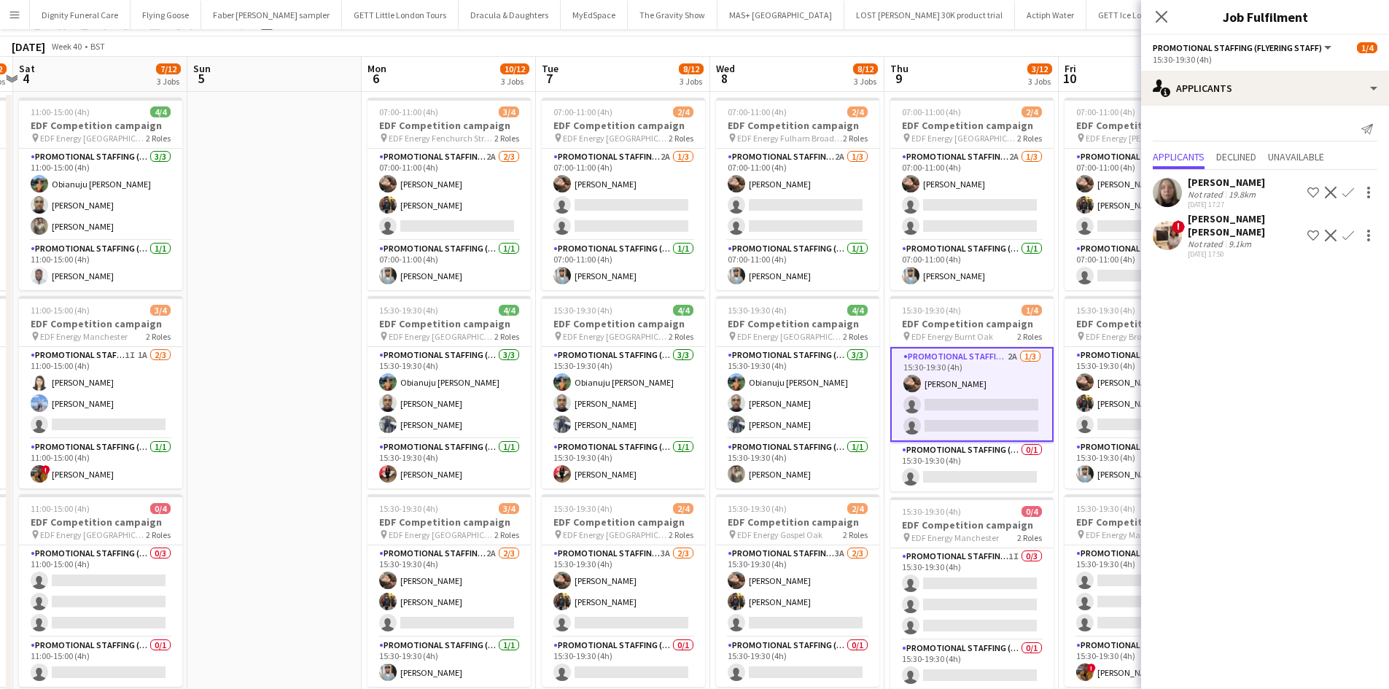
scroll to position [0, 0]
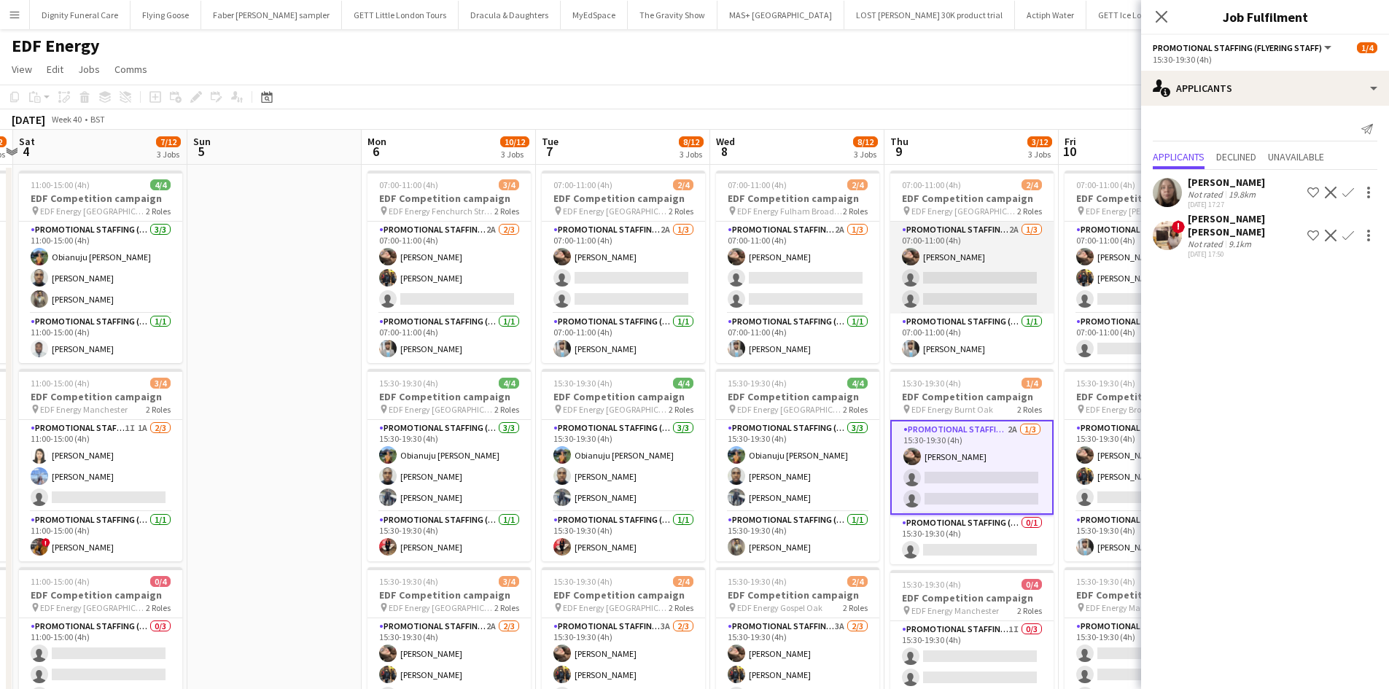
click at [982, 288] on app-card-role "Promotional Staffing (Flyering Staff) 2A 1/3 07:00-11:00 (4h) Anastasiia Melesh…" at bounding box center [971, 268] width 163 height 92
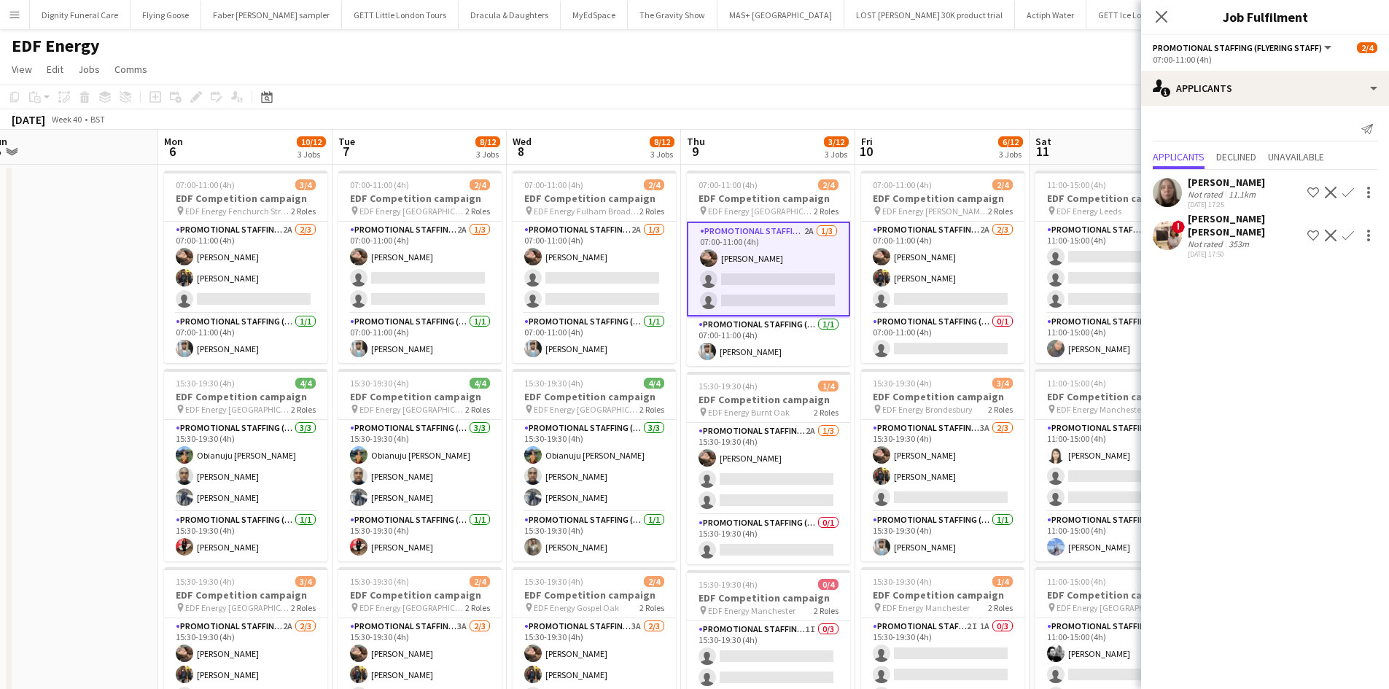
scroll to position [0, 681]
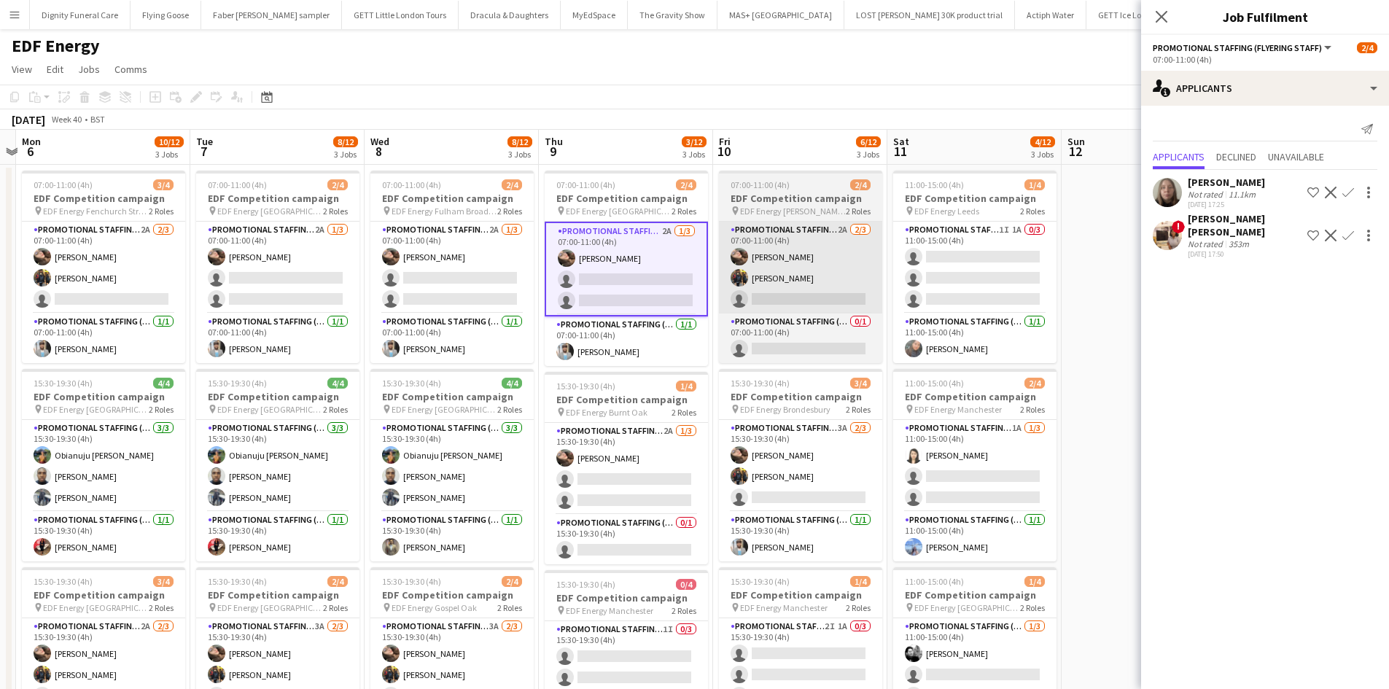
drag, startPoint x: 994, startPoint y: 364, endPoint x: 732, endPoint y: 308, distance: 267.6
click at [648, 351] on app-calendar-viewport "Thu 2 10/12 3 Jobs Fri 3 7/12 3 Jobs Sat 4 7/12 3 Jobs Sun 5 Mon 6 10/12 3 Jobs…" at bounding box center [694, 587] width 1389 height 914
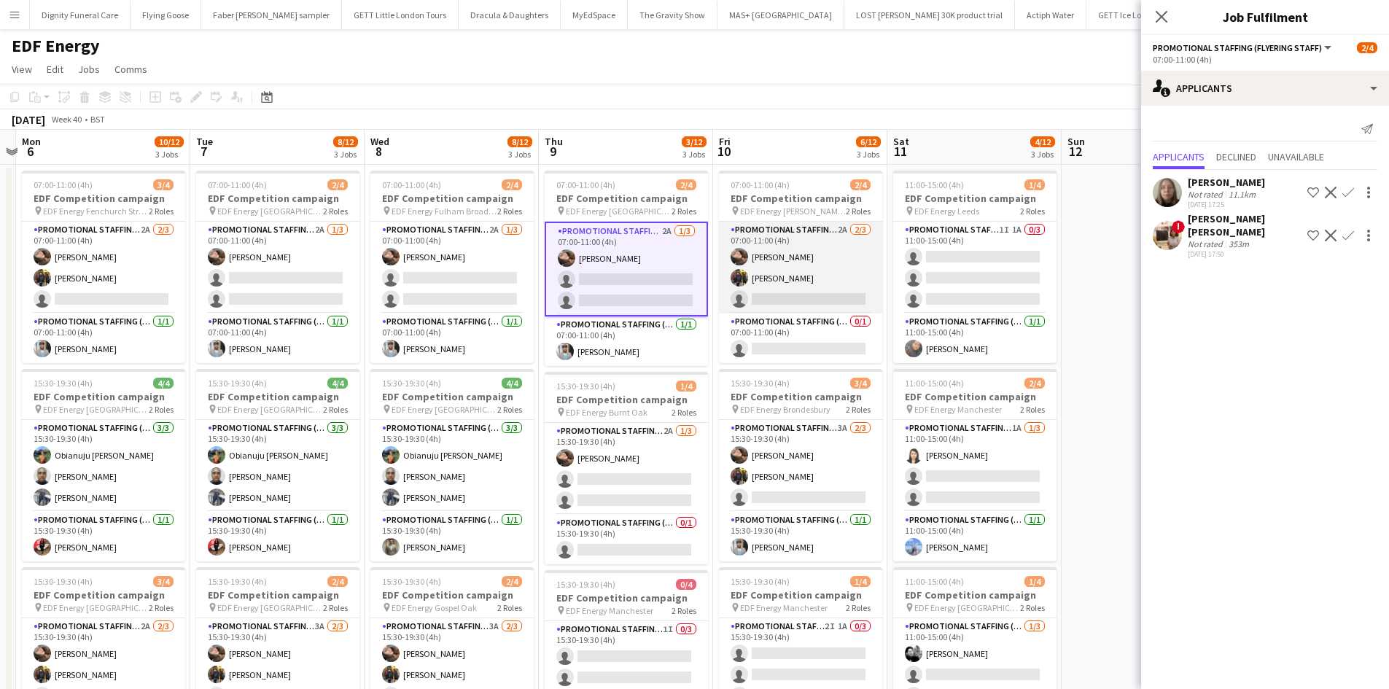
click at [794, 298] on app-card-role "Promotional Staffing (Flyering Staff) 2A 2/3 07:00-11:00 (4h) Anastasiia Melesh…" at bounding box center [800, 268] width 163 height 92
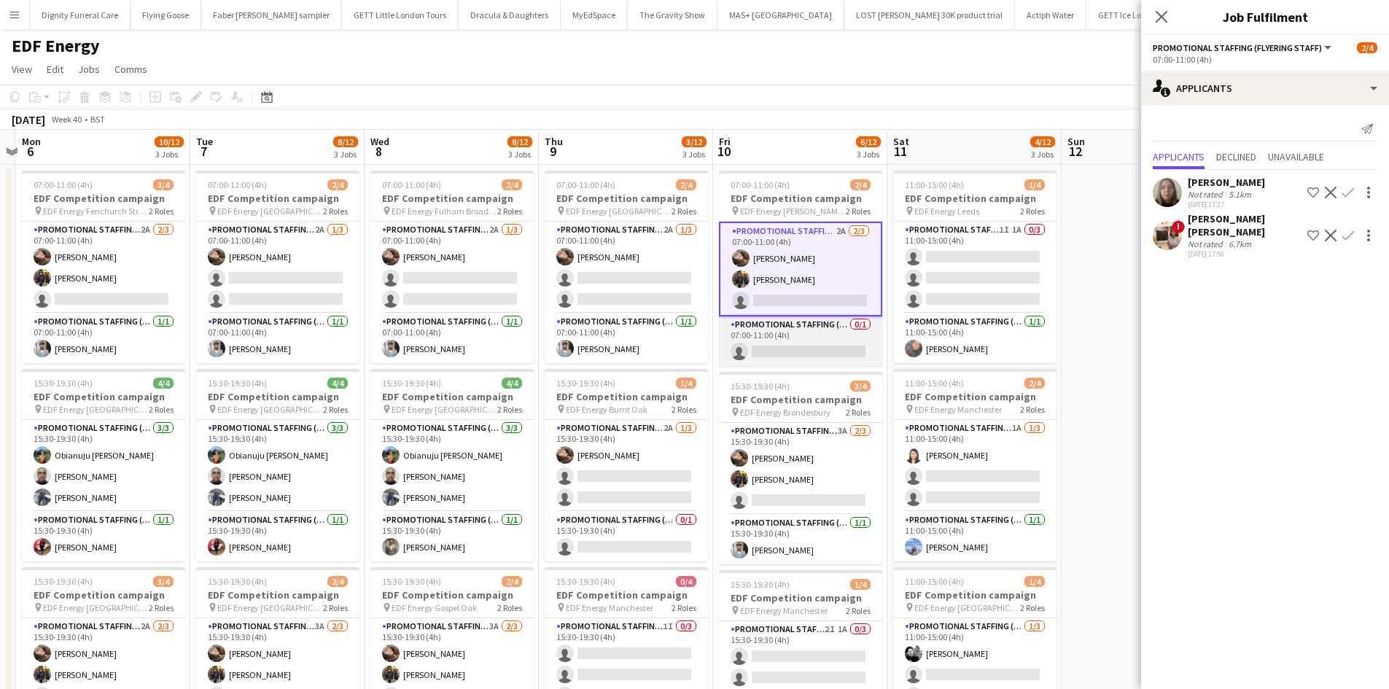
click at [820, 354] on app-card-role "Promotional Staffing (Team Leader) 0/1 07:00-11:00 (4h) single-neutral-actions" at bounding box center [800, 341] width 163 height 50
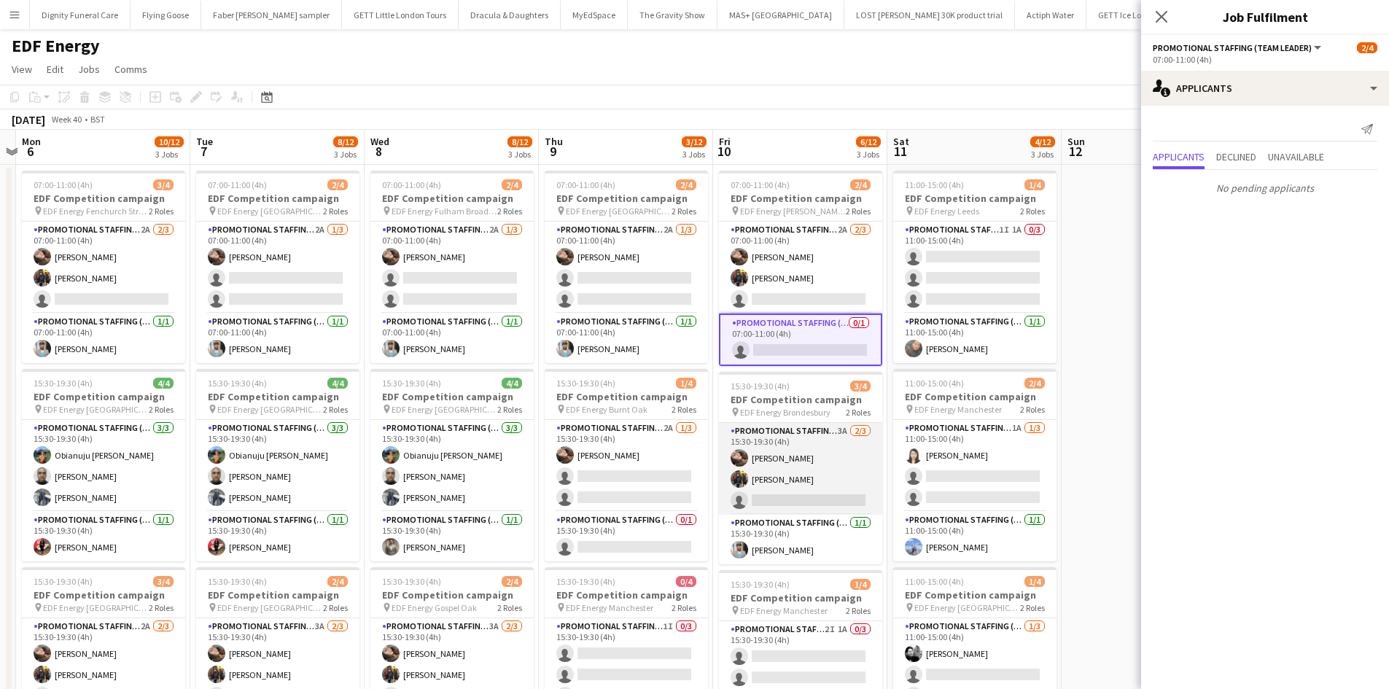
click at [801, 499] on app-card-role "Promotional Staffing (Flyering Staff) 3A 2/3 15:30-19:30 (4h) Anastasiia Melesh…" at bounding box center [800, 469] width 163 height 92
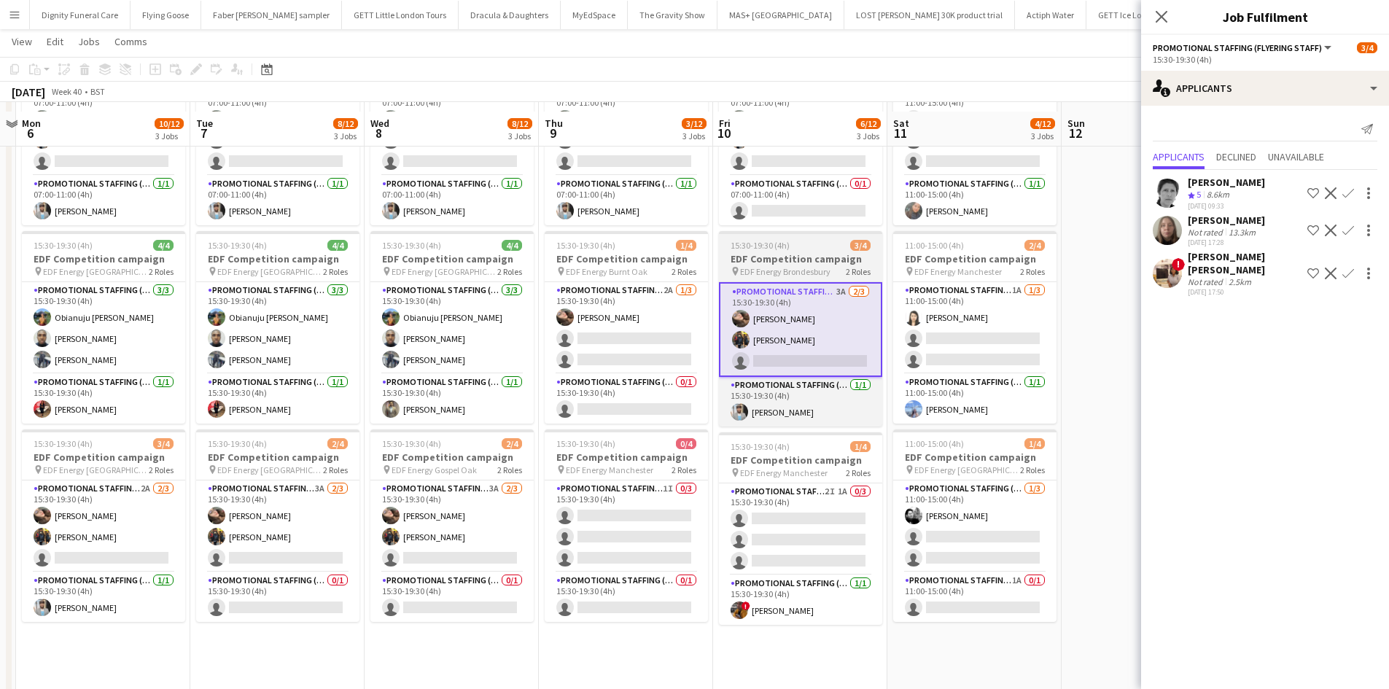
scroll to position [146, 0]
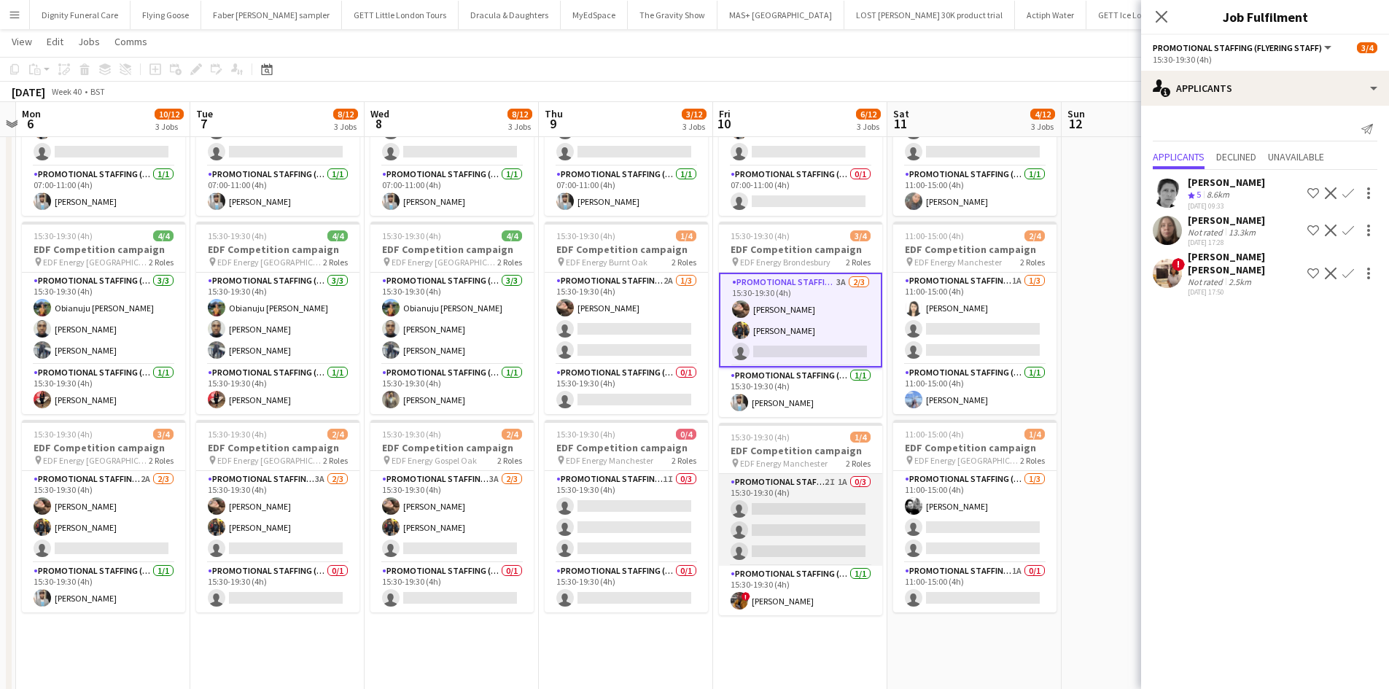
click at [807, 535] on app-card-role "Promotional Staffing (Flyering Staff) 2I 1A 0/3 15:30-19:30 (4h) single-neutral…" at bounding box center [800, 520] width 163 height 92
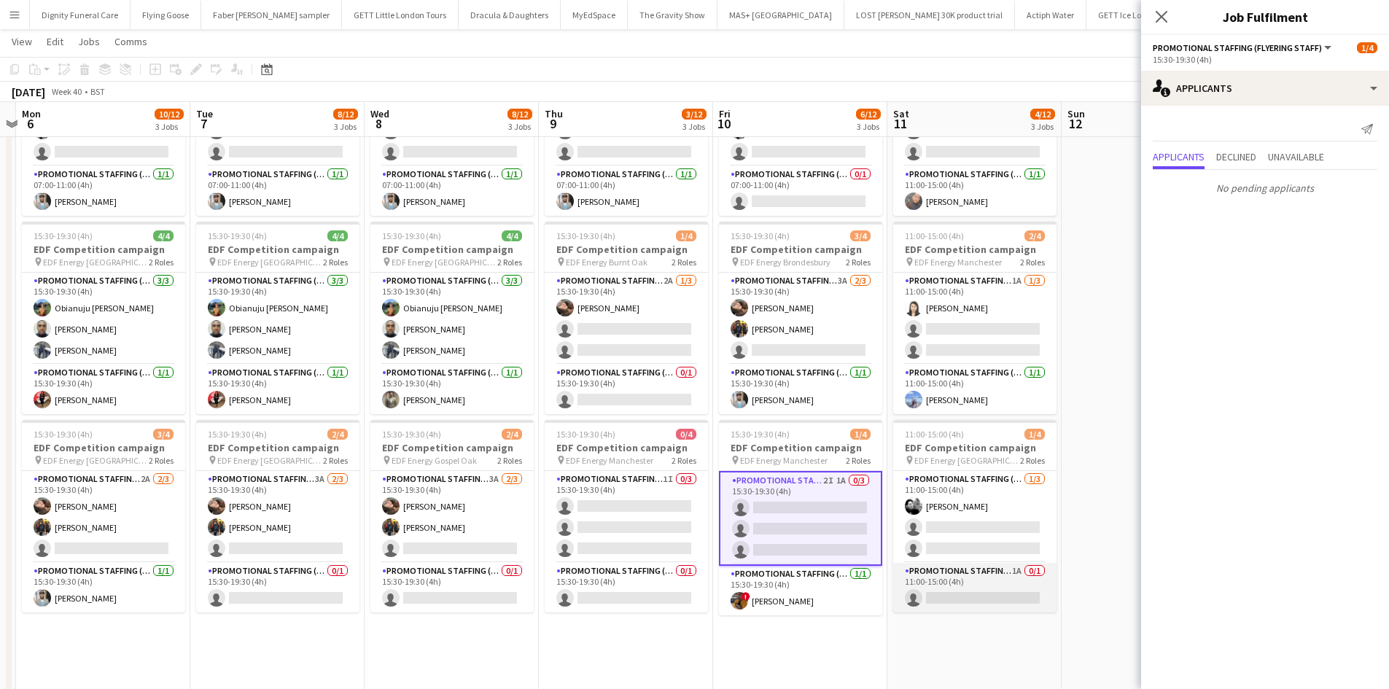
click at [966, 589] on app-card-role "Promotional Staffing (Team Leader) 1A 0/1 11:00-15:00 (4h) single-neutral-actio…" at bounding box center [974, 588] width 163 height 50
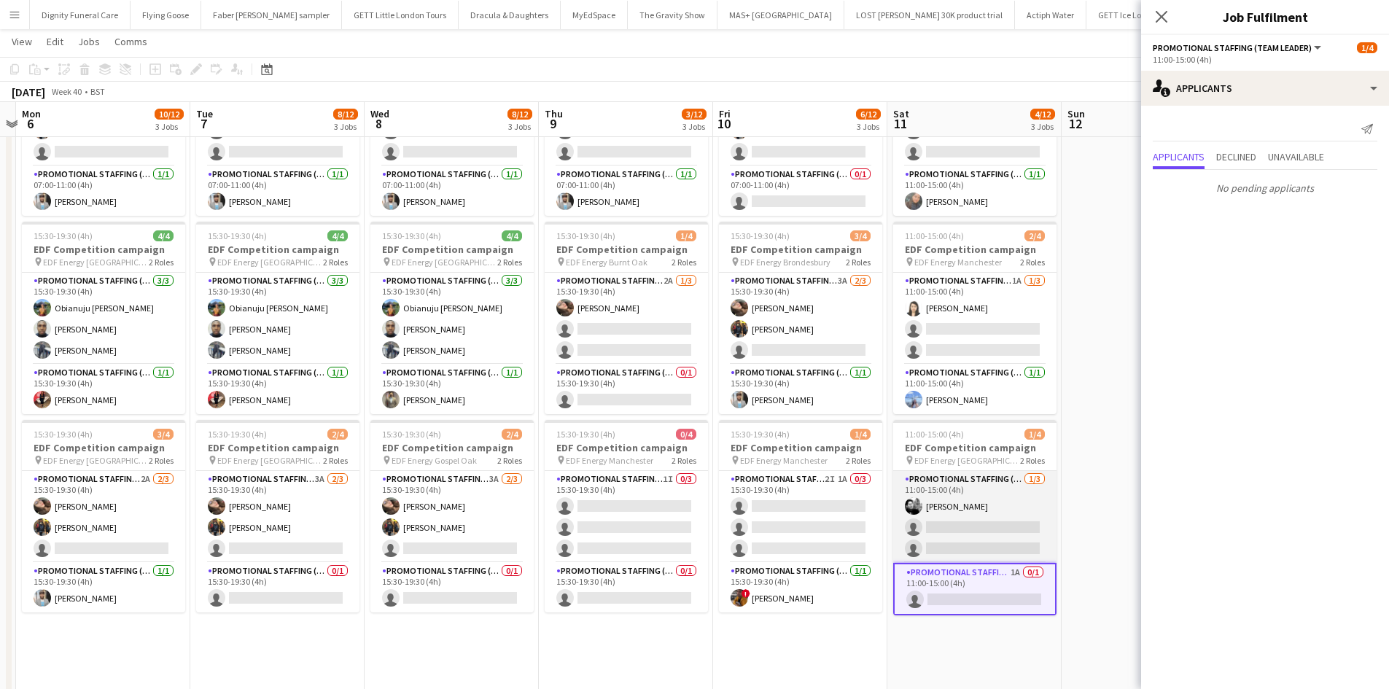
click at [1008, 529] on app-card-role "Promotional Staffing (Flyering Staff) 1/3 11:00-15:00 (4h) Dan Vasey single-neu…" at bounding box center [974, 517] width 163 height 92
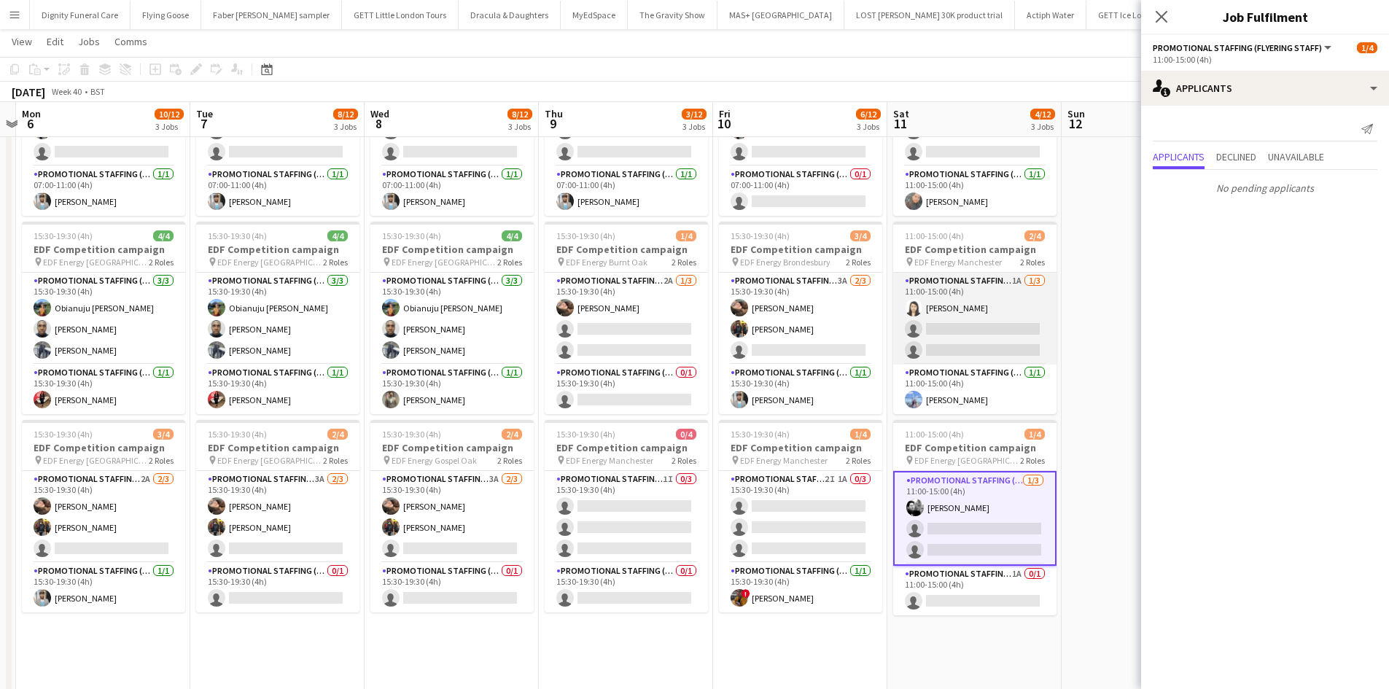
click at [990, 324] on app-card-role "Promotional Staffing (Flyering Staff) 1A 1/3 11:00-15:00 (4h) Winnie Wong singl…" at bounding box center [974, 319] width 163 height 92
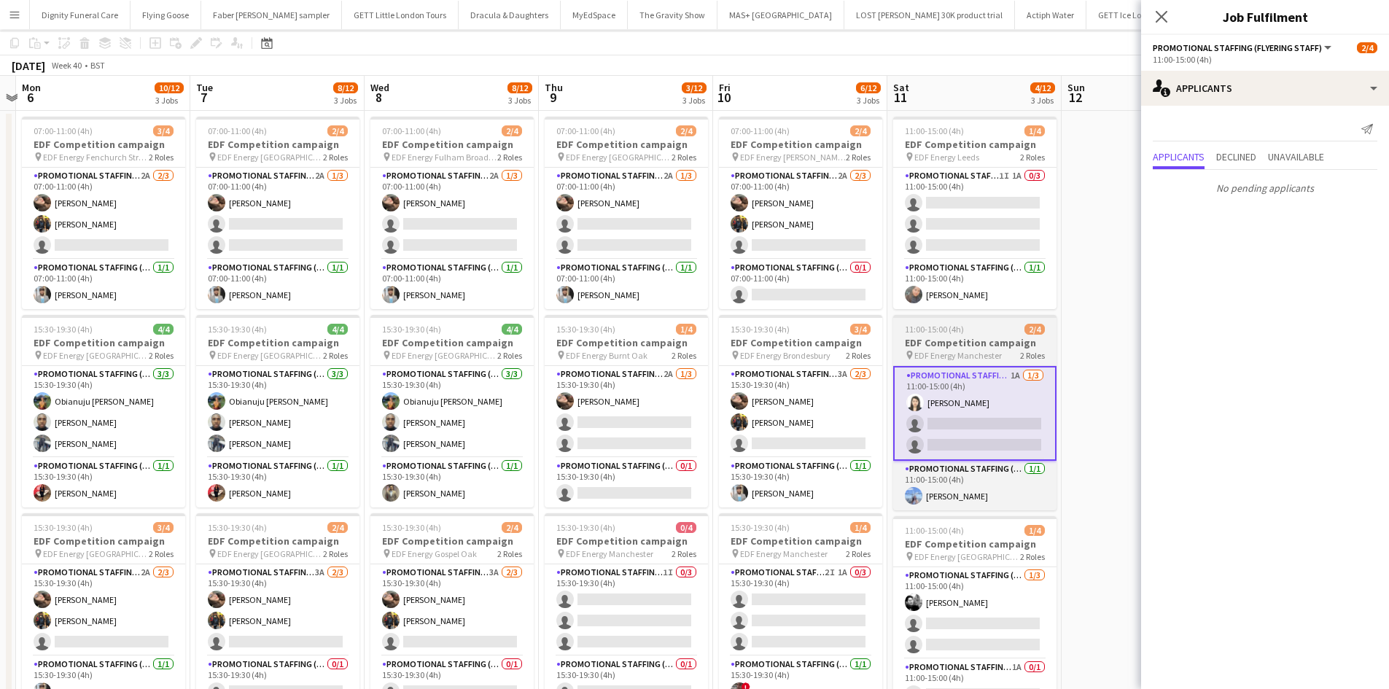
scroll to position [0, 0]
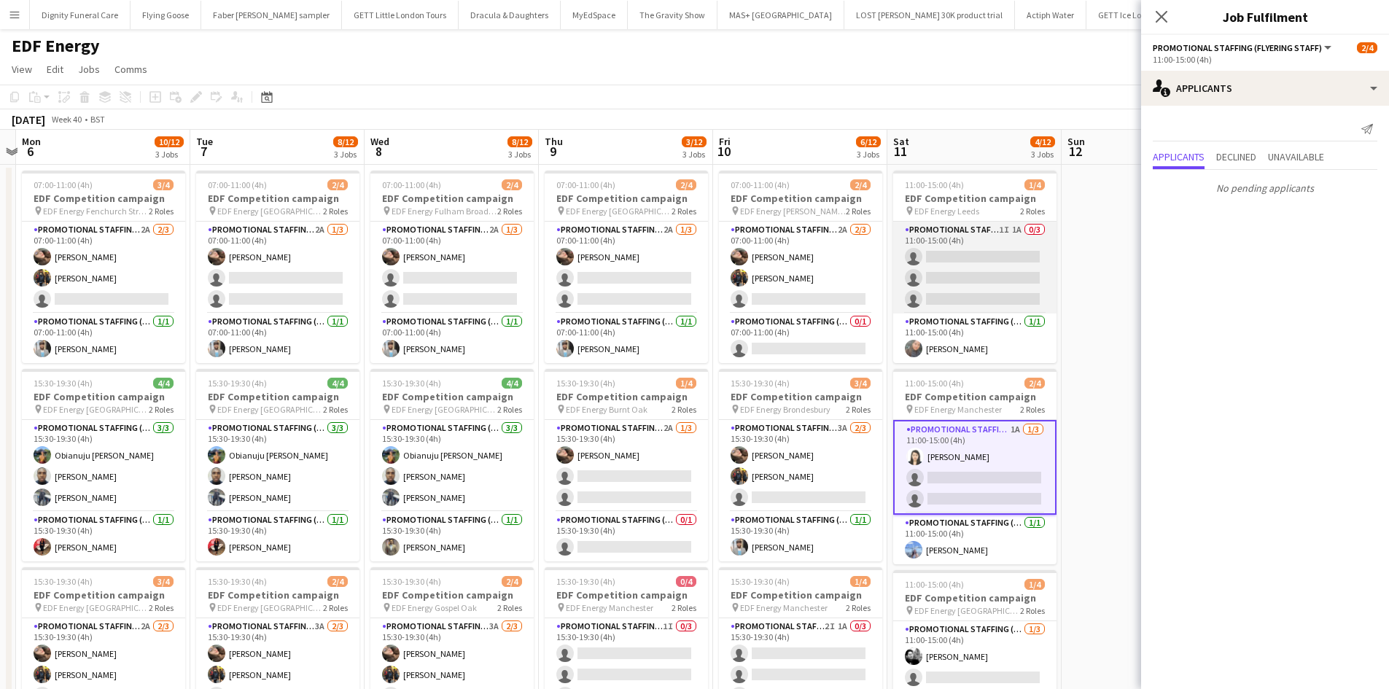
drag, startPoint x: 965, startPoint y: 269, endPoint x: 991, endPoint y: 312, distance: 50.4
click at [965, 268] on app-card-role "Promotional Staffing (Flyering Staff) 1I 1A 0/3 11:00-15:00 (4h) single-neutral…" at bounding box center [974, 268] width 163 height 92
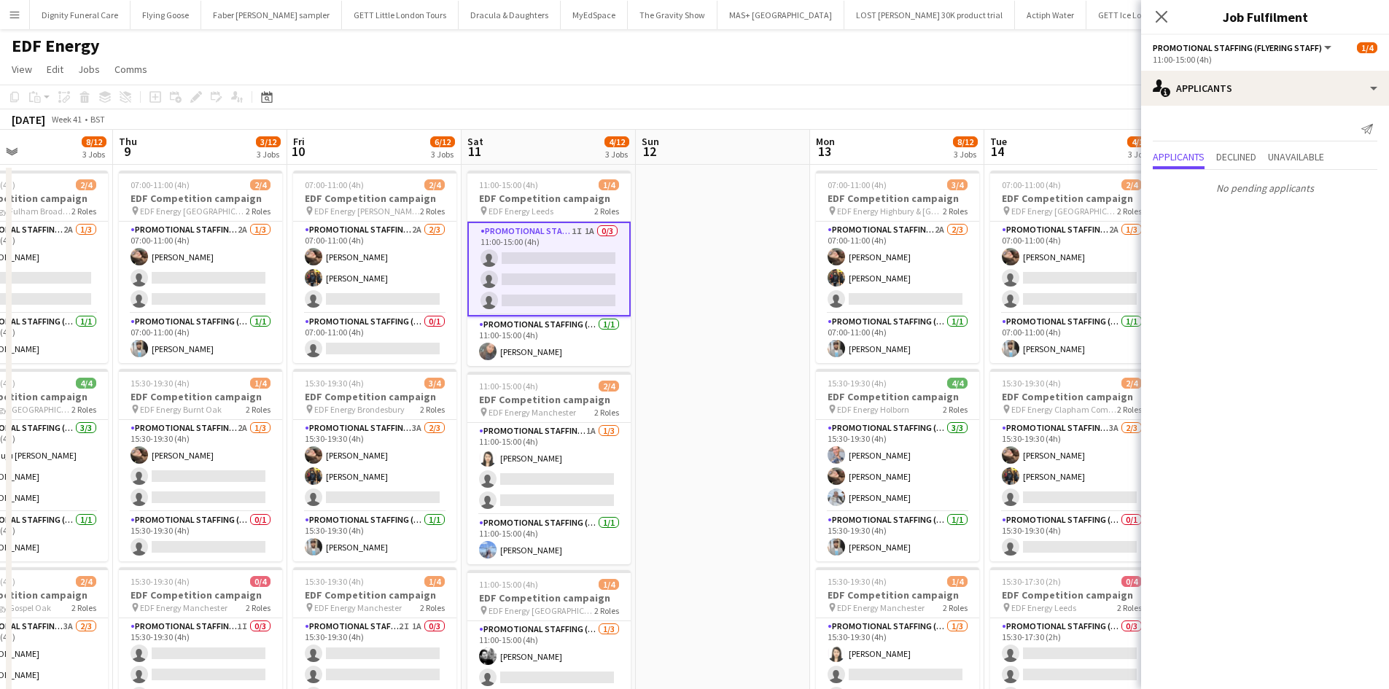
drag, startPoint x: 1084, startPoint y: 323, endPoint x: 626, endPoint y: 305, distance: 458.3
click at [626, 305] on app-calendar-viewport "Mon 6 10/12 3 Jobs Tue 7 8/12 3 Jobs Wed 8 8/12 3 Jobs Thu 9 3/12 3 Jobs Fri 10…" at bounding box center [694, 587] width 1389 height 914
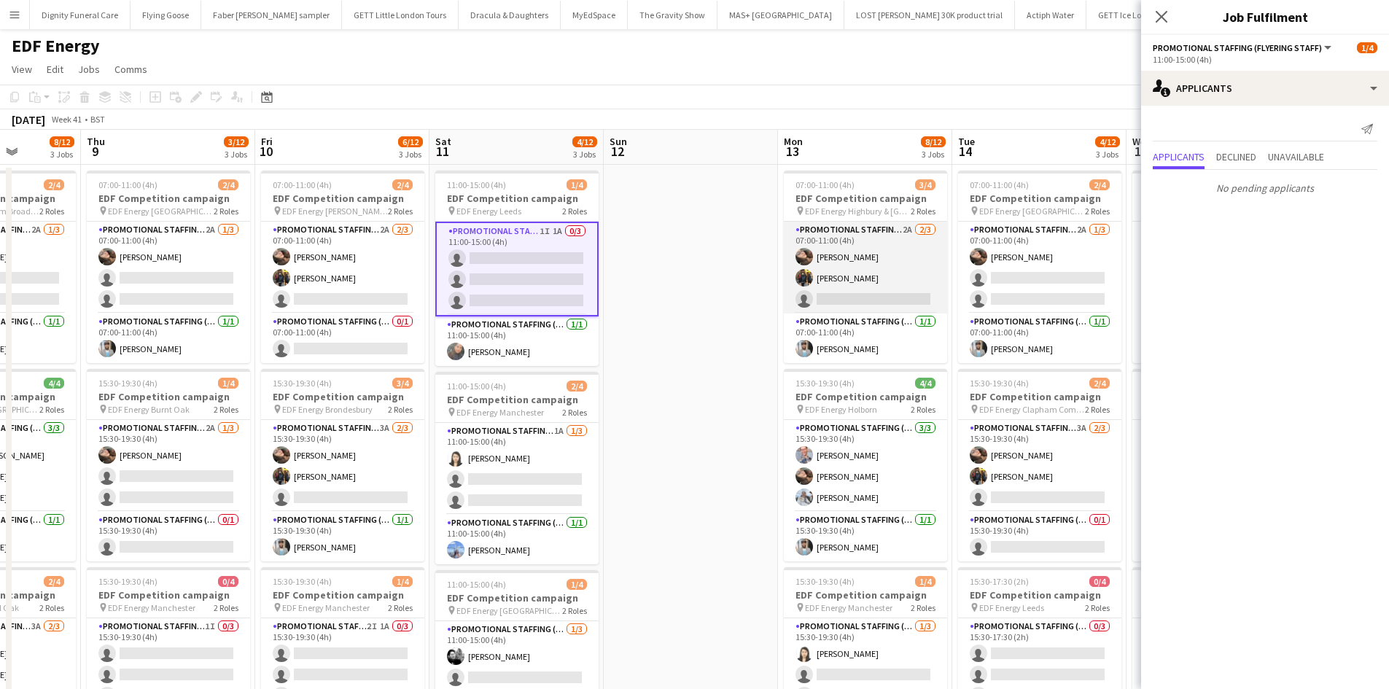
click at [904, 302] on app-card-role "Promotional Staffing (Flyering Staff) 2A 2/3 07:00-11:00 (4h) Anastasiia Melesh…" at bounding box center [865, 268] width 163 height 92
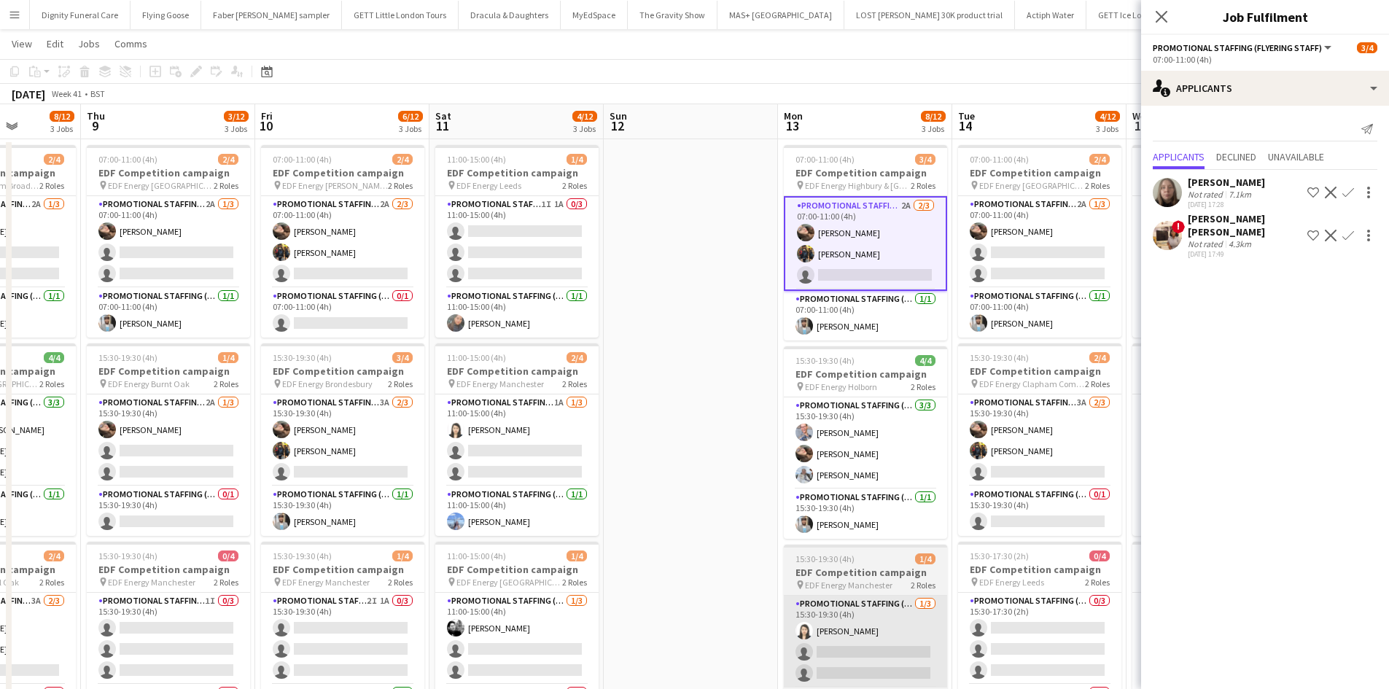
scroll to position [292, 0]
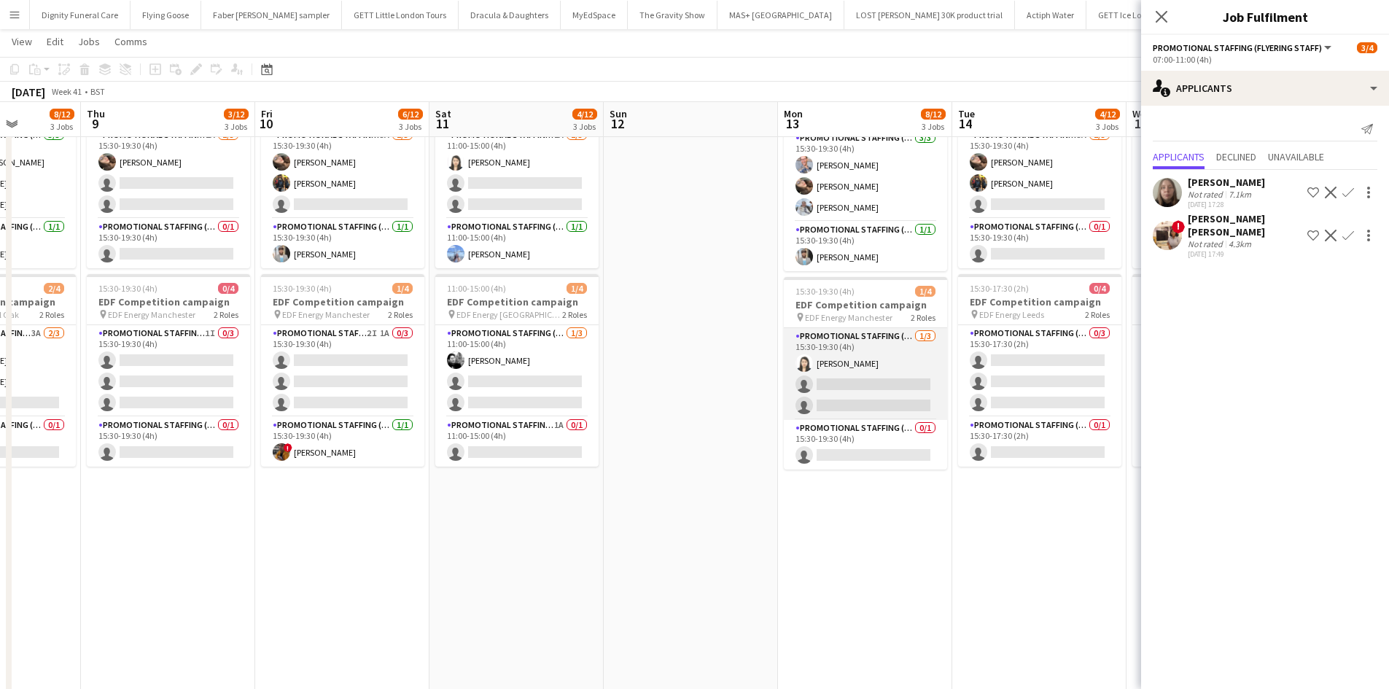
click at [869, 383] on app-card-role "Promotional Staffing (Flyering Staff) 1/3 15:30-19:30 (4h) Winnie Wong single-n…" at bounding box center [865, 374] width 163 height 92
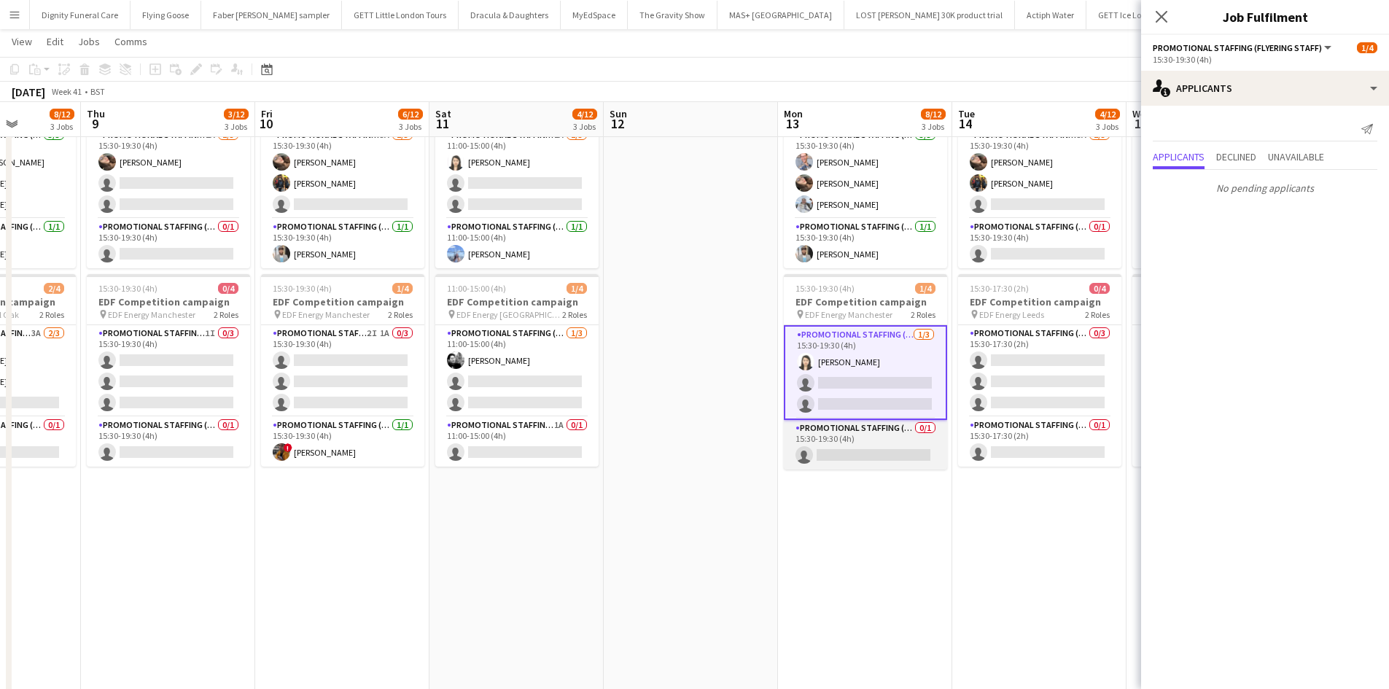
click at [863, 456] on app-card-role "Promotional Staffing (Team Leader) 0/1 15:30-19:30 (4h) single-neutral-actions" at bounding box center [865, 445] width 163 height 50
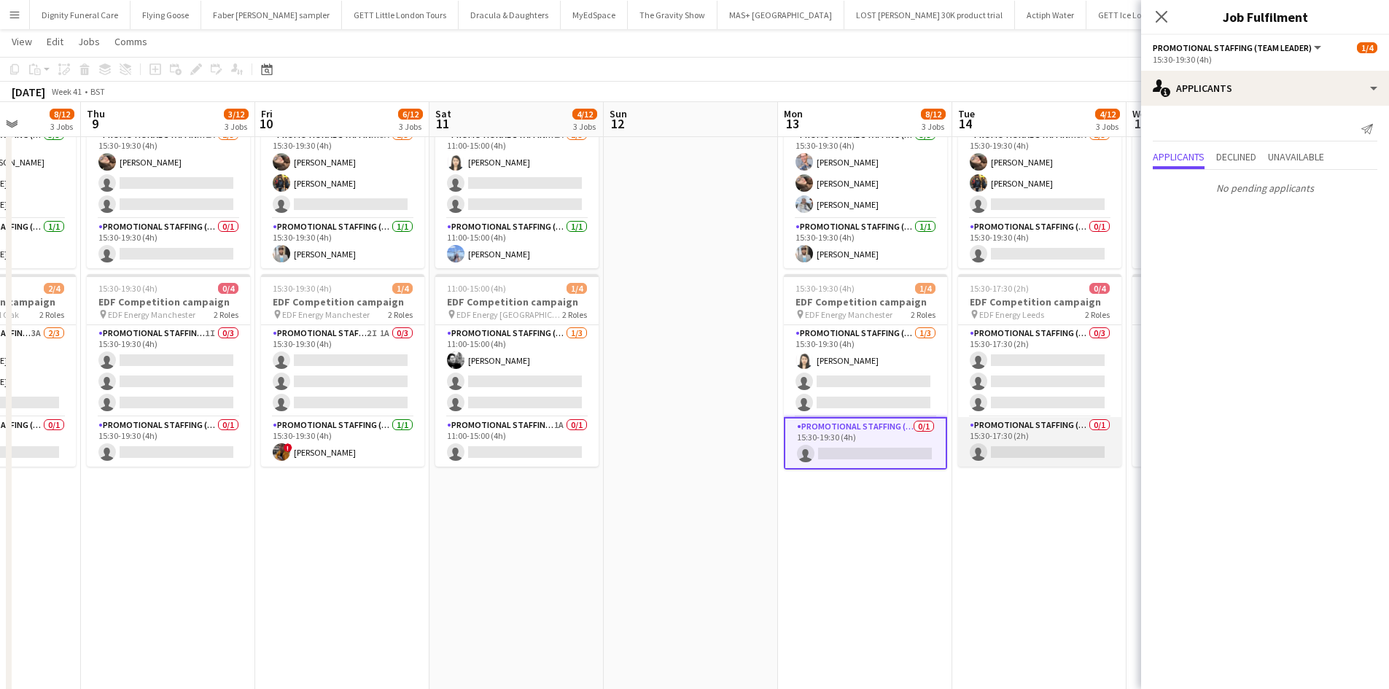
click at [1036, 451] on app-card-role "Promotional Staffing (Team Leader) 0/1 15:30-17:30 (2h) single-neutral-actions" at bounding box center [1039, 442] width 163 height 50
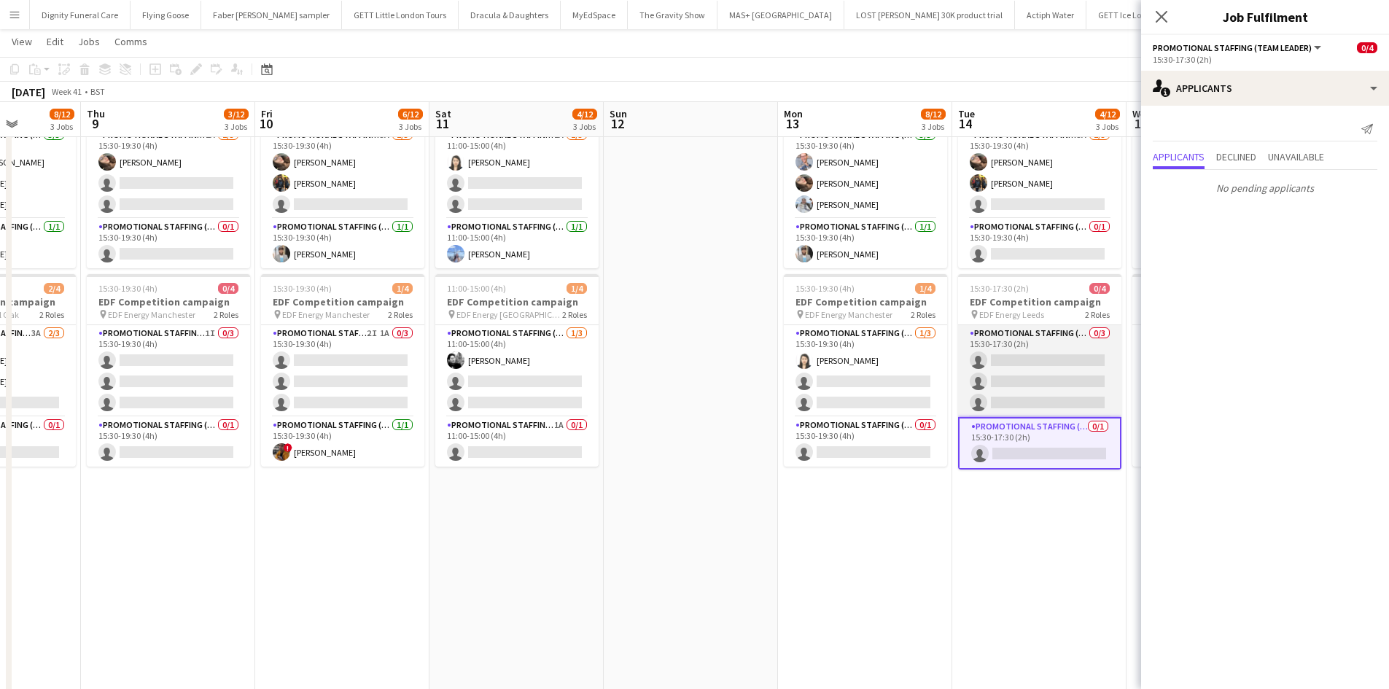
click at [1037, 368] on app-card-role "Promotional Staffing (Flyering Staff) 0/3 15:30-17:30 (2h) single-neutral-actio…" at bounding box center [1039, 371] width 163 height 92
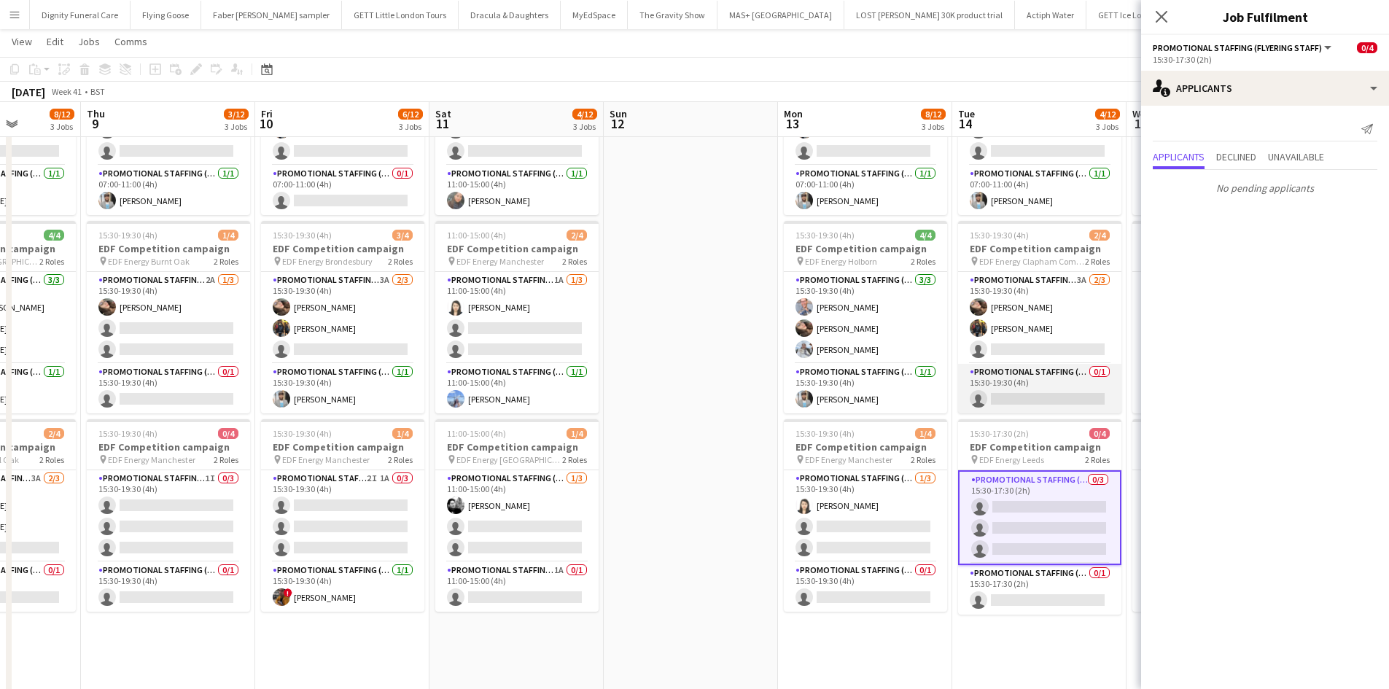
scroll to position [146, 0]
click at [1036, 399] on app-card-role "Promotional Staffing (Team Leader) 0/1 15:30-19:30 (4h) single-neutral-actions" at bounding box center [1039, 390] width 163 height 50
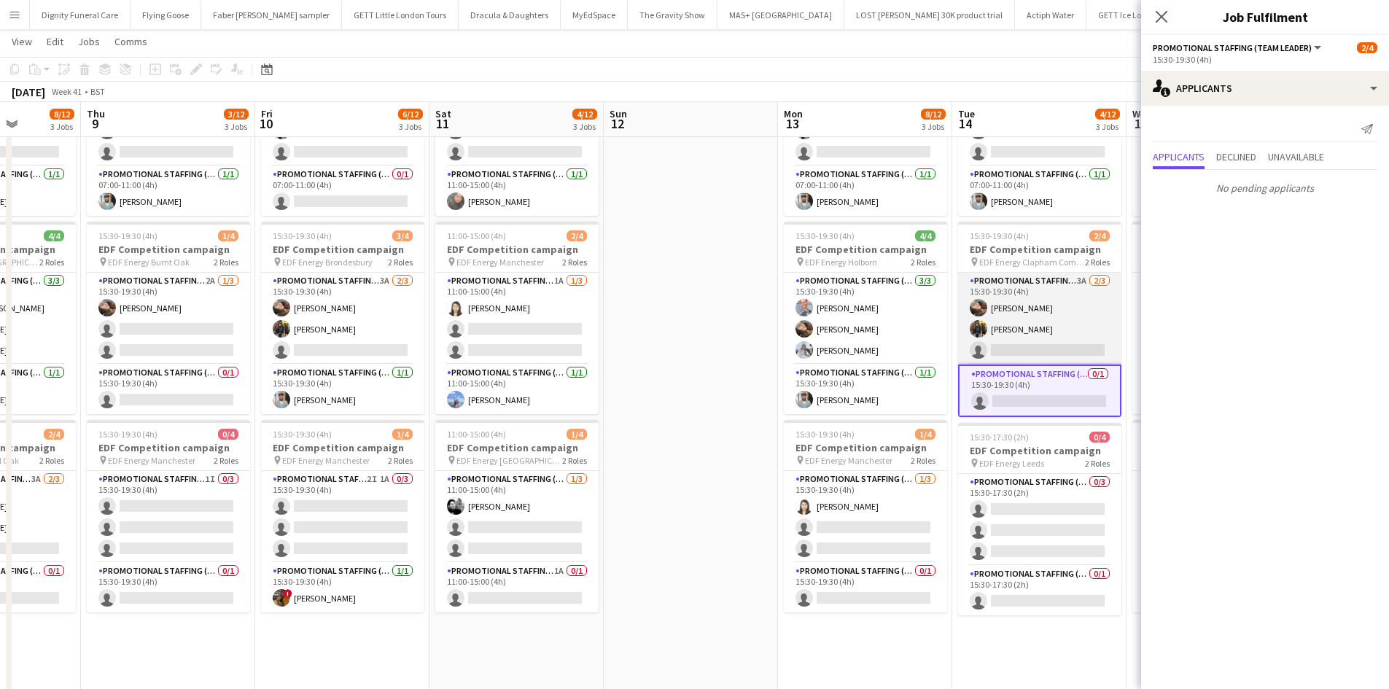
click at [1035, 343] on app-card-role "Promotional Staffing (Flyering Staff) 3A 2/3 15:30-19:30 (4h) Anastasiia Melesh…" at bounding box center [1039, 319] width 163 height 92
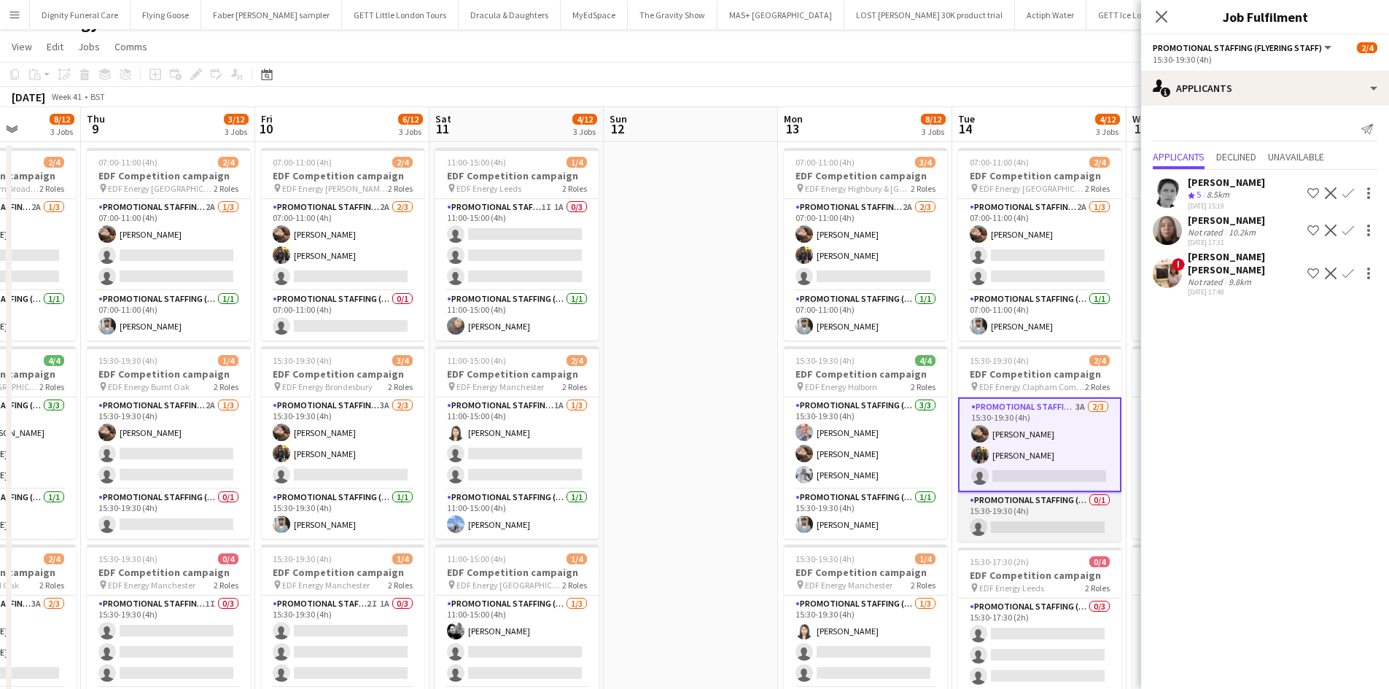
scroll to position [0, 0]
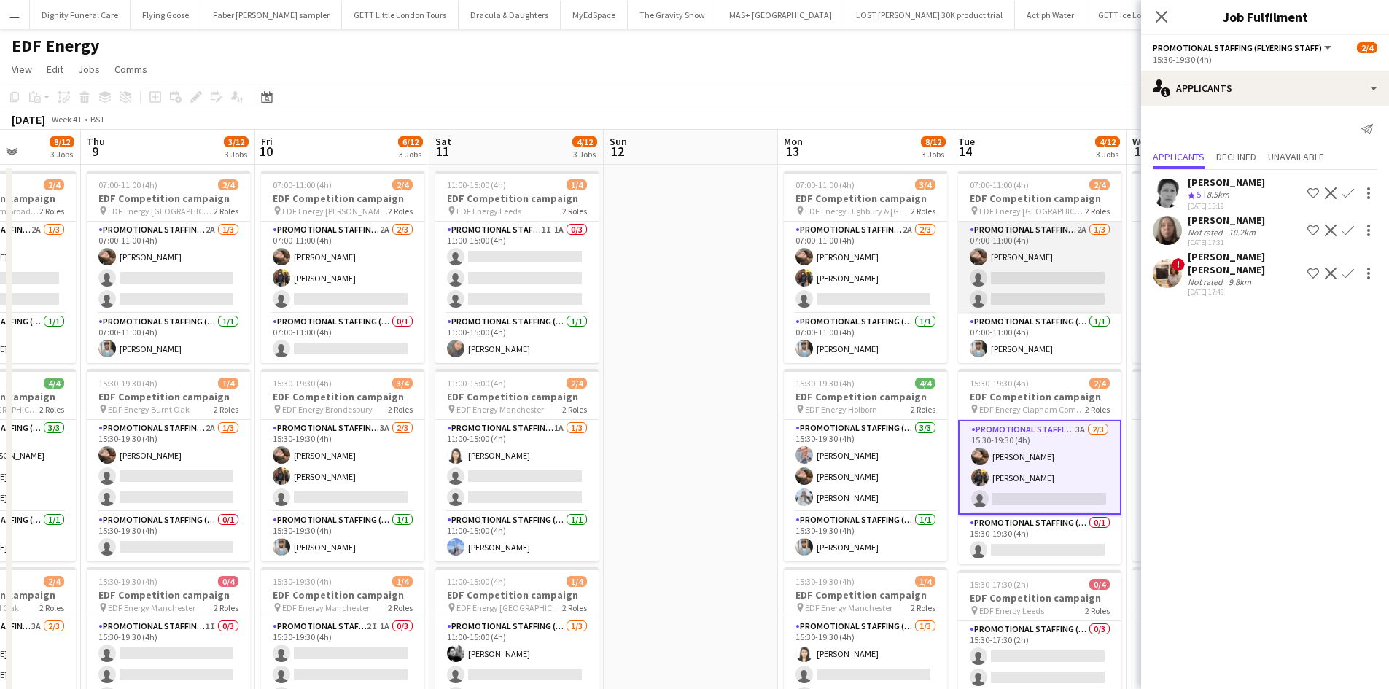
click at [1022, 269] on app-card-role "Promotional Staffing (Flyering Staff) 2A 1/3 07:00-11:00 (4h) Anastasiia Melesh…" at bounding box center [1039, 268] width 163 height 92
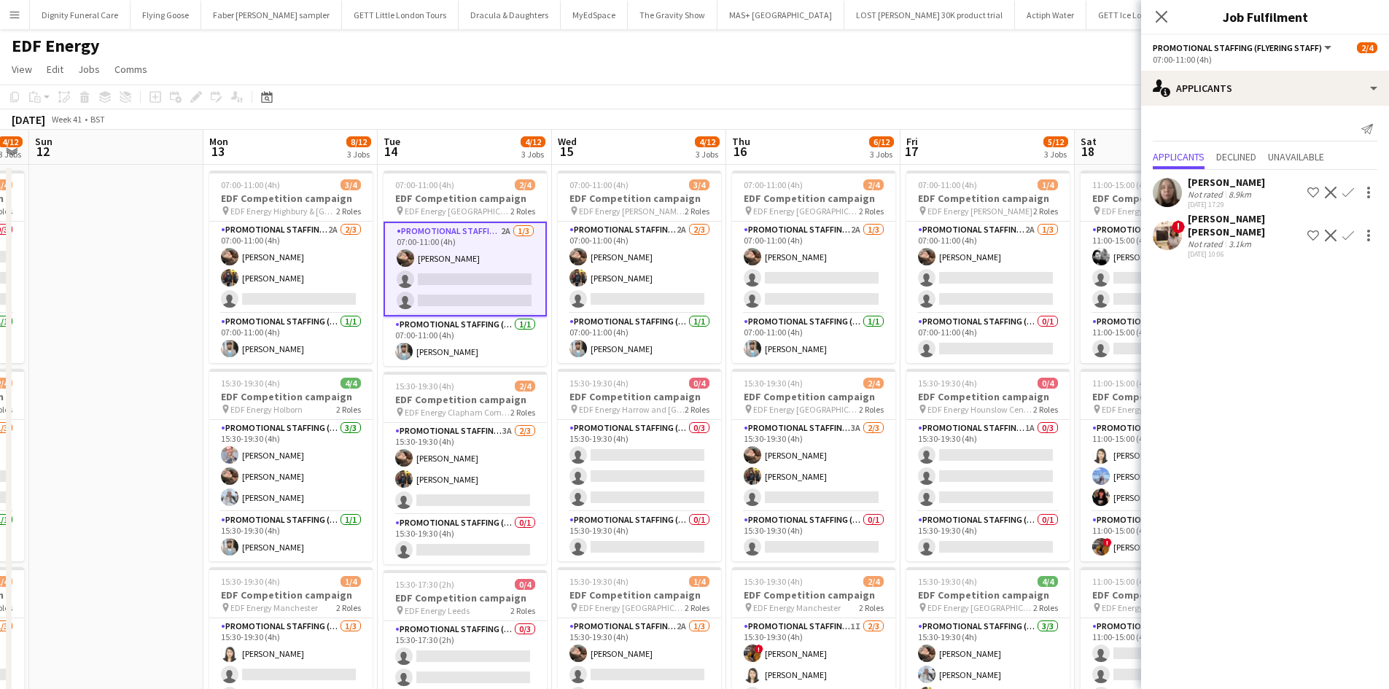
drag, startPoint x: 928, startPoint y: 373, endPoint x: 656, endPoint y: 310, distance: 279.1
click at [621, 335] on app-calendar-viewport "Wed 8 8/12 3 Jobs Thu 9 3/12 3 Jobs Fri 10 6/12 3 Jobs Sat 11 4/12 3 Jobs Sun 1…" at bounding box center [694, 587] width 1389 height 914
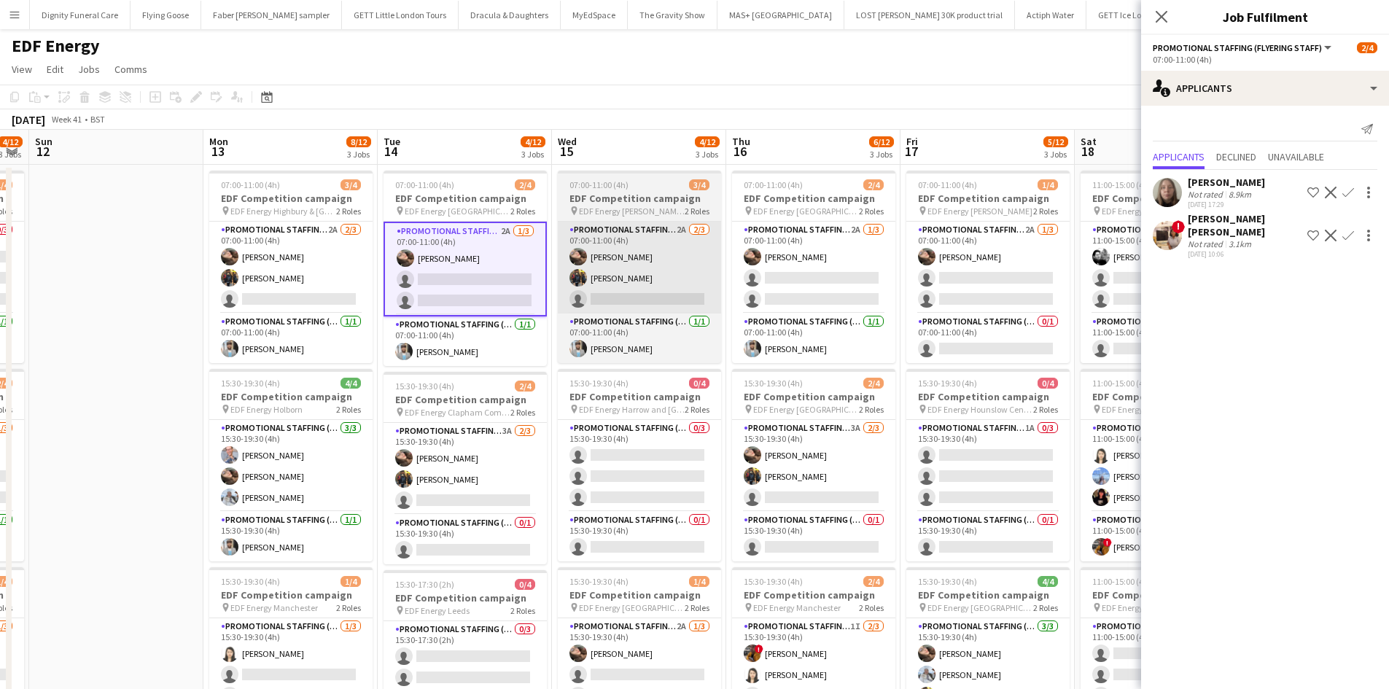
scroll to position [0, 515]
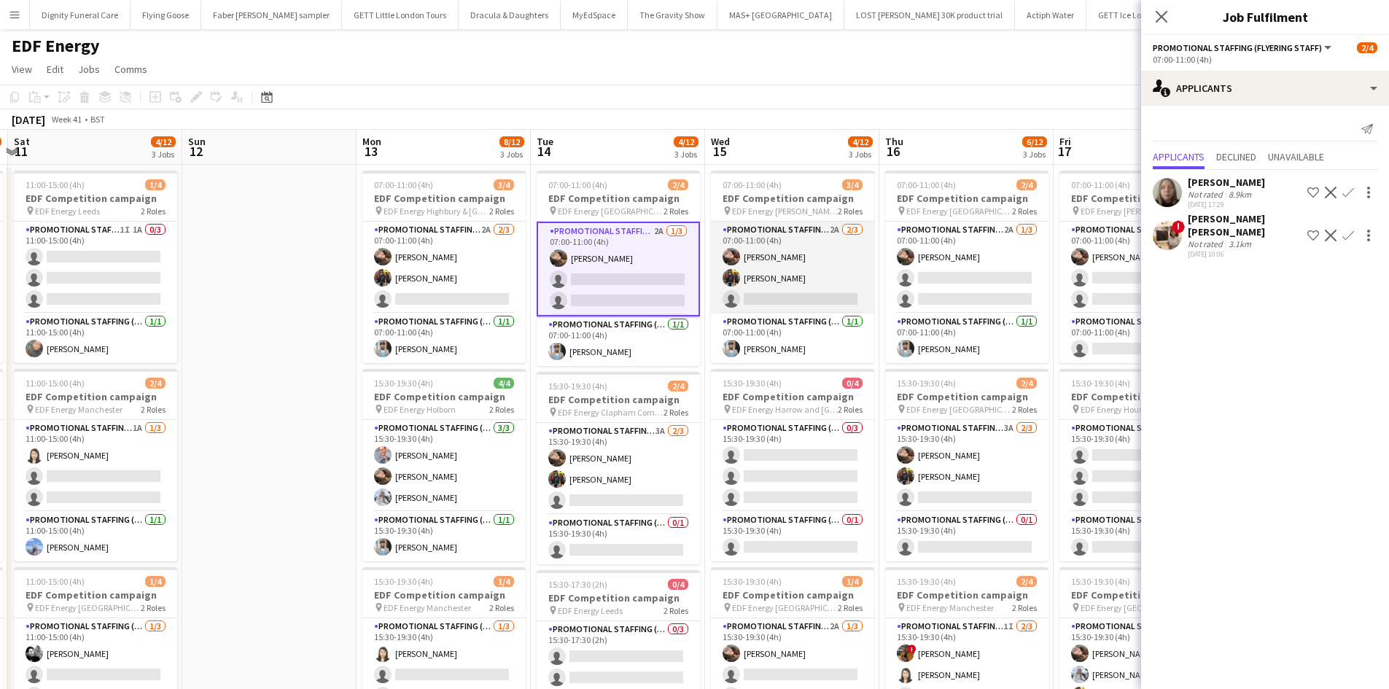
click at [799, 304] on app-card-role "Promotional Staffing (Flyering Staff) 2A 2/3 07:00-11:00 (4h) Anastasiia Melesh…" at bounding box center [792, 268] width 163 height 92
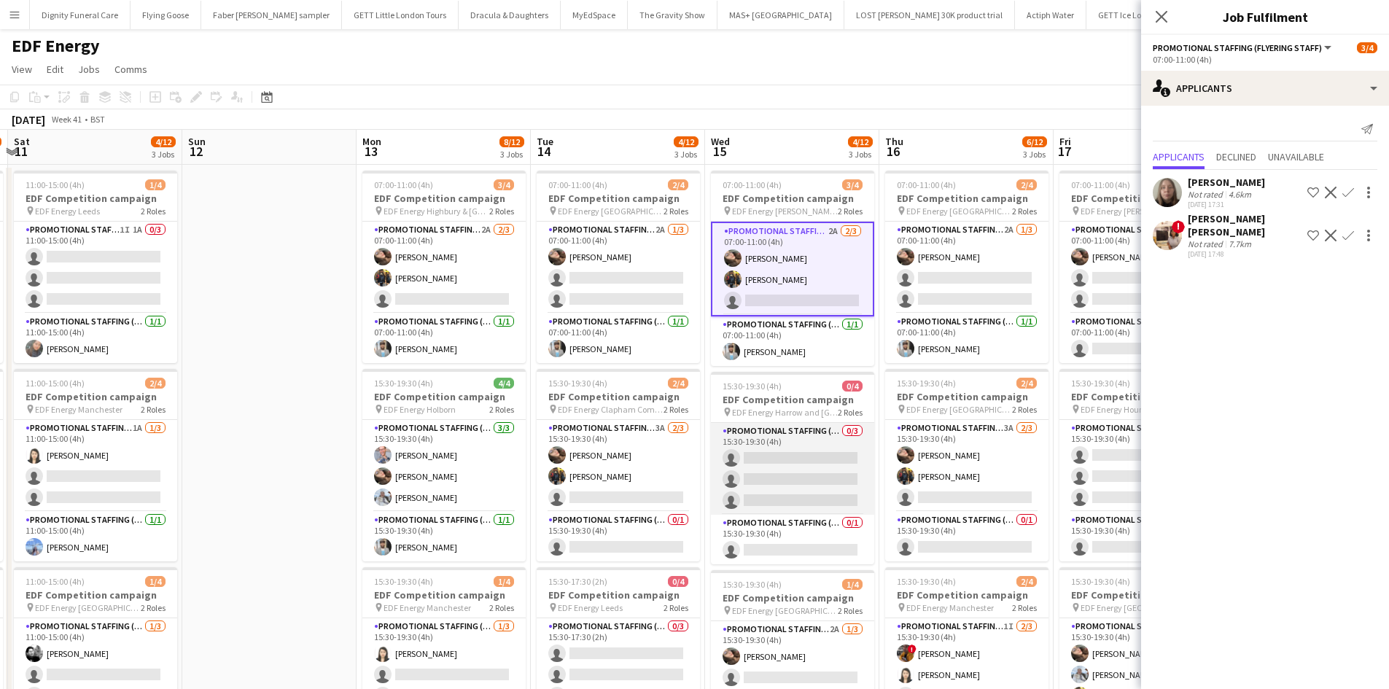
click at [813, 457] on app-card-role "Promotional Staffing (Flyering Staff) 0/3 15:30-19:30 (4h) single-neutral-actio…" at bounding box center [792, 469] width 163 height 92
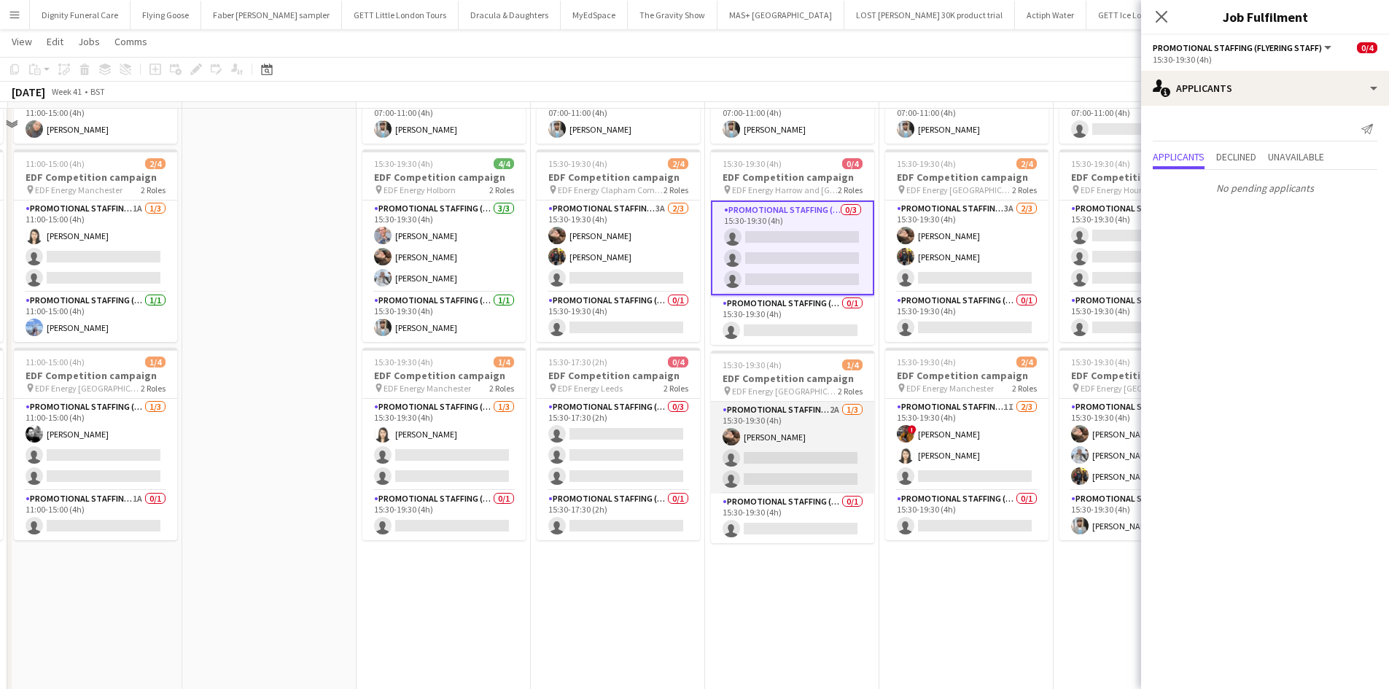
scroll to position [219, 0]
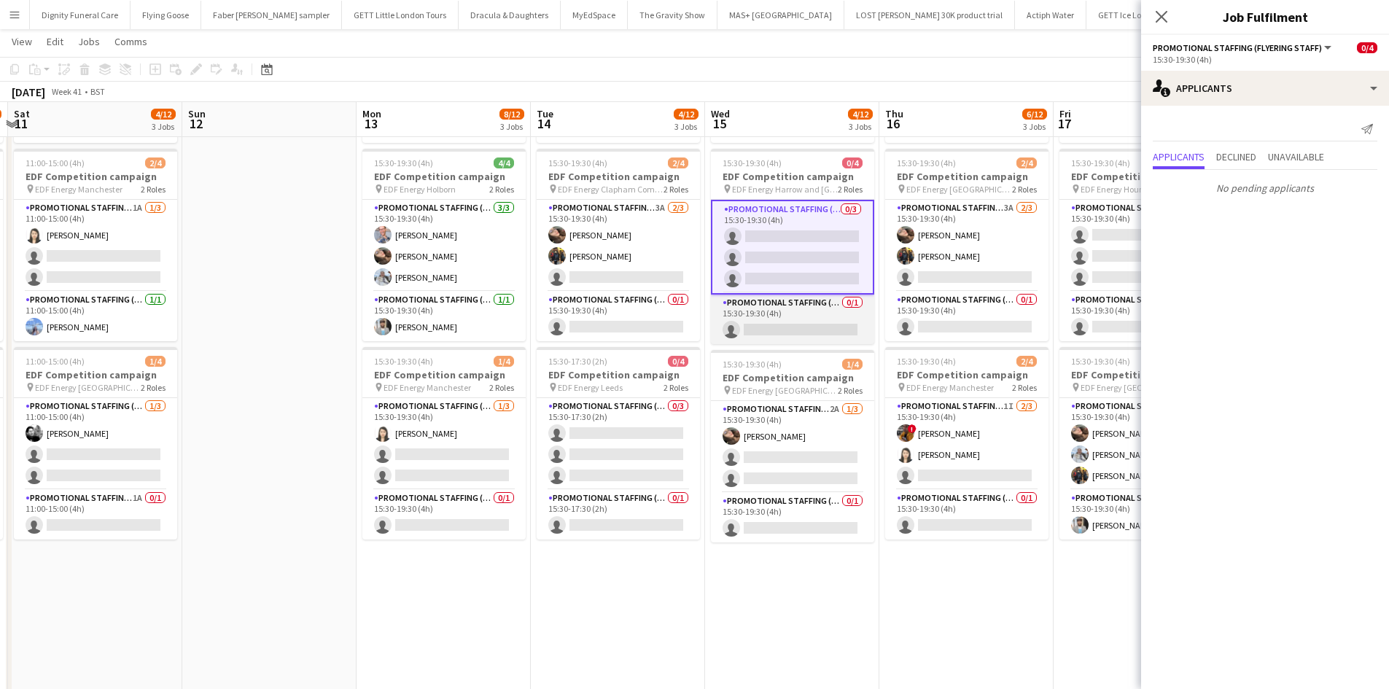
click at [807, 326] on app-card-role "Promotional Staffing (Team Leader) 0/1 15:30-19:30 (4h) single-neutral-actions" at bounding box center [792, 320] width 163 height 50
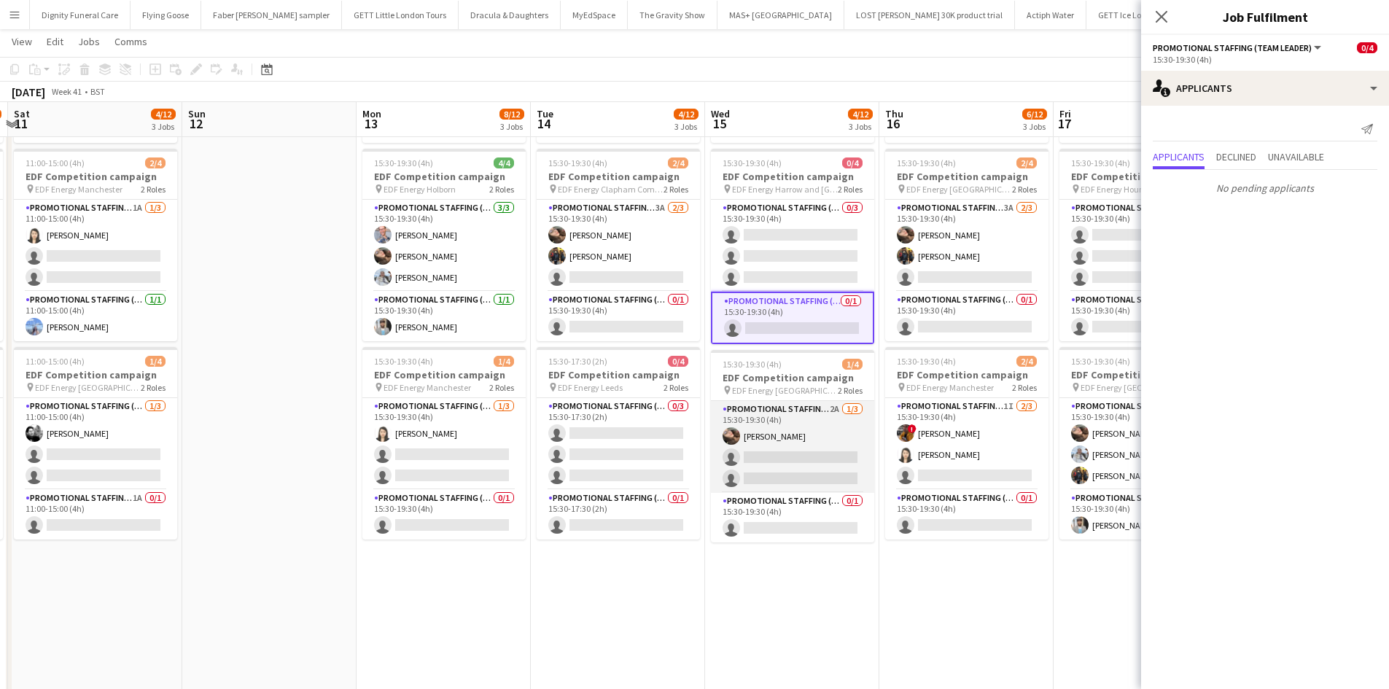
click at [801, 467] on app-card-role "Promotional Staffing (Flyering Staff) 2A 1/3 15:30-19:30 (4h) Anastasiia Melesh…" at bounding box center [792, 447] width 163 height 92
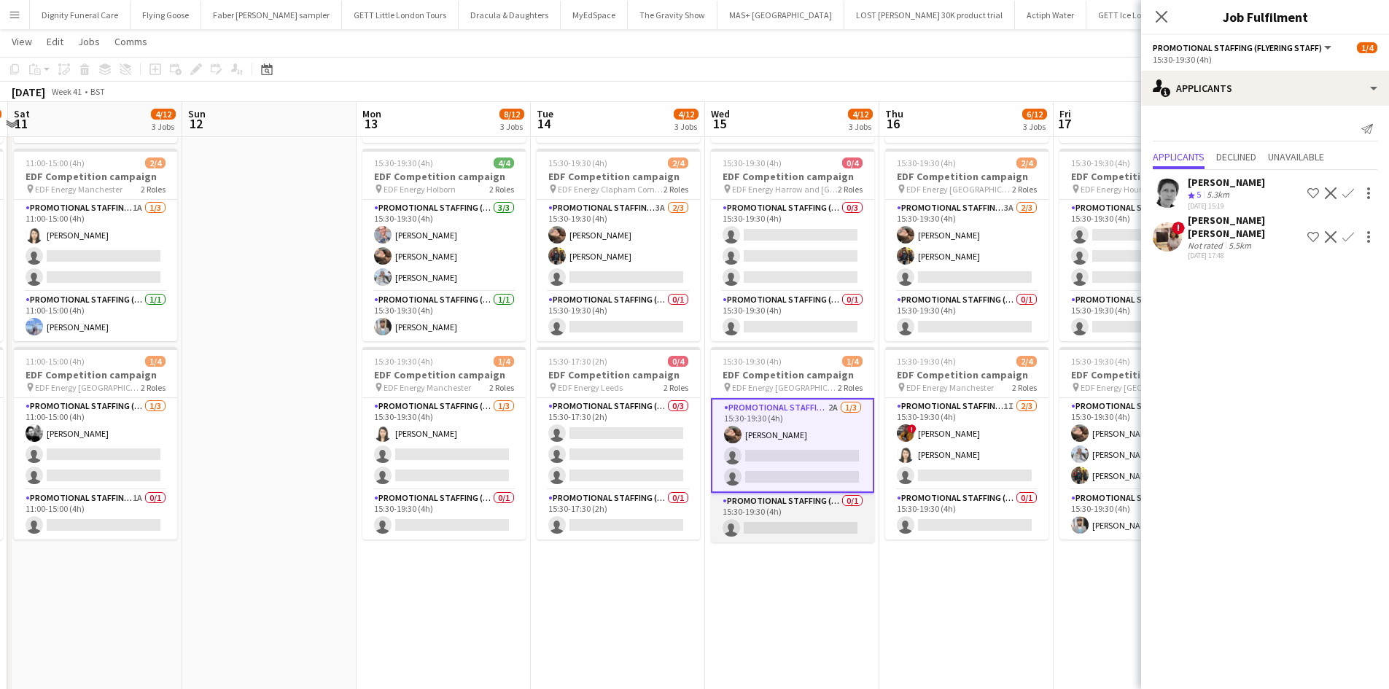
click at [796, 529] on app-card-role "Promotional Staffing (Team Leader) 0/1 15:30-19:30 (4h) single-neutral-actions" at bounding box center [792, 518] width 163 height 50
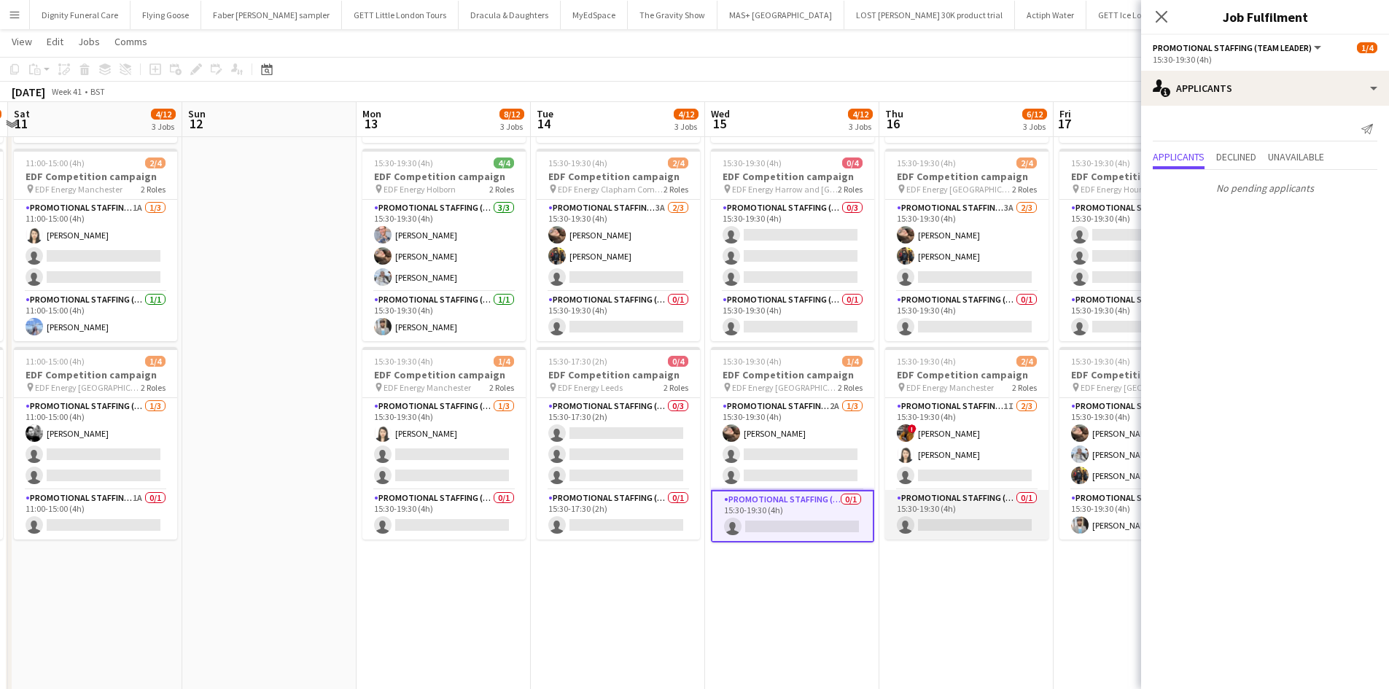
click at [990, 531] on app-card-role "Promotional Staffing (Team Leader) 0/1 15:30-19:30 (4h) single-neutral-actions" at bounding box center [966, 515] width 163 height 50
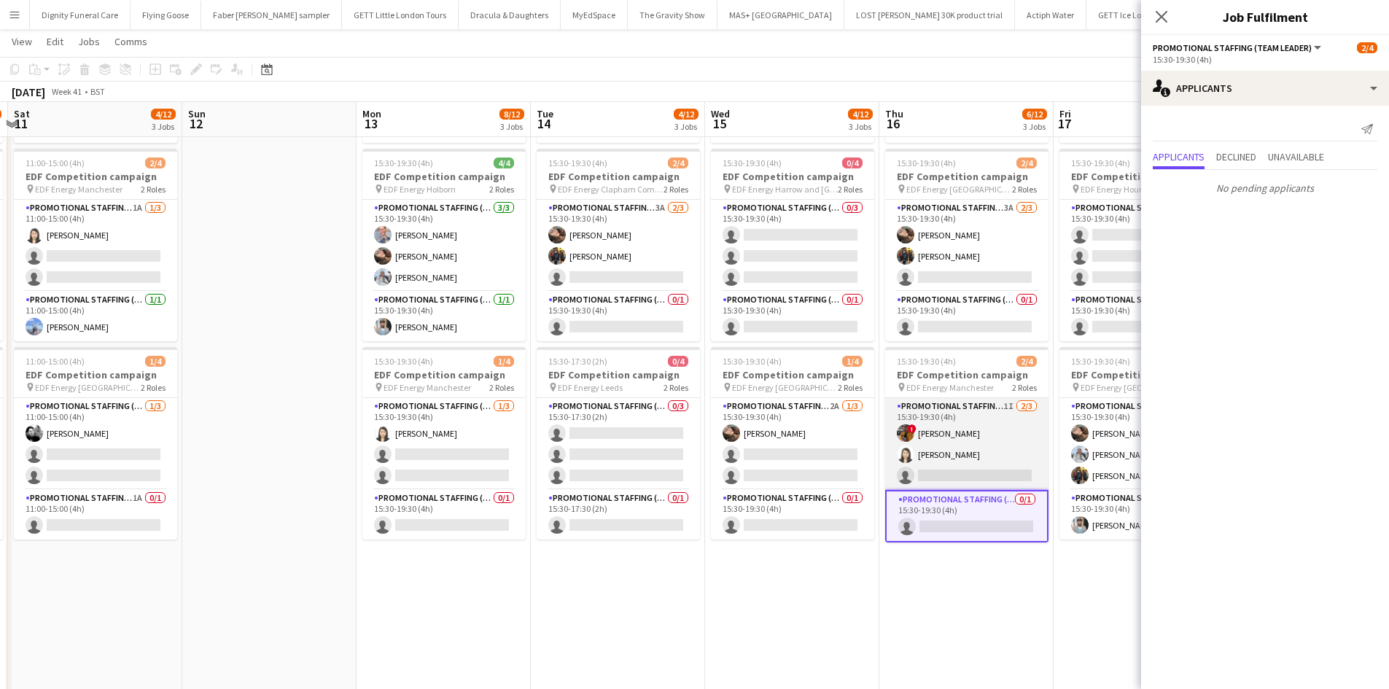
click at [958, 466] on app-card-role "Promotional Staffing (Flyering Staff) 1I 2/3 15:30-19:30 (4h) ! Sean Porter Win…" at bounding box center [966, 444] width 163 height 92
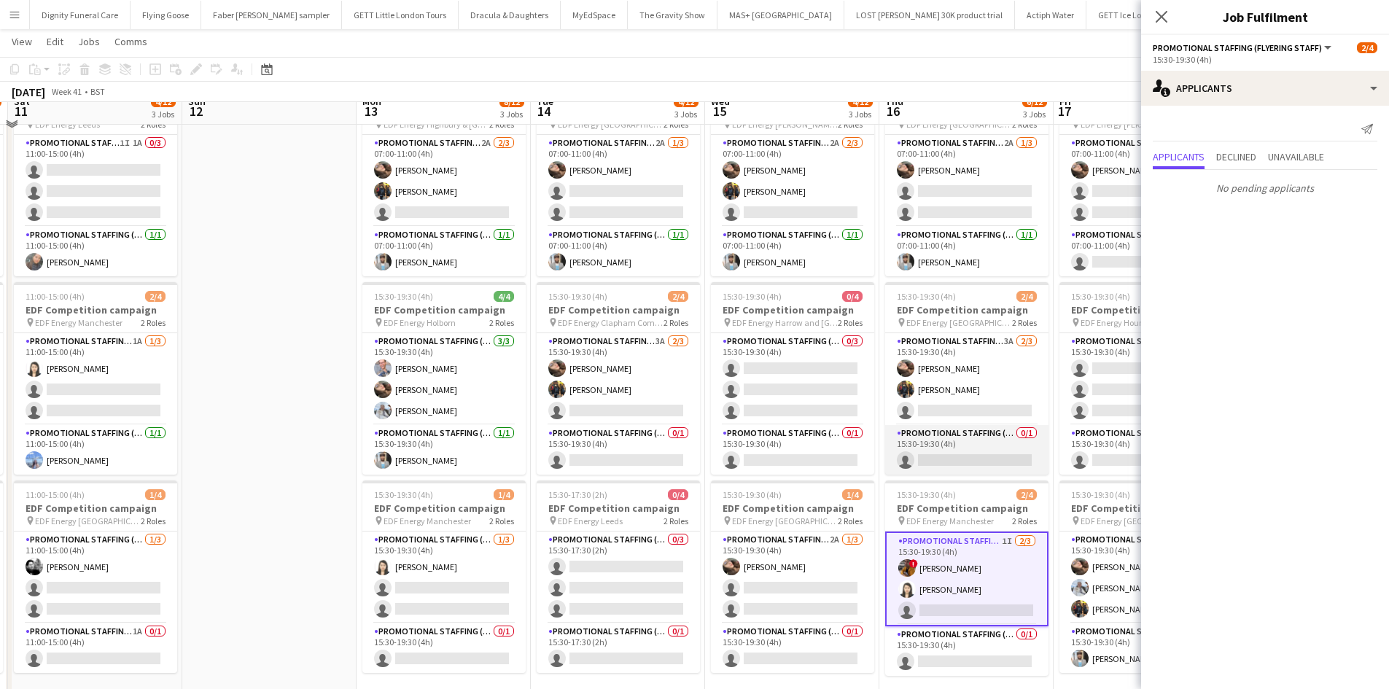
scroll to position [73, 0]
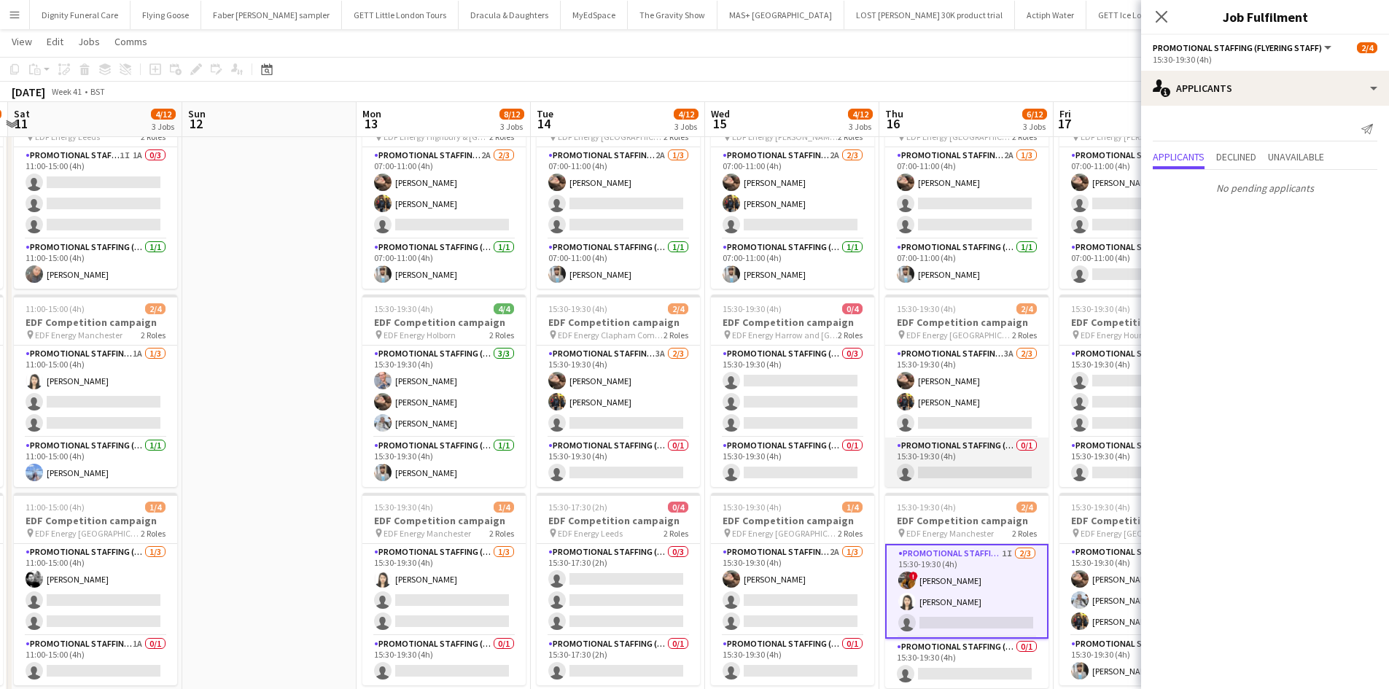
click at [974, 468] on app-card-role "Promotional Staffing (Team Leader) 0/1 15:30-19:30 (4h) single-neutral-actions" at bounding box center [966, 463] width 163 height 50
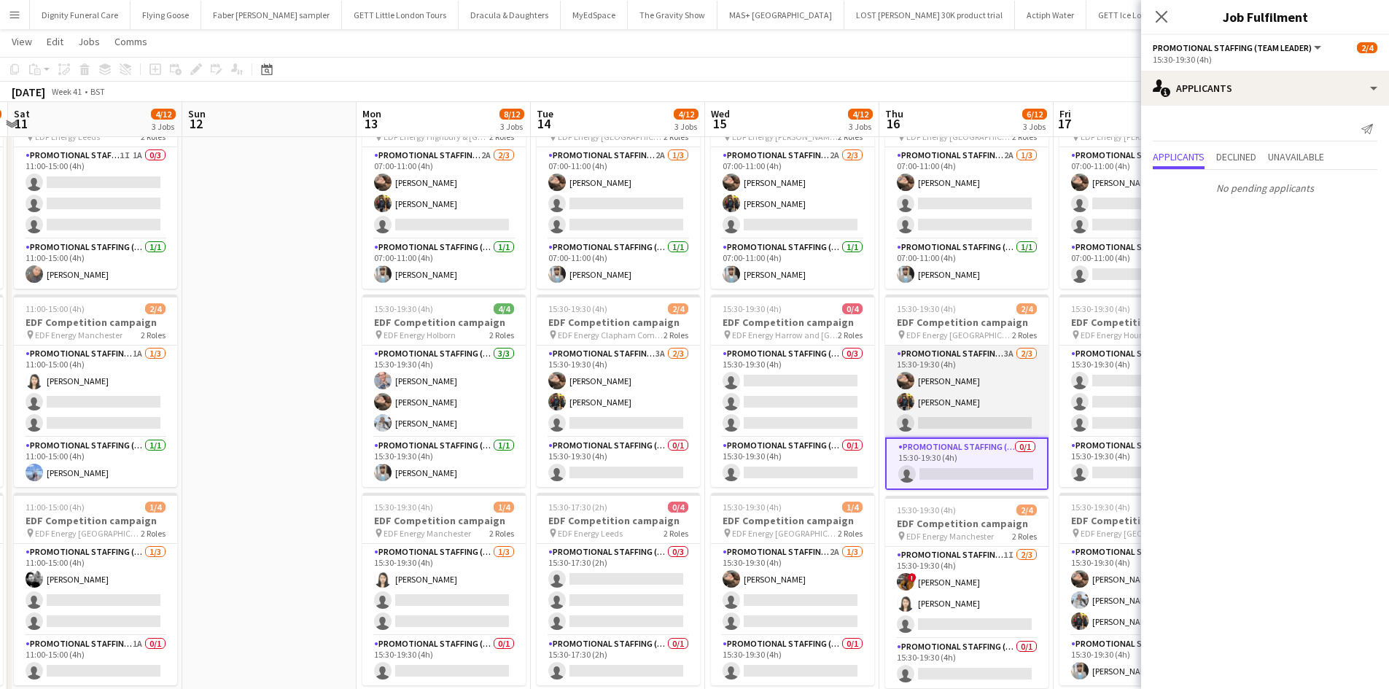
click at [957, 415] on app-card-role "Promotional Staffing (Flyering Staff) 3A 2/3 15:30-19:30 (4h) Anastasiia Melesh…" at bounding box center [966, 392] width 163 height 92
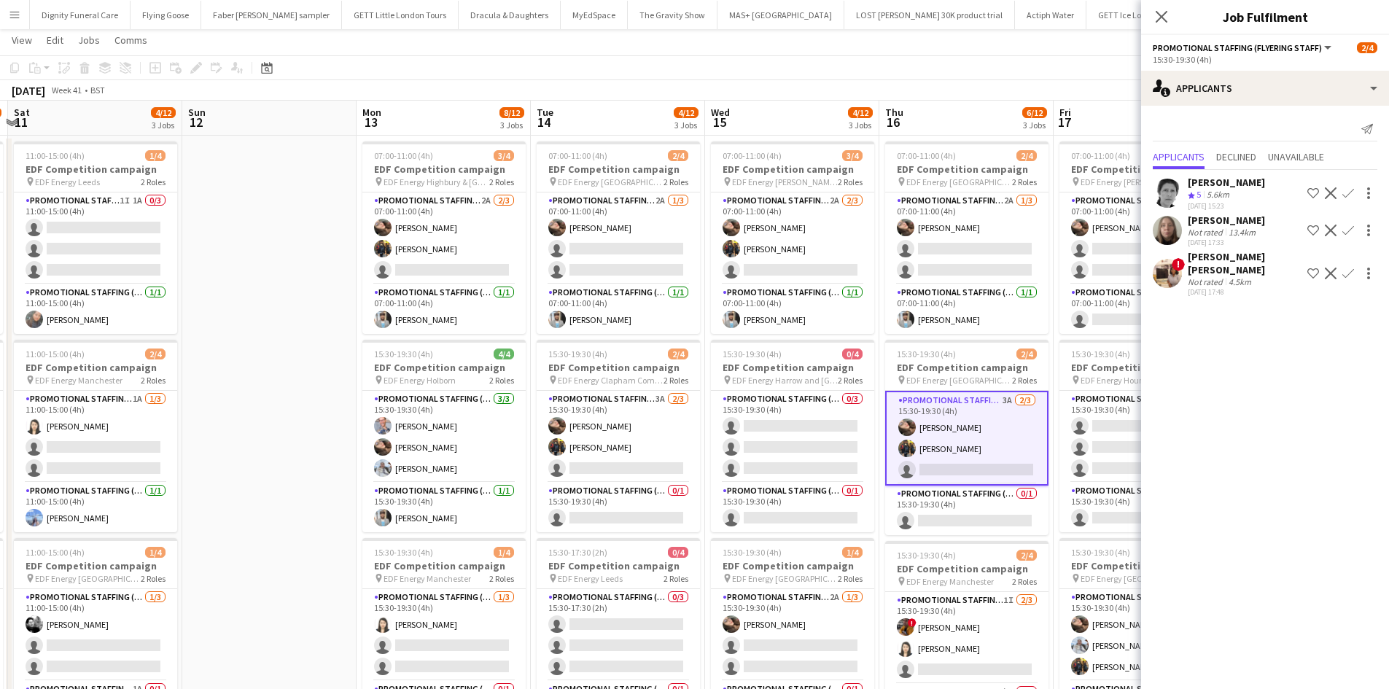
scroll to position [0, 0]
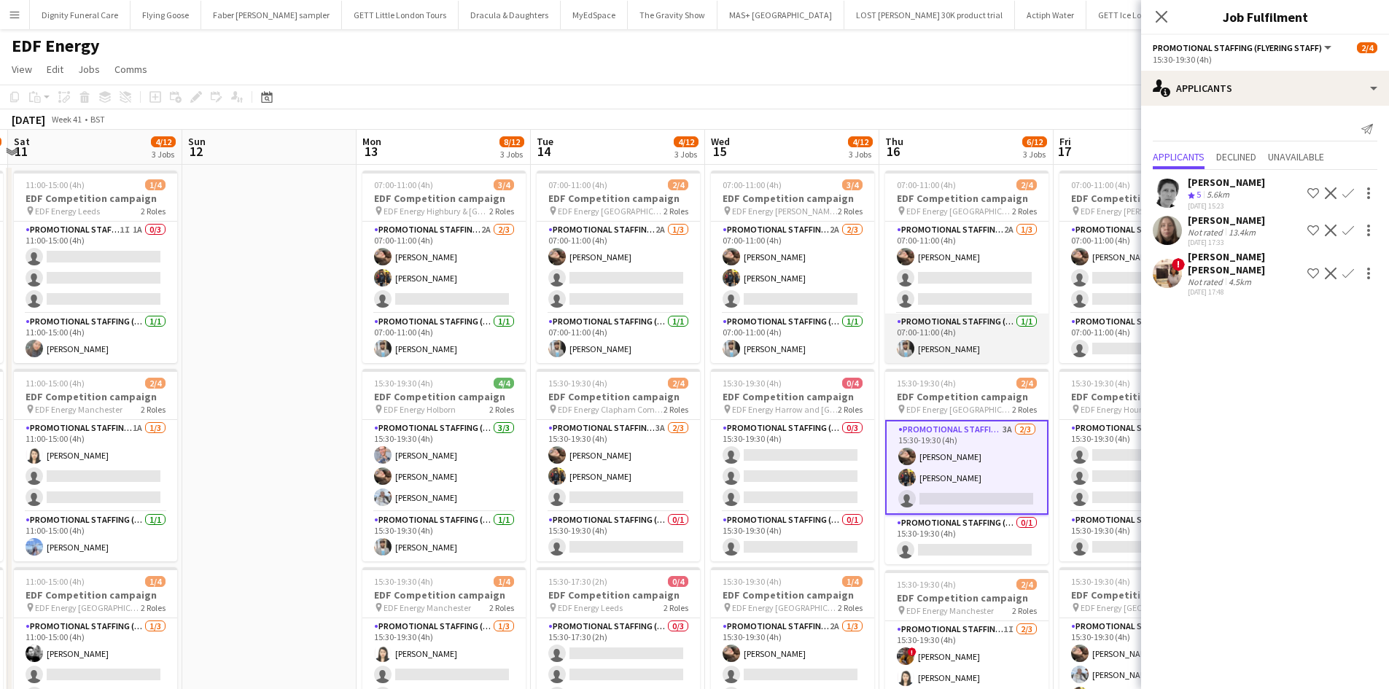
drag, startPoint x: 957, startPoint y: 296, endPoint x: 992, endPoint y: 365, distance: 77.6
click at [958, 296] on app-card-role "Promotional Staffing (Flyering Staff) 2A 1/3 07:00-11:00 (4h) Anastasiia Melesh…" at bounding box center [966, 268] width 163 height 92
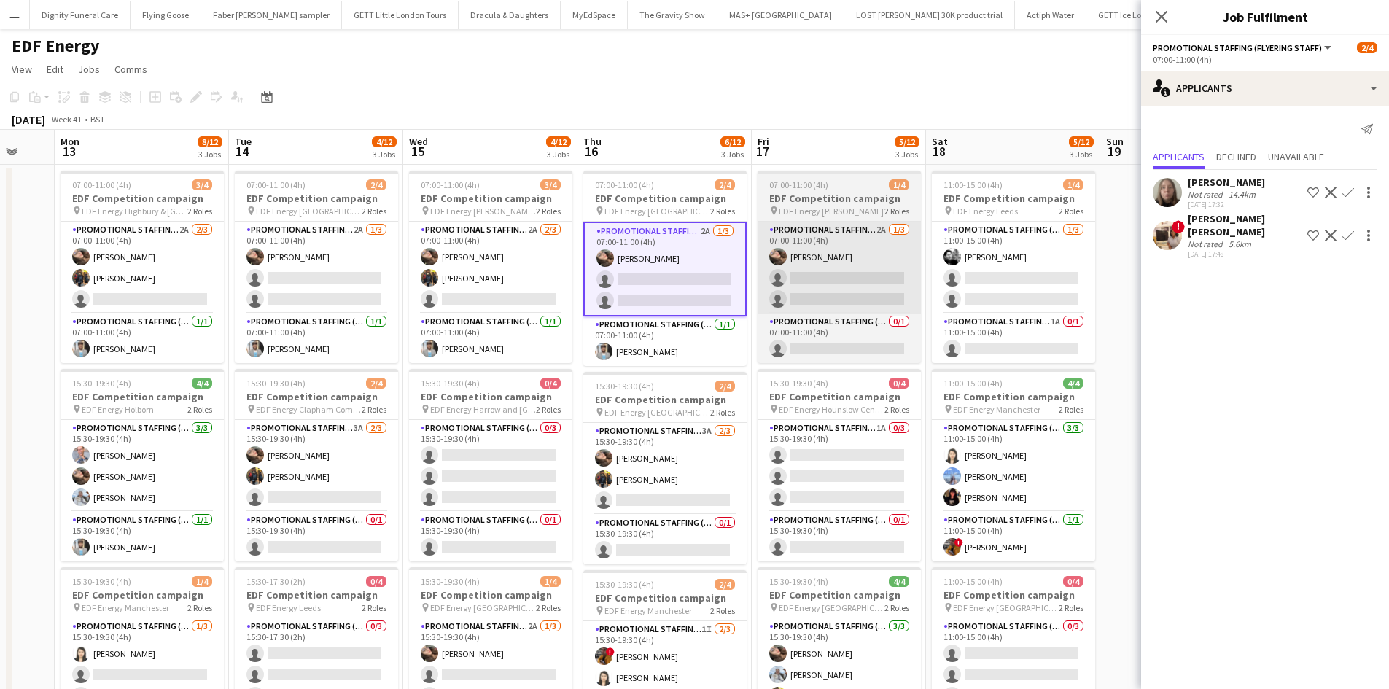
drag, startPoint x: 958, startPoint y: 374, endPoint x: 804, endPoint y: 306, distance: 168.2
click at [661, 359] on app-calendar-viewport "Fri 10 6/12 3 Jobs Sat 11 4/12 3 Jobs Sun 12 Mon 13 8/12 3 Jobs Tue 14 4/12 3 J…" at bounding box center [694, 587] width 1389 height 914
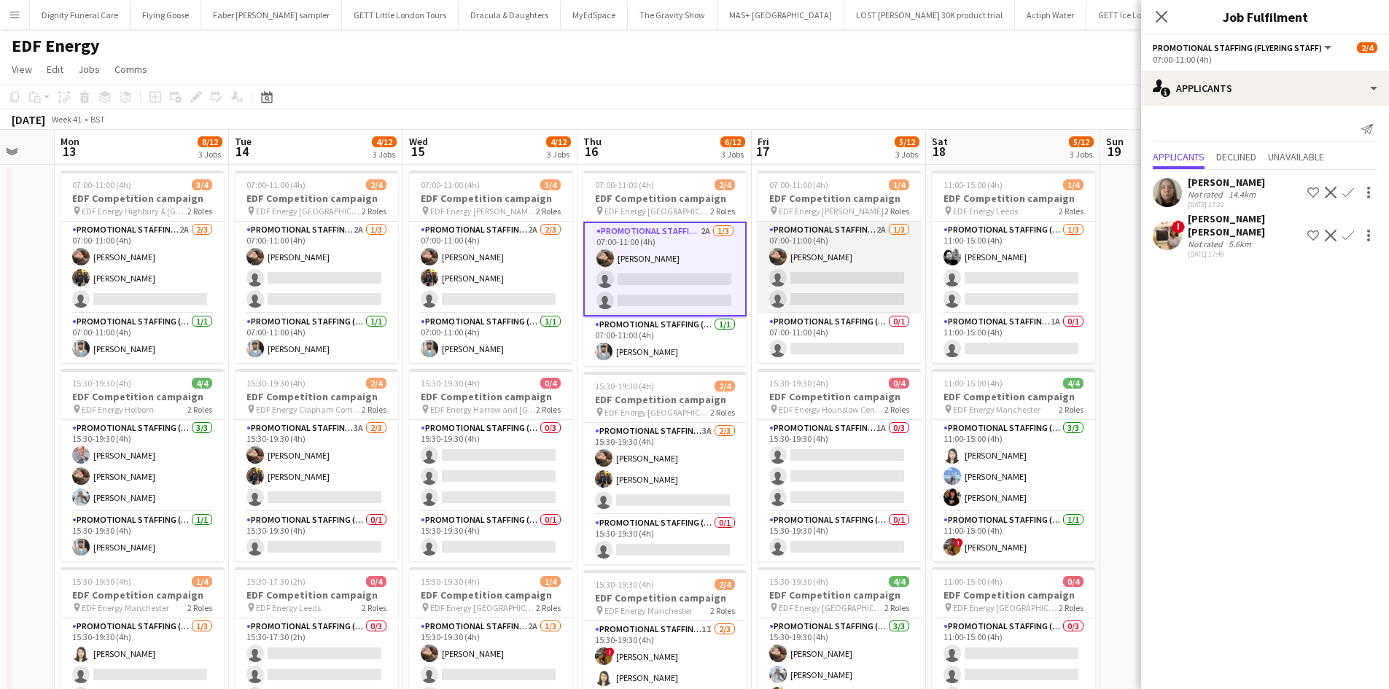
scroll to position [0, 489]
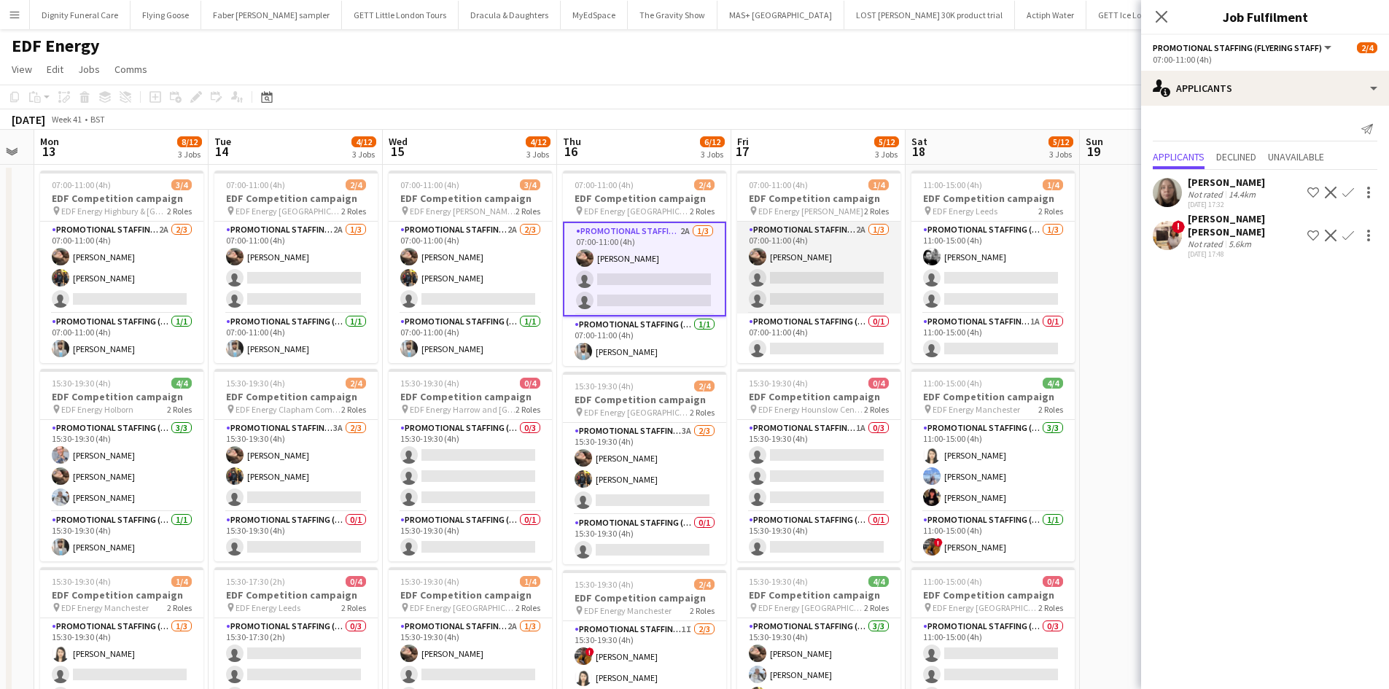
click at [842, 285] on app-card-role "Promotional Staffing (Flyering Staff) 2A 1/3 07:00-11:00 (4h) Anastasiia Melesh…" at bounding box center [818, 268] width 163 height 92
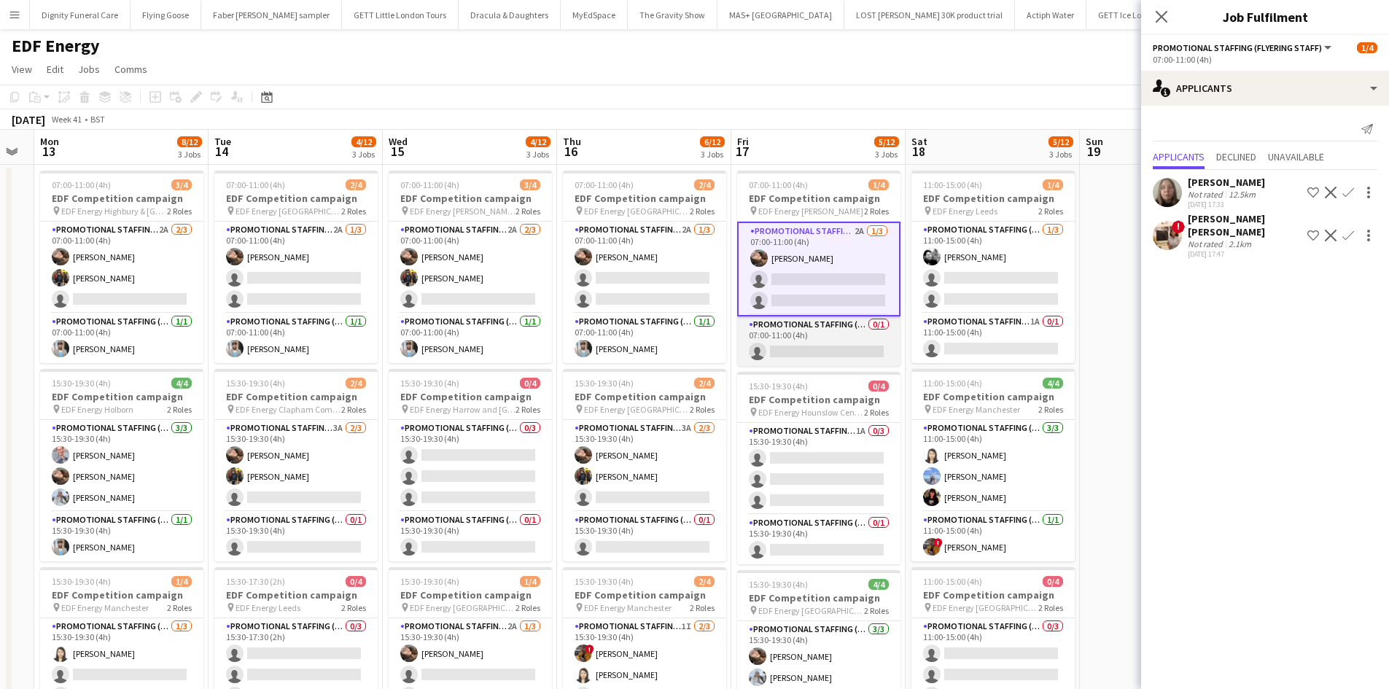
click at [819, 334] on app-card-role "Promotional Staffing (Team Leader) 0/1 07:00-11:00 (4h) single-neutral-actions" at bounding box center [818, 341] width 163 height 50
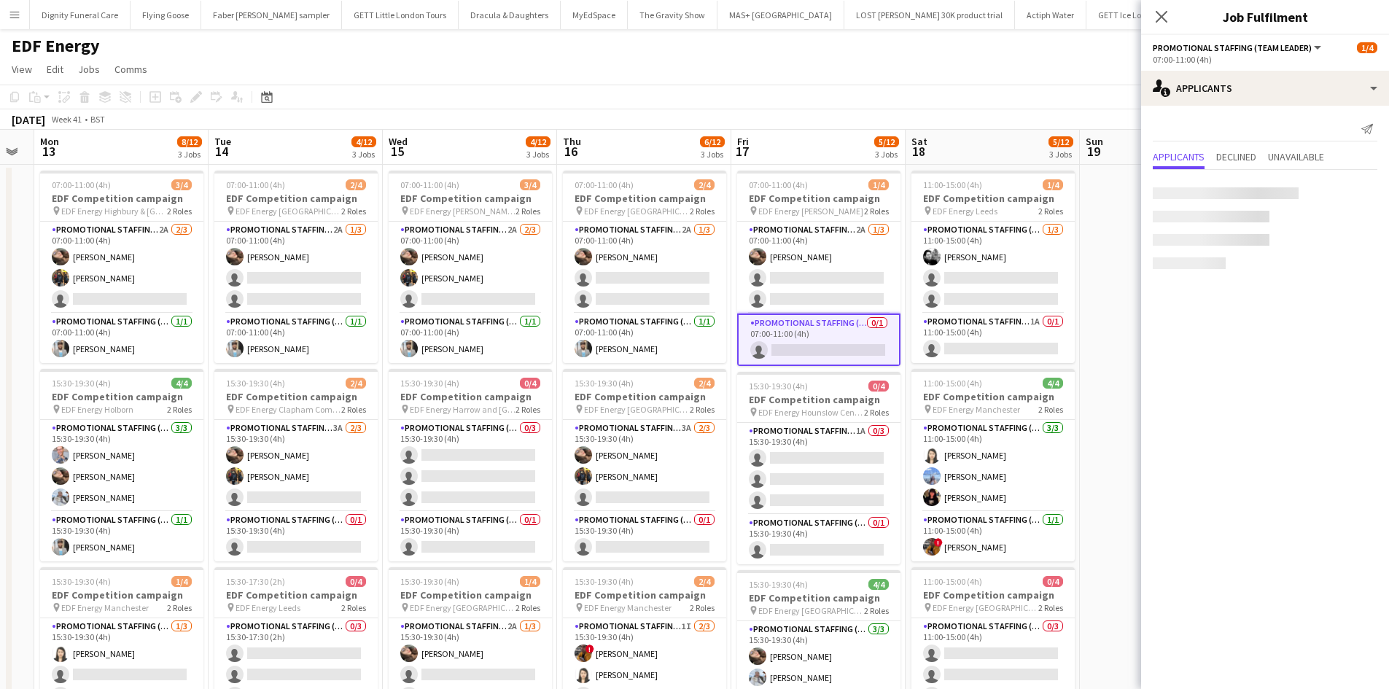
scroll to position [0, 488]
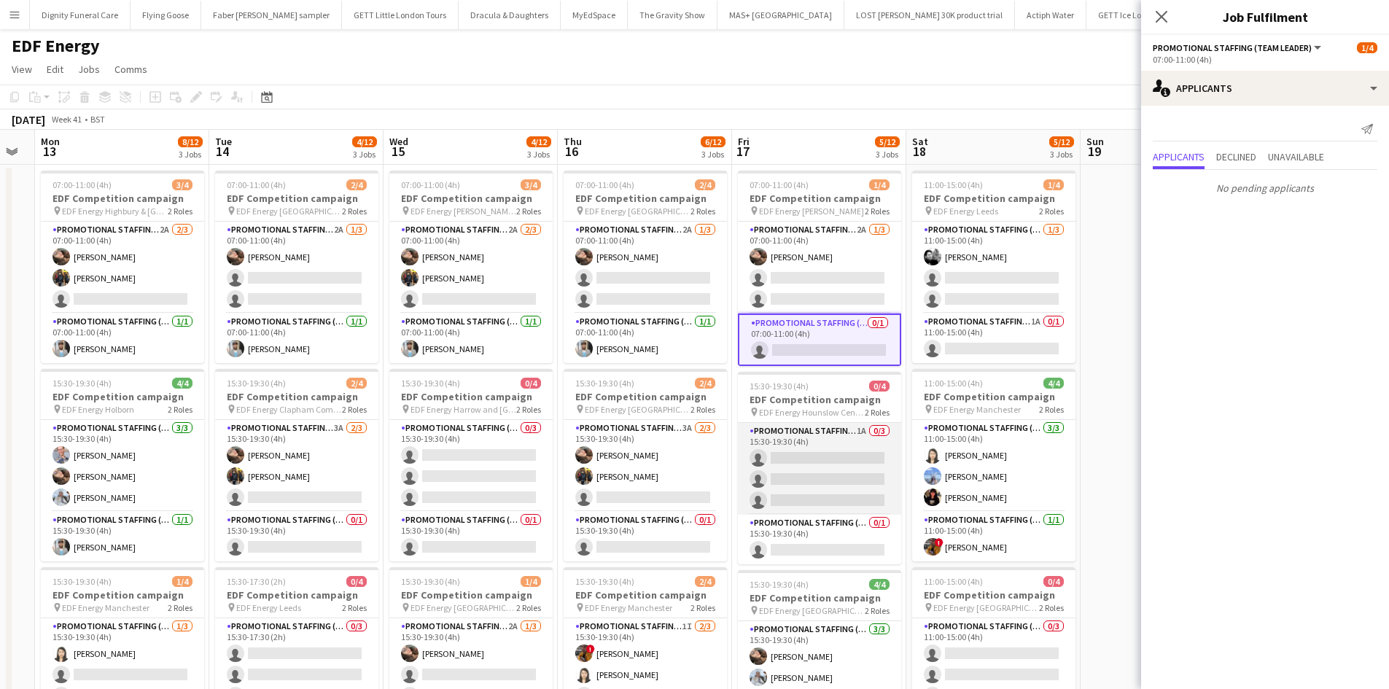
drag, startPoint x: 809, startPoint y: 475, endPoint x: 862, endPoint y: 485, distance: 54.1
click at [809, 475] on app-card-role "Promotional Staffing (Flyering Staff) 1A 0/3 15:30-19:30 (4h) single-neutral-ac…" at bounding box center [819, 469] width 163 height 92
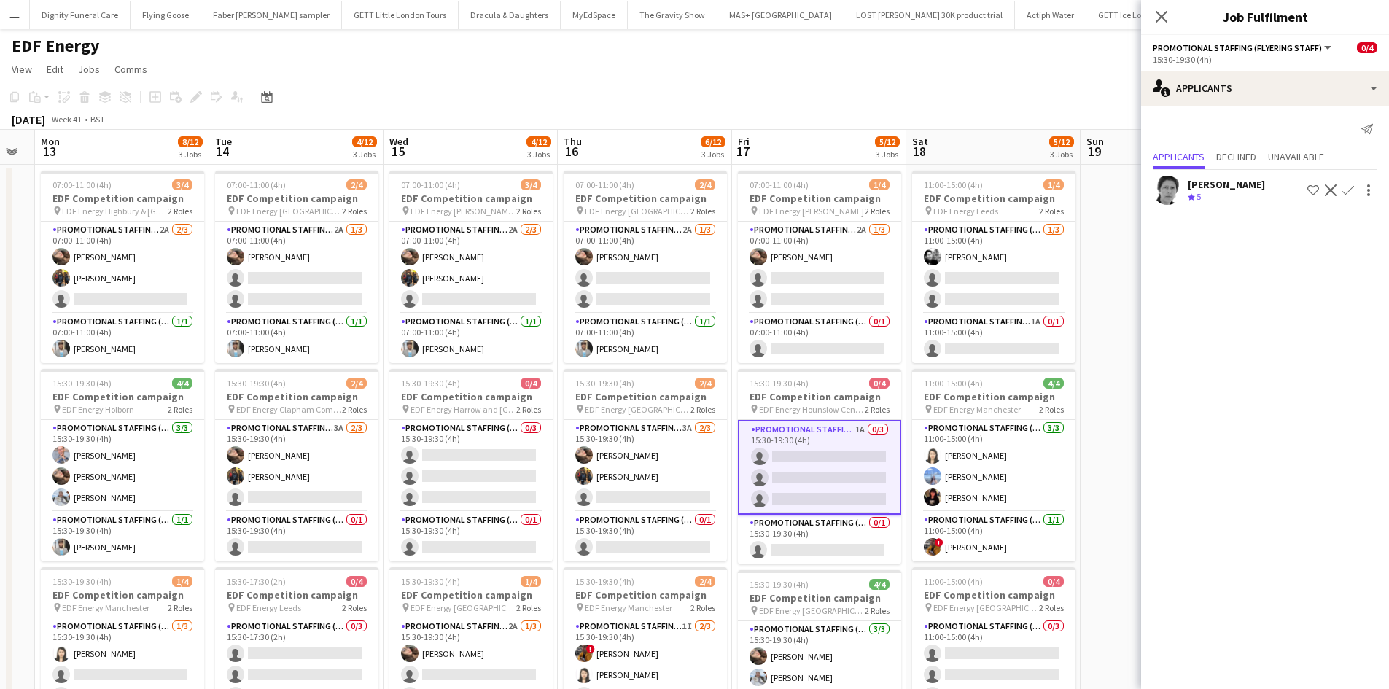
scroll to position [0, 487]
click at [825, 546] on app-card-role "Promotional Staffing (Team Leader) 0/1 15:30-19:30 (4h) single-neutral-actions" at bounding box center [820, 540] width 163 height 50
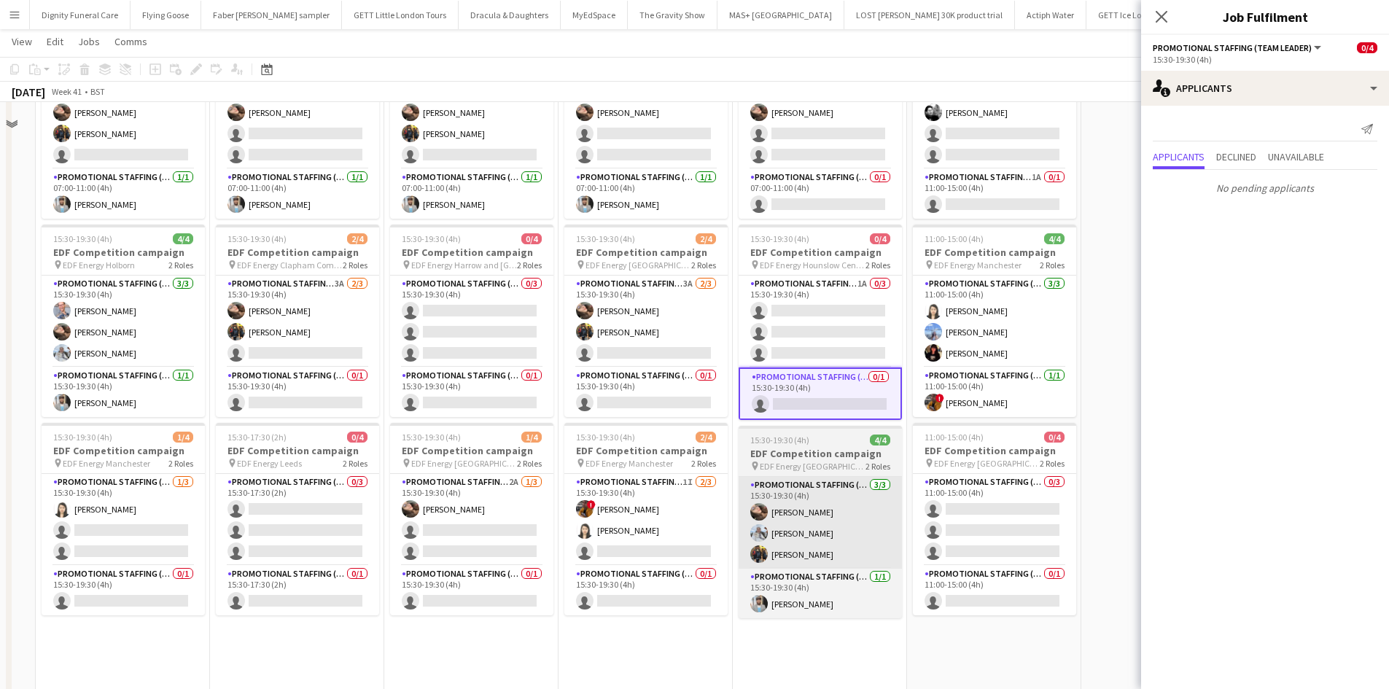
scroll to position [146, 0]
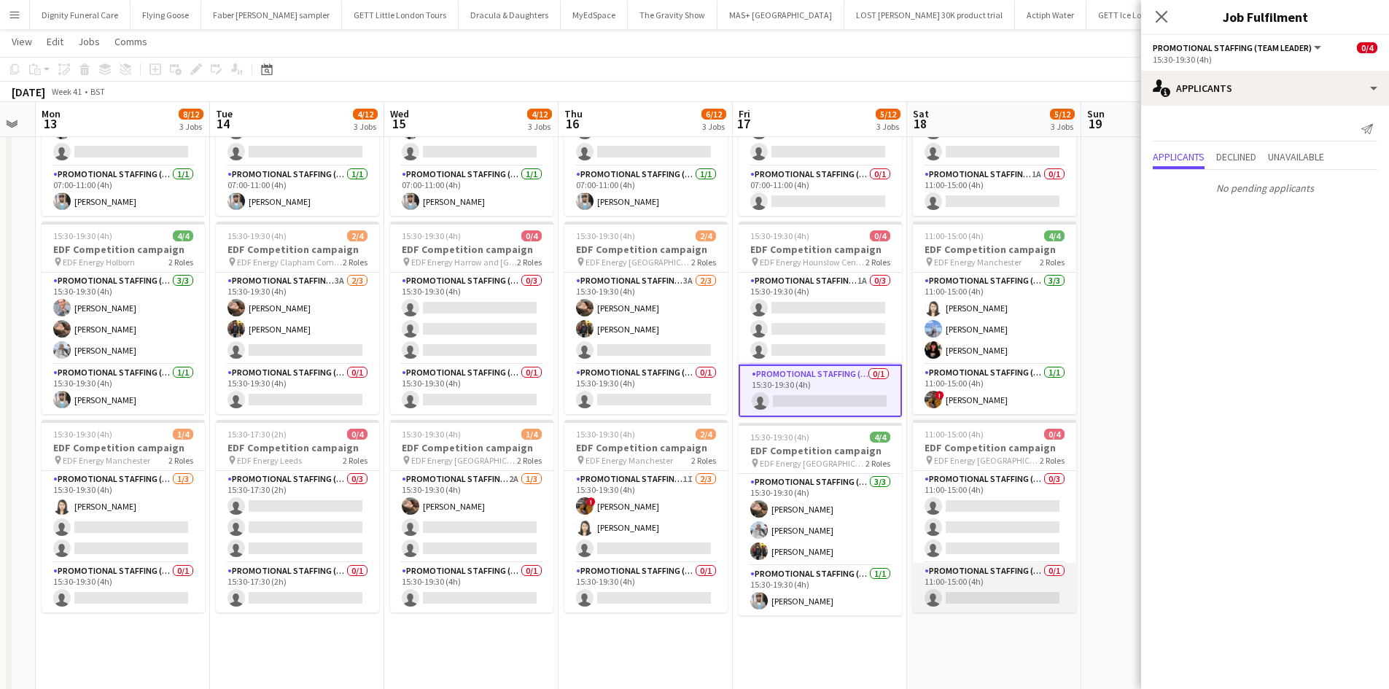
click at [991, 594] on app-card-role "Promotional Staffing (Team Leader) 0/1 11:00-15:00 (4h) single-neutral-actions" at bounding box center [994, 588] width 163 height 50
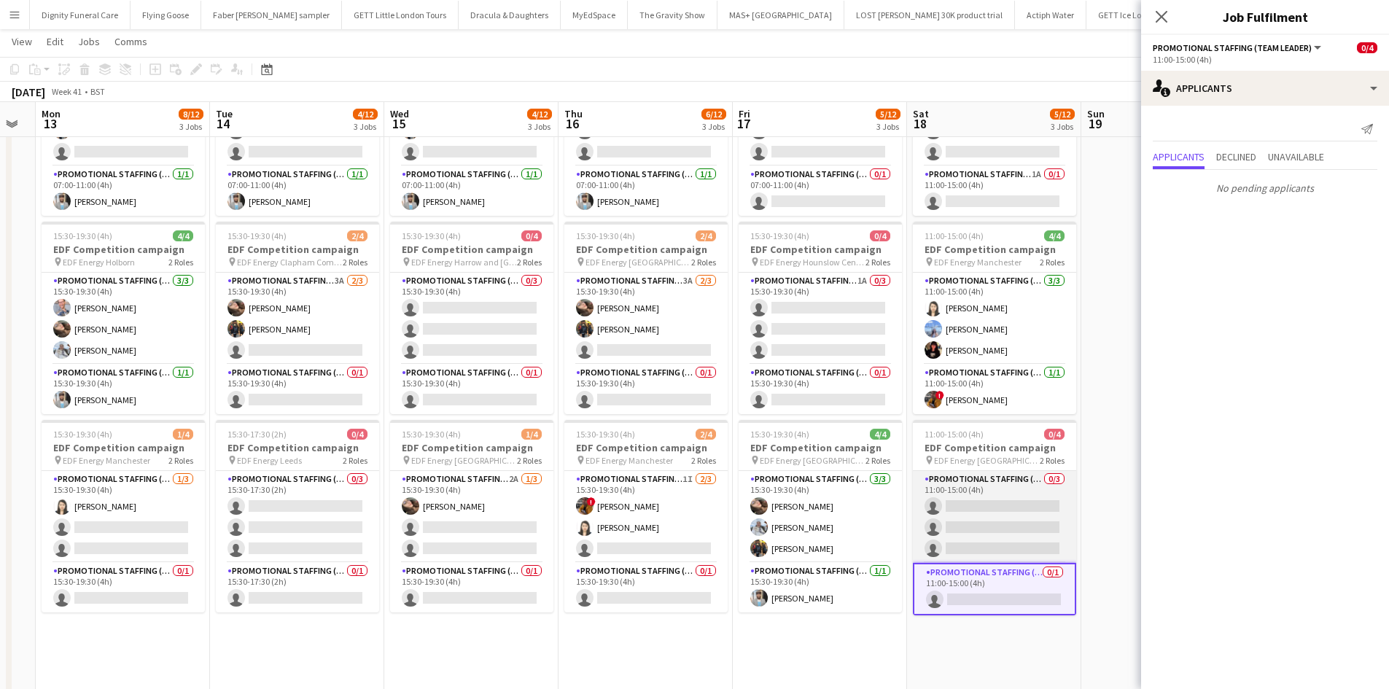
click at [1010, 521] on app-card-role "Promotional Staffing (Flyering Staff) 0/3 11:00-15:00 (4h) single-neutral-actio…" at bounding box center [994, 517] width 163 height 92
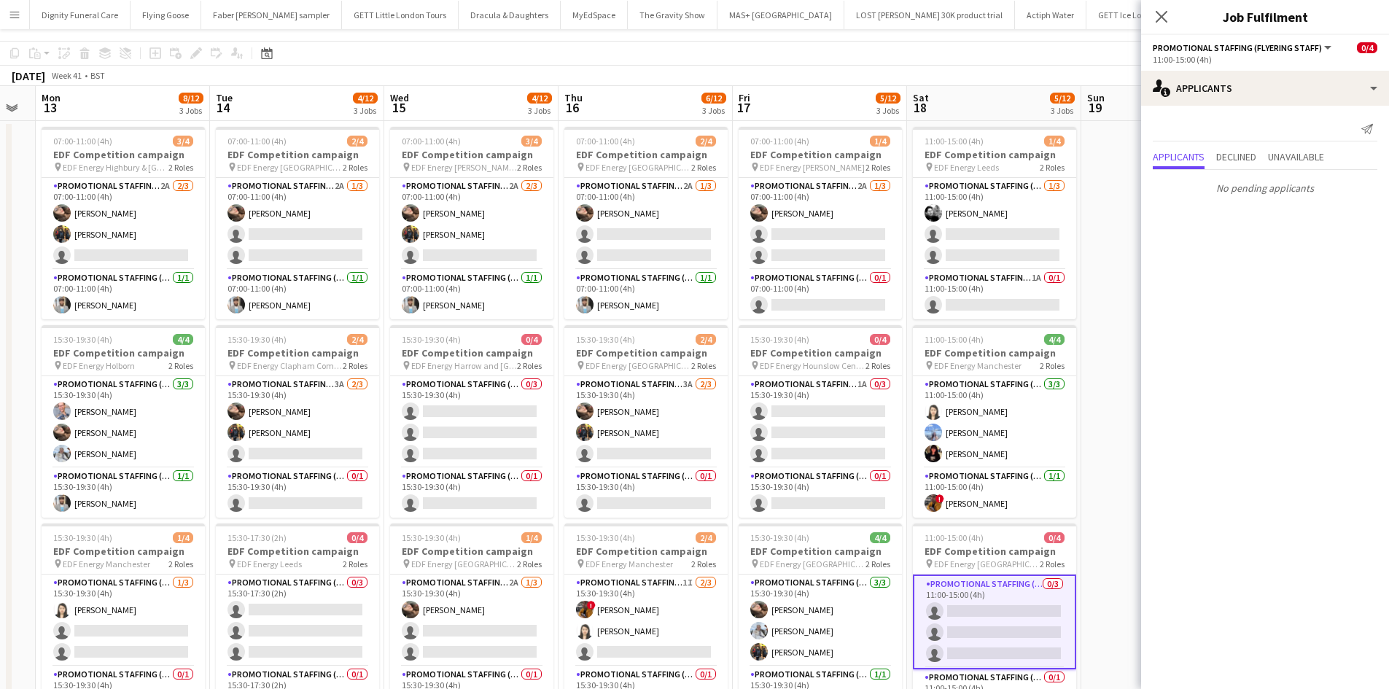
scroll to position [0, 0]
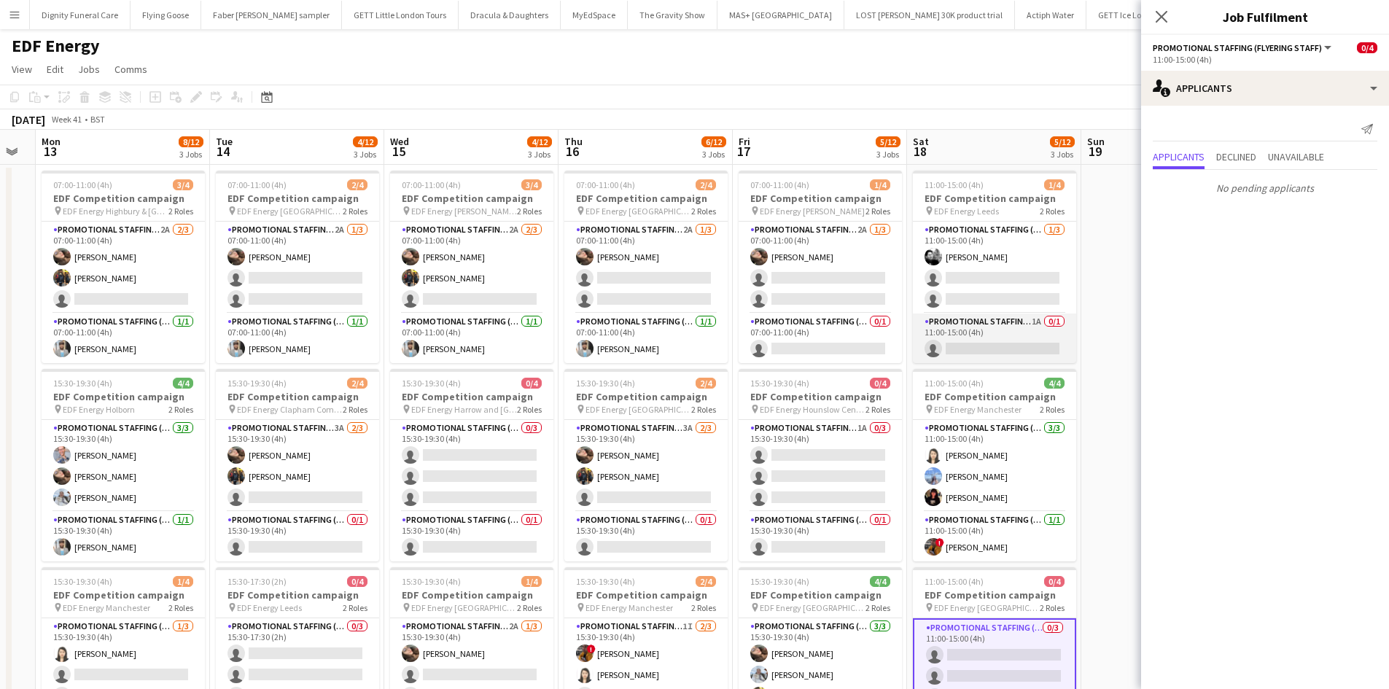
drag, startPoint x: 989, startPoint y: 347, endPoint x: 1021, endPoint y: 355, distance: 33.1
click at [990, 347] on app-card-role "Promotional Staffing (Team Leader) 1A 0/1 11:00-15:00 (4h) single-neutral-actio…" at bounding box center [994, 339] width 163 height 50
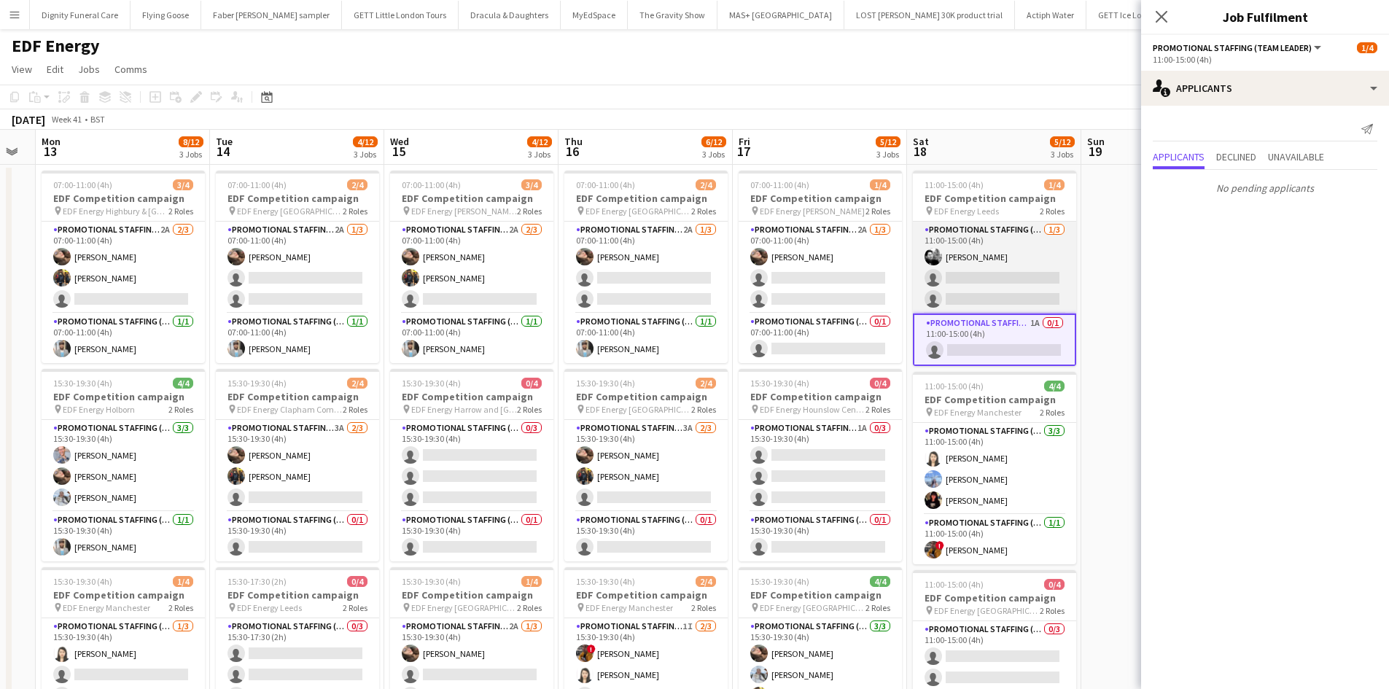
scroll to position [0, 486]
click at [1015, 273] on app-card-role "Promotional Staffing (Flyering Staff) 1/3 11:00-15:00 (4h) Dan Vasey single-neu…" at bounding box center [995, 268] width 163 height 92
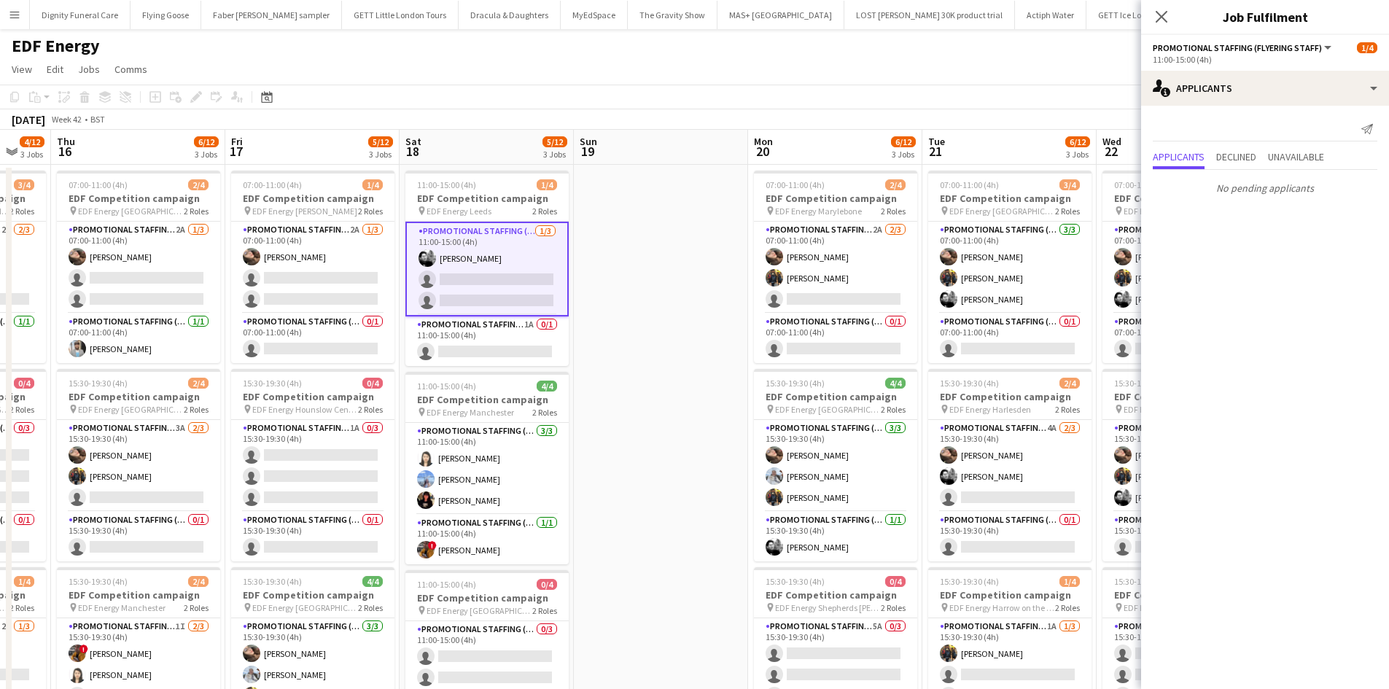
drag, startPoint x: 1094, startPoint y: 329, endPoint x: 622, endPoint y: 286, distance: 473.8
click at [585, 307] on app-calendar-viewport "Sun 12 Mon 13 8/12 3 Jobs Tue 14 4/12 3 Jobs Wed 15 4/12 3 Jobs Thu 16 6/12 3 J…" at bounding box center [694, 587] width 1389 height 914
click at [850, 303] on app-card-role "Promotional Staffing (Flyering Staff) 2A 2/3 07:00-11:00 (4h) Anastasiia Melesh…" at bounding box center [834, 268] width 163 height 92
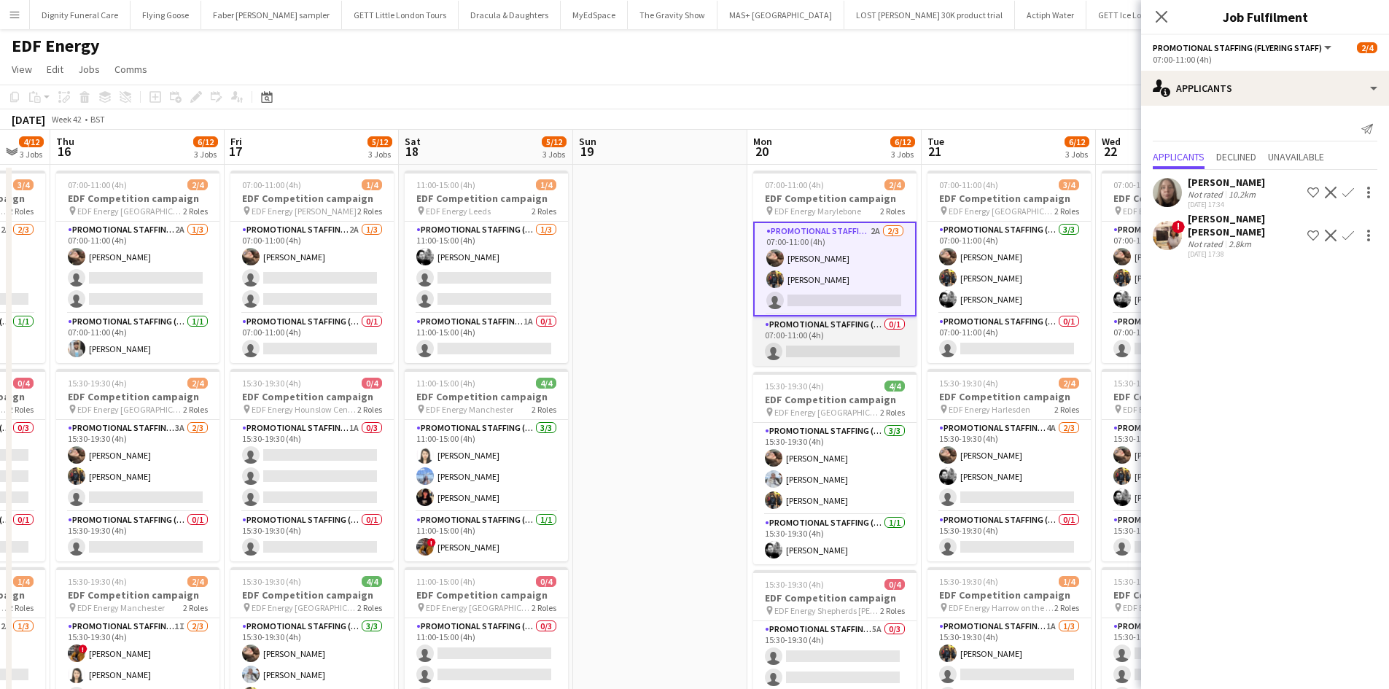
click at [863, 354] on app-card-role "Promotional Staffing (Team Leader) 0/1 07:00-11:00 (4h) single-neutral-actions" at bounding box center [834, 341] width 163 height 50
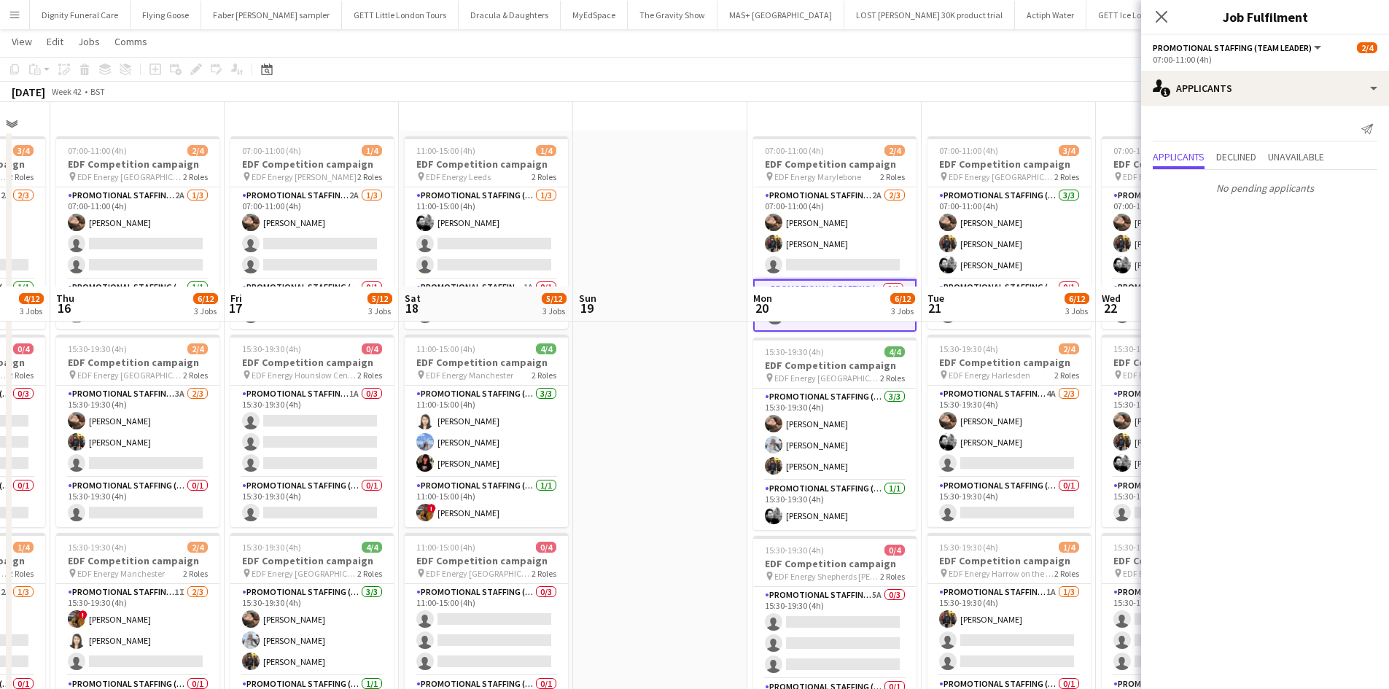
scroll to position [219, 0]
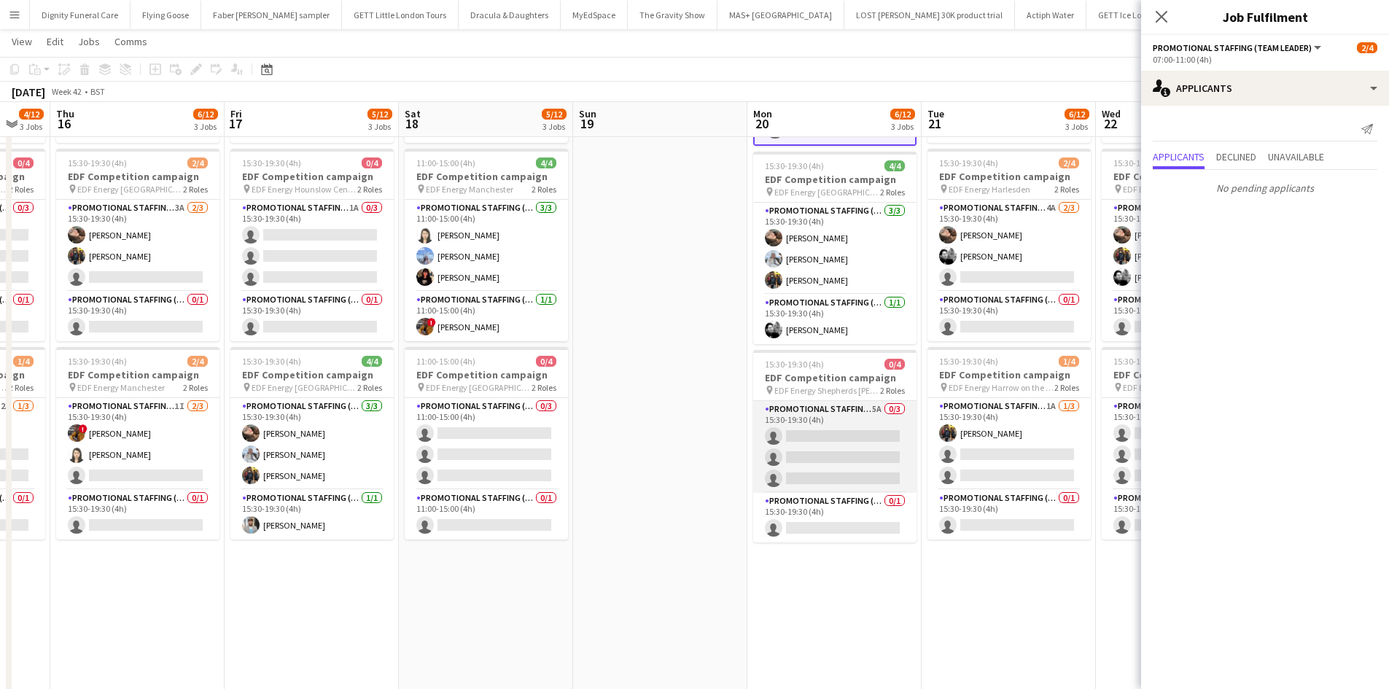
click at [868, 447] on app-card-role "Promotional Staffing (Flyering Staff) 5A 0/3 15:30-19:30 (4h) single-neutral-ac…" at bounding box center [834, 447] width 163 height 92
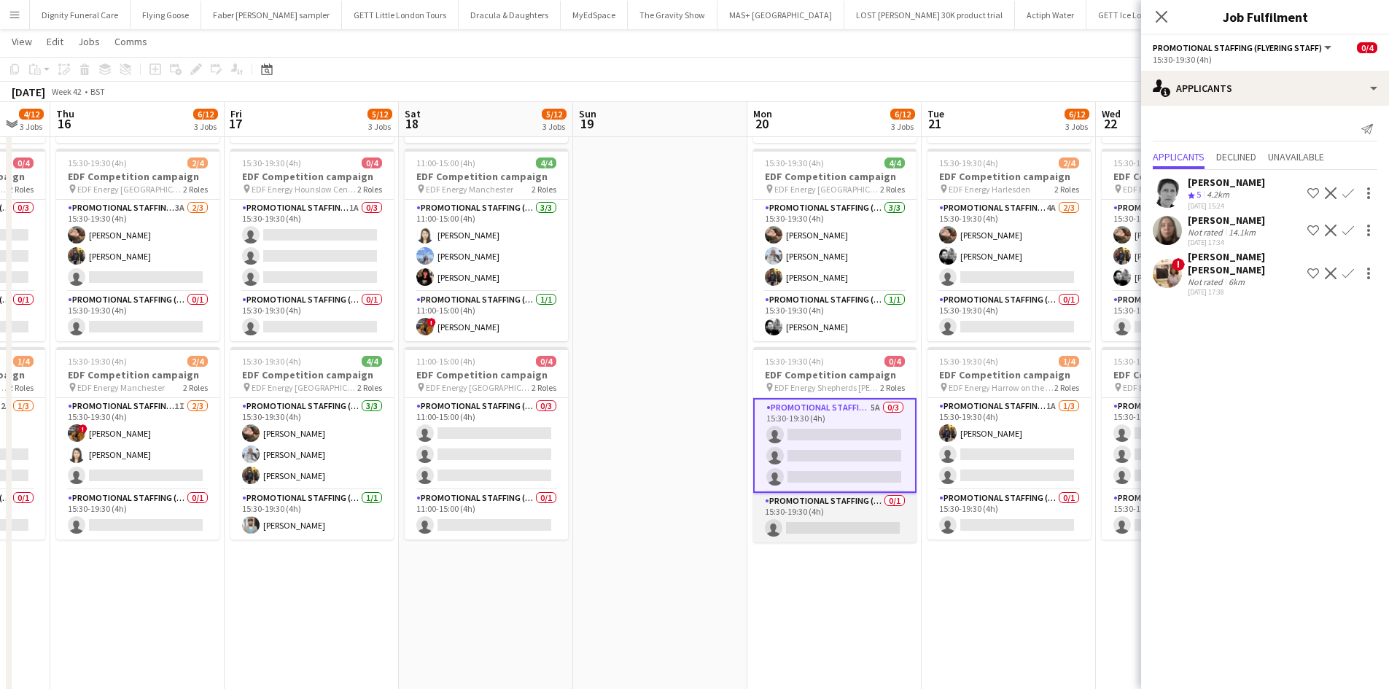
click at [847, 527] on app-card-role "Promotional Staffing (Team Leader) 0/1 15:30-19:30 (4h) single-neutral-actions" at bounding box center [834, 518] width 163 height 50
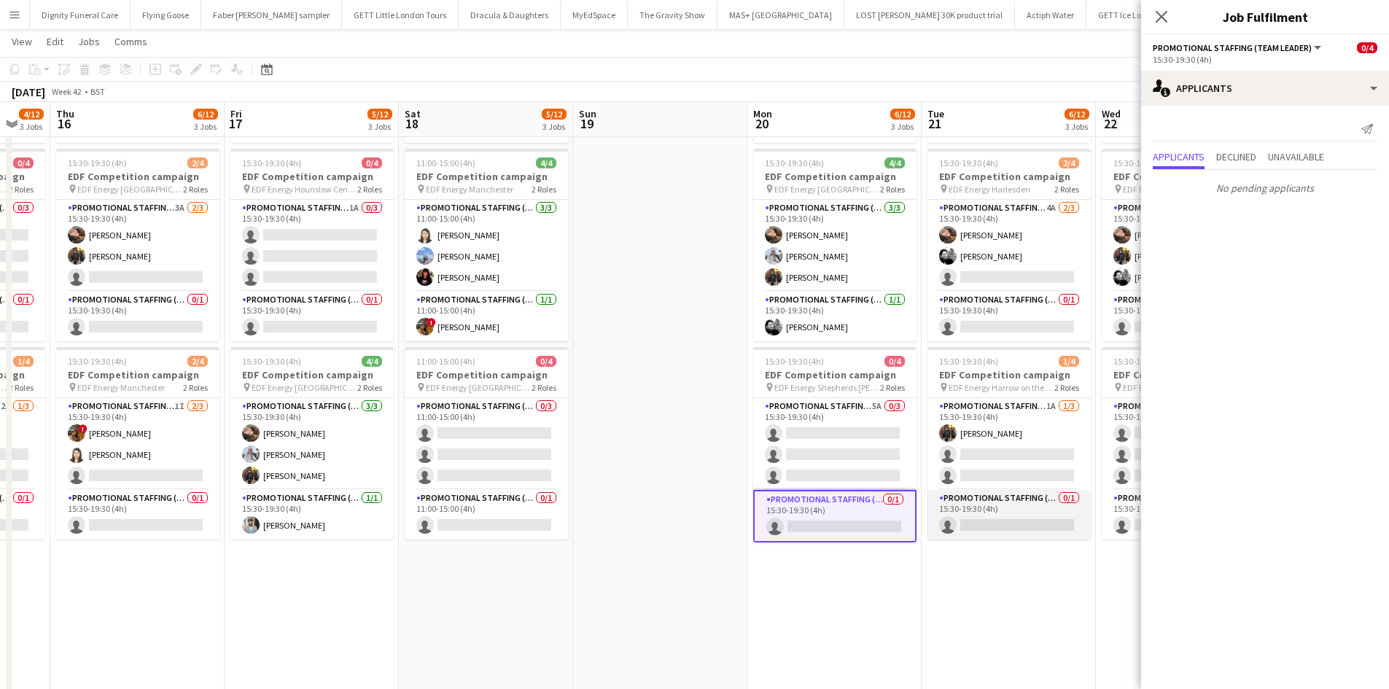
click at [1040, 521] on app-card-role "Promotional Staffing (Team Leader) 0/1 15:30-19:30 (4h) single-neutral-actions" at bounding box center [1009, 515] width 163 height 50
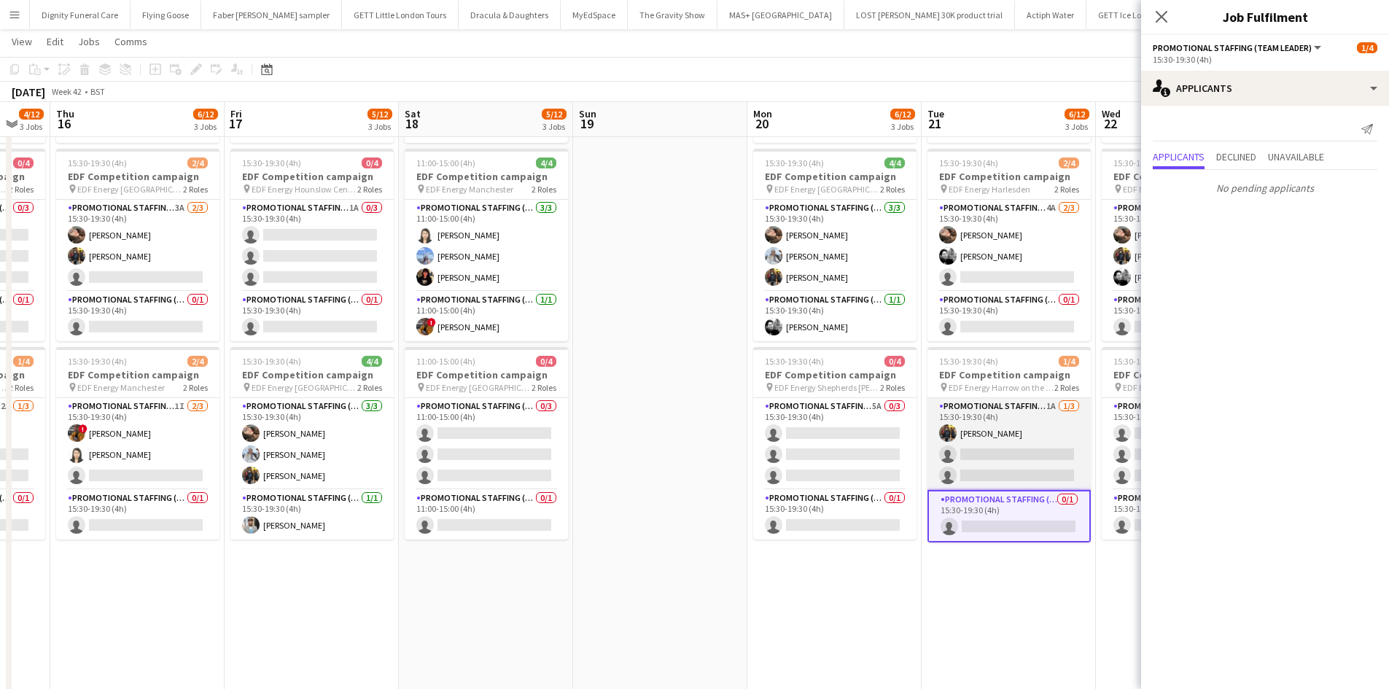
click at [1002, 461] on app-card-role "Promotional Staffing (Flyering Staff) 1A 1/3 15:30-19:30 (4h) Martin Brady sing…" at bounding box center [1009, 444] width 163 height 92
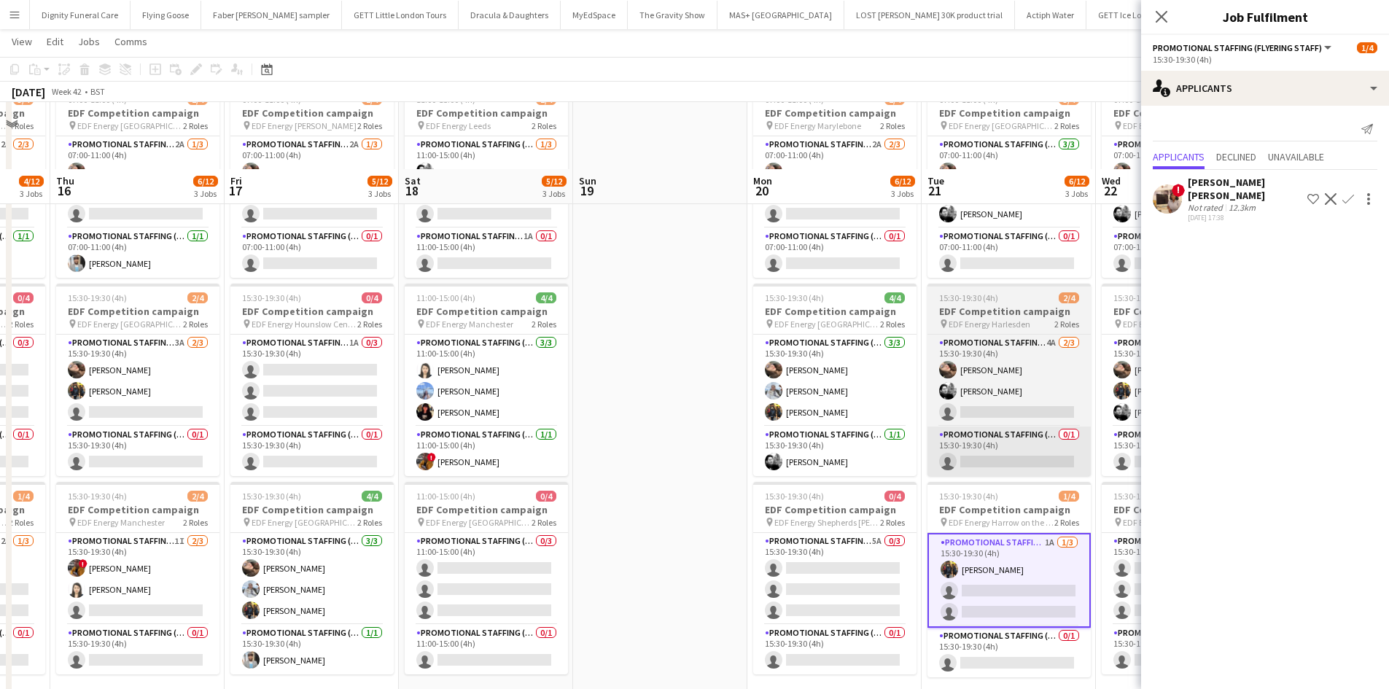
scroll to position [73, 0]
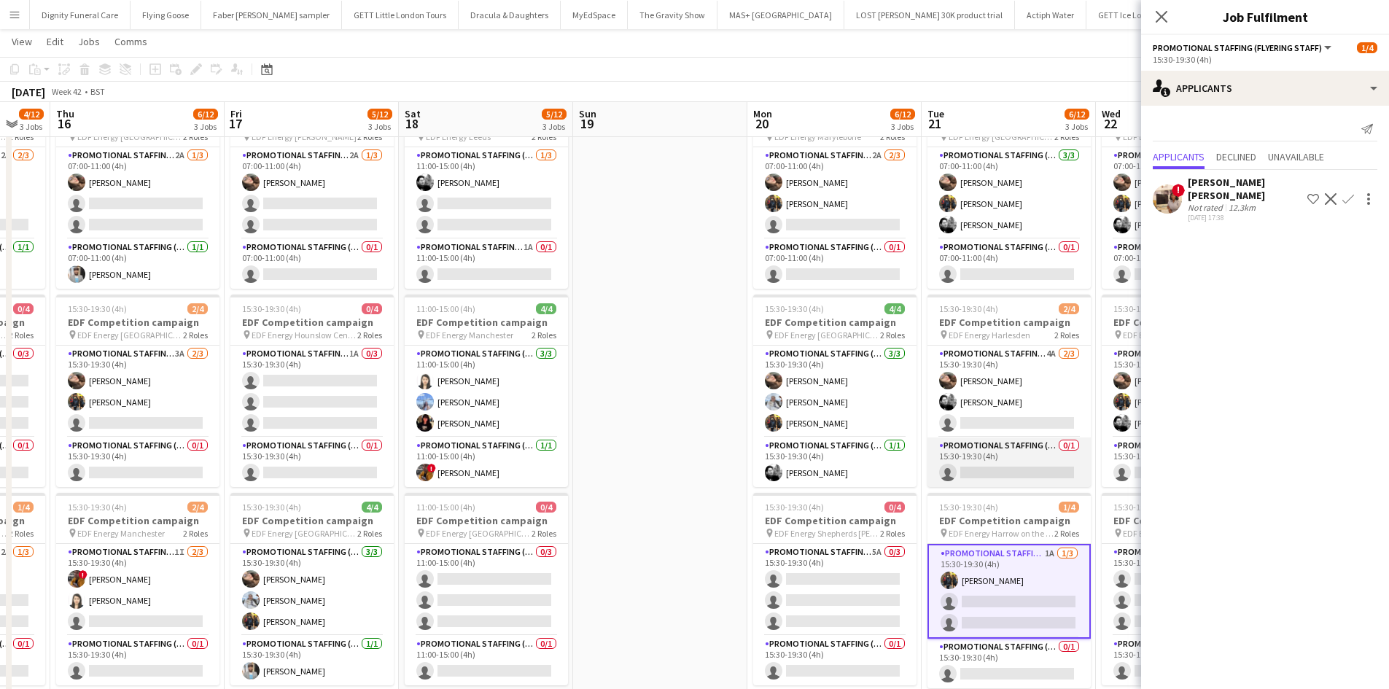
click at [1006, 473] on app-card-role "Promotional Staffing (Team Leader) 0/1 15:30-19:30 (4h) single-neutral-actions" at bounding box center [1009, 463] width 163 height 50
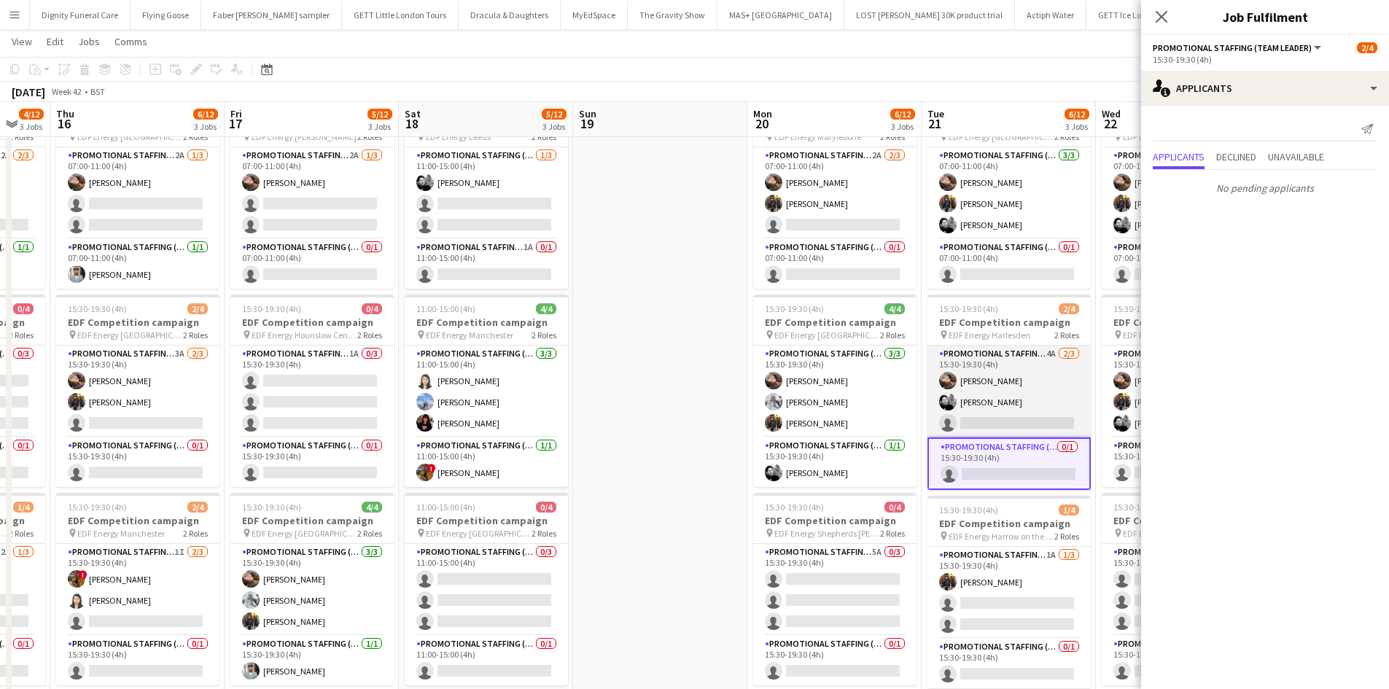
click at [1013, 415] on app-card-role "Promotional Staffing (Flyering Staff) 4A 2/3 15:30-19:30 (4h) Anastasiia Melesh…" at bounding box center [1009, 392] width 163 height 92
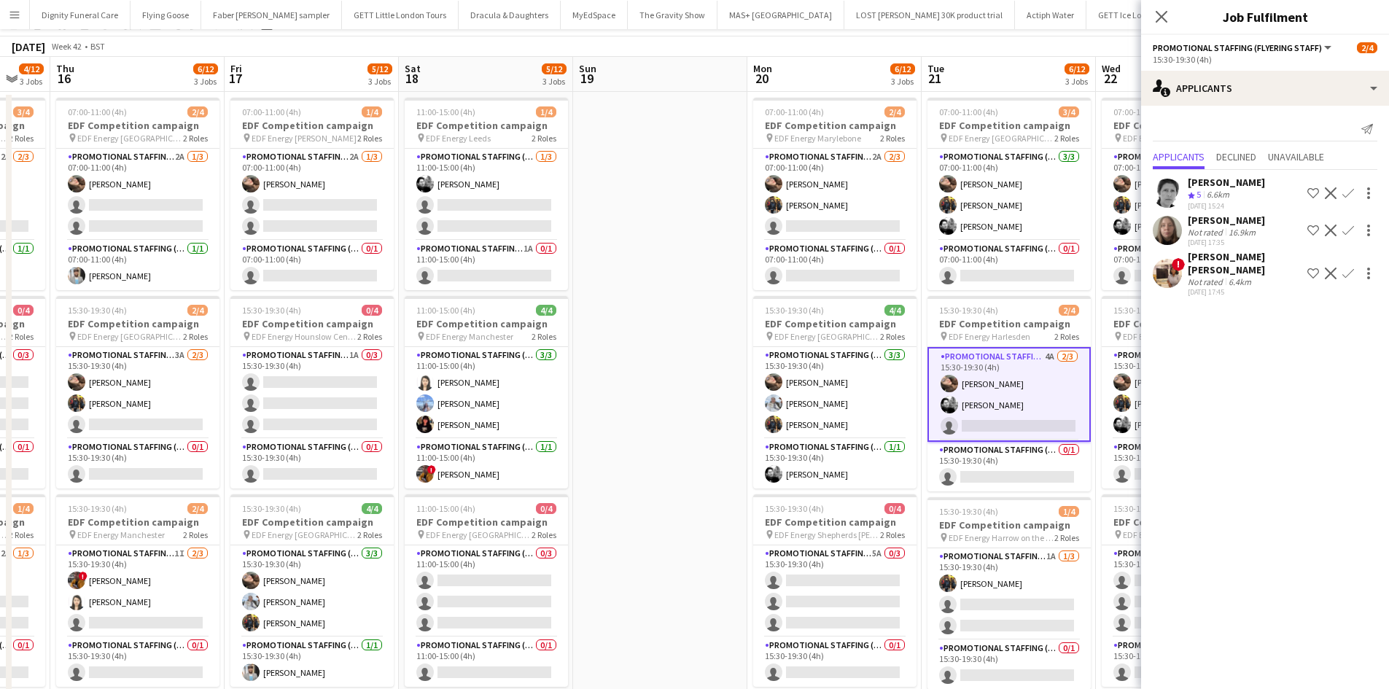
scroll to position [0, 0]
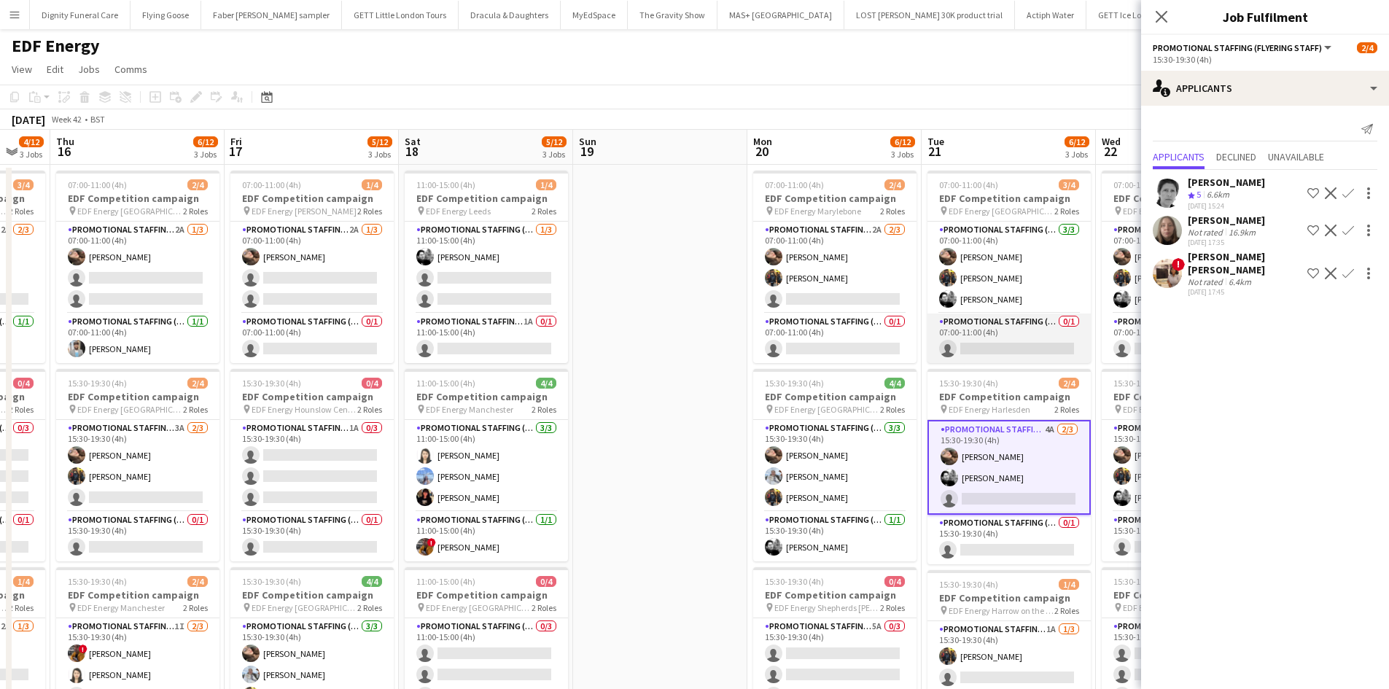
click at [1019, 353] on app-card-role "Promotional Staffing (Team Leader) 0/1 07:00-11:00 (4h) single-neutral-actions" at bounding box center [1009, 339] width 163 height 50
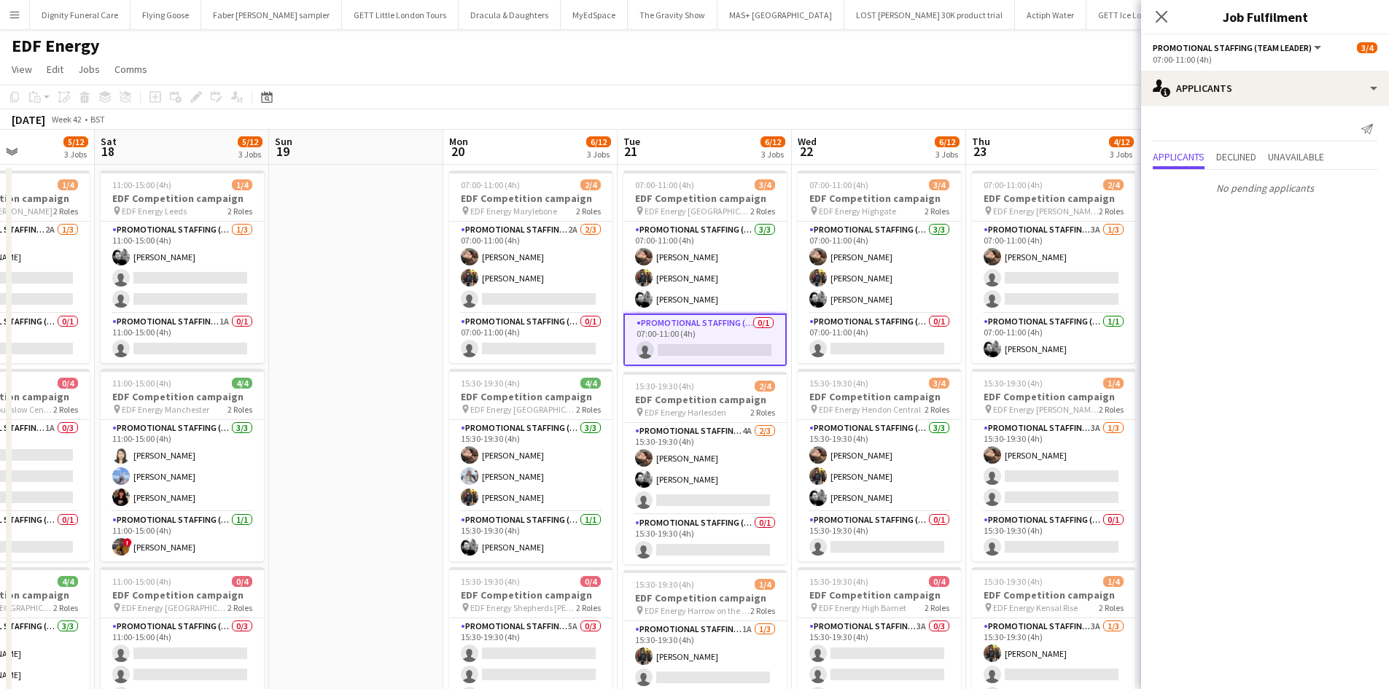
scroll to position [0, 621]
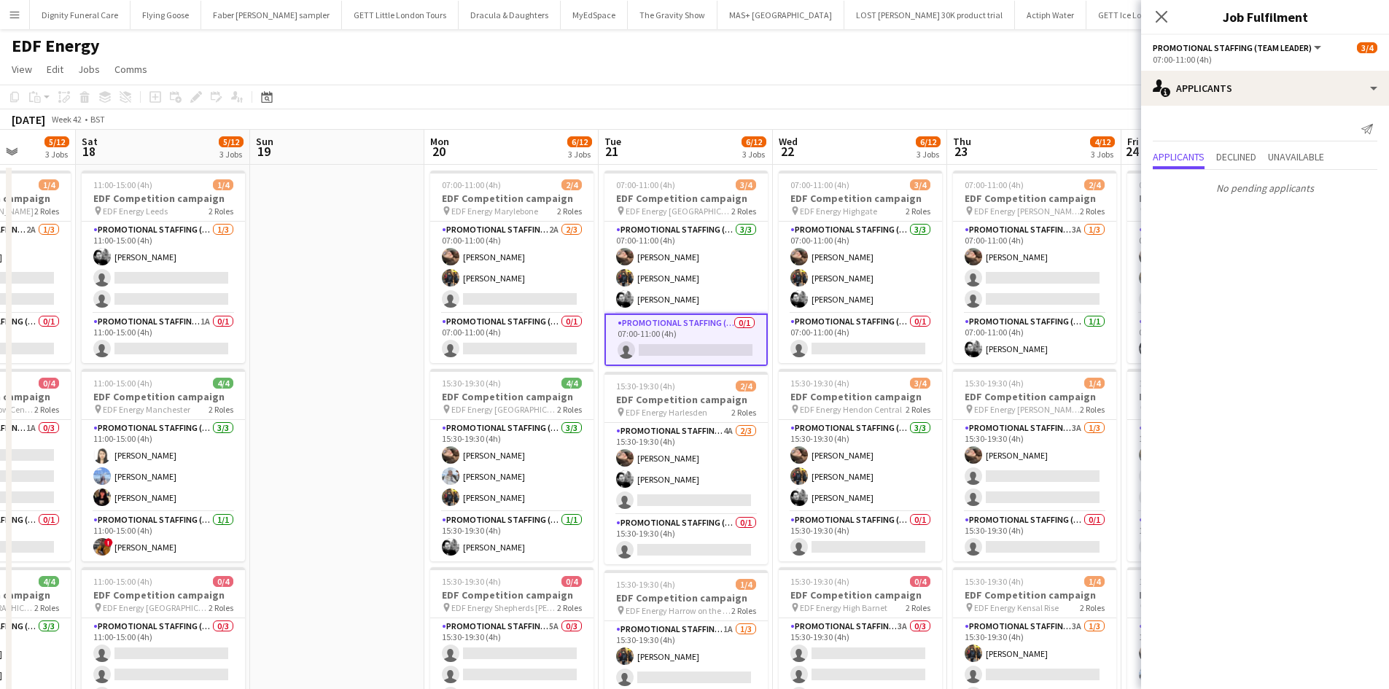
drag, startPoint x: 1030, startPoint y: 379, endPoint x: 736, endPoint y: 369, distance: 294.8
click at [736, 369] on app-calendar-viewport "Tue 14 4/12 3 Jobs Wed 15 4/12 3 Jobs Thu 16 6/12 3 Jobs Fri 17 5/12 3 Jobs Sat…" at bounding box center [694, 587] width 1389 height 914
click at [855, 342] on app-card-role "Promotional Staffing (Team Leader) 0/1 07:00-11:00 (4h) single-neutral-actions" at bounding box center [860, 339] width 163 height 50
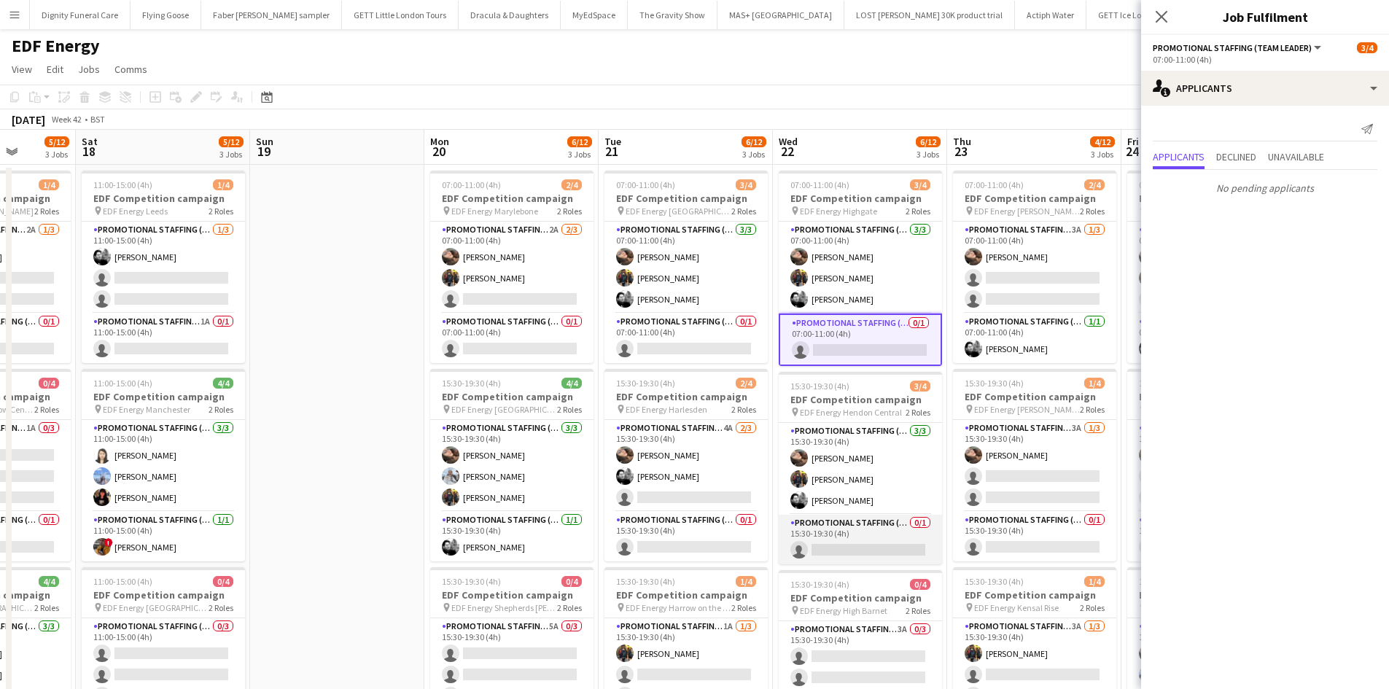
click at [872, 545] on app-card-role "Promotional Staffing (Team Leader) 0/1 15:30-19:30 (4h) single-neutral-actions" at bounding box center [860, 540] width 163 height 50
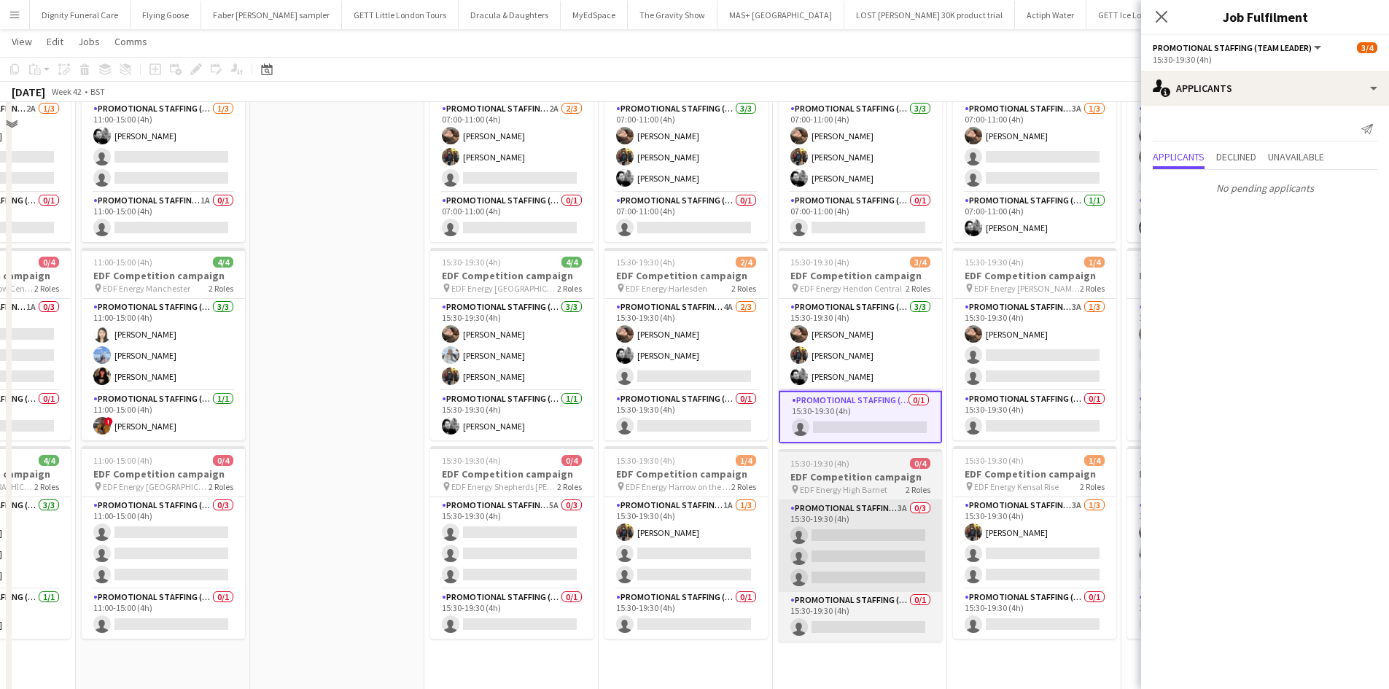
scroll to position [146, 0]
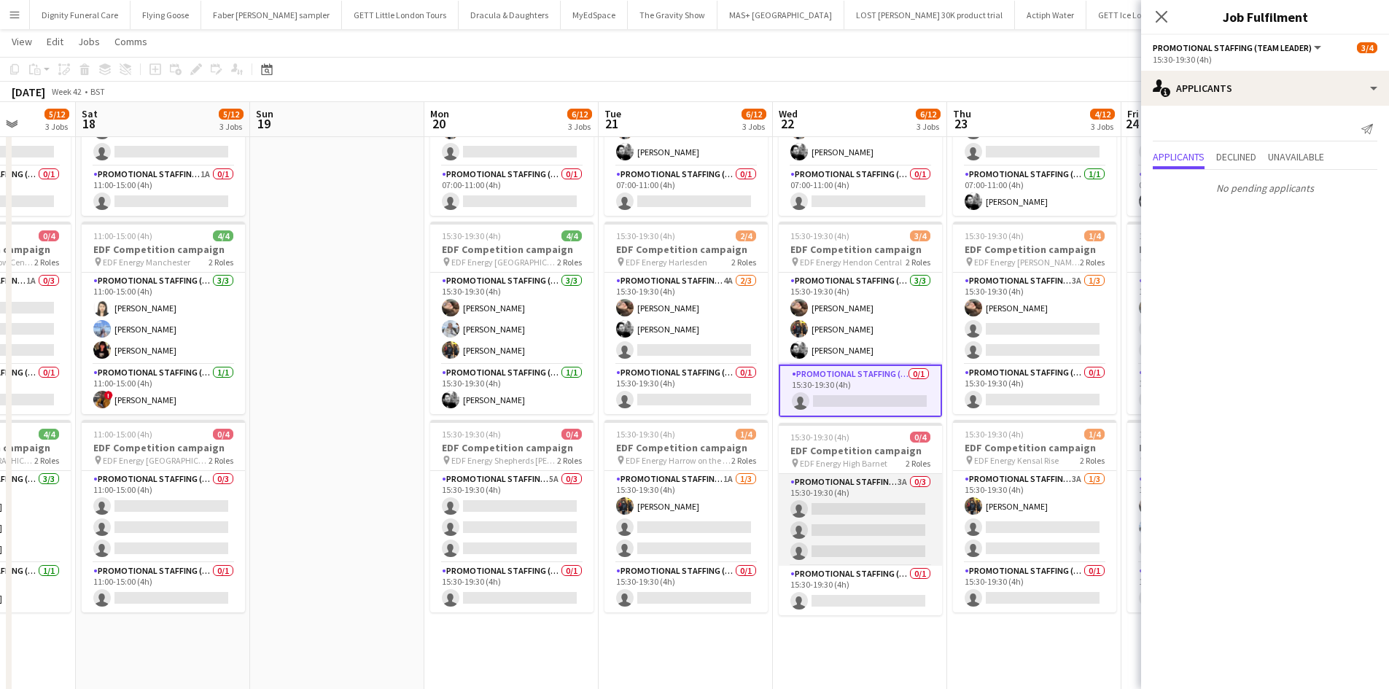
click at [891, 528] on app-card-role "Promotional Staffing (Flyering Staff) 3A 0/3 15:30-19:30 (4h) single-neutral-ac…" at bounding box center [860, 520] width 163 height 92
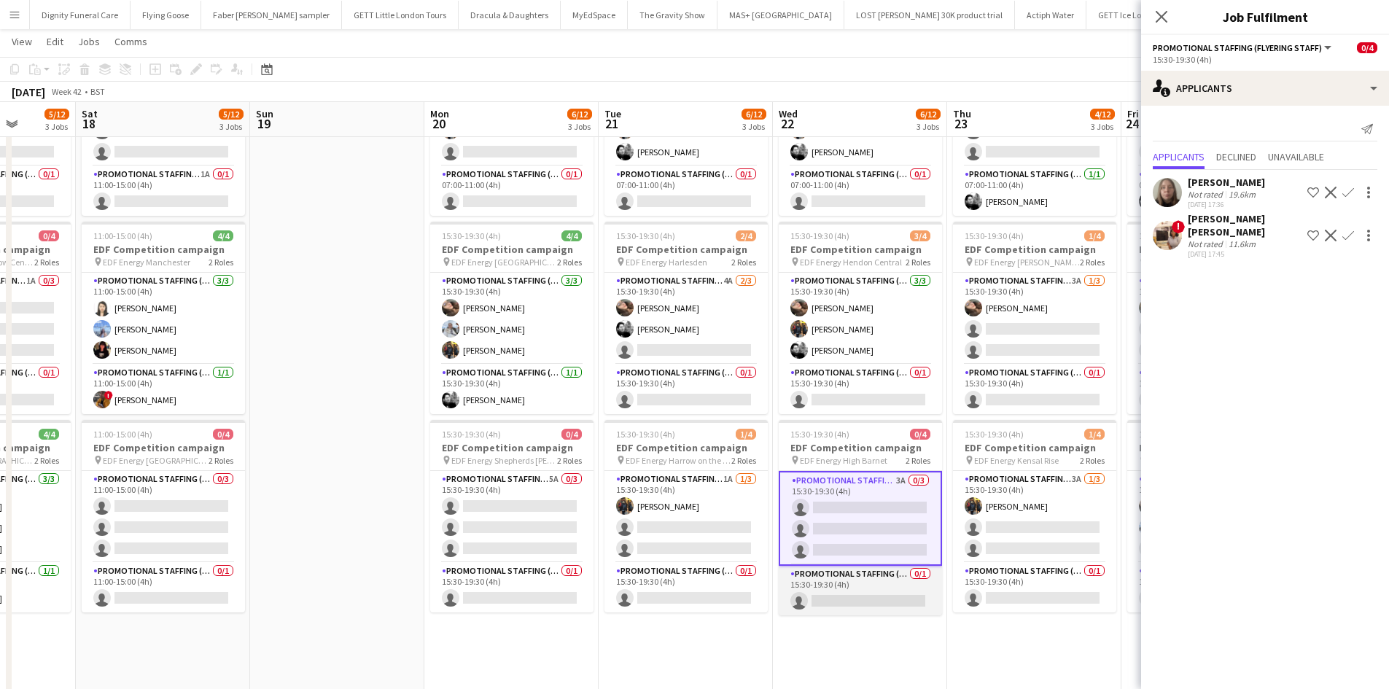
click at [885, 591] on app-card-role "Promotional Staffing (Team Leader) 0/1 15:30-19:30 (4h) single-neutral-actions" at bounding box center [860, 591] width 163 height 50
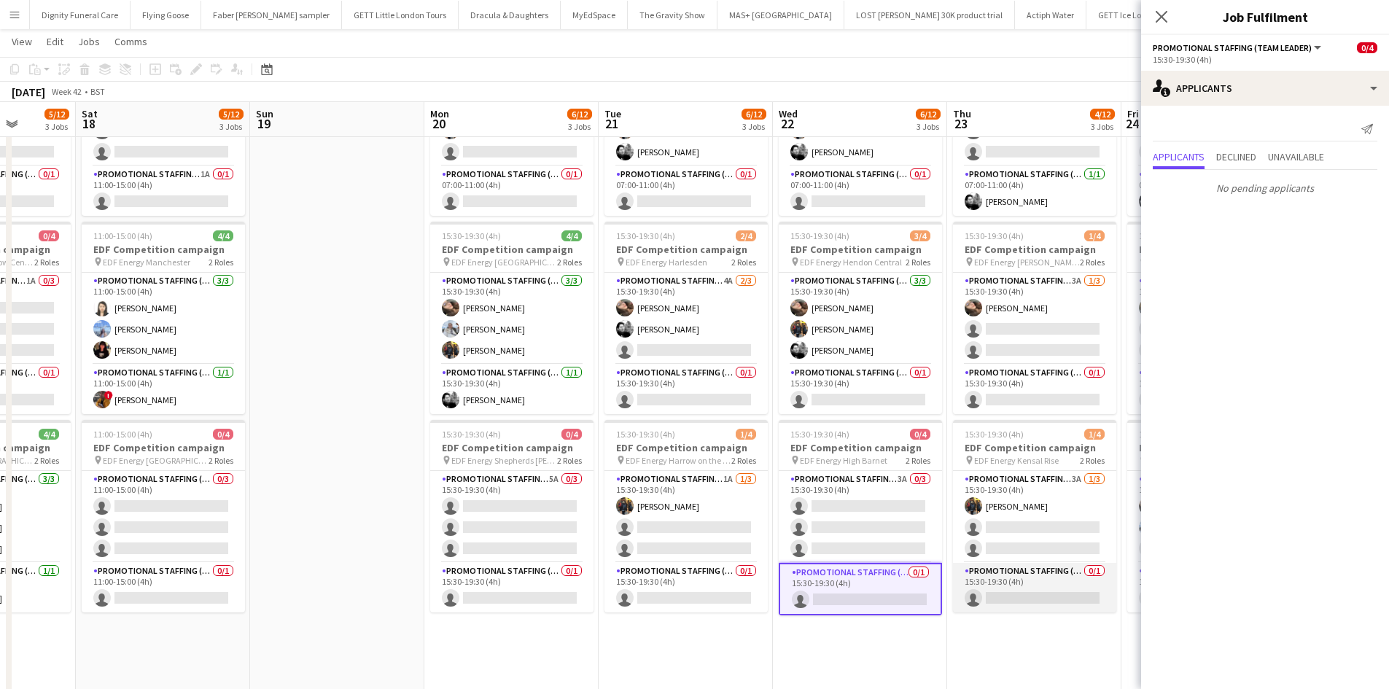
click at [1030, 595] on app-card-role "Promotional Staffing (Team Leader) 0/1 15:30-19:30 (4h) single-neutral-actions" at bounding box center [1034, 588] width 163 height 50
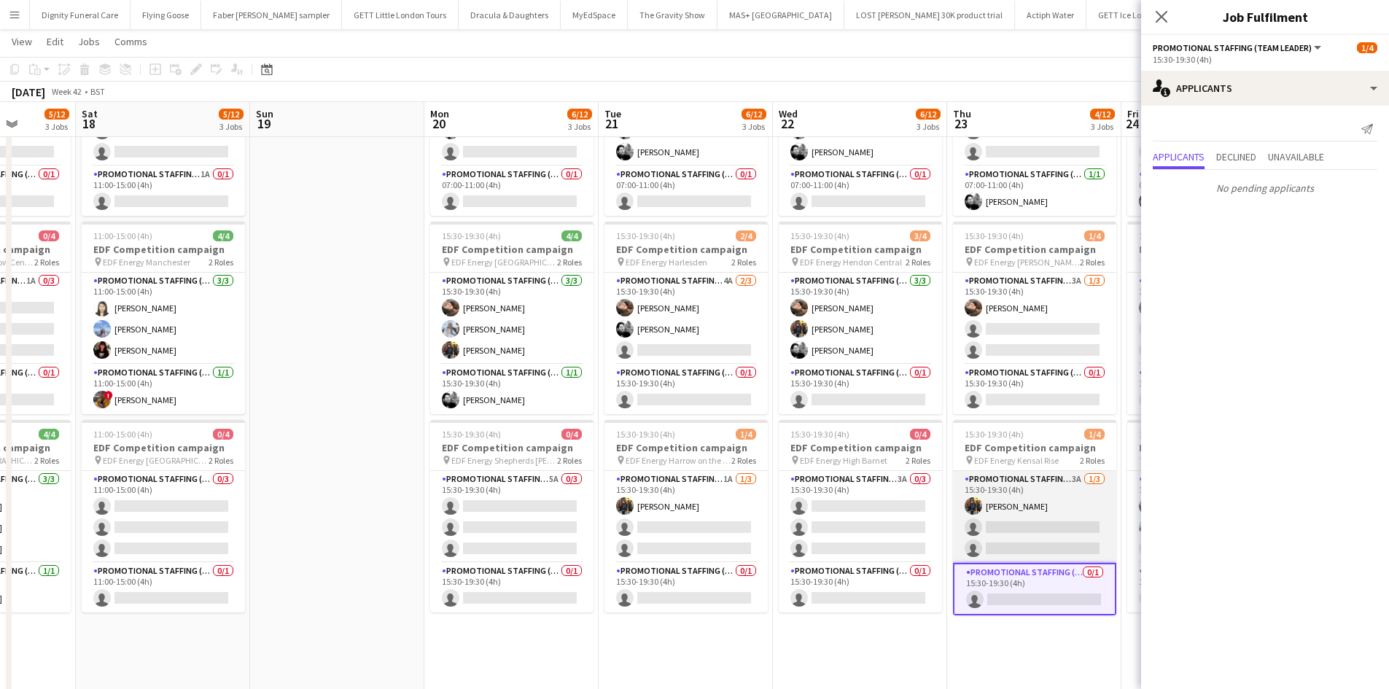
click at [1017, 518] on app-card-role "Promotional Staffing (Flyering Staff) 3A 1/3 15:30-19:30 (4h) Martin Brady sing…" at bounding box center [1034, 517] width 163 height 92
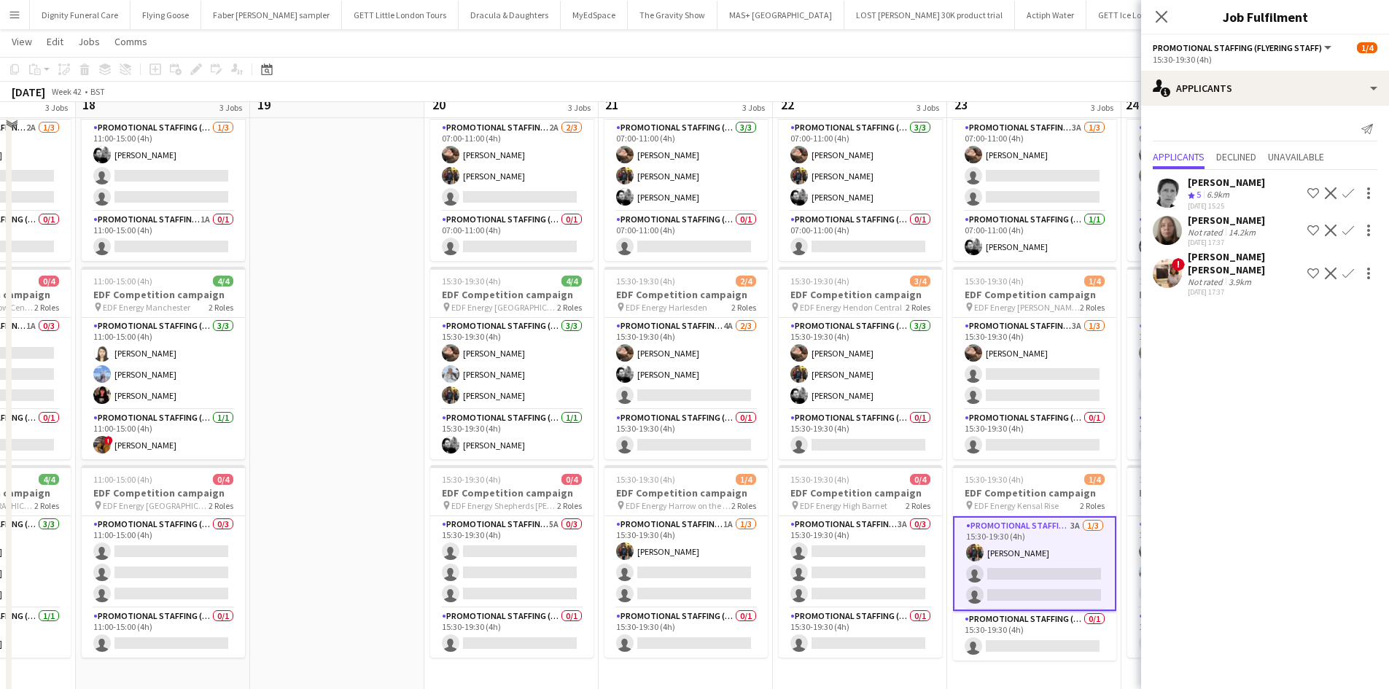
scroll to position [73, 0]
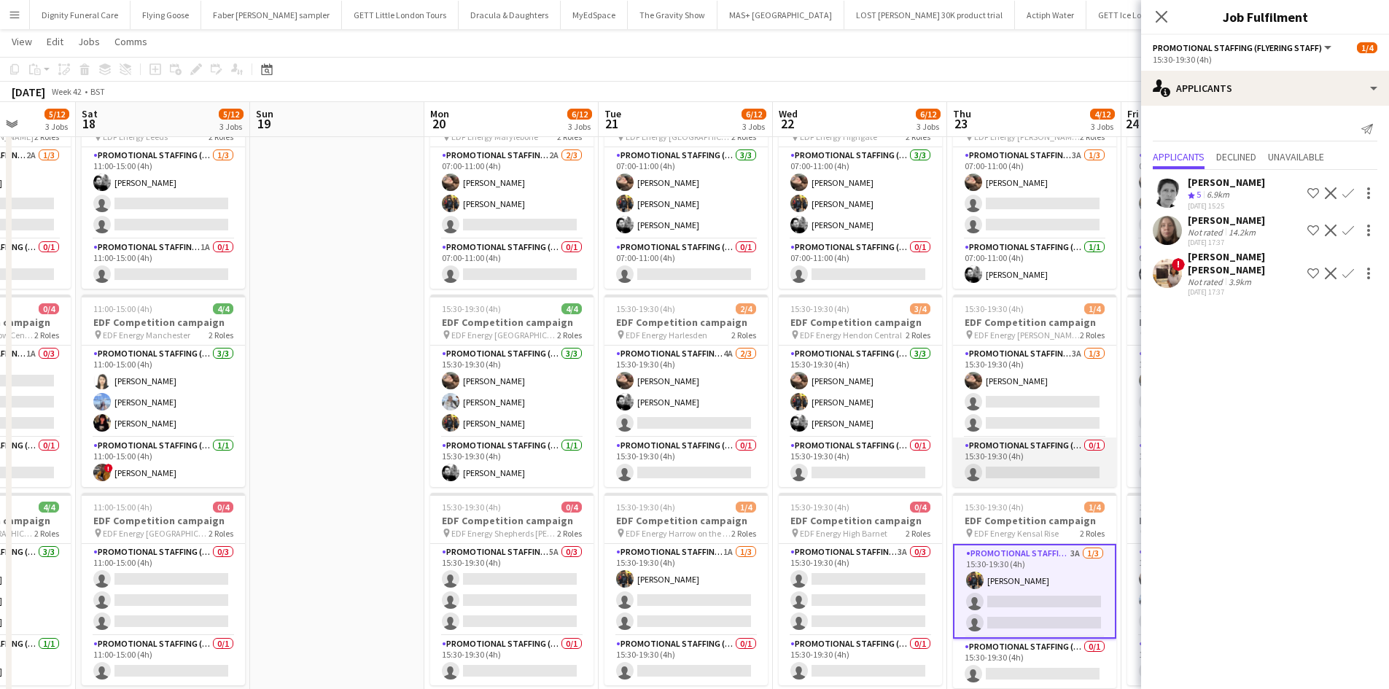
click at [1045, 465] on app-card-role "Promotional Staffing (Team Leader) 0/1 15:30-19:30 (4h) single-neutral-actions" at bounding box center [1034, 463] width 163 height 50
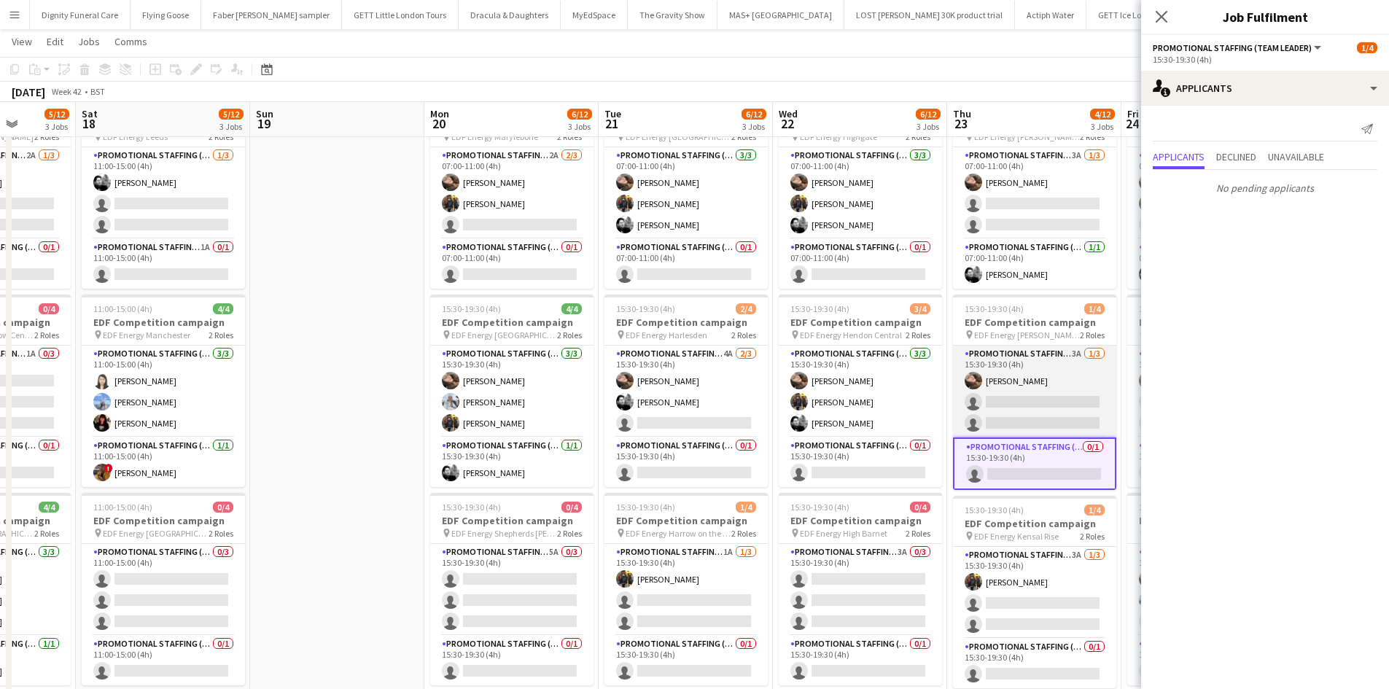
click at [1040, 397] on app-card-role "Promotional Staffing (Flyering Staff) 3A 1/3 15:30-19:30 (4h) Anastasiia Melesh…" at bounding box center [1034, 392] width 163 height 92
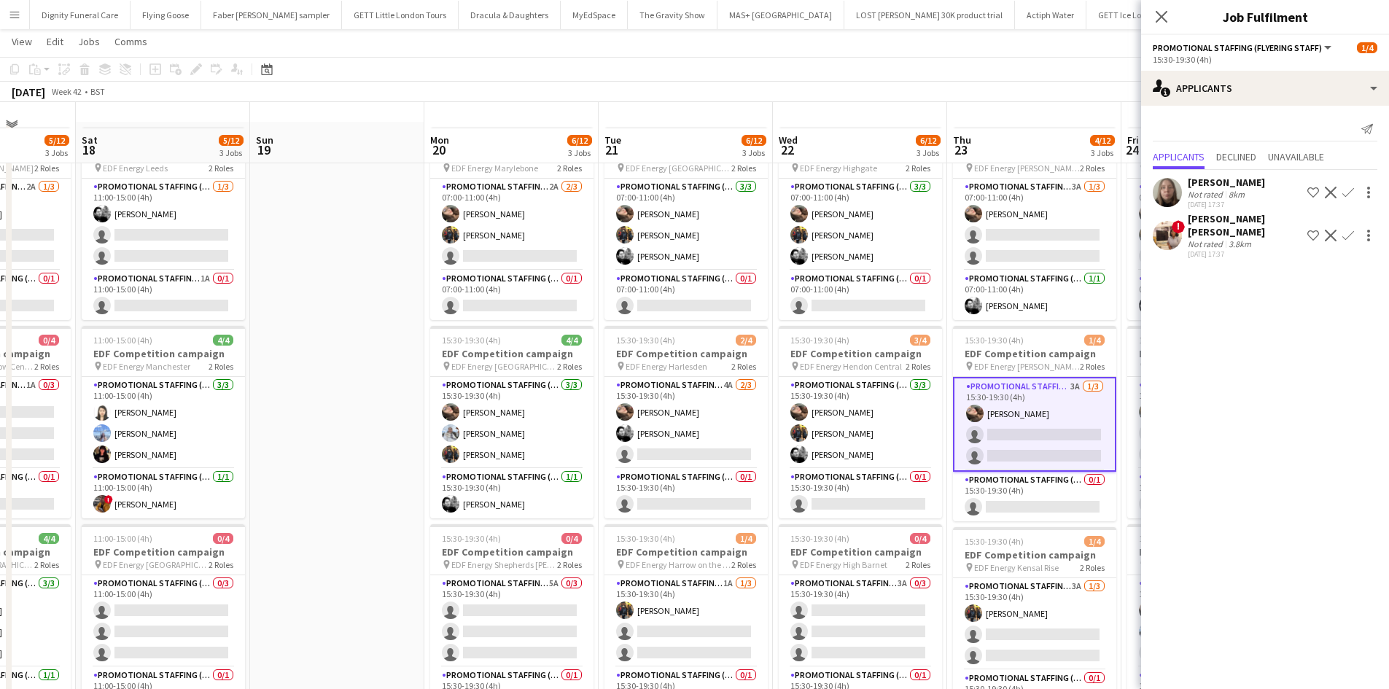
scroll to position [0, 0]
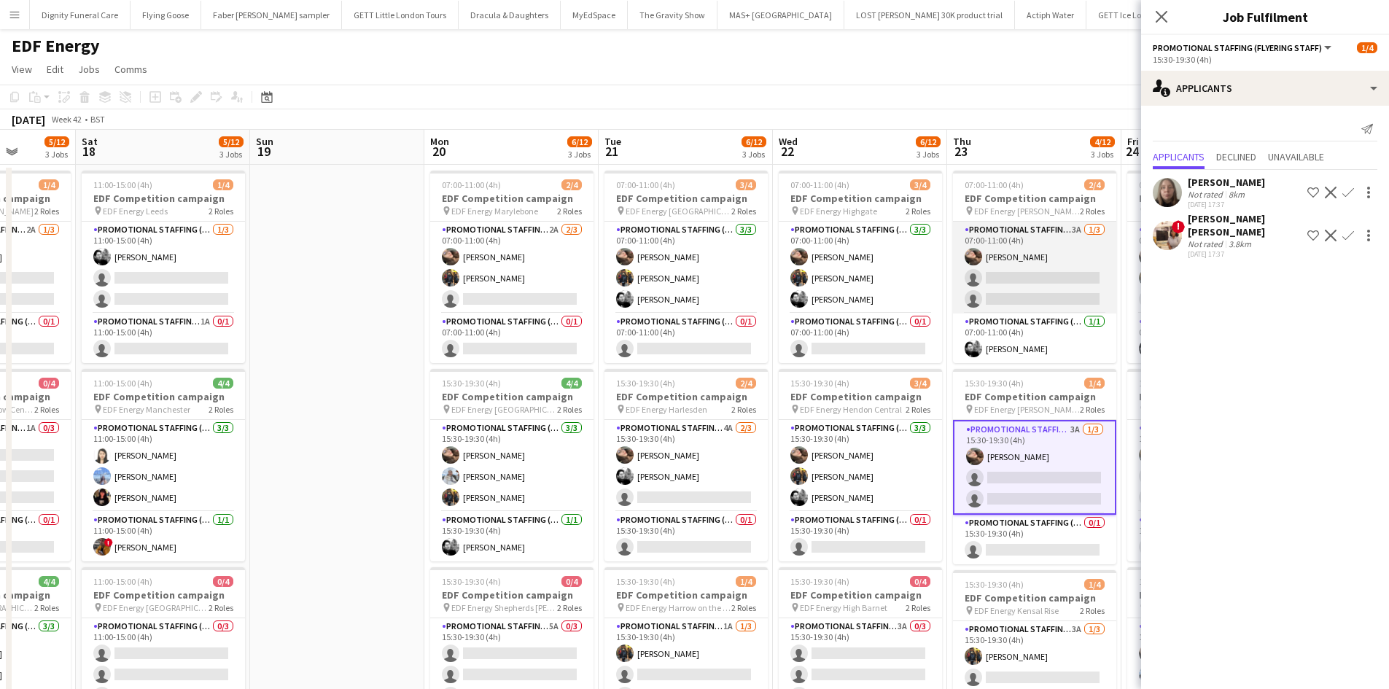
click at [1031, 287] on app-card-role "Promotional Staffing (Flyering Staff) 3A 1/3 07:00-11:00 (4h) Anastasiia Melesh…" at bounding box center [1034, 268] width 163 height 92
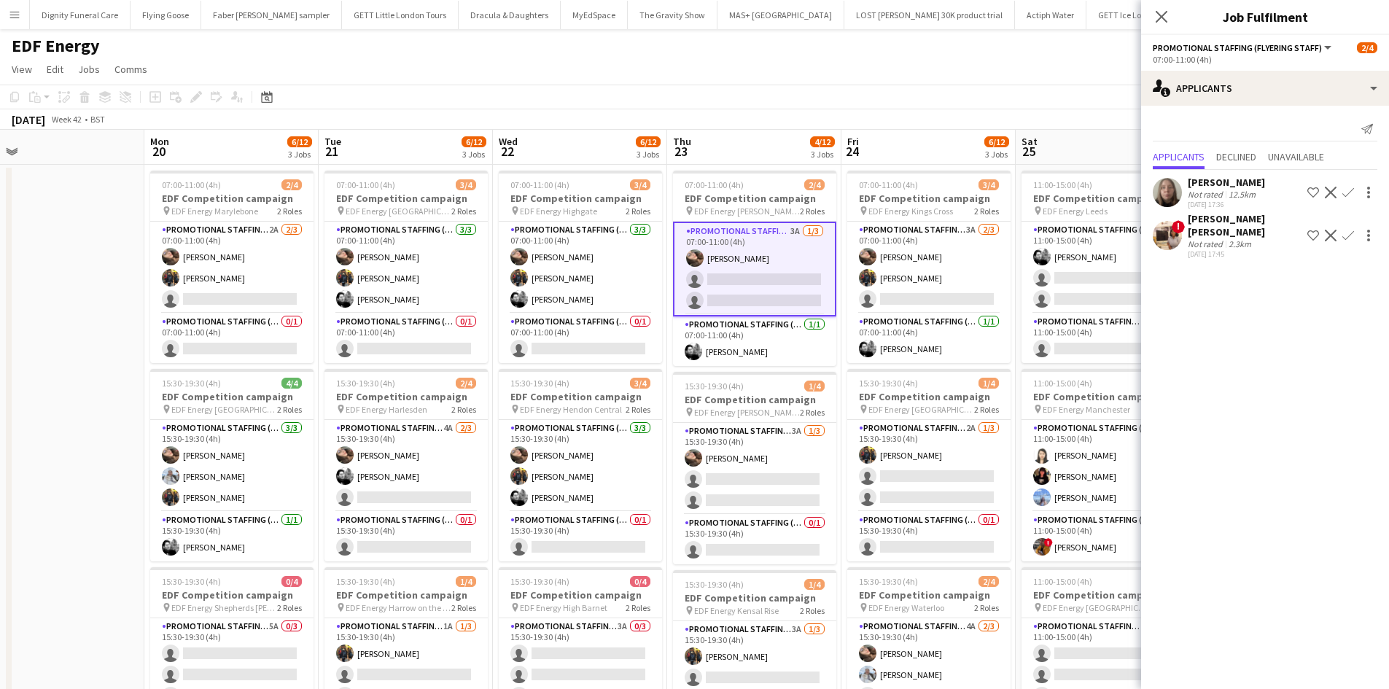
scroll to position [0, 559]
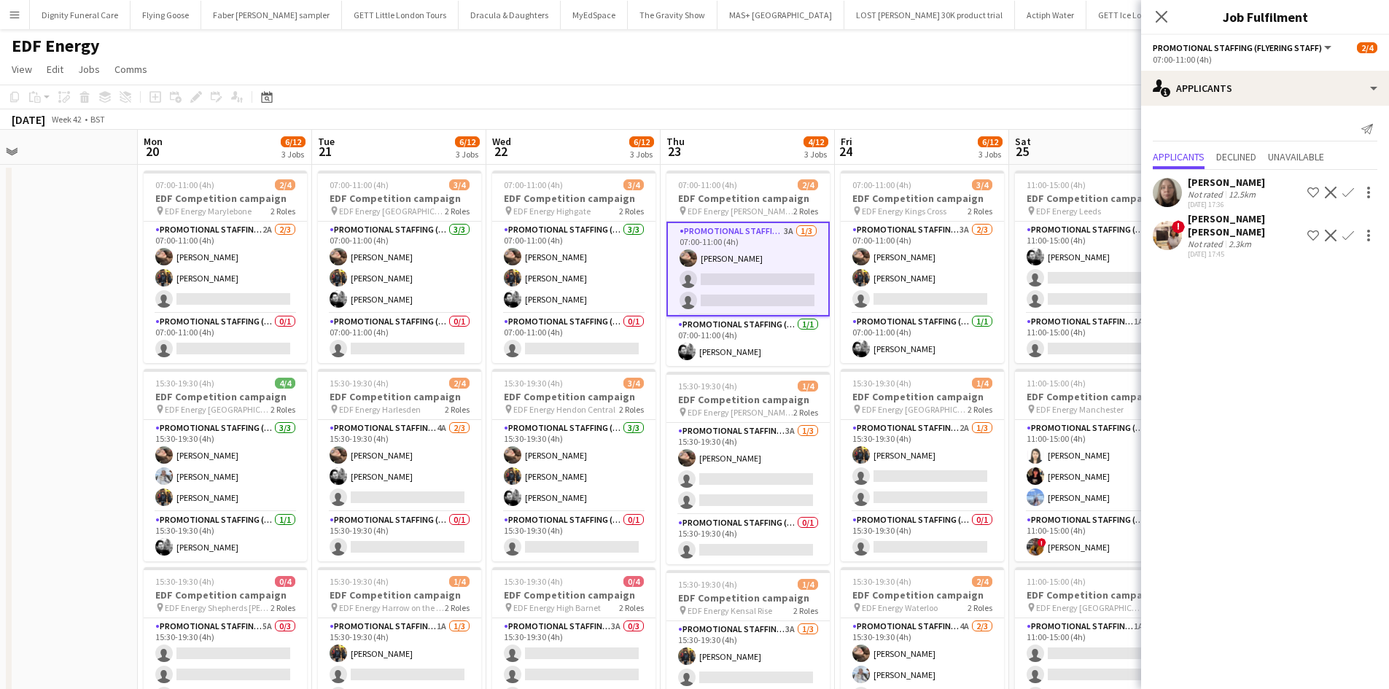
drag, startPoint x: 1042, startPoint y: 368, endPoint x: 767, endPoint y: 361, distance: 275.0
click at [767, 361] on app-calendar-viewport "Thu 16 6/12 3 Jobs Fri 17 5/12 3 Jobs Sat 18 5/12 3 Jobs Sun 19 Mon 20 6/12 3 J…" at bounding box center [694, 587] width 1389 height 914
click at [910, 291] on app-card-role "Promotional Staffing (Flyering Staff) 3A 2/3 07:00-11:00 (4h) Anastasiia Melesh…" at bounding box center [922, 268] width 163 height 92
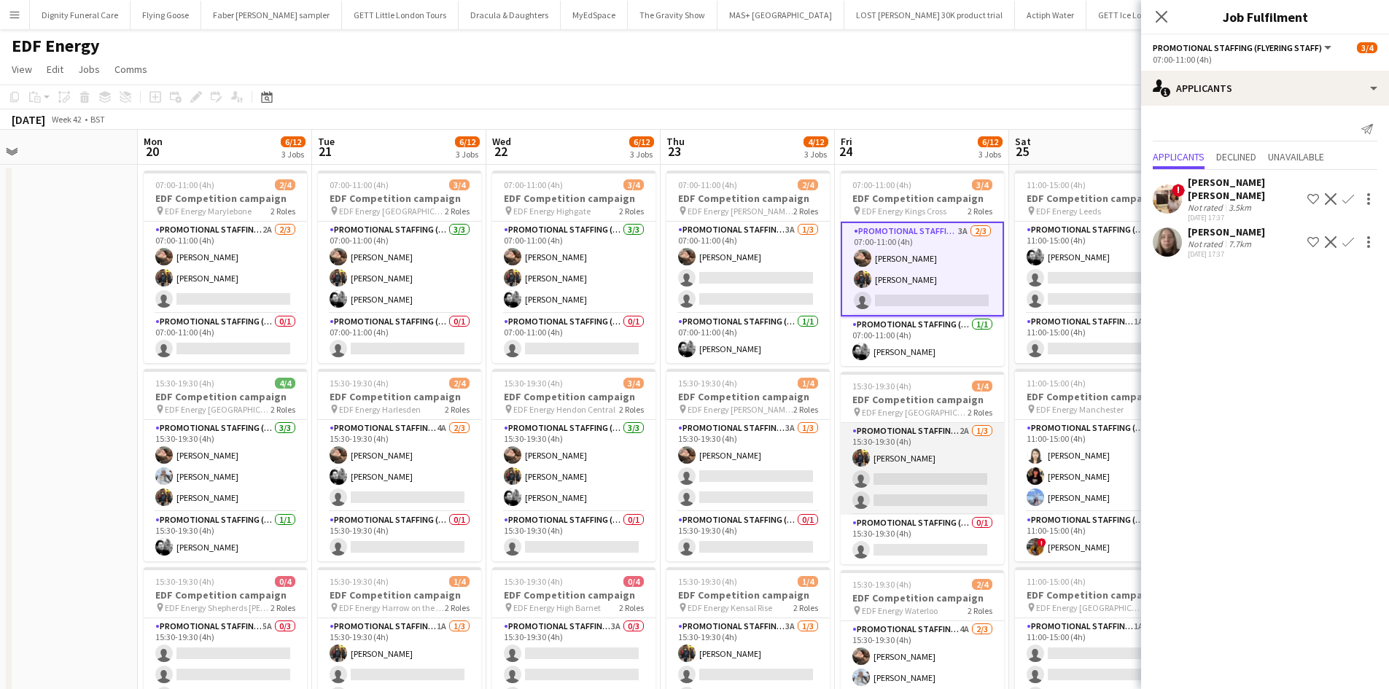
click at [928, 497] on app-card-role "Promotional Staffing (Flyering Staff) 2A 1/3 15:30-19:30 (4h) Martin Brady sing…" at bounding box center [922, 469] width 163 height 92
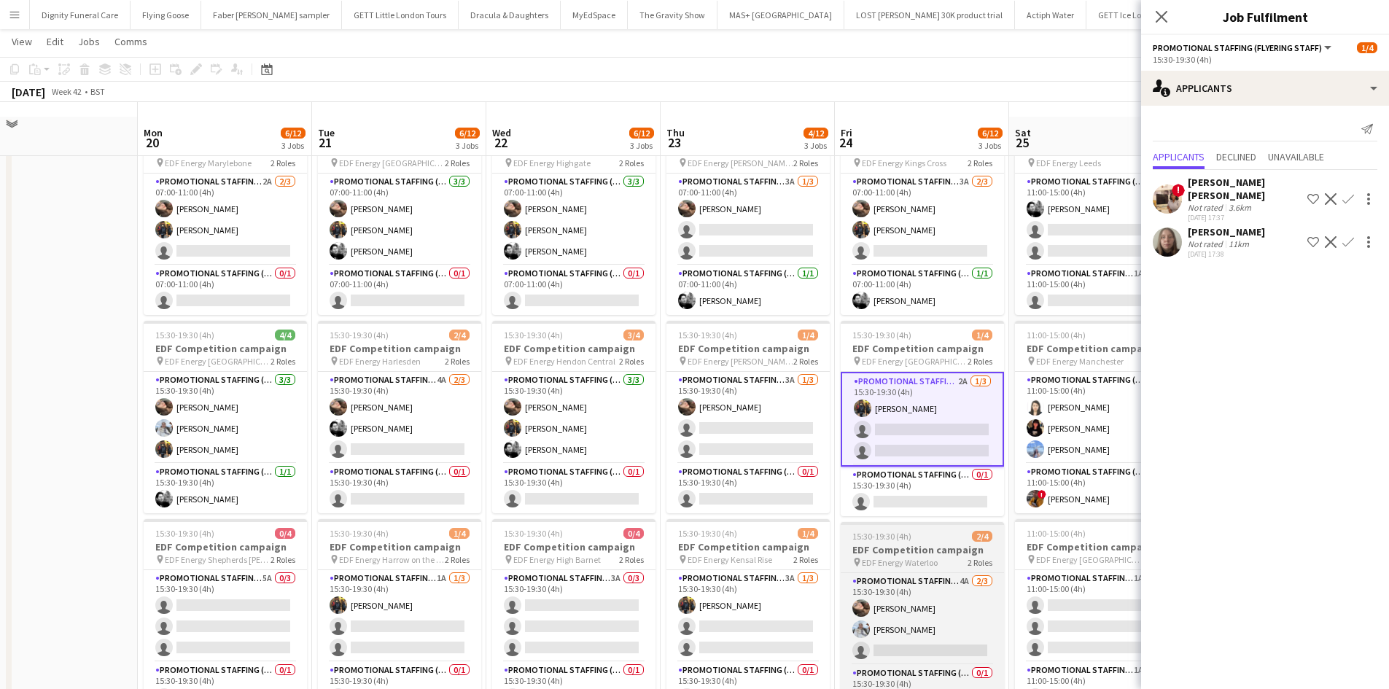
scroll to position [73, 0]
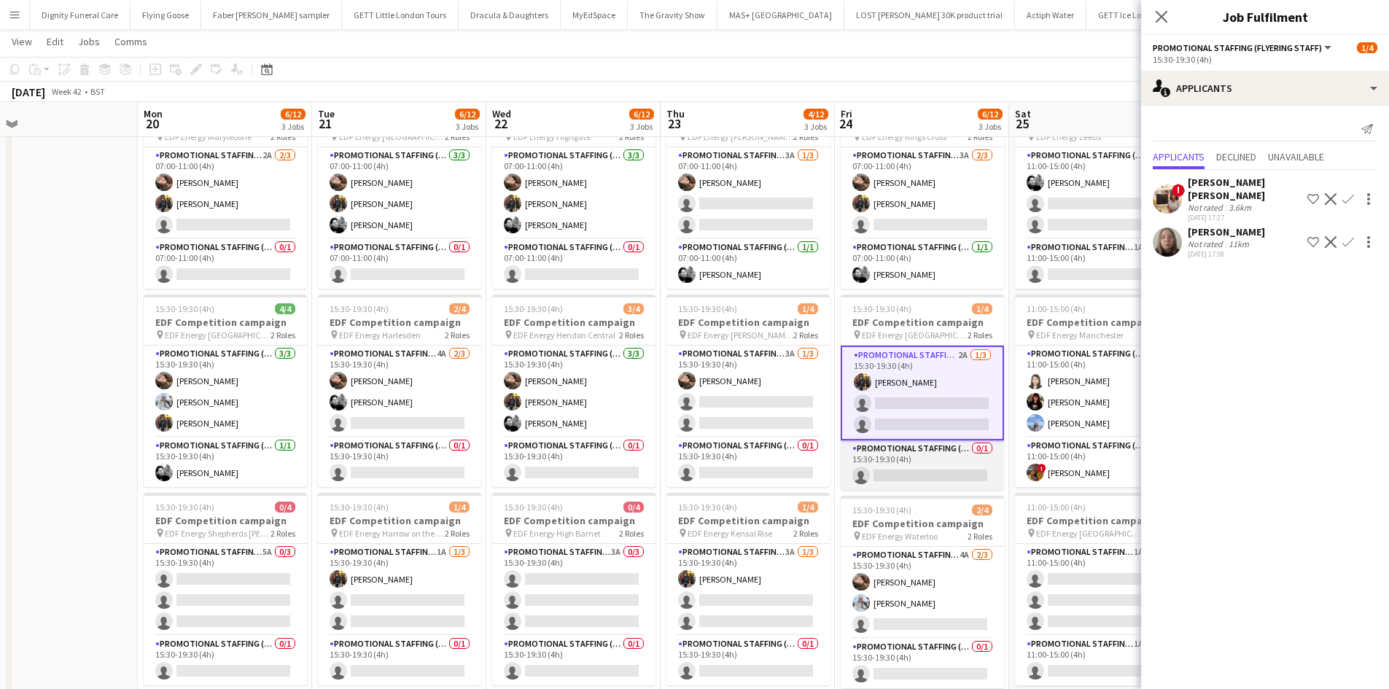
click at [944, 475] on app-card-role "Promotional Staffing (Team Leader) 0/1 15:30-19:30 (4h) single-neutral-actions" at bounding box center [922, 465] width 163 height 50
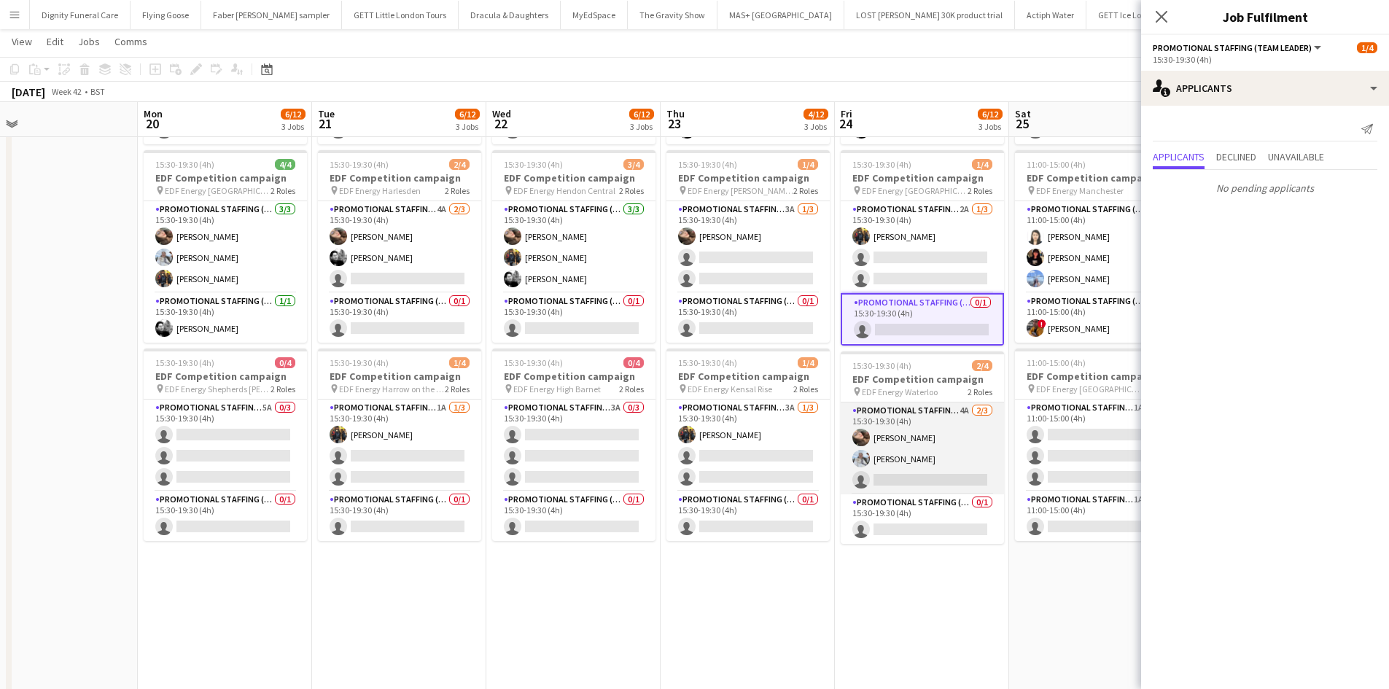
scroll to position [219, 0]
click at [945, 468] on app-card-role "Promotional Staffing (Flyering Staff) 4A 2/3 15:30-19:30 (4h) Anastasiia Melesh…" at bounding box center [922, 447] width 163 height 92
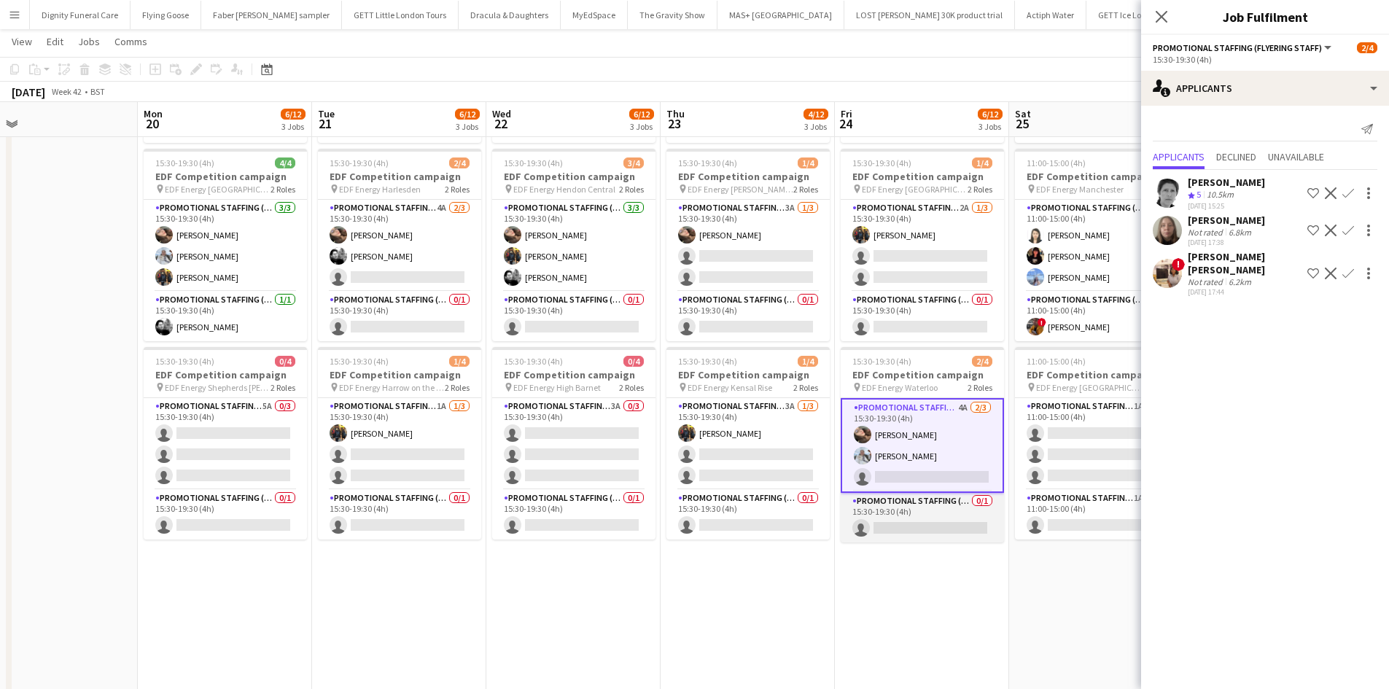
click at [940, 519] on app-card-role "Promotional Staffing (Team Leader) 0/1 15:30-19:30 (4h) single-neutral-actions" at bounding box center [922, 518] width 163 height 50
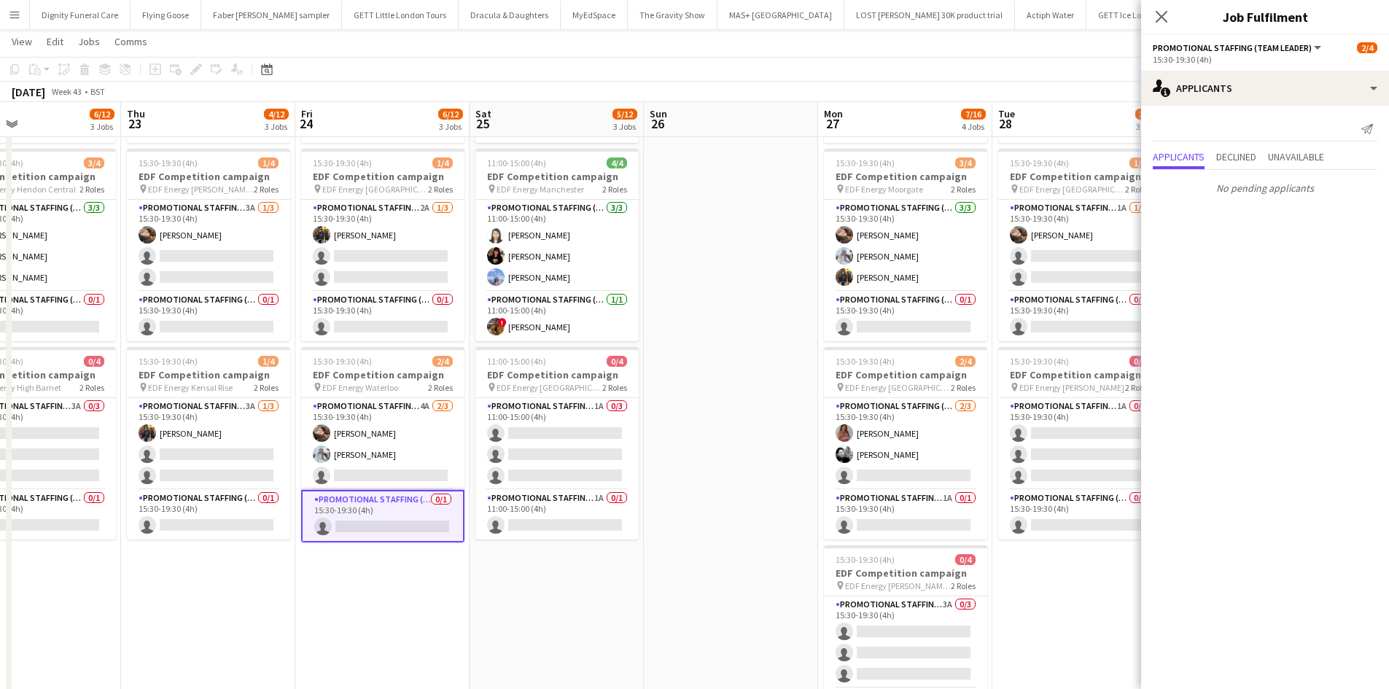
drag, startPoint x: 996, startPoint y: 583, endPoint x: 912, endPoint y: 535, distance: 97.3
click at [742, 572] on app-calendar-viewport "Sat 18 5/12 3 Jobs Sun 19 Mon 20 6/12 3 Jobs Tue 21 6/12 3 Jobs Wed 22 6/12 3 J…" at bounding box center [694, 331] width 1389 height 986
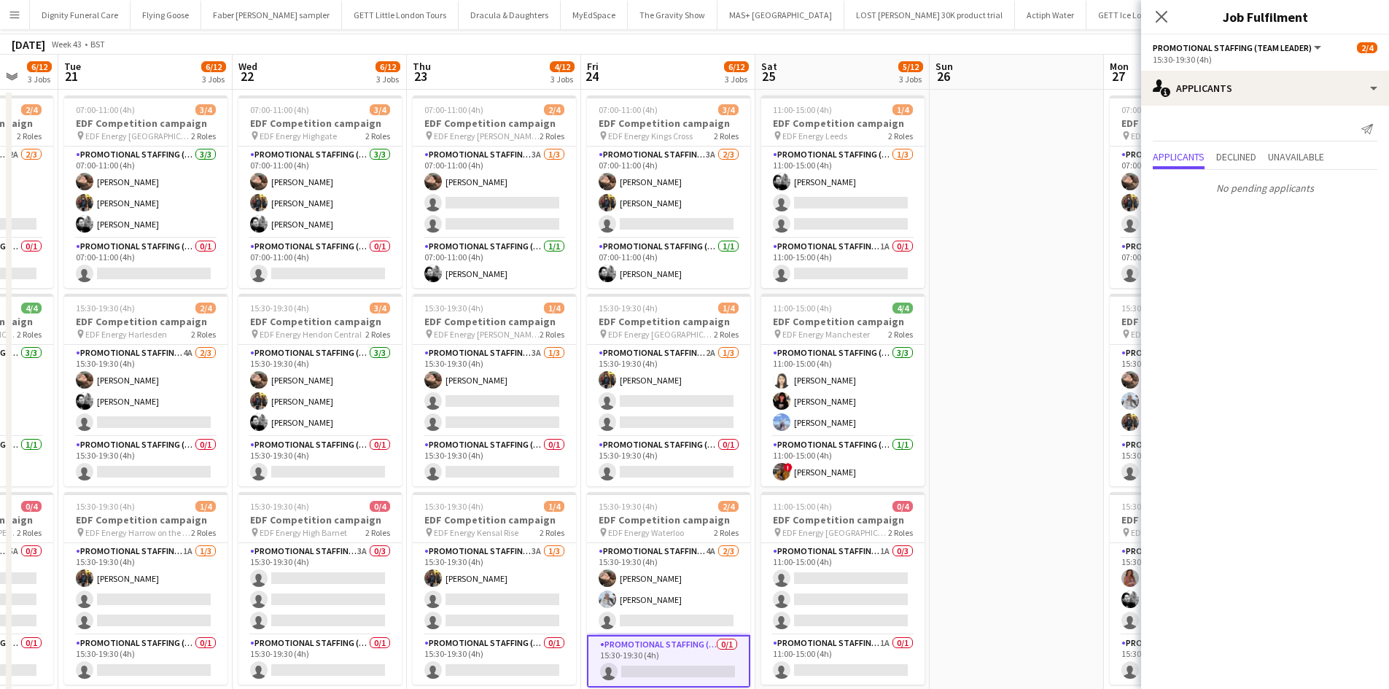
scroll to position [0, 0]
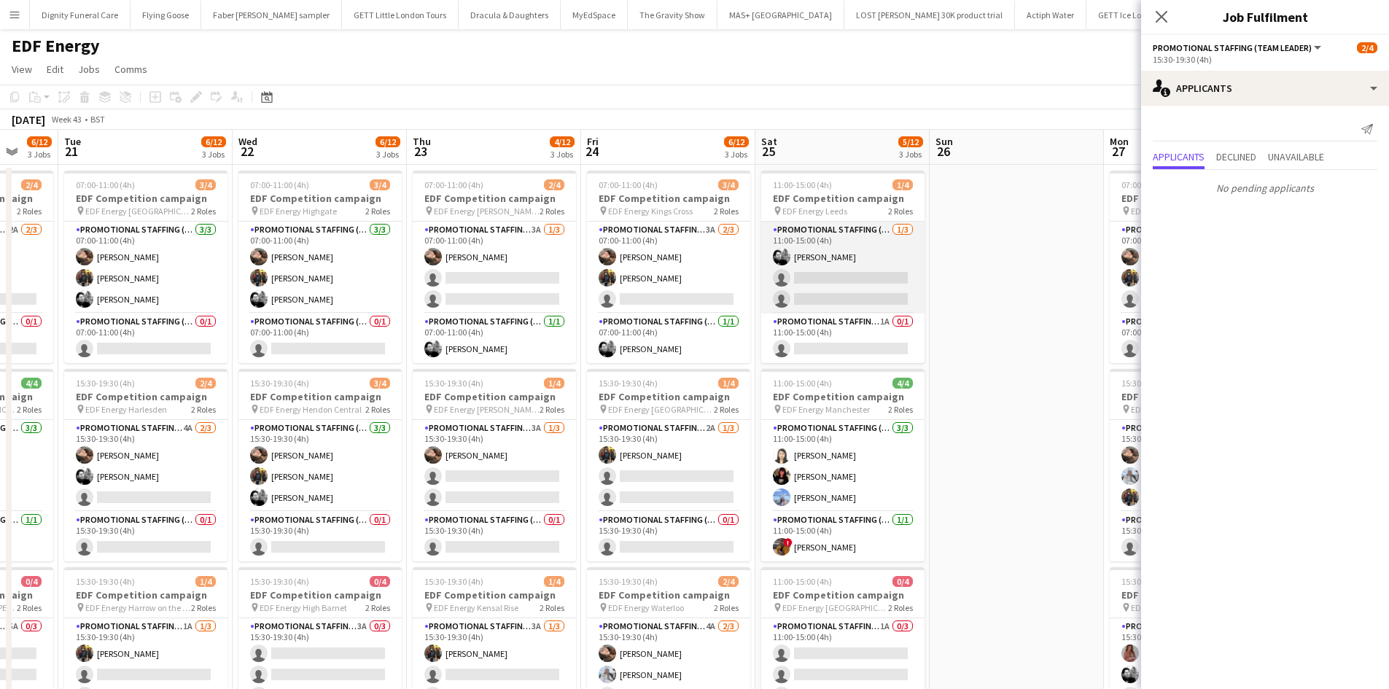
click at [858, 290] on app-card-role "Promotional Staffing (Flyering Staff) 1/3 11:00-15:00 (4h) Dan Vasey single-neu…" at bounding box center [842, 268] width 163 height 92
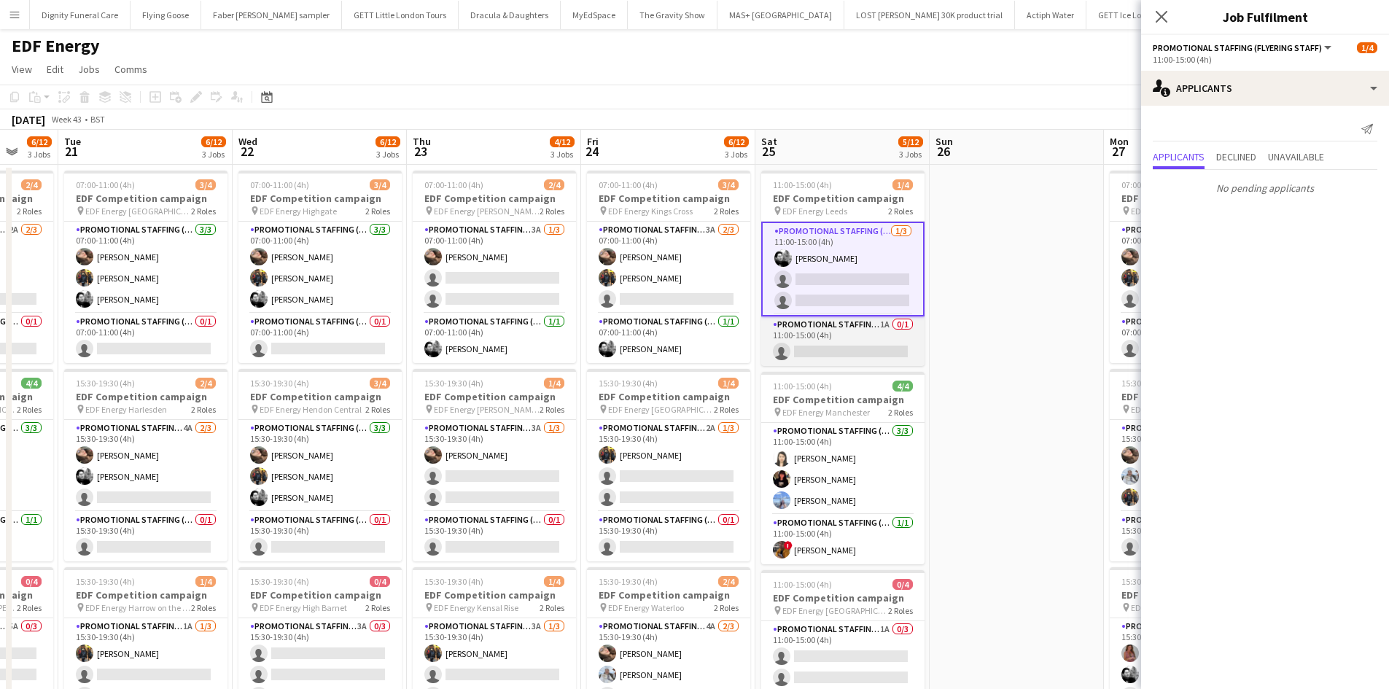
click at [862, 342] on app-card-role "Promotional Staffing (Team Leader) 1A 0/1 11:00-15:00 (4h) single-neutral-actio…" at bounding box center [842, 341] width 163 height 50
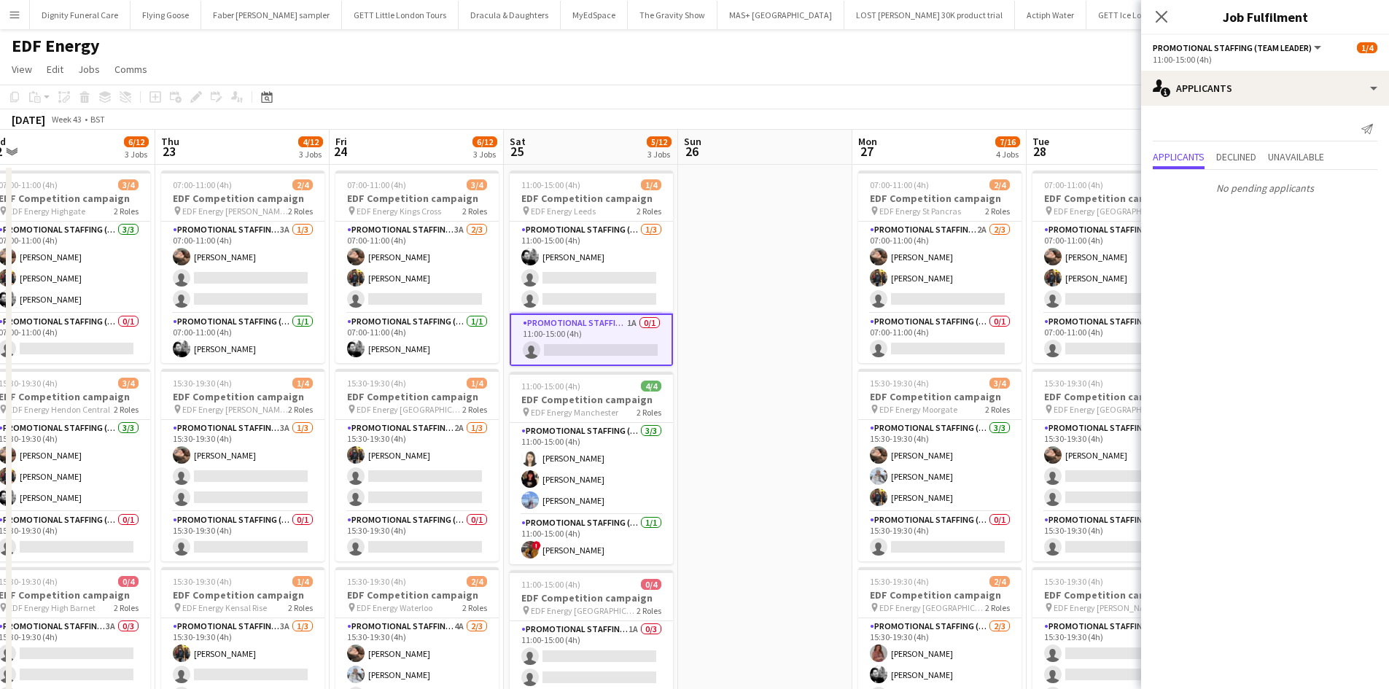
drag, startPoint x: 1034, startPoint y: 376, endPoint x: 820, endPoint y: 331, distance: 219.1
click at [703, 368] on app-calendar-viewport "Sat 18 5/12 3 Jobs Sun 19 Mon 20 6/12 3 Jobs Tue 21 6/12 3 Jobs Wed 22 6/12 3 J…" at bounding box center [694, 587] width 1389 height 914
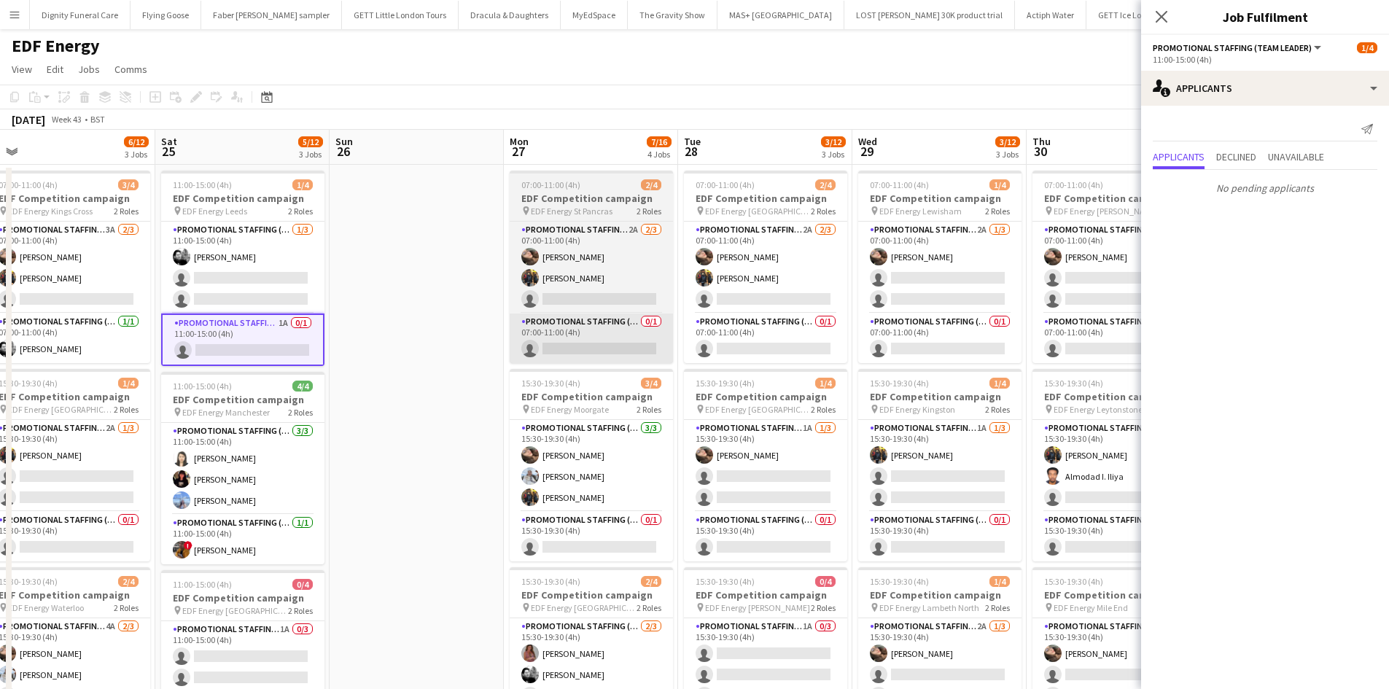
scroll to position [0, 447]
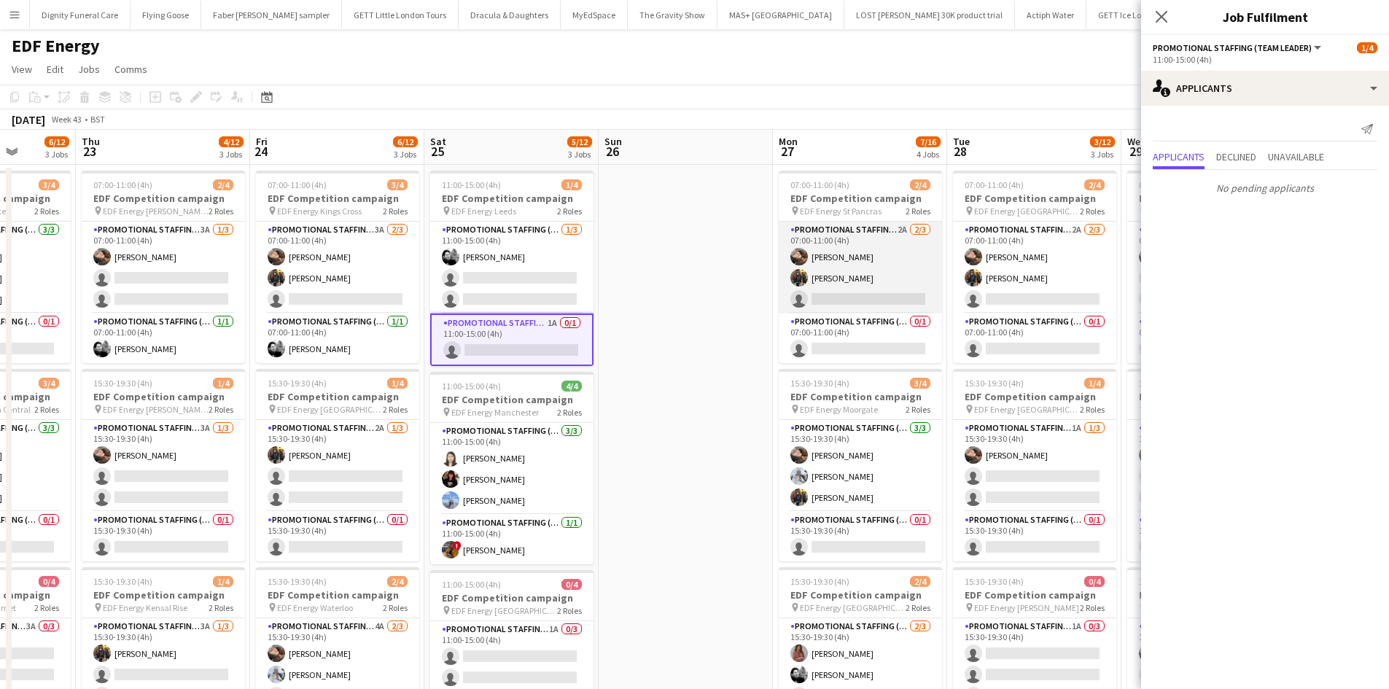
click at [869, 298] on app-card-role "Promotional Staffing (Flyering Staff) 2A 2/3 07:00-11:00 (4h) Anastasiia Melesh…" at bounding box center [860, 268] width 163 height 92
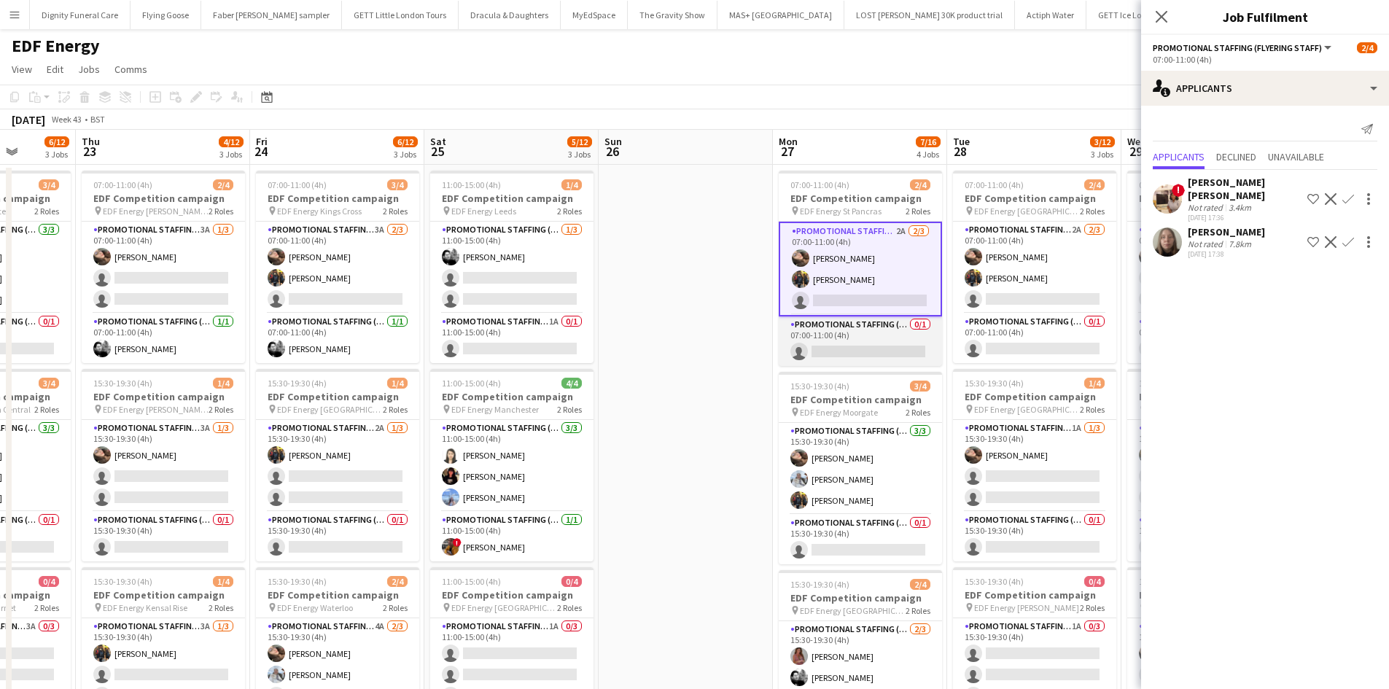
click at [877, 357] on app-card-role "Promotional Staffing (Team Leader) 0/1 07:00-11:00 (4h) single-neutral-actions" at bounding box center [860, 341] width 163 height 50
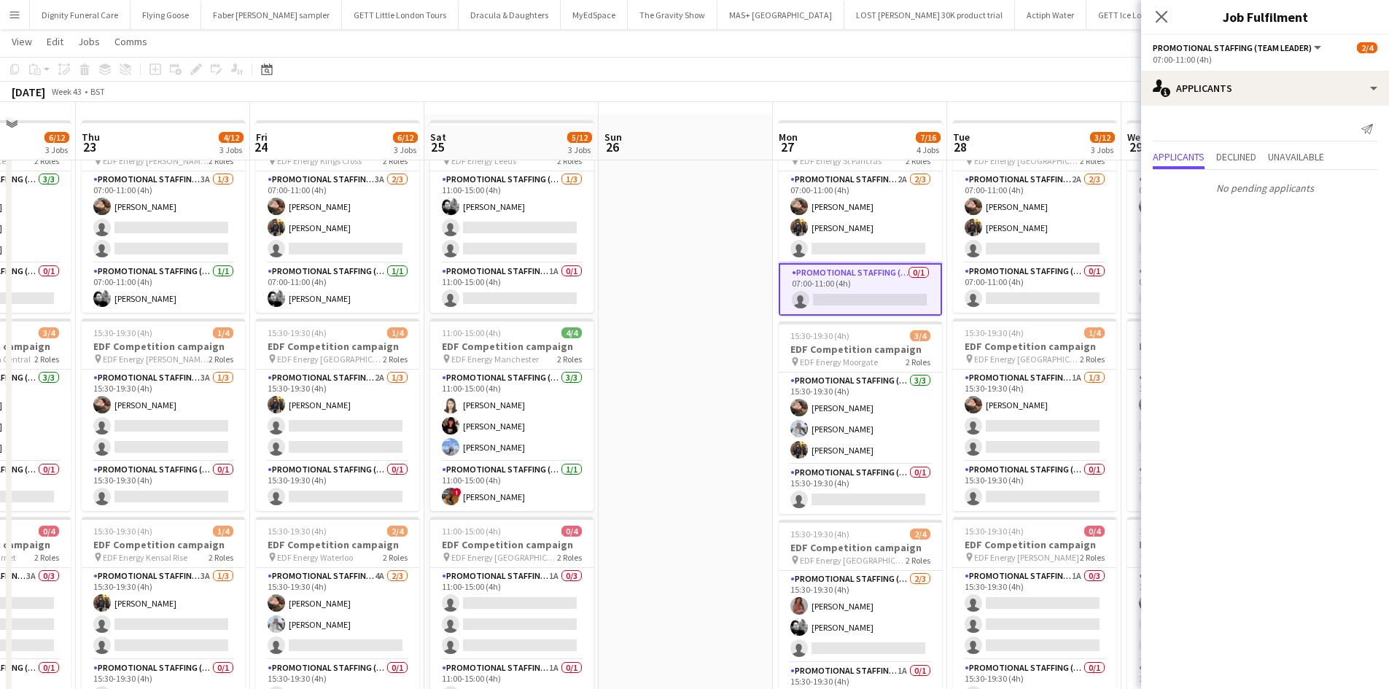
scroll to position [73, 0]
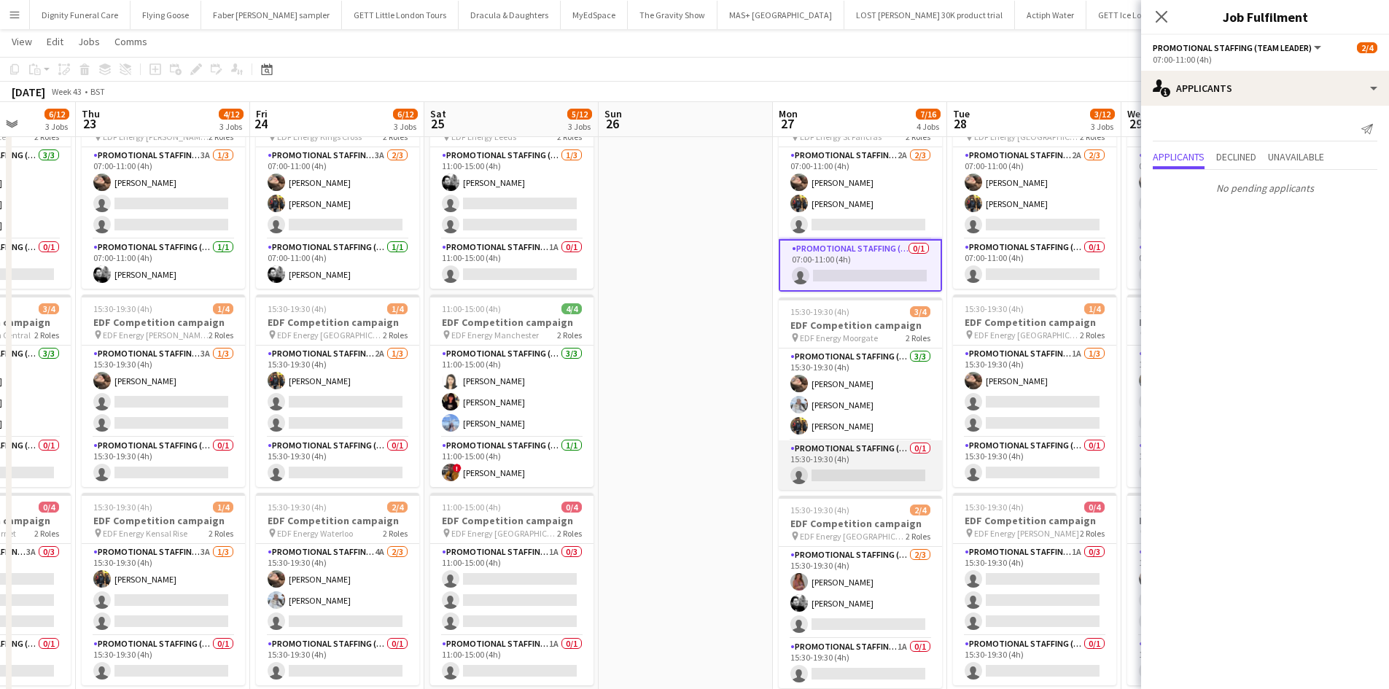
click at [869, 461] on app-card-role "Promotional Staffing (Team Leader) 0/1 15:30-19:30 (4h) single-neutral-actions" at bounding box center [860, 465] width 163 height 50
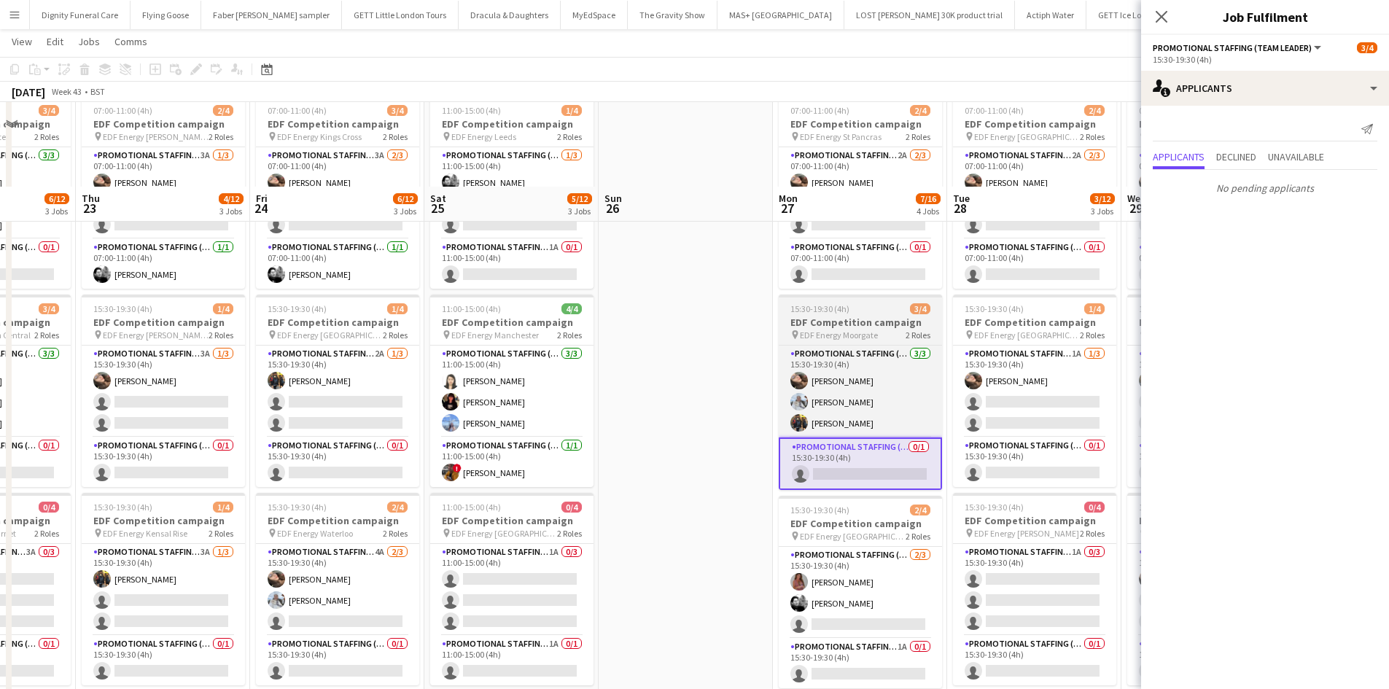
scroll to position [292, 0]
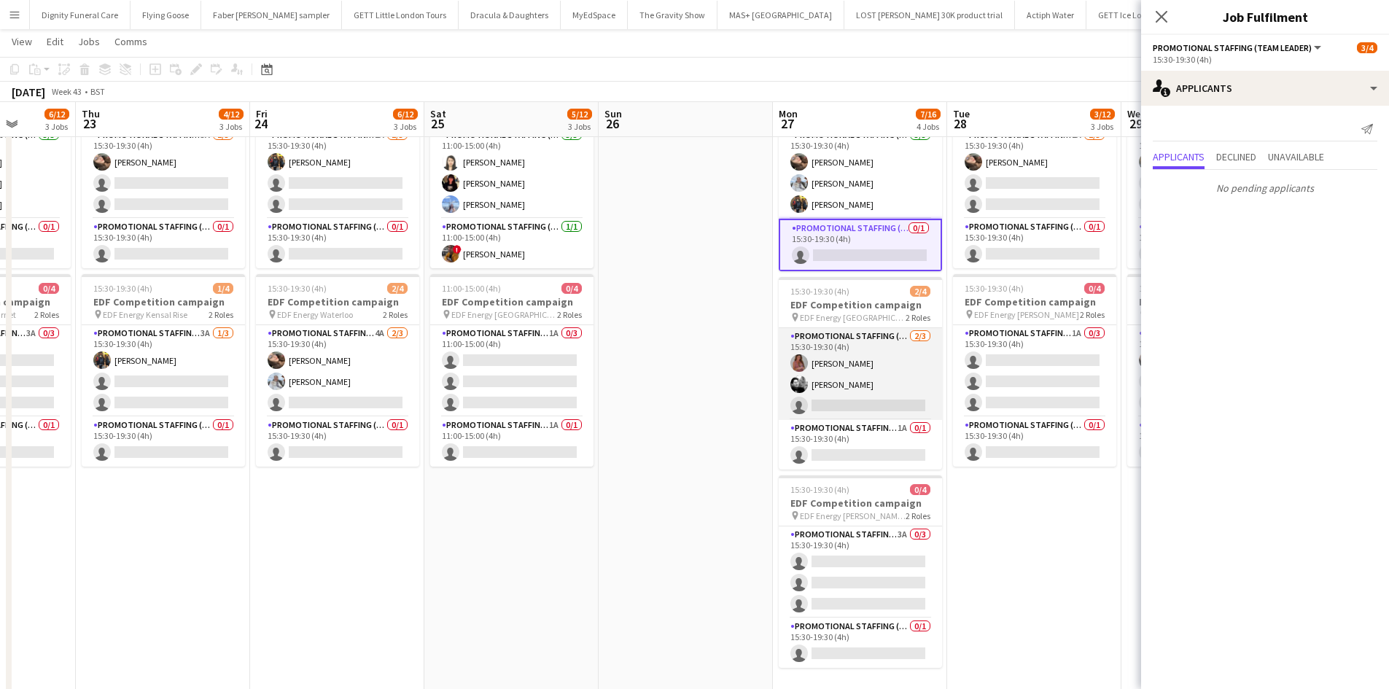
click at [889, 396] on app-card-role "Promotional Staffing (Flyering Staff) 2/3 15:30-19:30 (4h) Sally Whitworth Dan …" at bounding box center [860, 374] width 163 height 92
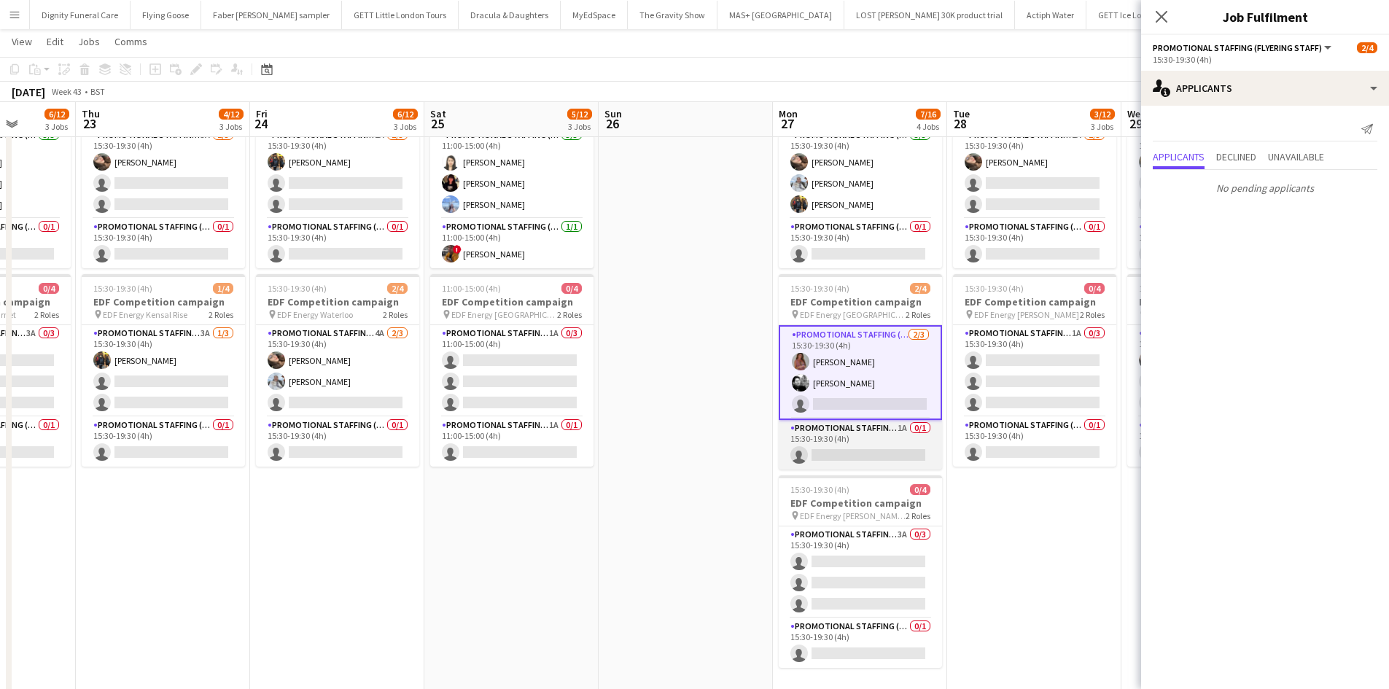
click at [867, 459] on app-card-role "Promotional Staffing (Team Leader) 1A 0/1 15:30-19:30 (4h) single-neutral-actio…" at bounding box center [860, 445] width 163 height 50
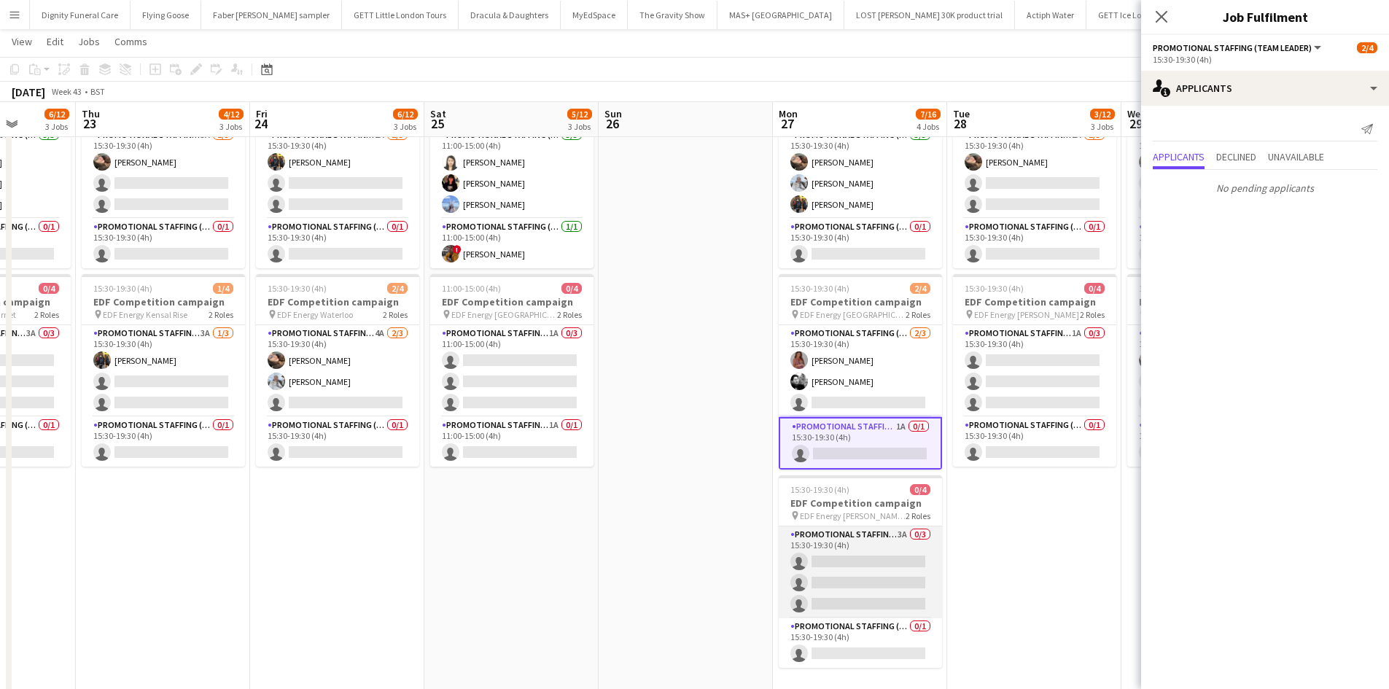
click at [866, 576] on app-card-role "Promotional Staffing (Flyering Staff) 3A 0/3 15:30-19:30 (4h) single-neutral-ac…" at bounding box center [860, 573] width 163 height 92
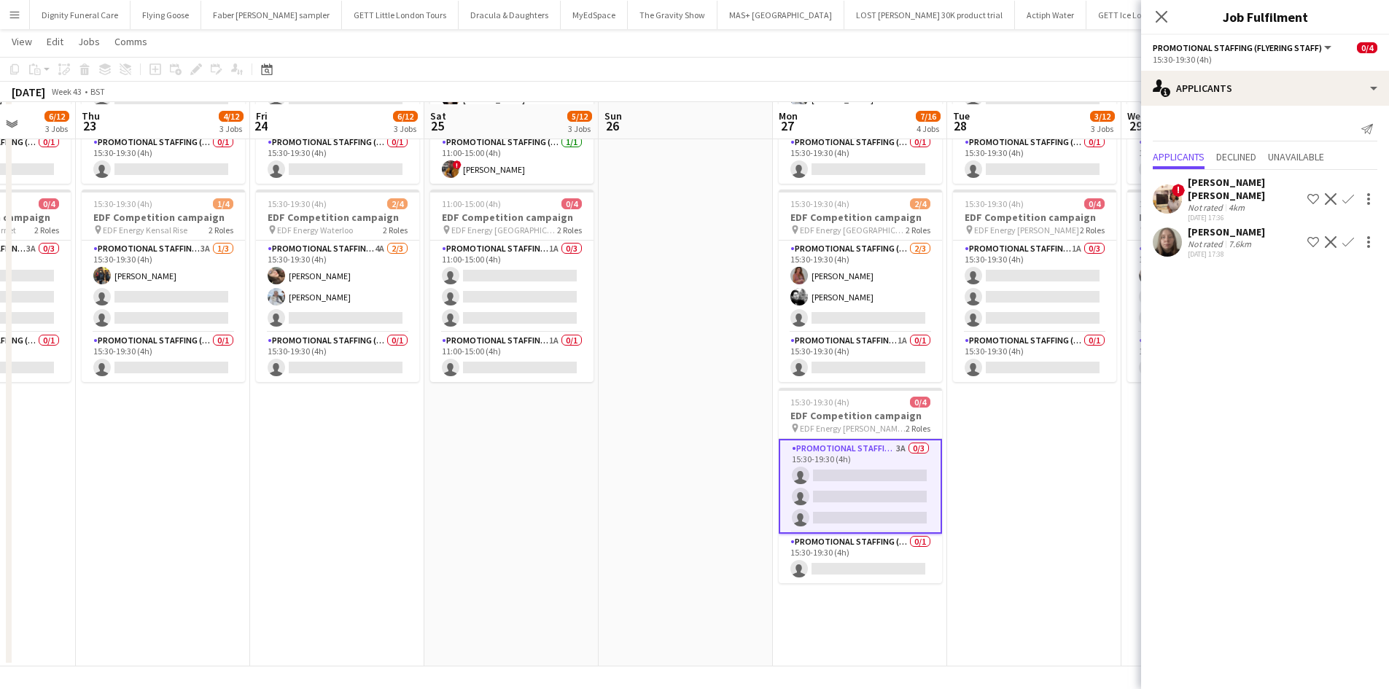
scroll to position [378, 0]
click at [885, 558] on app-card-role "Promotional Staffing (Team Leader) 0/1 15:30-19:30 (4h) single-neutral-actions" at bounding box center [860, 557] width 163 height 50
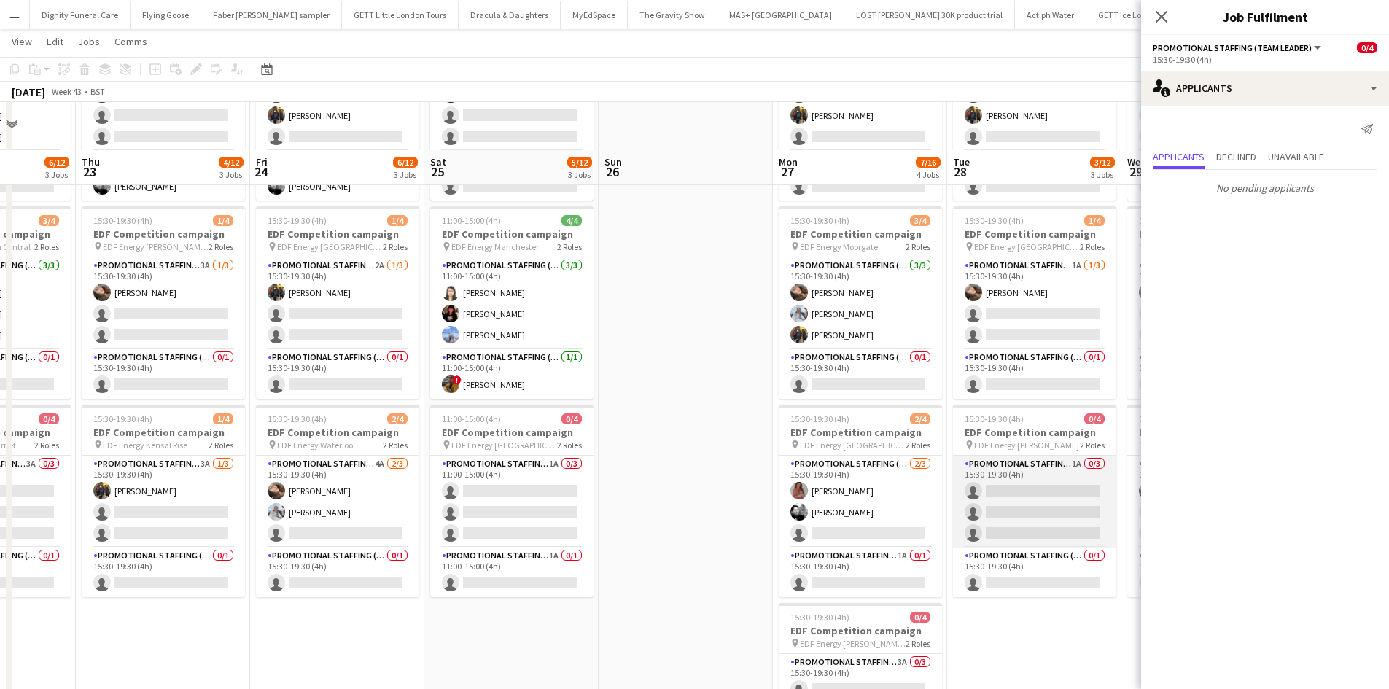
scroll to position [160, 0]
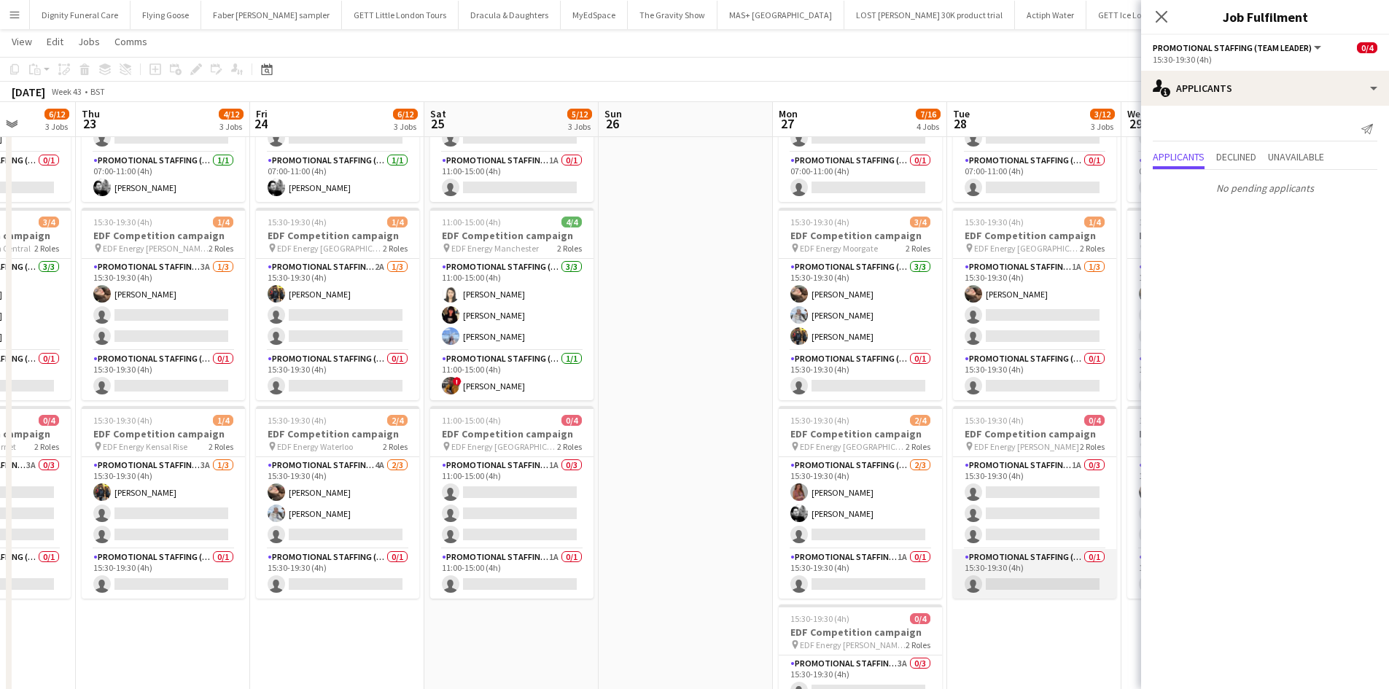
click at [1038, 580] on app-card-role "Promotional Staffing (Team Leader) 0/1 15:30-19:30 (4h) single-neutral-actions" at bounding box center [1034, 574] width 163 height 50
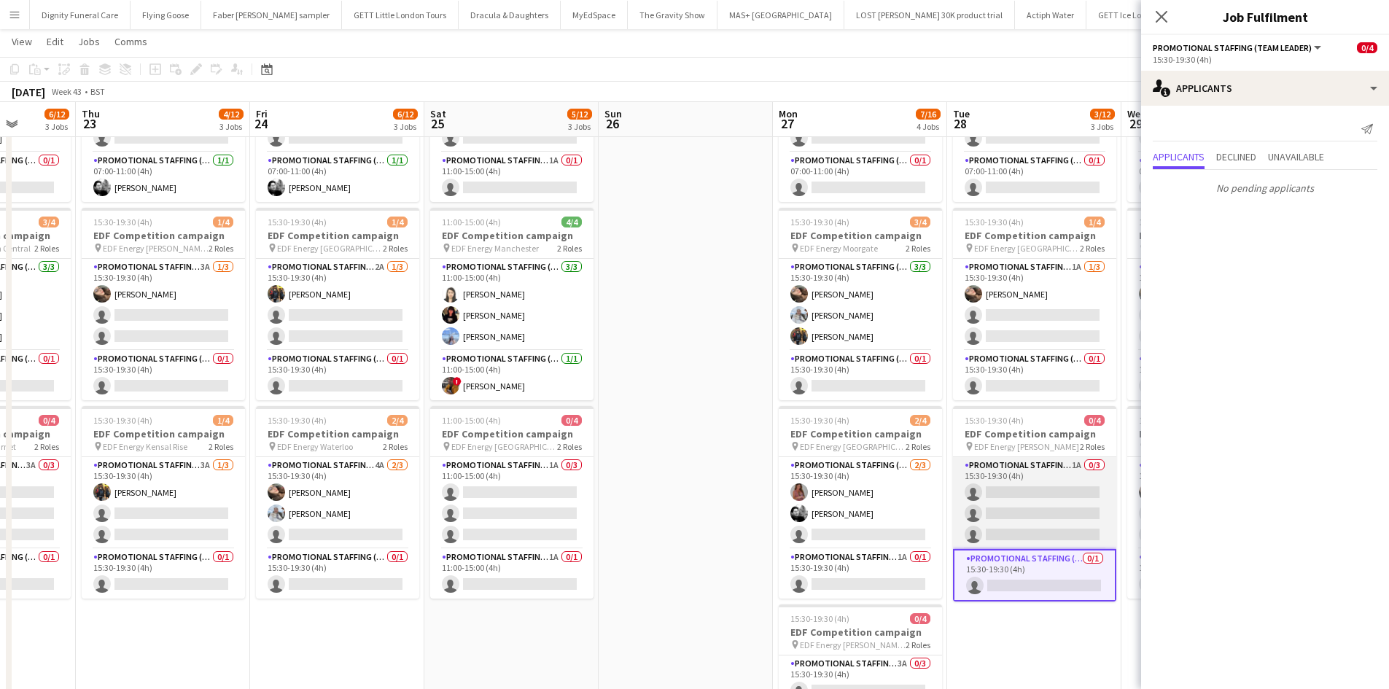
click at [1017, 505] on app-card-role "Promotional Staffing (Flyering Staff) 1A 0/3 15:30-19:30 (4h) single-neutral-ac…" at bounding box center [1034, 503] width 163 height 92
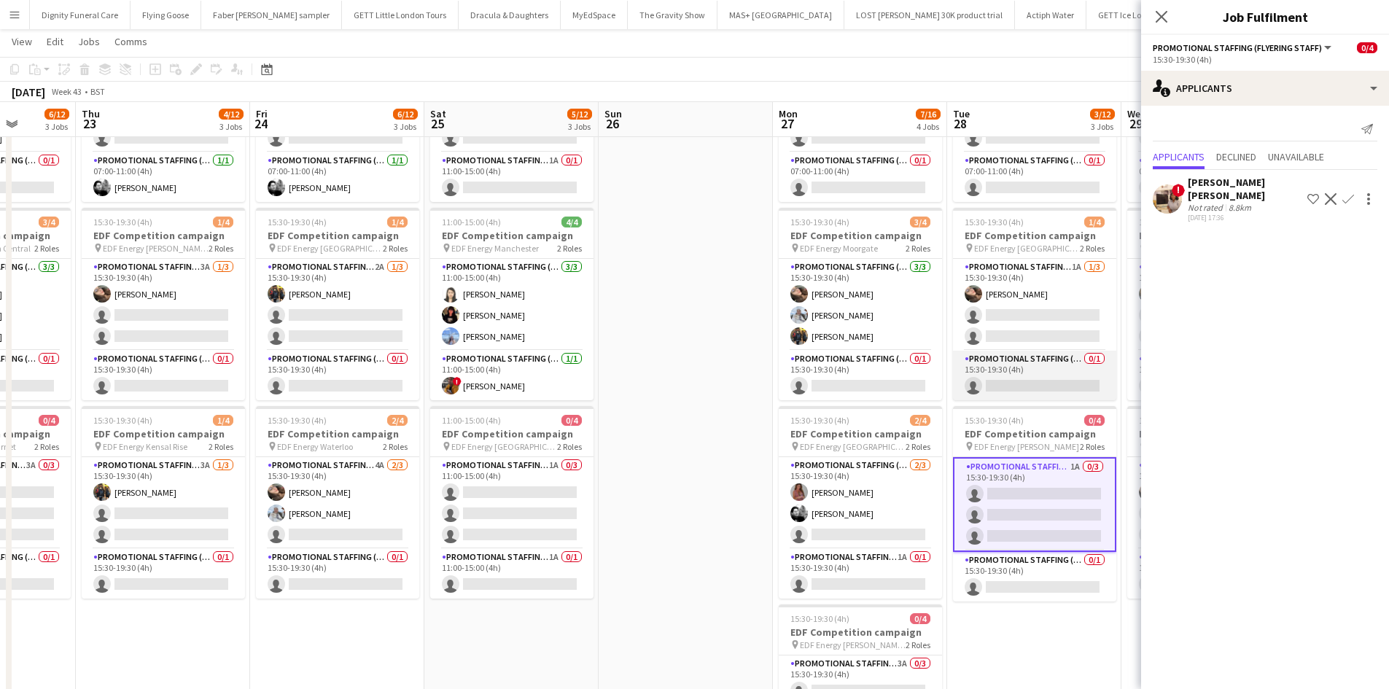
click at [1038, 375] on app-card-role "Promotional Staffing (Team Leader) 0/1 15:30-19:30 (4h) single-neutral-actions" at bounding box center [1034, 376] width 163 height 50
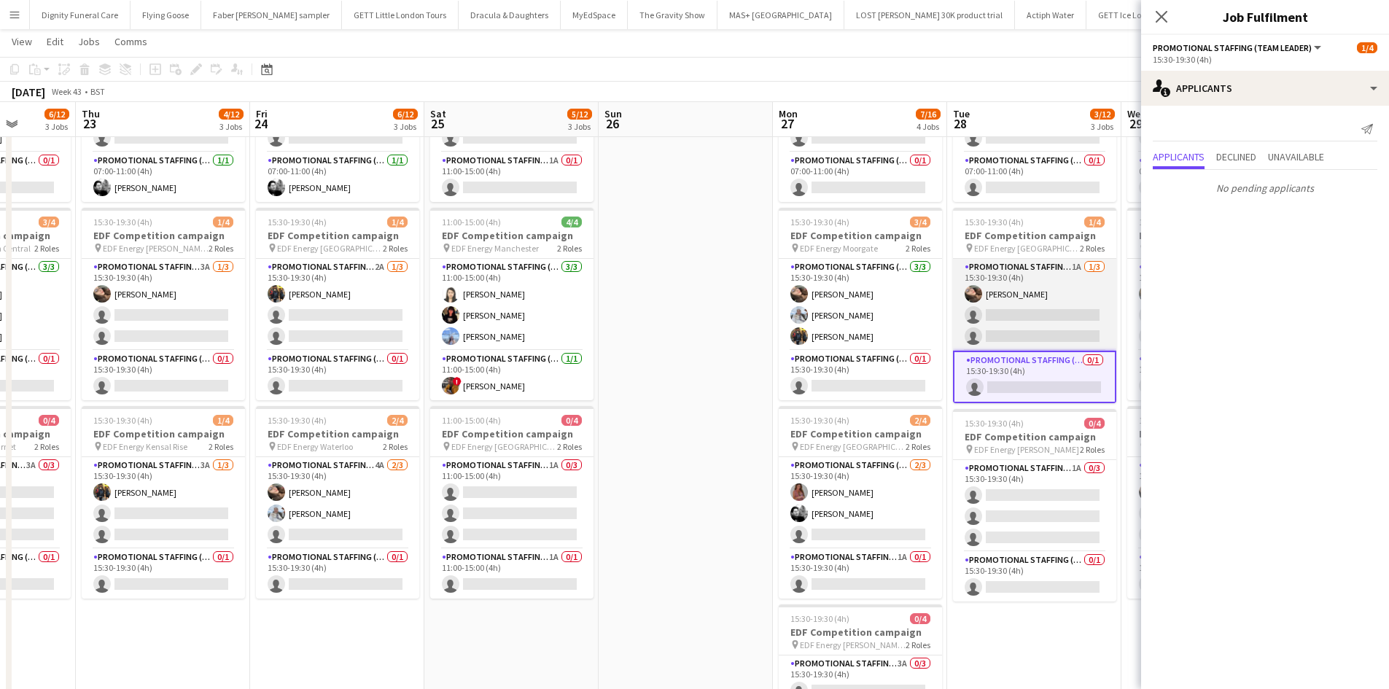
click at [1039, 316] on app-card-role "Promotional Staffing (Flyering Staff) 1A 1/3 15:30-19:30 (4h) Anastasiia Melesh…" at bounding box center [1034, 305] width 163 height 92
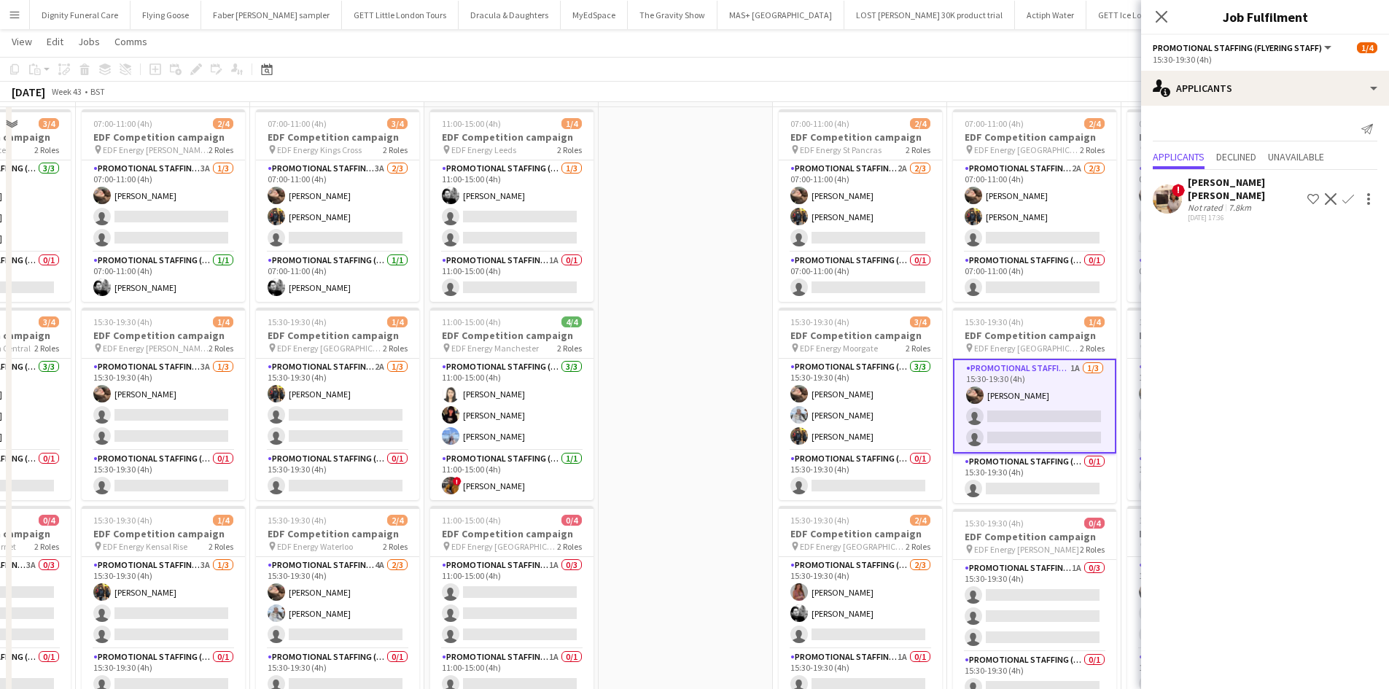
scroll to position [0, 0]
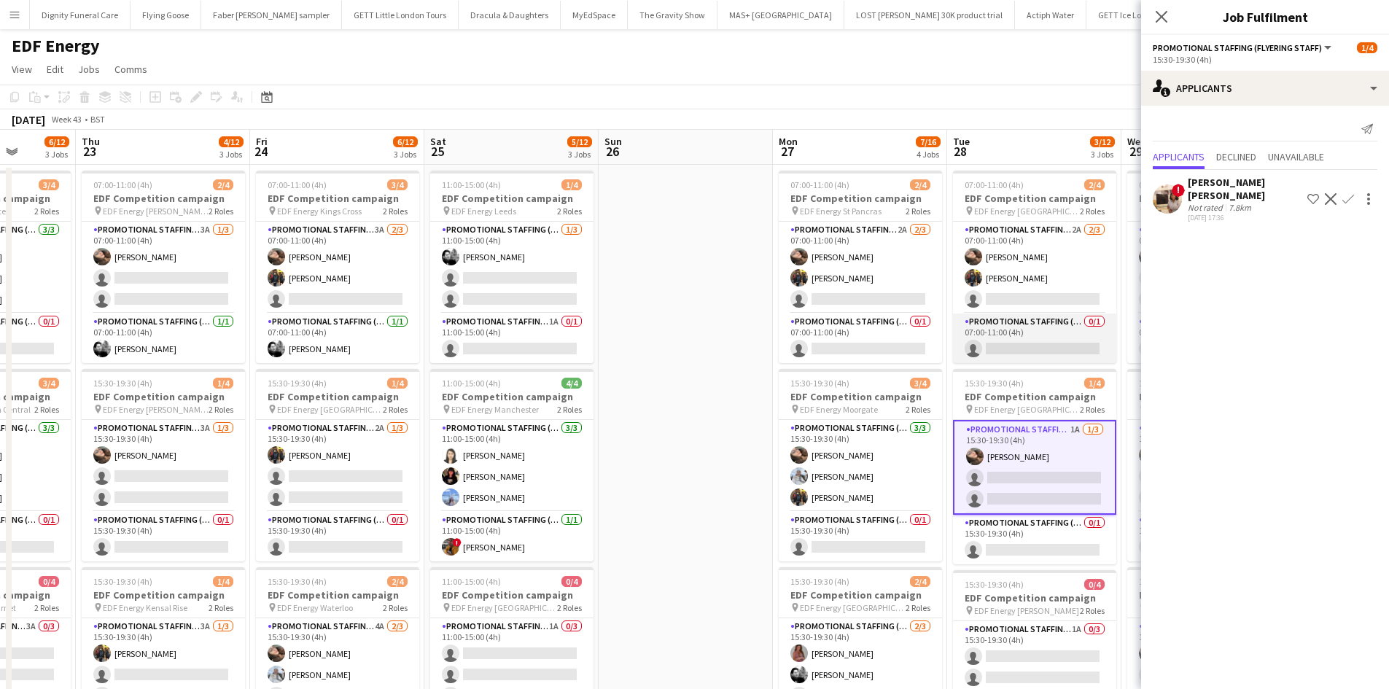
click at [1042, 349] on app-card-role "Promotional Staffing (Team Leader) 0/1 07:00-11:00 (4h) single-neutral-actions" at bounding box center [1034, 339] width 163 height 50
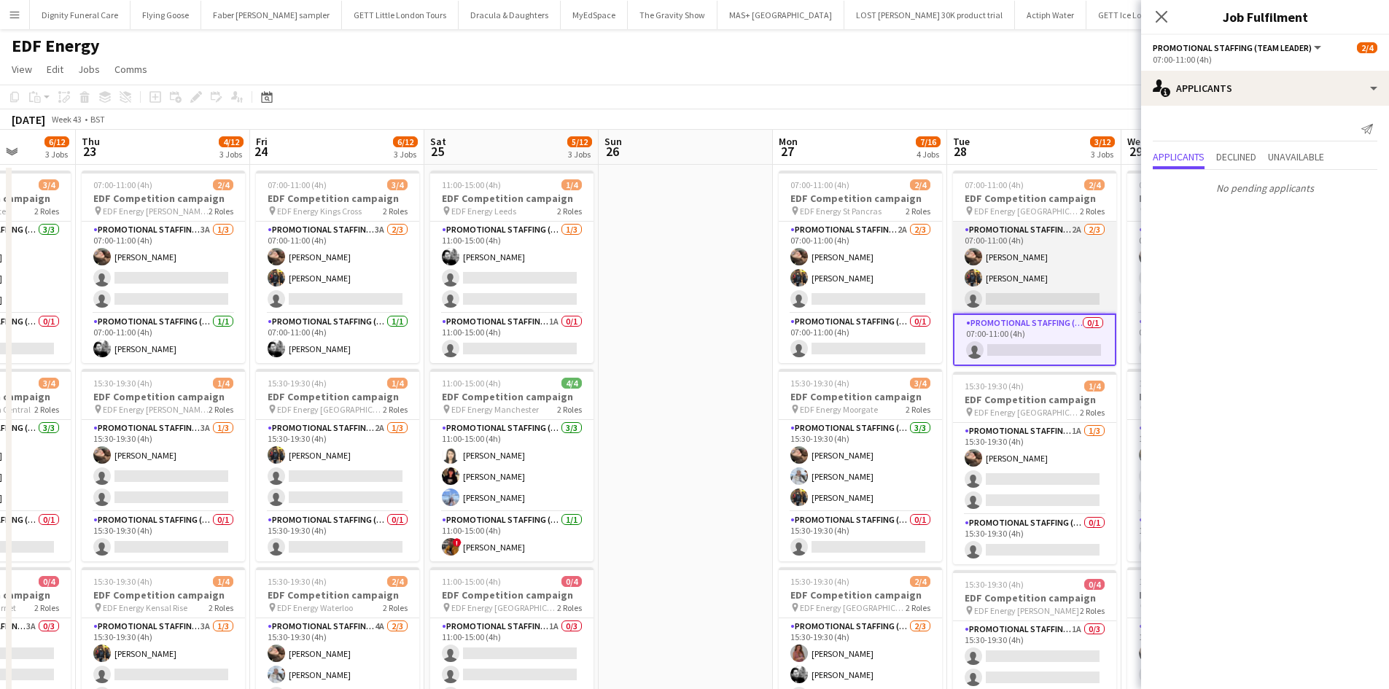
click at [1033, 298] on app-card-role "Promotional Staffing (Flyering Staff) 2A 2/3 07:00-11:00 (4h) Anastasiia Melesh…" at bounding box center [1034, 268] width 163 height 92
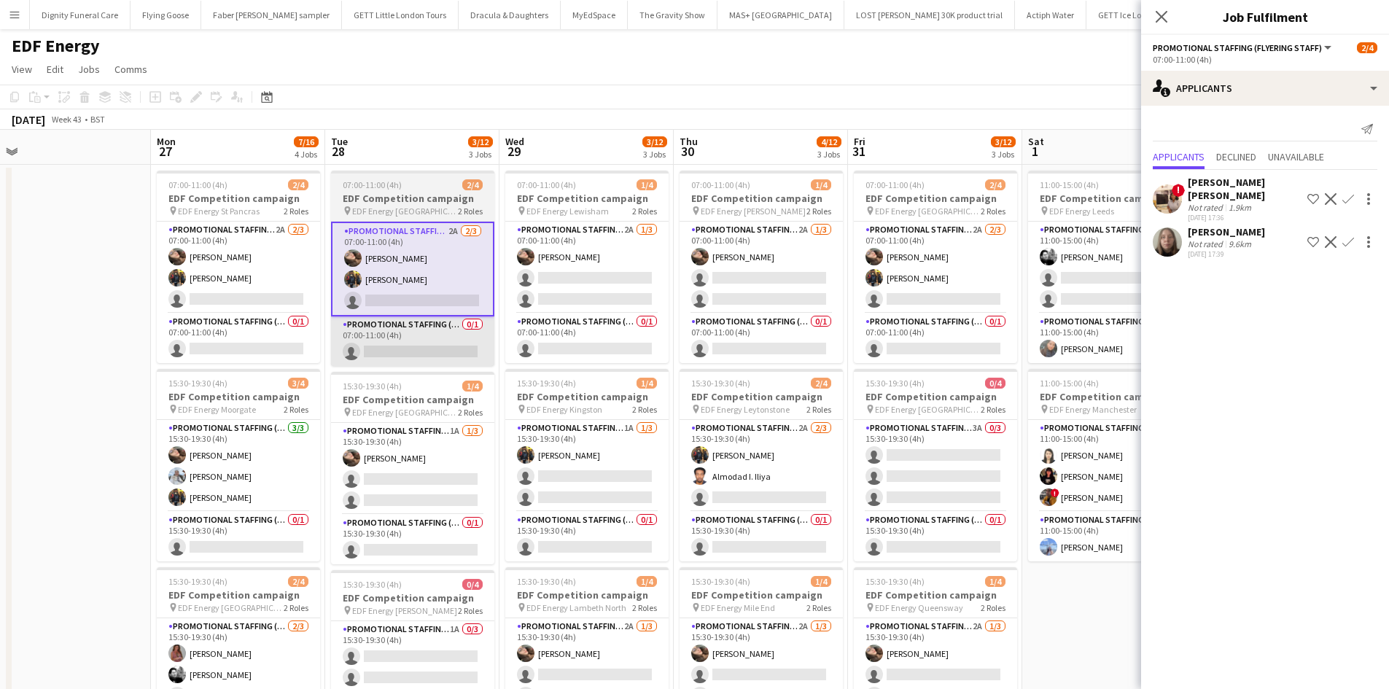
scroll to position [0, 524]
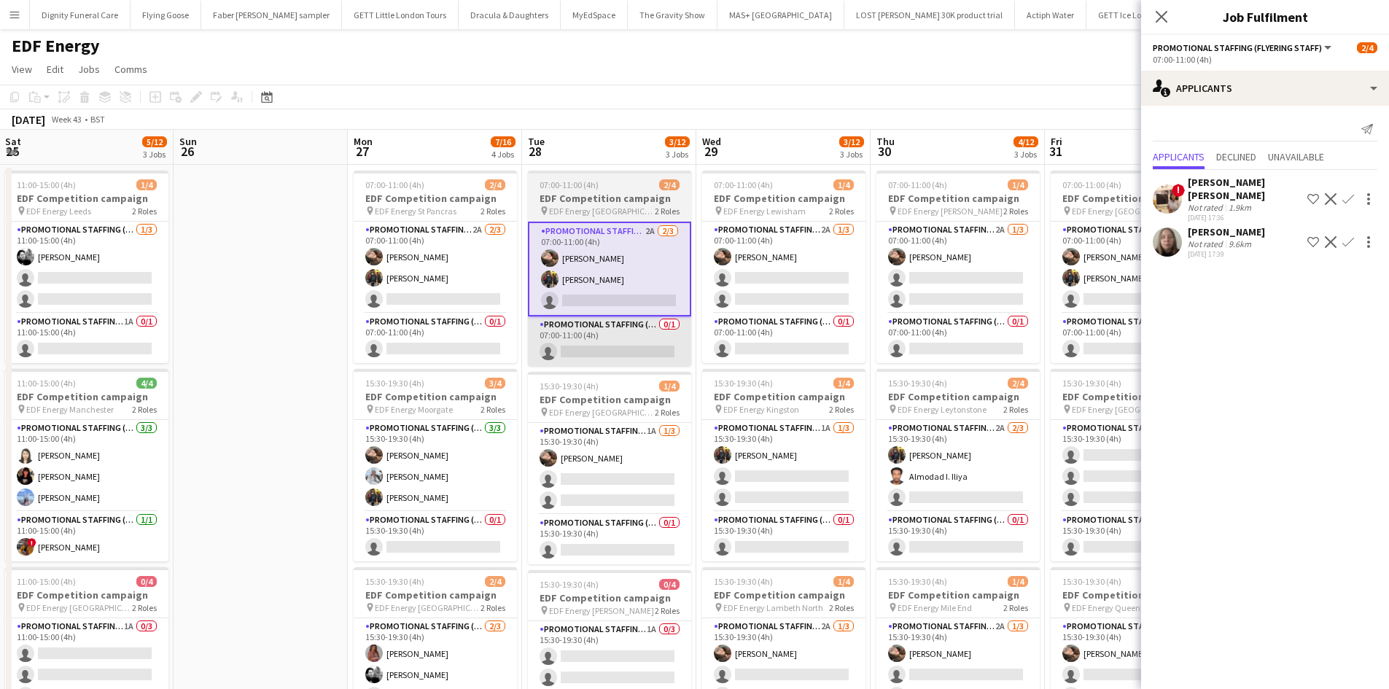
drag, startPoint x: 1052, startPoint y: 375, endPoint x: 664, endPoint y: 343, distance: 390.0
click at [626, 379] on app-calendar-viewport "Wed 22 6/12 3 Jobs Thu 23 4/12 3 Jobs Fri 24 6/12 3 Jobs Sat 25 5/12 3 Jobs Sun…" at bounding box center [694, 587] width 1389 height 914
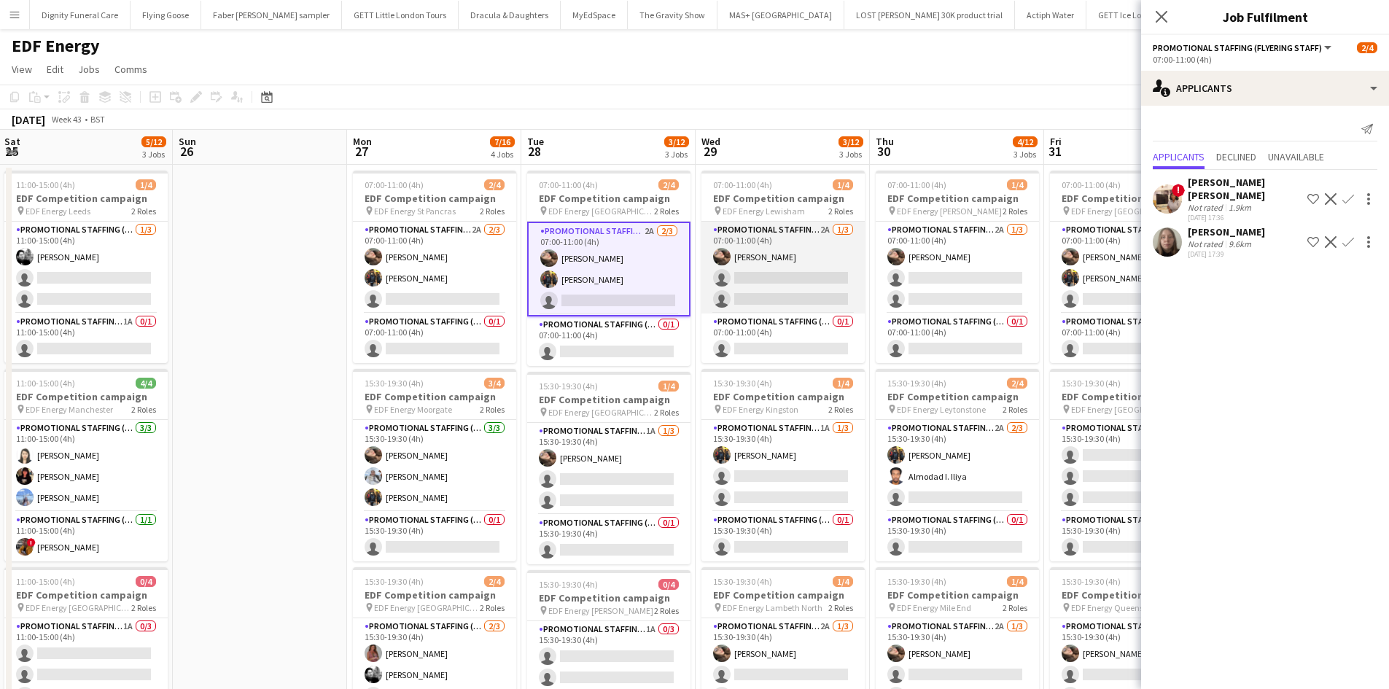
click at [791, 293] on app-card-role "Promotional Staffing (Flyering Staff) 2A 1/3 07:00-11:00 (4h) Anastasiia Melesh…" at bounding box center [783, 268] width 163 height 92
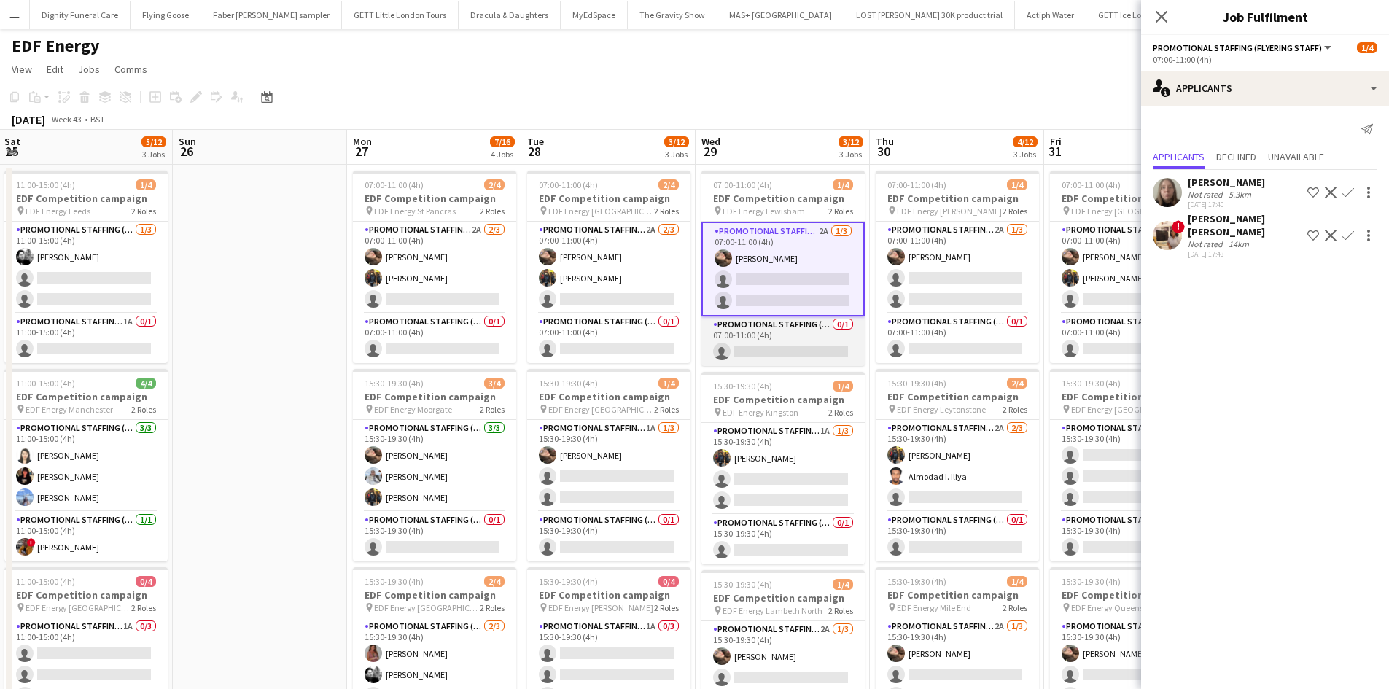
click at [817, 360] on app-card-role "Promotional Staffing (Team Leader) 0/1 07:00-11:00 (4h) single-neutral-actions" at bounding box center [783, 341] width 163 height 50
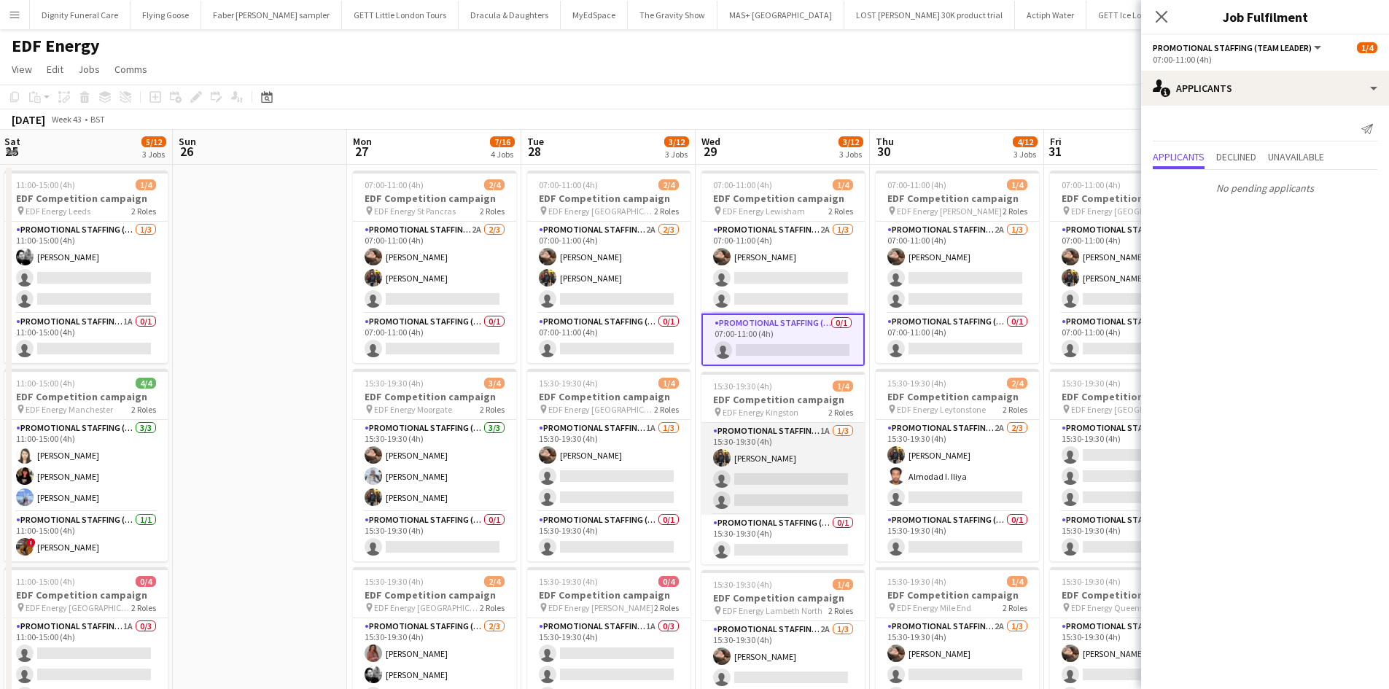
click at [807, 470] on app-card-role "Promotional Staffing (Flyering Staff) 1A 1/3 15:30-19:30 (4h) Martin Brady sing…" at bounding box center [783, 469] width 163 height 92
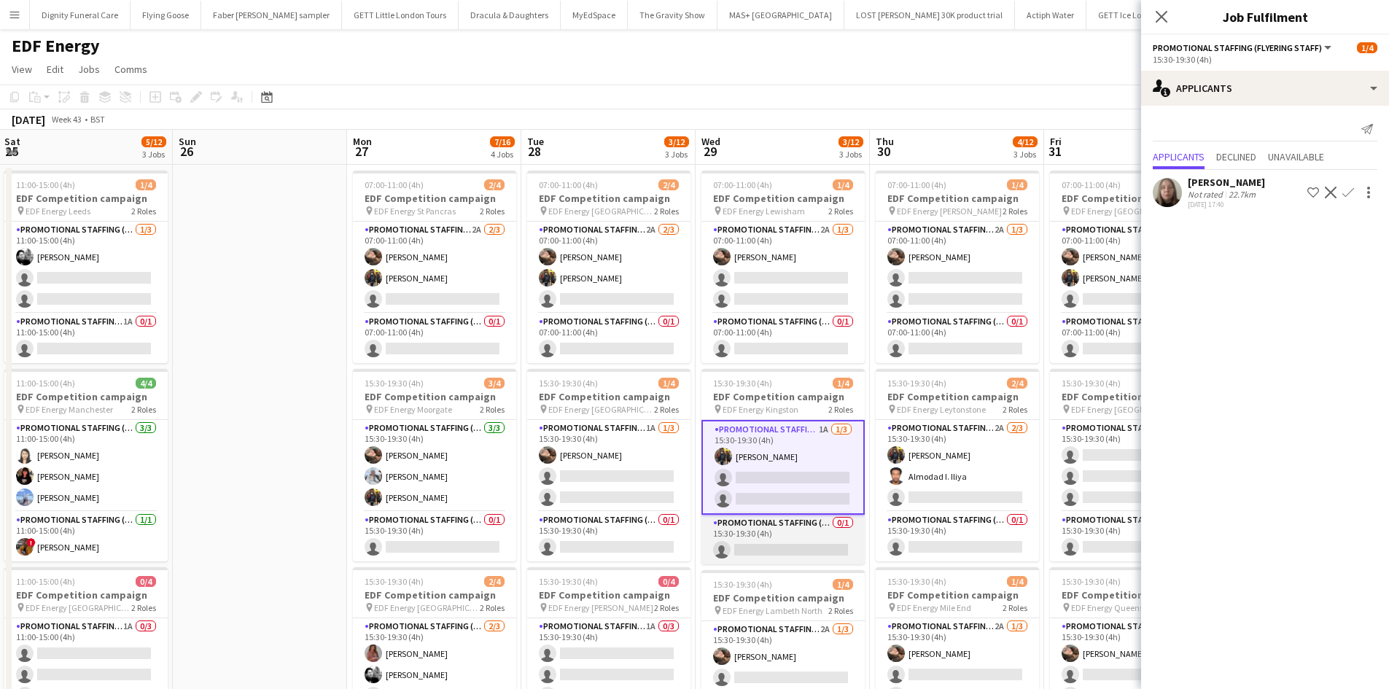
click at [820, 545] on app-card-role "Promotional Staffing (Team Leader) 0/1 15:30-19:30 (4h) single-neutral-actions" at bounding box center [783, 540] width 163 height 50
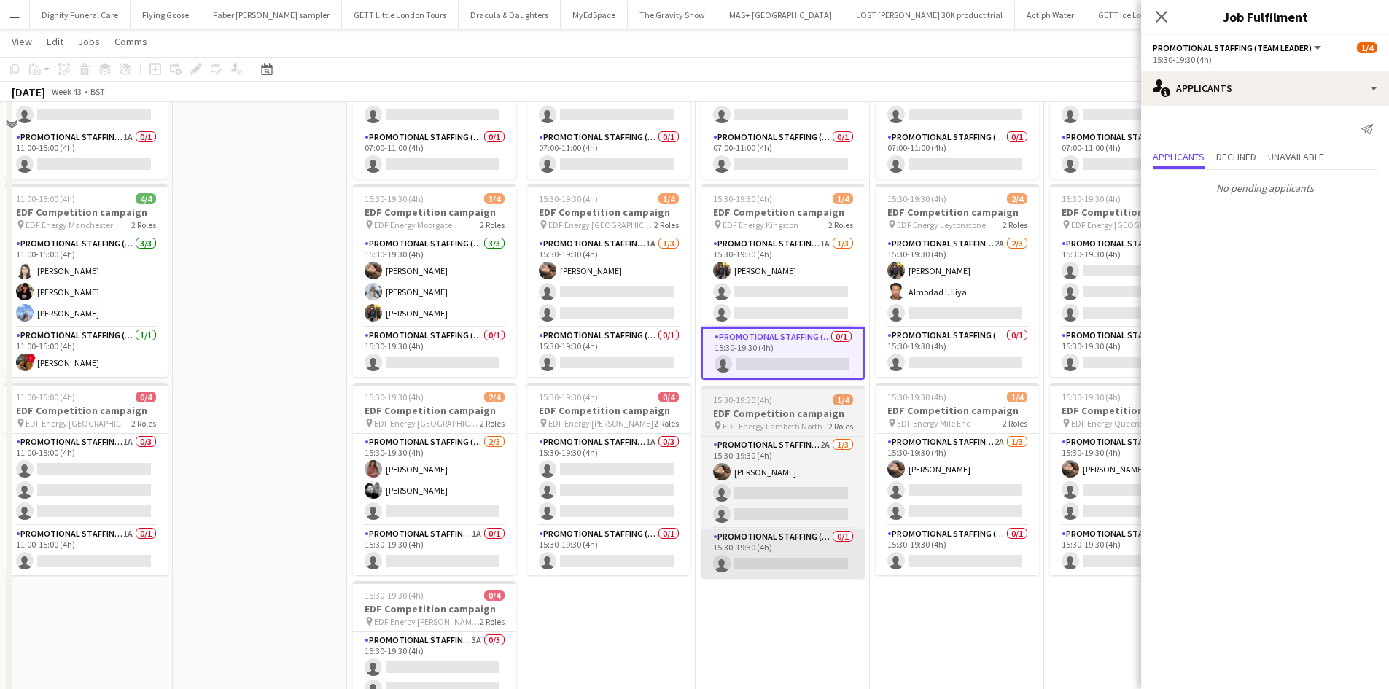
scroll to position [219, 0]
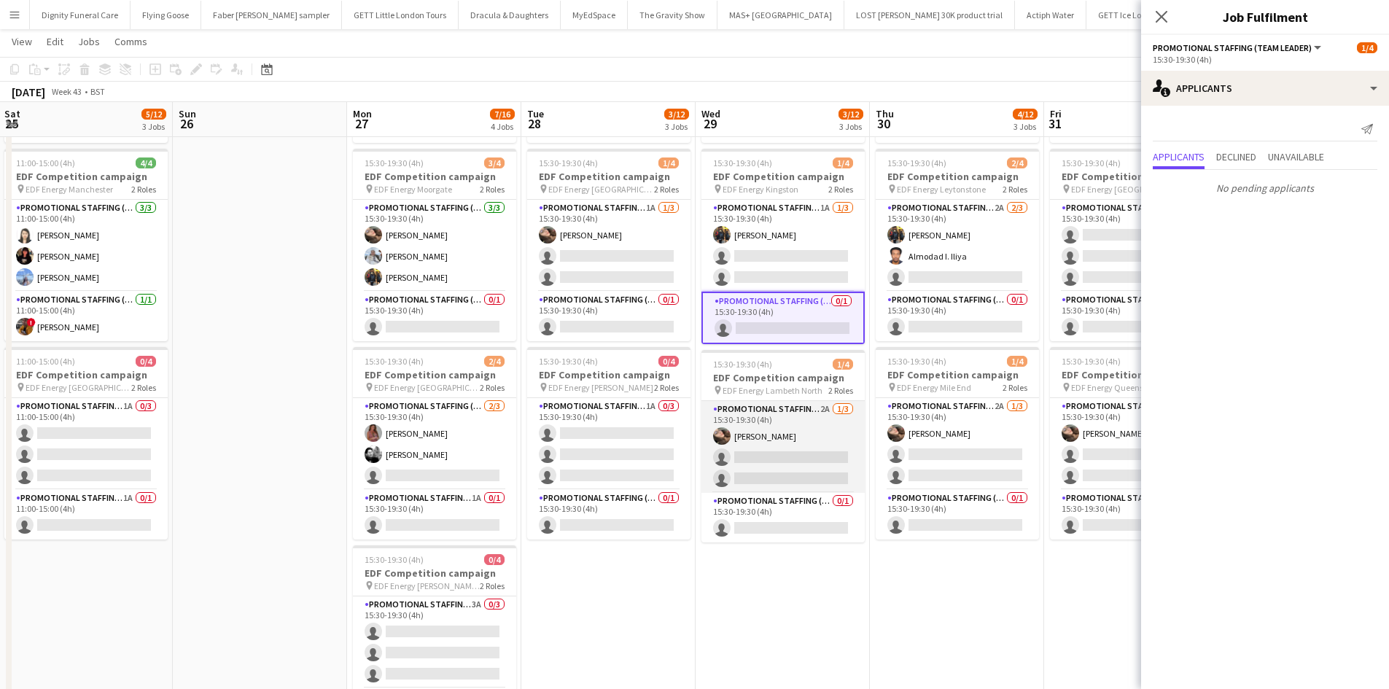
click at [799, 467] on app-card-role "Promotional Staffing (Flyering Staff) 2A 1/3 15:30-19:30 (4h) Anastasiia Melesh…" at bounding box center [783, 447] width 163 height 92
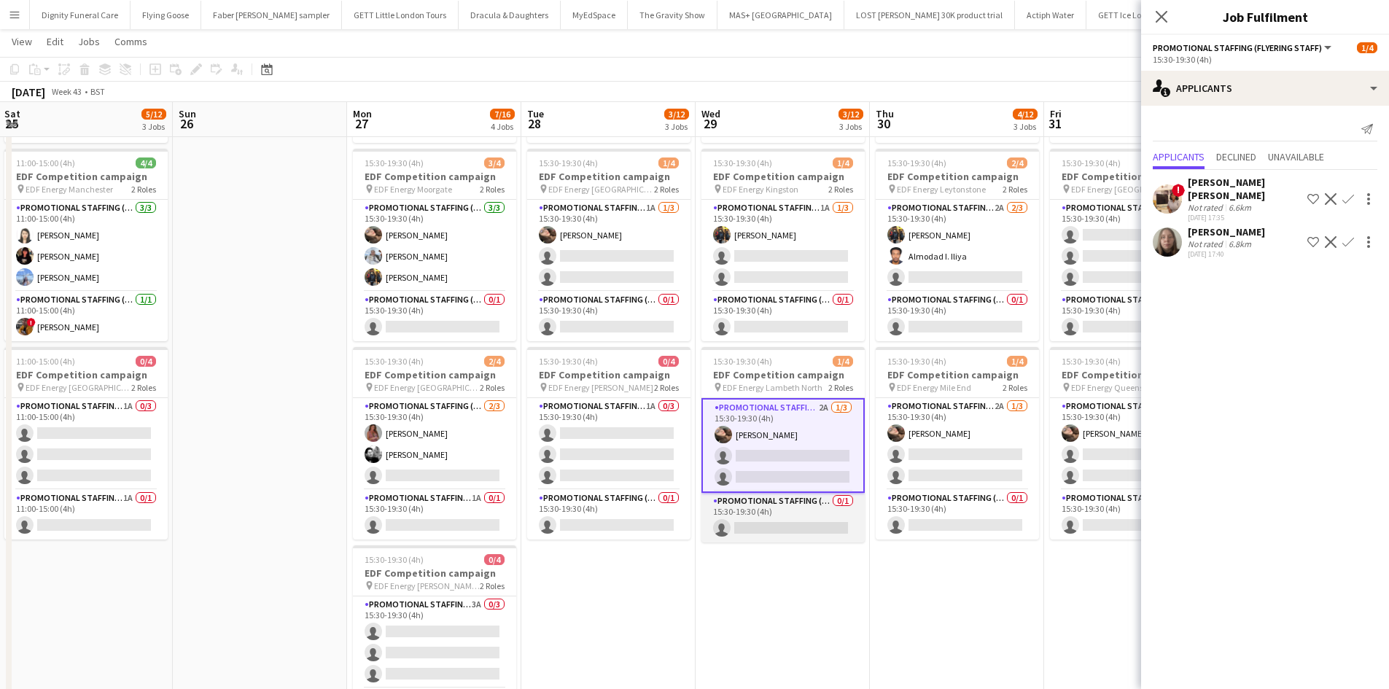
click at [824, 521] on app-card-role "Promotional Staffing (Team Leader) 0/1 15:30-19:30 (4h) single-neutral-actions" at bounding box center [783, 518] width 163 height 50
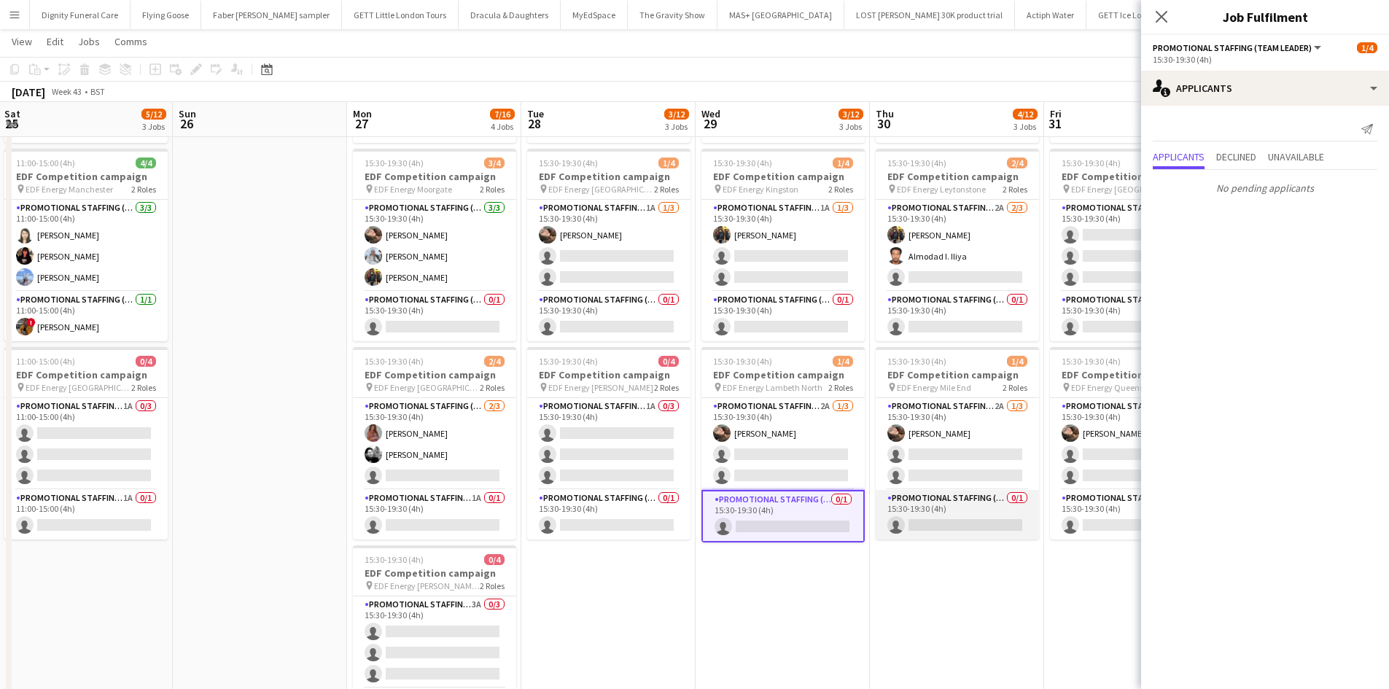
click at [937, 523] on app-card-role "Promotional Staffing (Team Leader) 0/1 15:30-19:30 (4h) single-neutral-actions" at bounding box center [957, 515] width 163 height 50
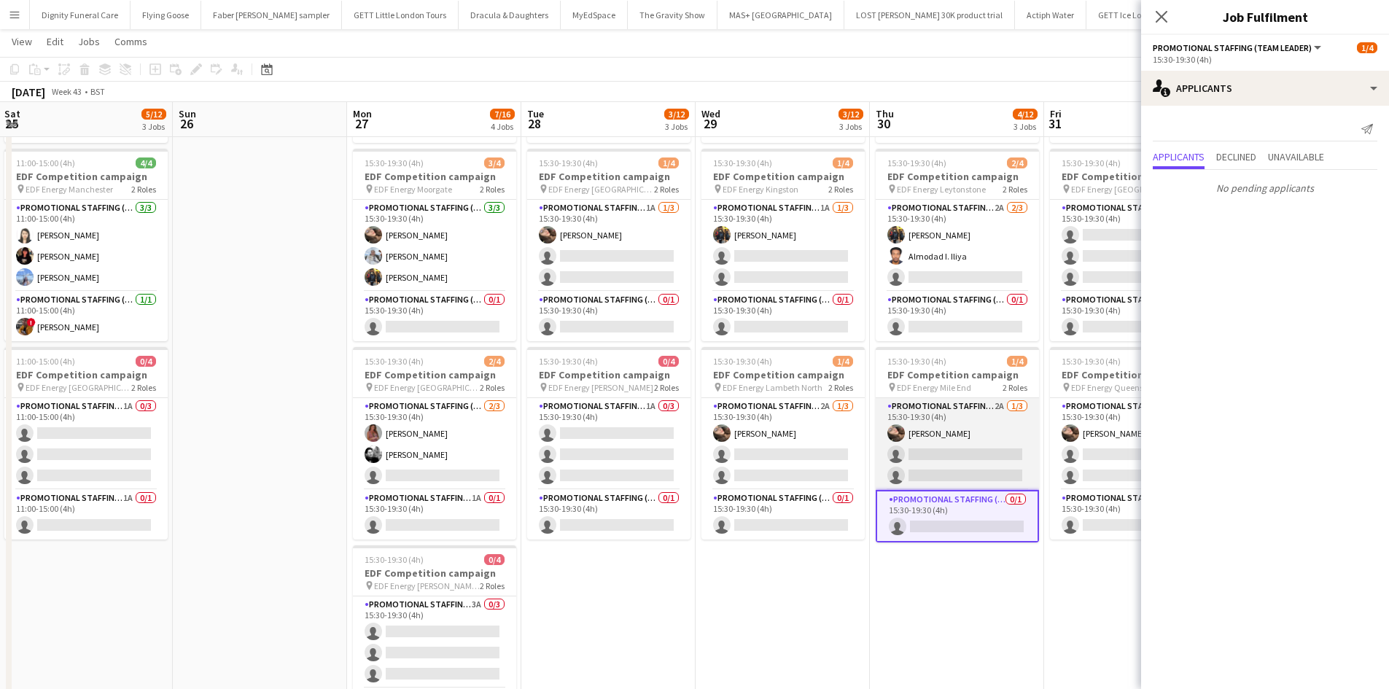
click at [974, 443] on app-card-role "Promotional Staffing (Flyering Staff) 2A 1/3 15:30-19:30 (4h) Anastasiia Melesh…" at bounding box center [957, 444] width 163 height 92
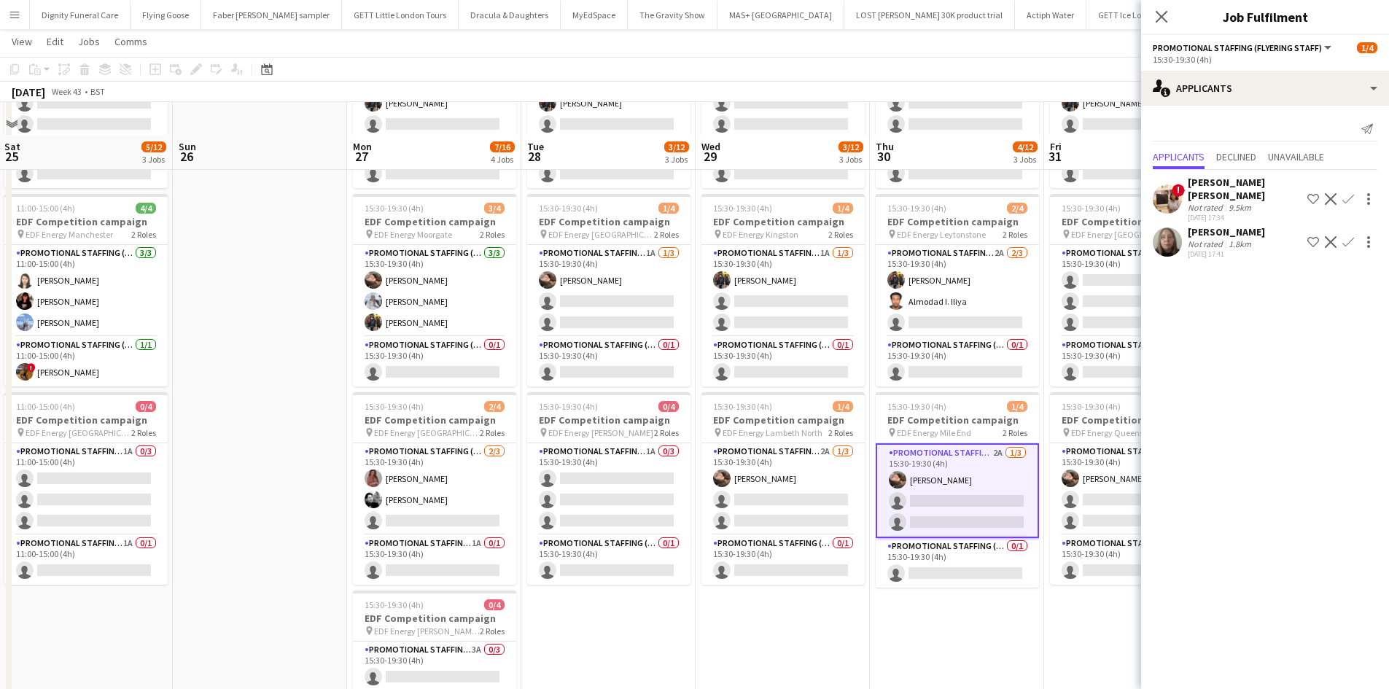
scroll to position [146, 0]
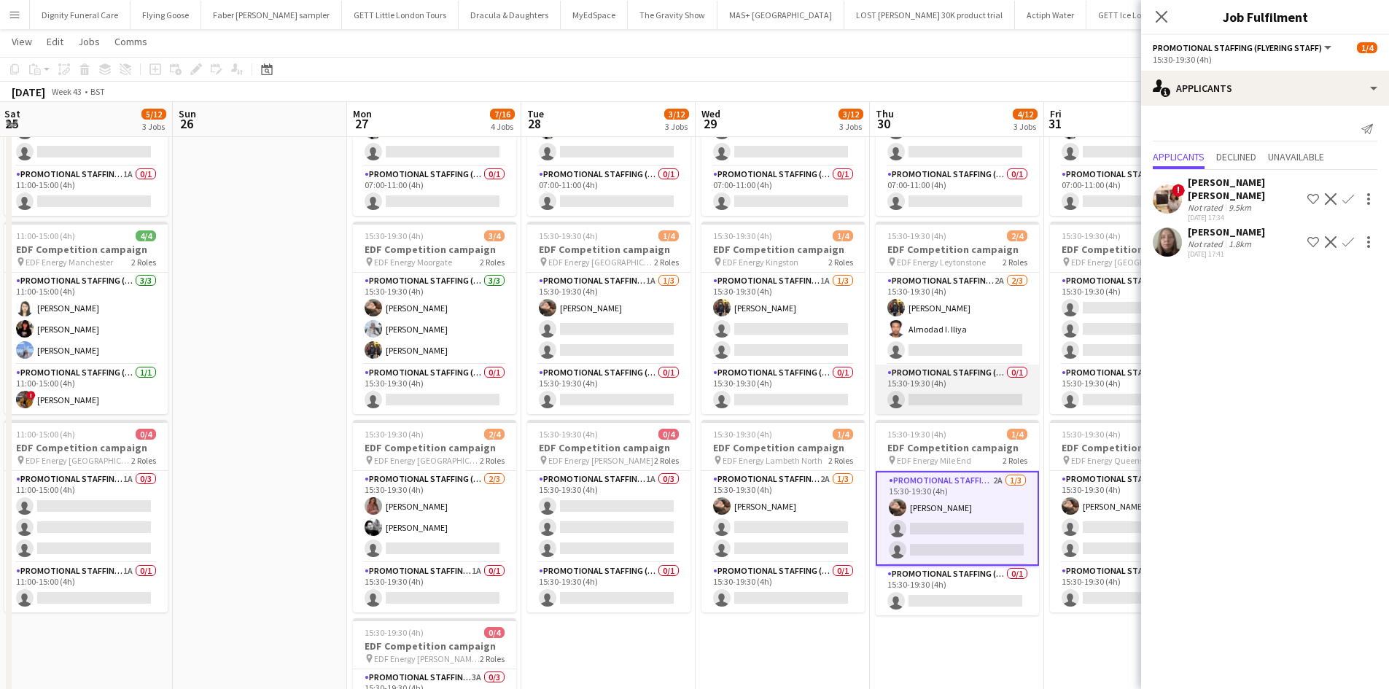
click at [962, 393] on app-card-role "Promotional Staffing (Team Leader) 0/1 15:30-19:30 (4h) single-neutral-actions" at bounding box center [957, 390] width 163 height 50
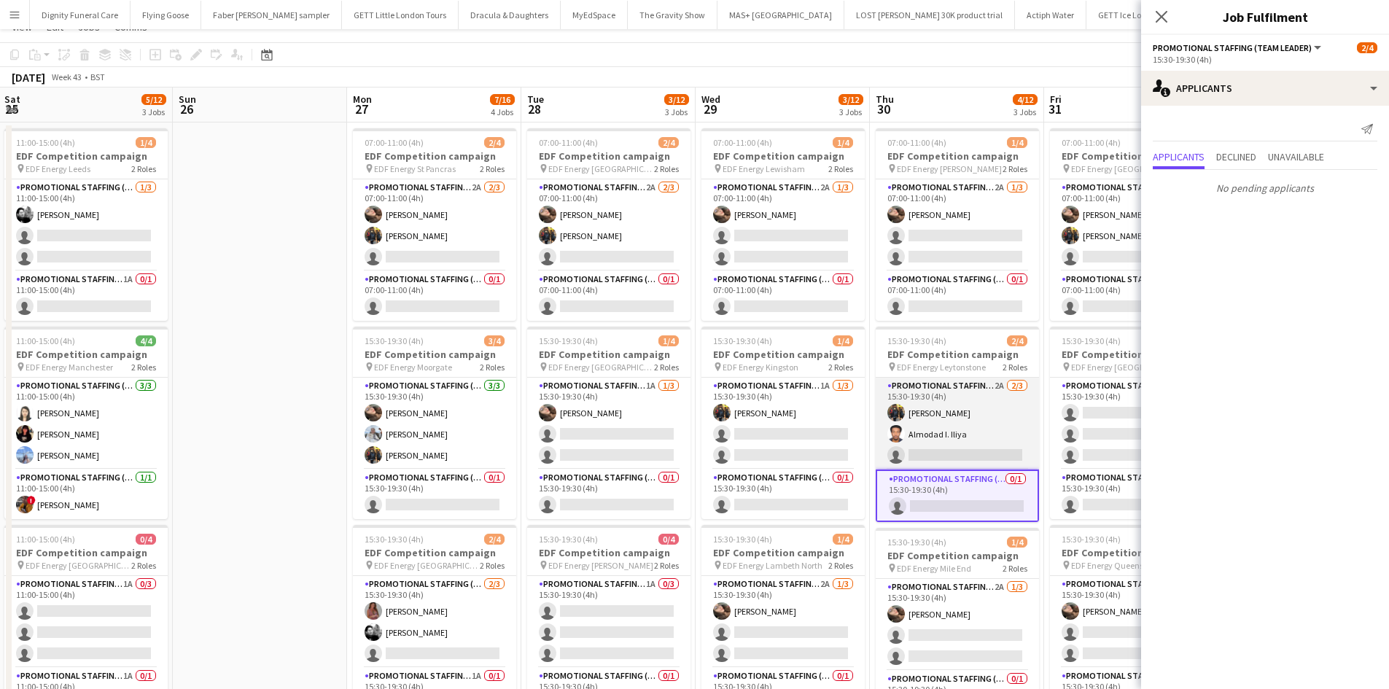
scroll to position [0, 0]
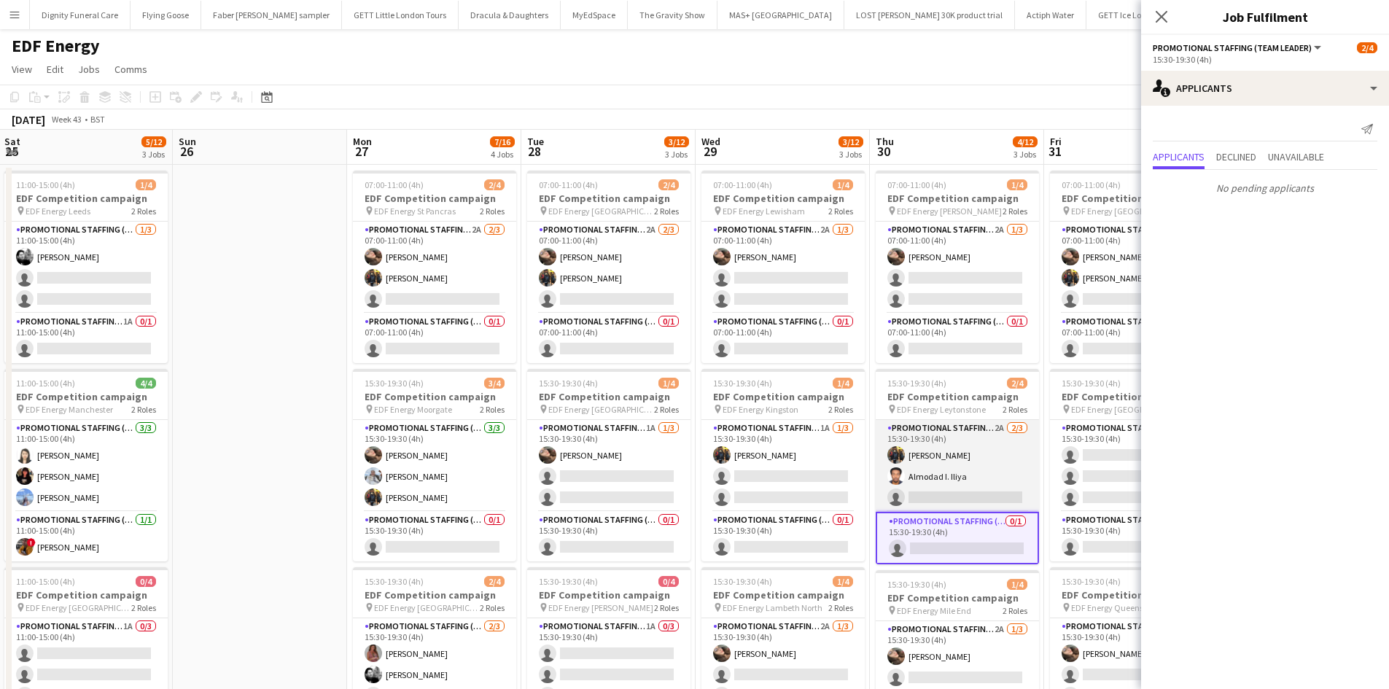
click at [962, 494] on app-card-role "Promotional Staffing (Flyering Staff) 2A 2/3 15:30-19:30 (4h) Martin Brady Almo…" at bounding box center [957, 466] width 163 height 92
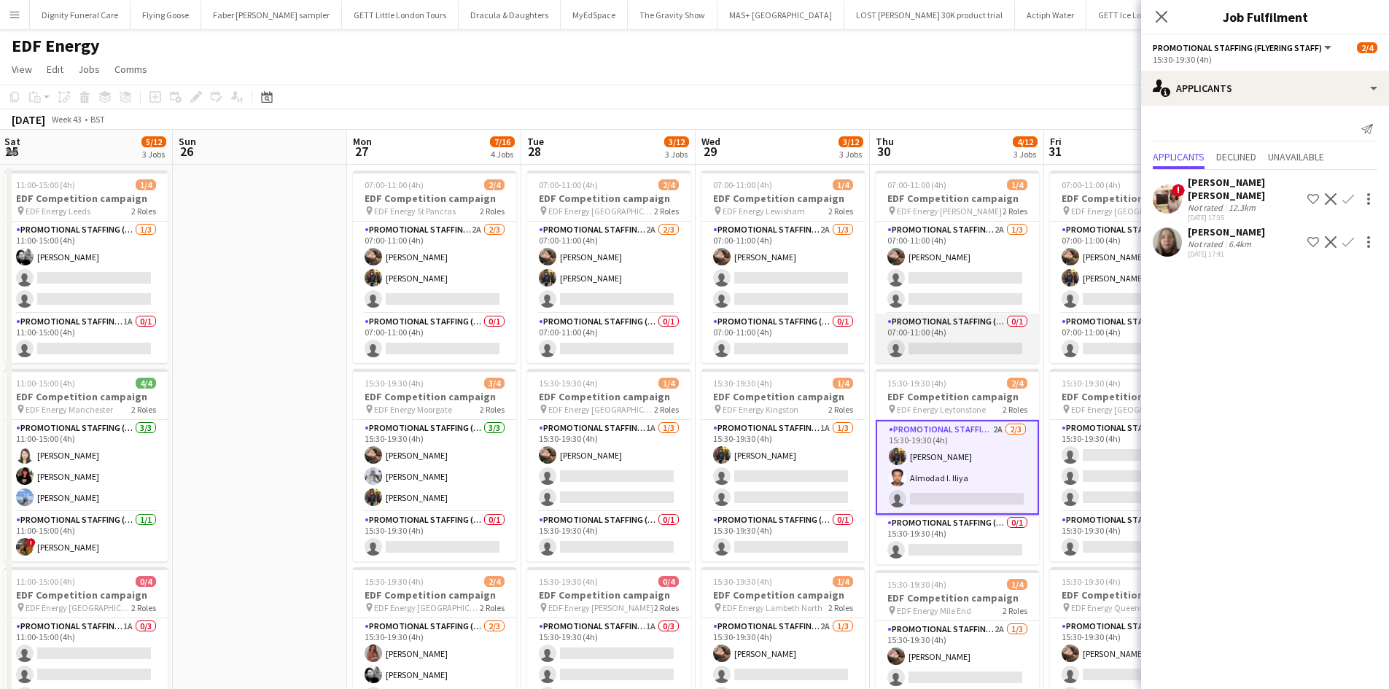
click at [979, 326] on app-card-role "Promotional Staffing (Team Leader) 0/1 07:00-11:00 (4h) single-neutral-actions" at bounding box center [957, 339] width 163 height 50
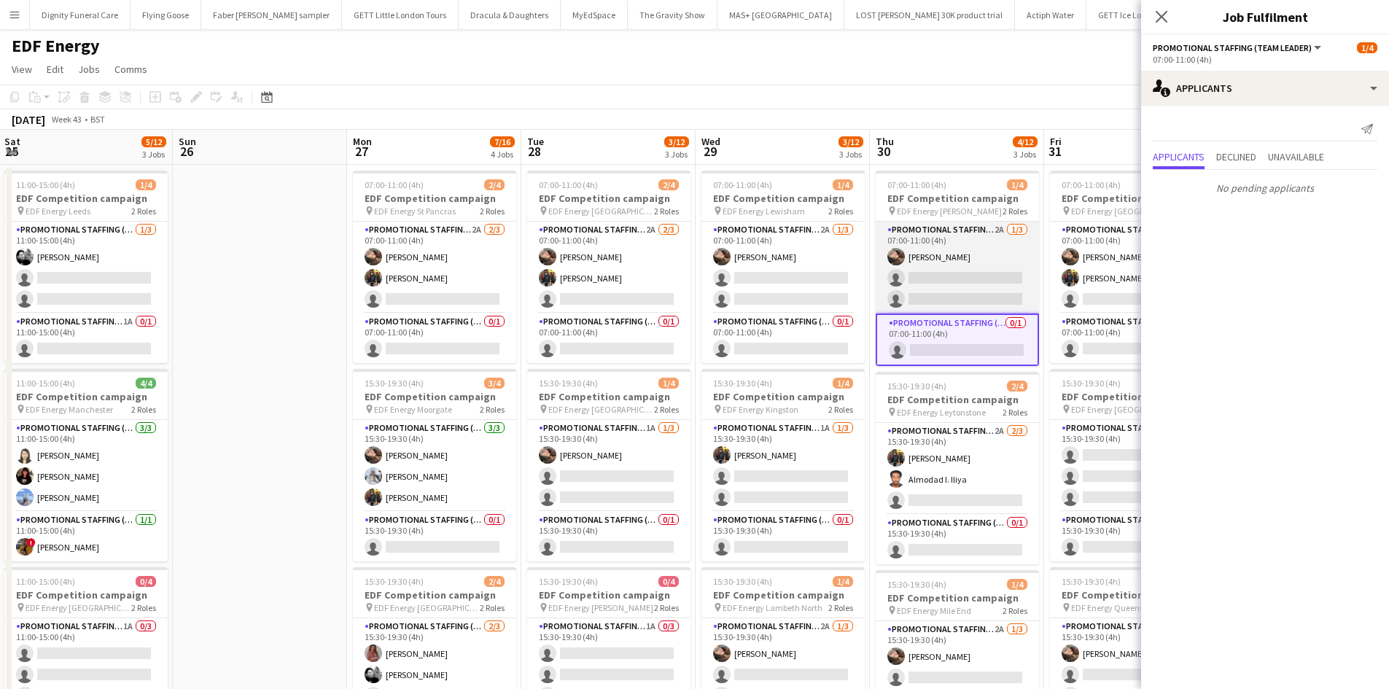
drag, startPoint x: 955, startPoint y: 276, endPoint x: 958, endPoint y: 302, distance: 25.7
click at [955, 276] on app-card-role "Promotional Staffing (Flyering Staff) 2A 1/3 07:00-11:00 (4h) Anastasiia Melesh…" at bounding box center [957, 268] width 163 height 92
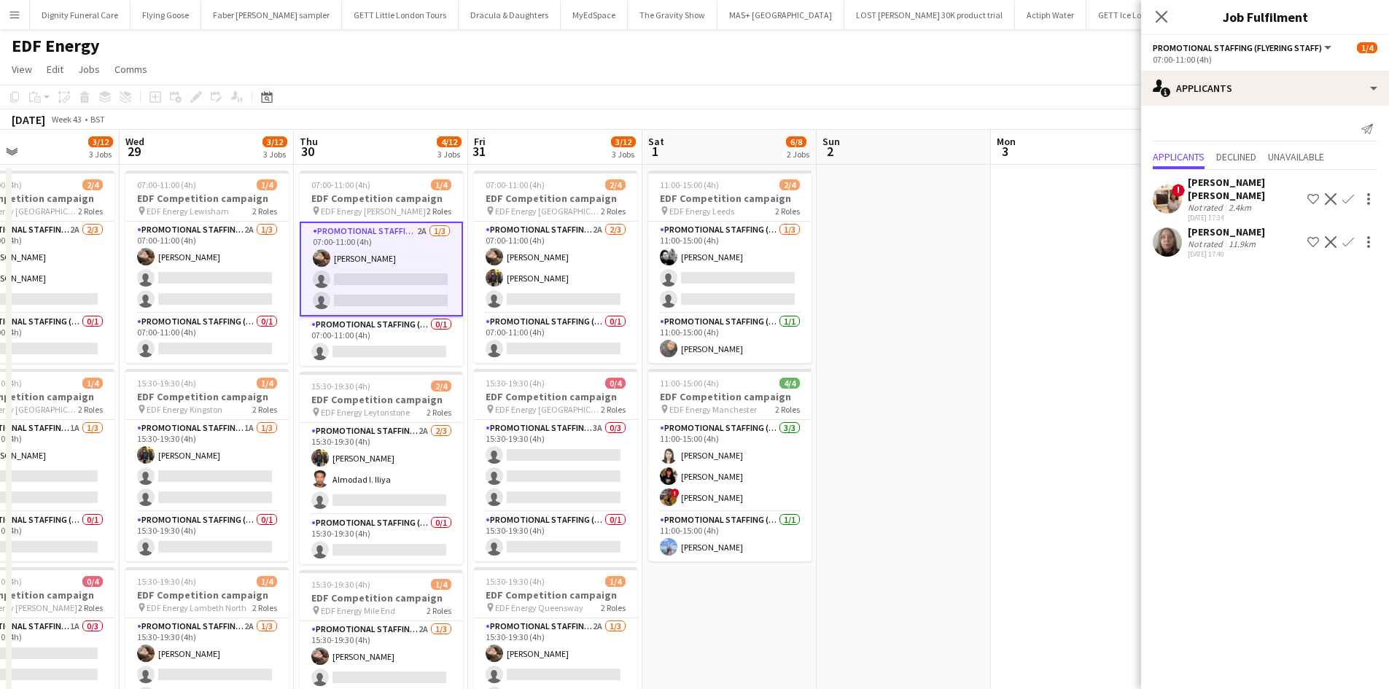
drag, startPoint x: 955, startPoint y: 386, endPoint x: 715, endPoint y: 384, distance: 239.2
click at [715, 388] on app-calendar-viewport "Fri 24 6/12 3 Jobs Sat 25 5/12 3 Jobs Sun 26 Mon 27 7/16 4 Jobs Tue 28 3/12 3 J…" at bounding box center [694, 587] width 1389 height 914
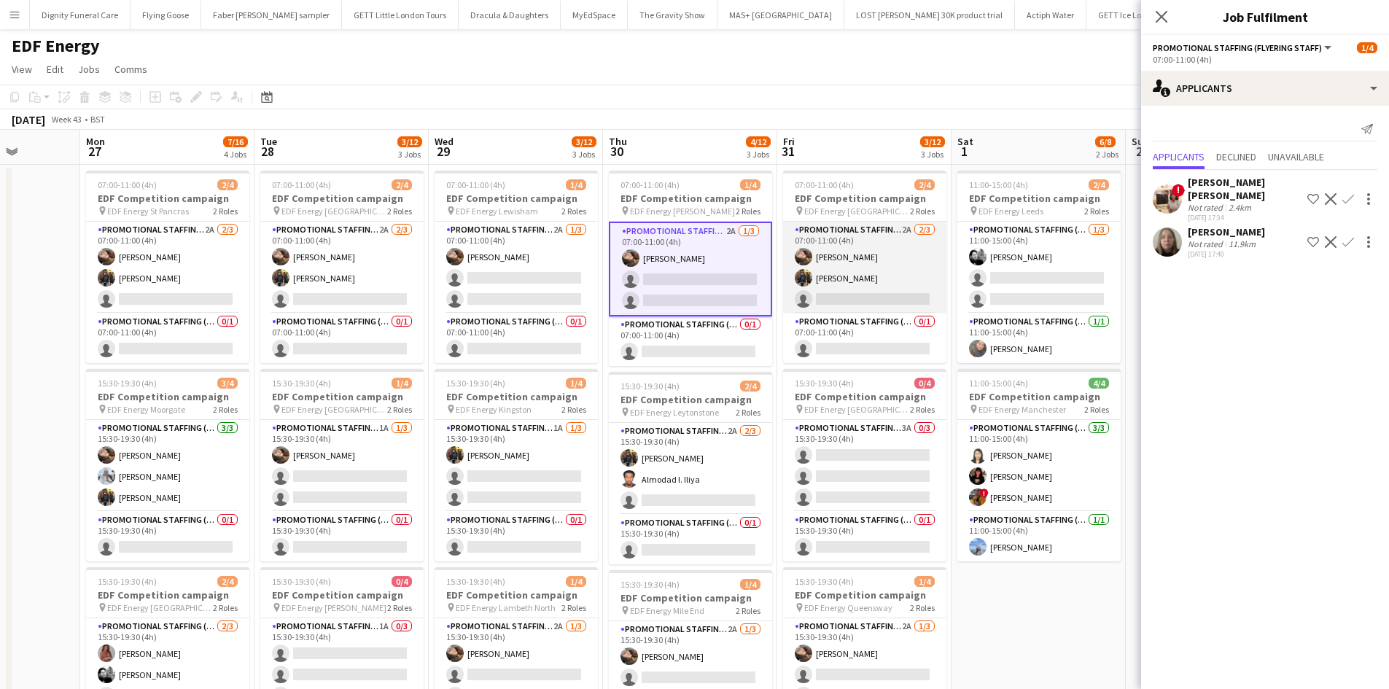
scroll to position [0, 442]
click at [866, 303] on app-card-role "Promotional Staffing (Flyering Staff) 2A 2/3 07:00-11:00 (4h) Anastasiia Melesh…" at bounding box center [865, 268] width 163 height 92
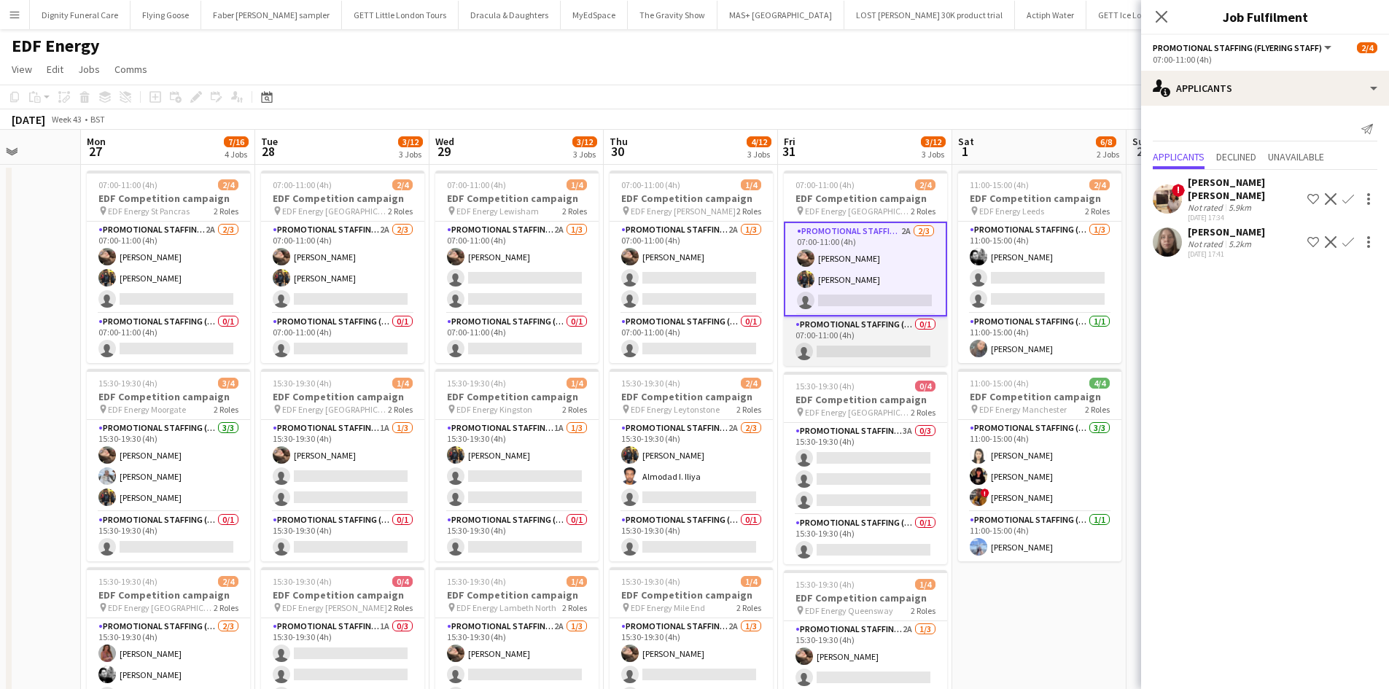
click at [870, 346] on app-card-role "Promotional Staffing (Team Leader) 0/1 07:00-11:00 (4h) single-neutral-actions" at bounding box center [865, 341] width 163 height 50
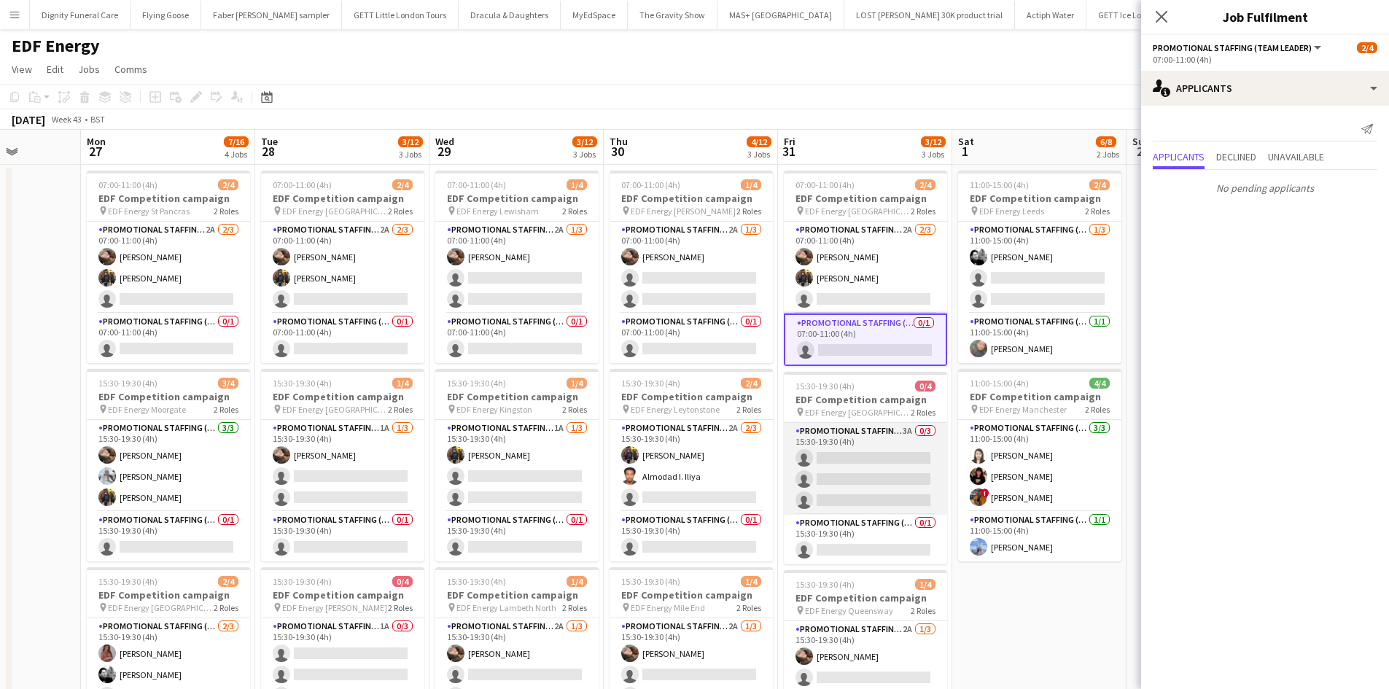
click at [861, 462] on app-card-role "Promotional Staffing (Flyering Staff) 3A 0/3 15:30-19:30 (4h) single-neutral-ac…" at bounding box center [865, 469] width 163 height 92
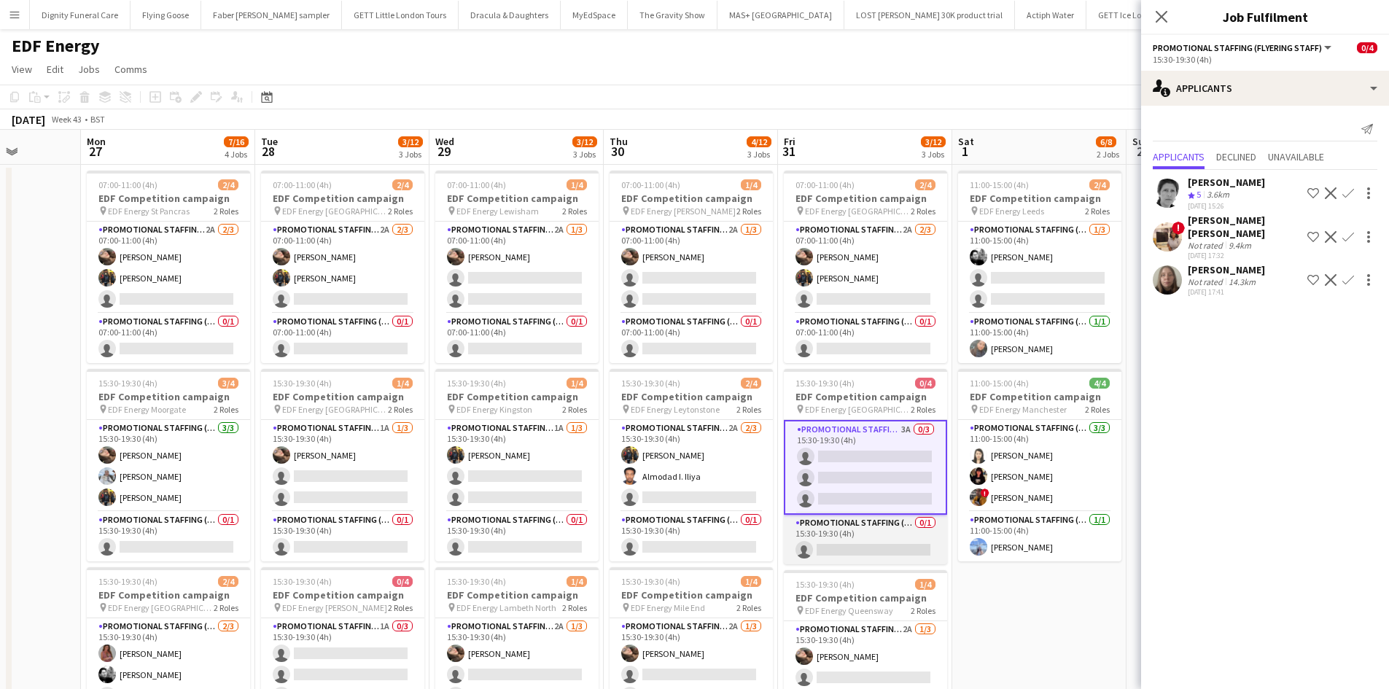
click at [893, 547] on app-card-role "Promotional Staffing (Team Leader) 0/1 15:30-19:30 (4h) single-neutral-actions" at bounding box center [865, 540] width 163 height 50
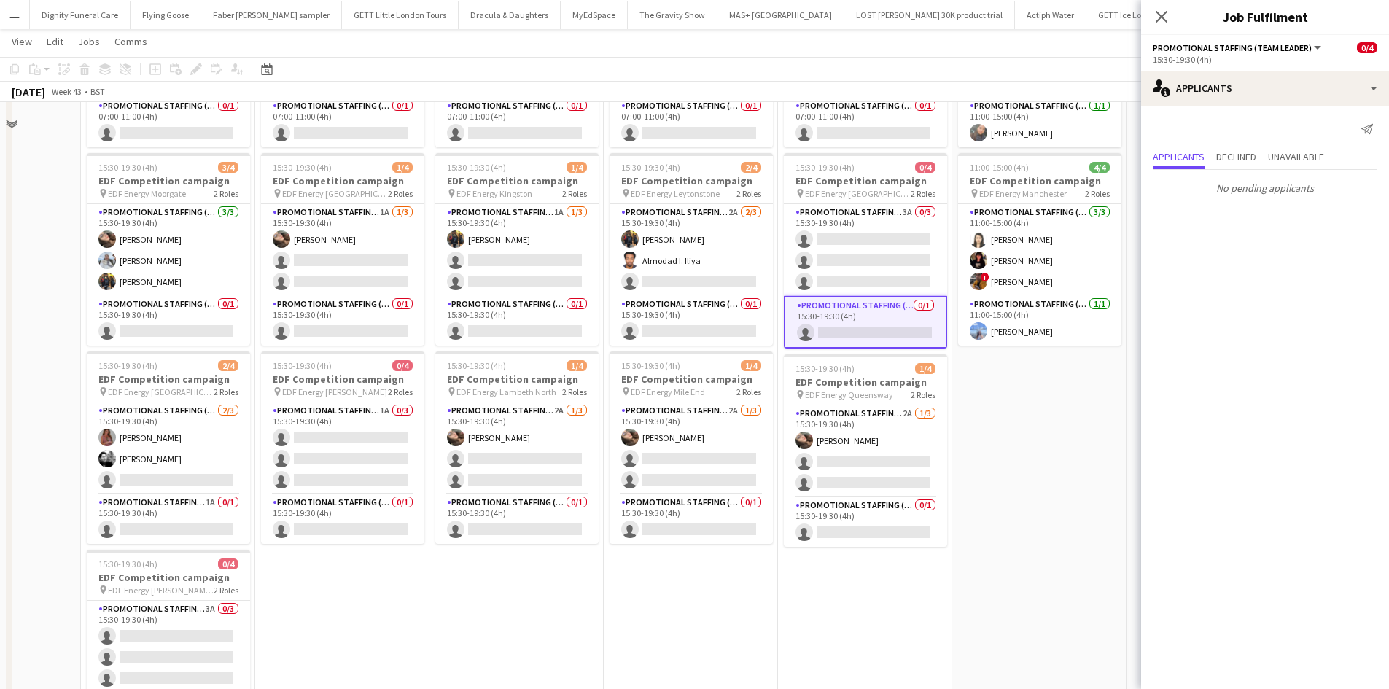
scroll to position [219, 0]
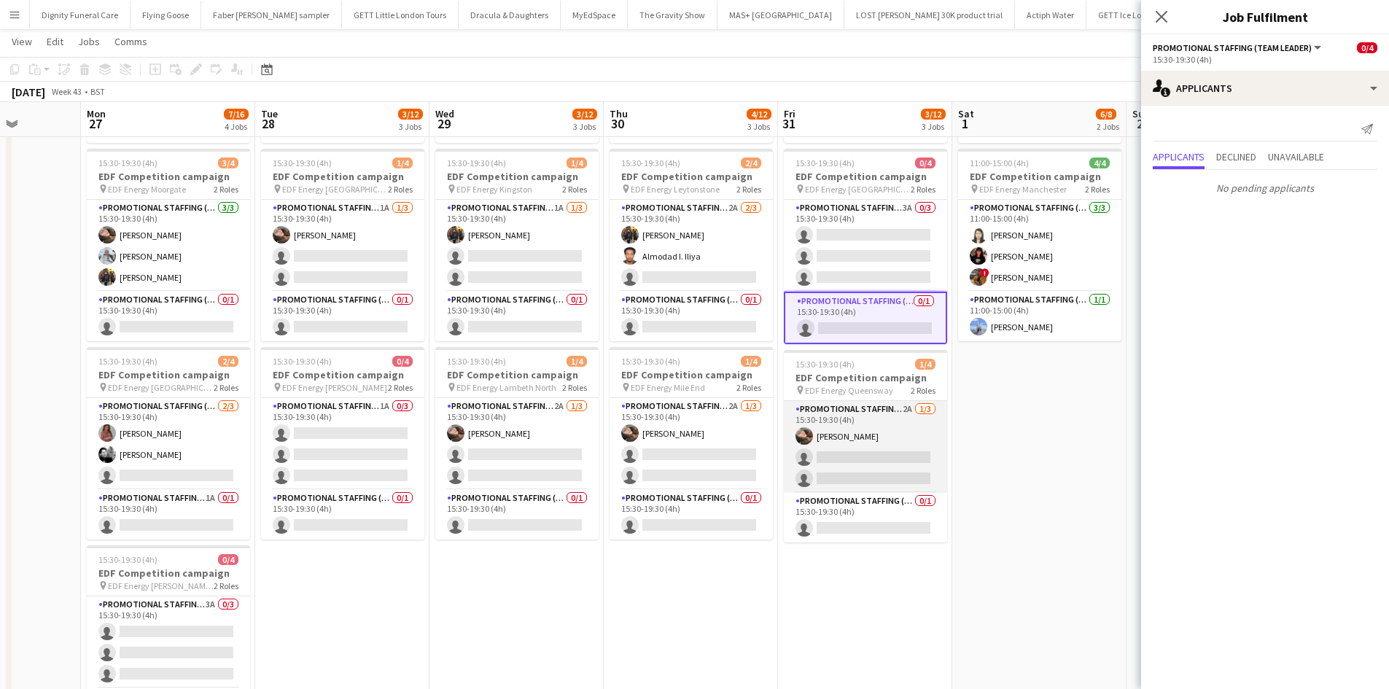
click at [891, 459] on app-card-role "Promotional Staffing (Flyering Staff) 2A 1/3 15:30-19:30 (4h) Anastasiia Melesh…" at bounding box center [865, 447] width 163 height 92
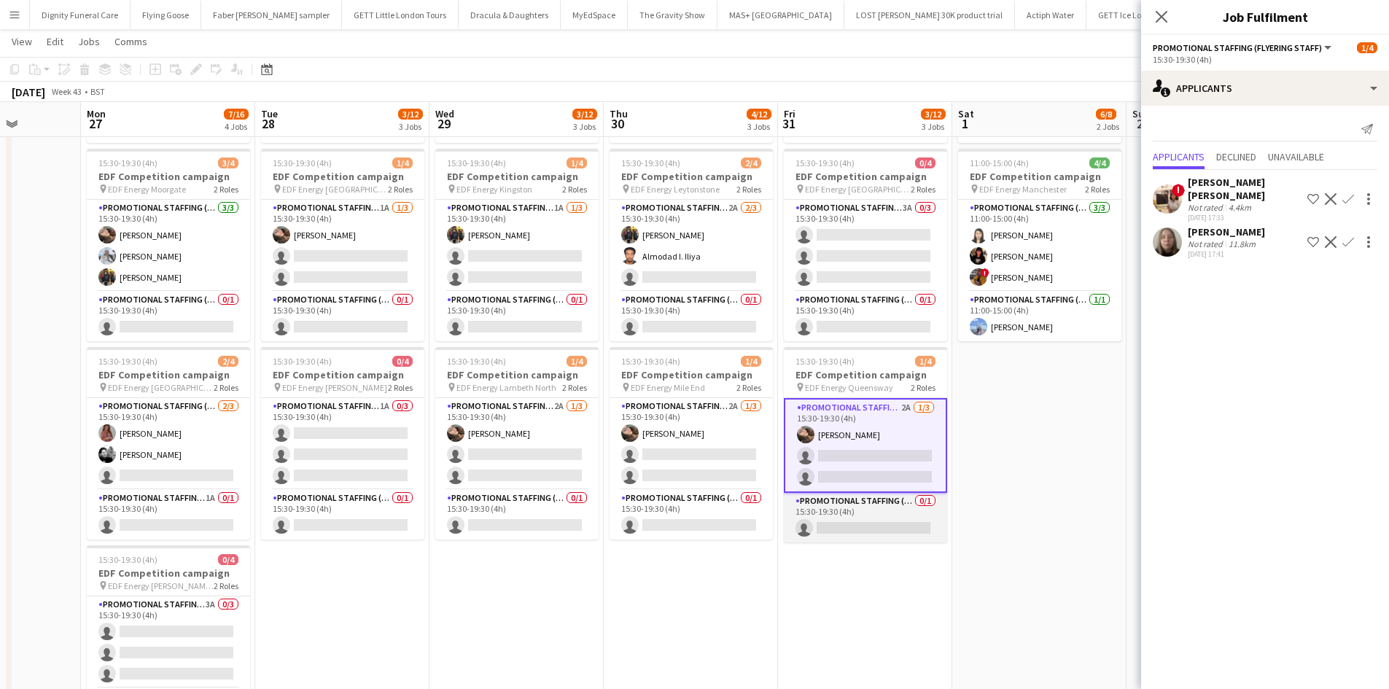
click at [868, 521] on app-card-role "Promotional Staffing (Team Leader) 0/1 15:30-19:30 (4h) single-neutral-actions" at bounding box center [865, 518] width 163 height 50
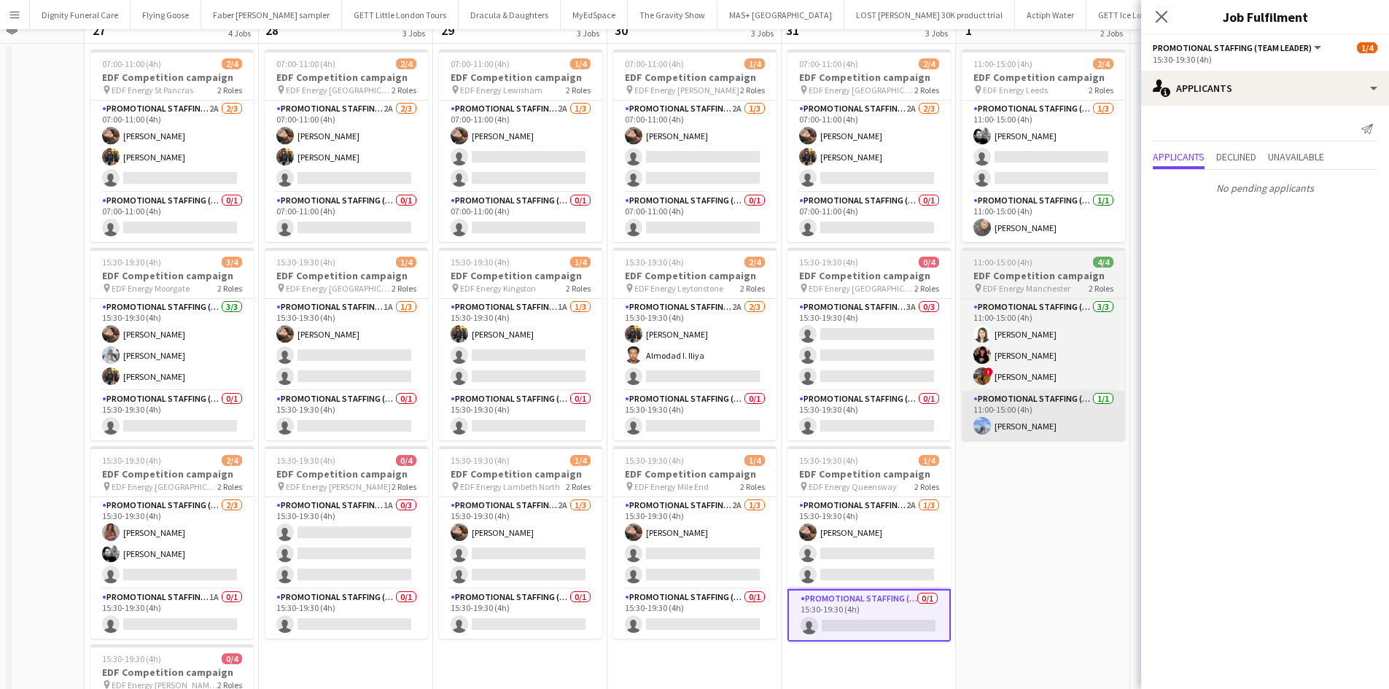
scroll to position [0, 0]
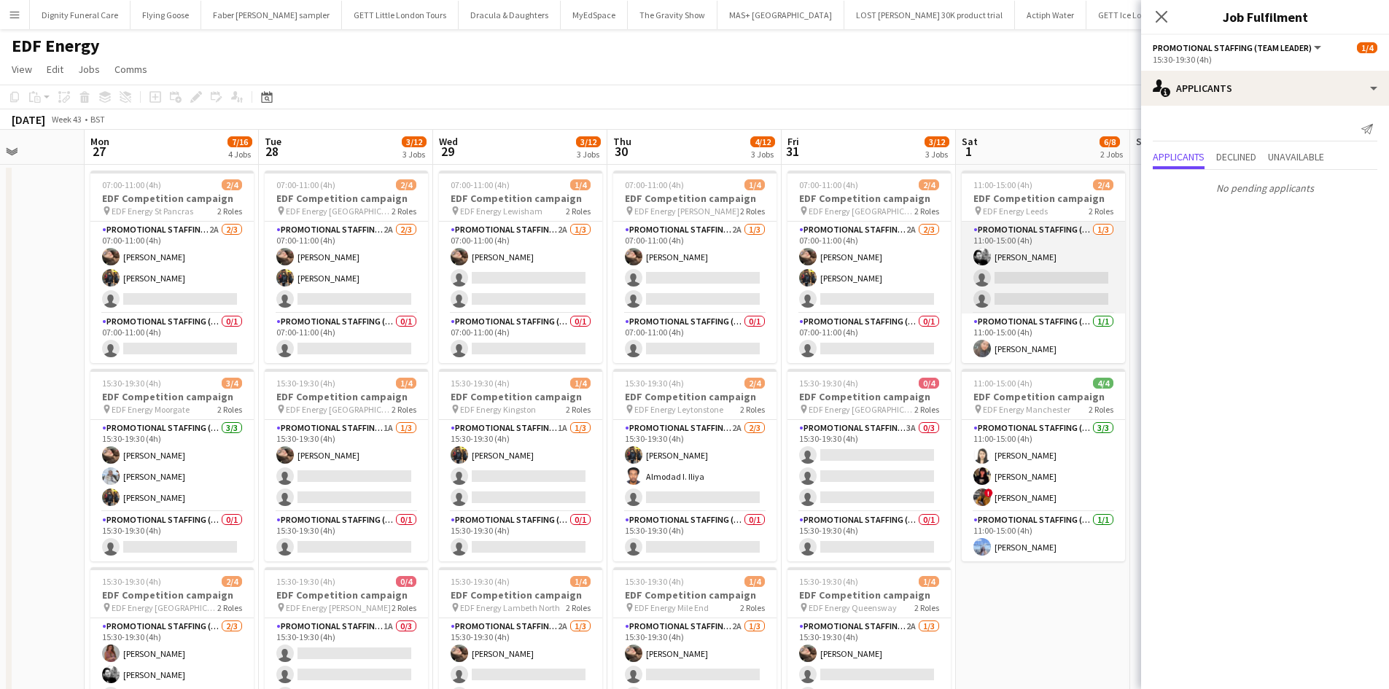
click at [1033, 284] on app-card-role "Promotional Staffing (Flyering Staff) 1/3 11:00-15:00 (4h) Dan Vasey single-neu…" at bounding box center [1043, 268] width 163 height 92
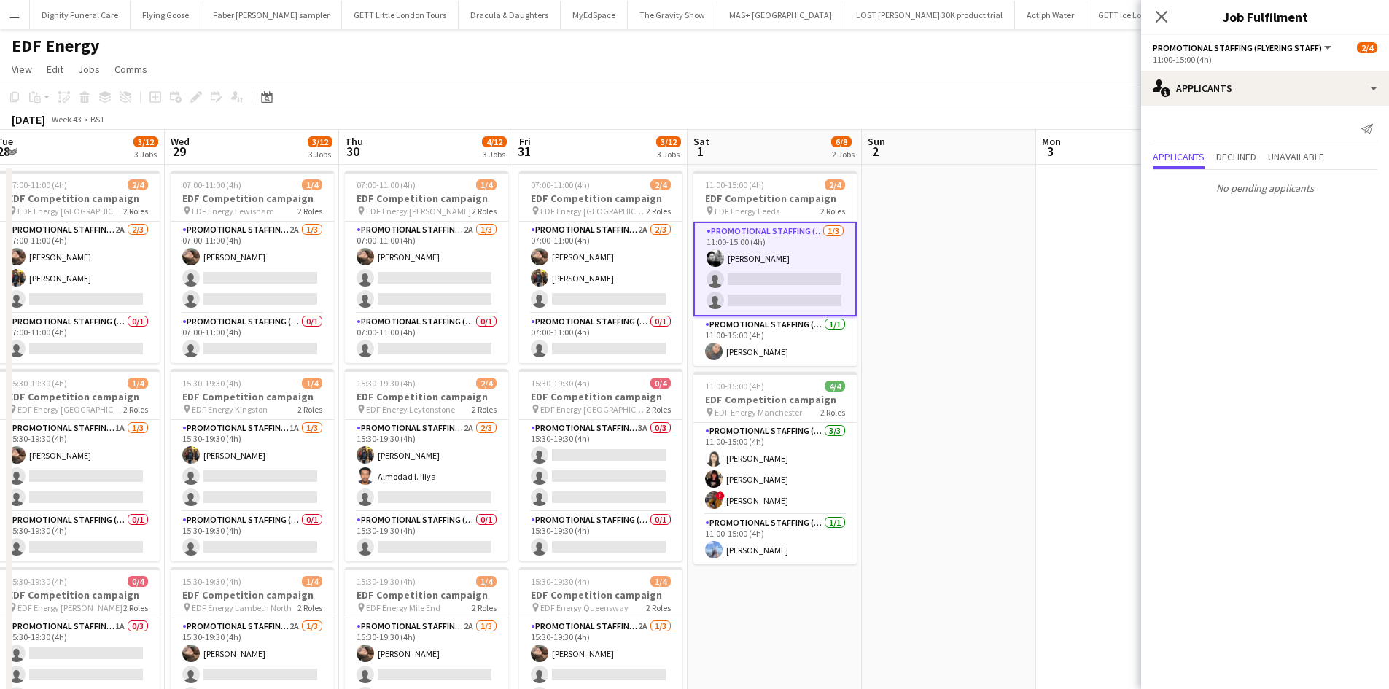
drag, startPoint x: 1030, startPoint y: 586, endPoint x: 632, endPoint y: 551, distance: 399.0
click at [633, 551] on app-calendar-viewport "Fri 24 6/12 3 Jobs Sat 25 5/12 3 Jobs Sun 26 Mon 27 7/16 4 Jobs Tue 28 3/12 3 J…" at bounding box center [694, 587] width 1389 height 914
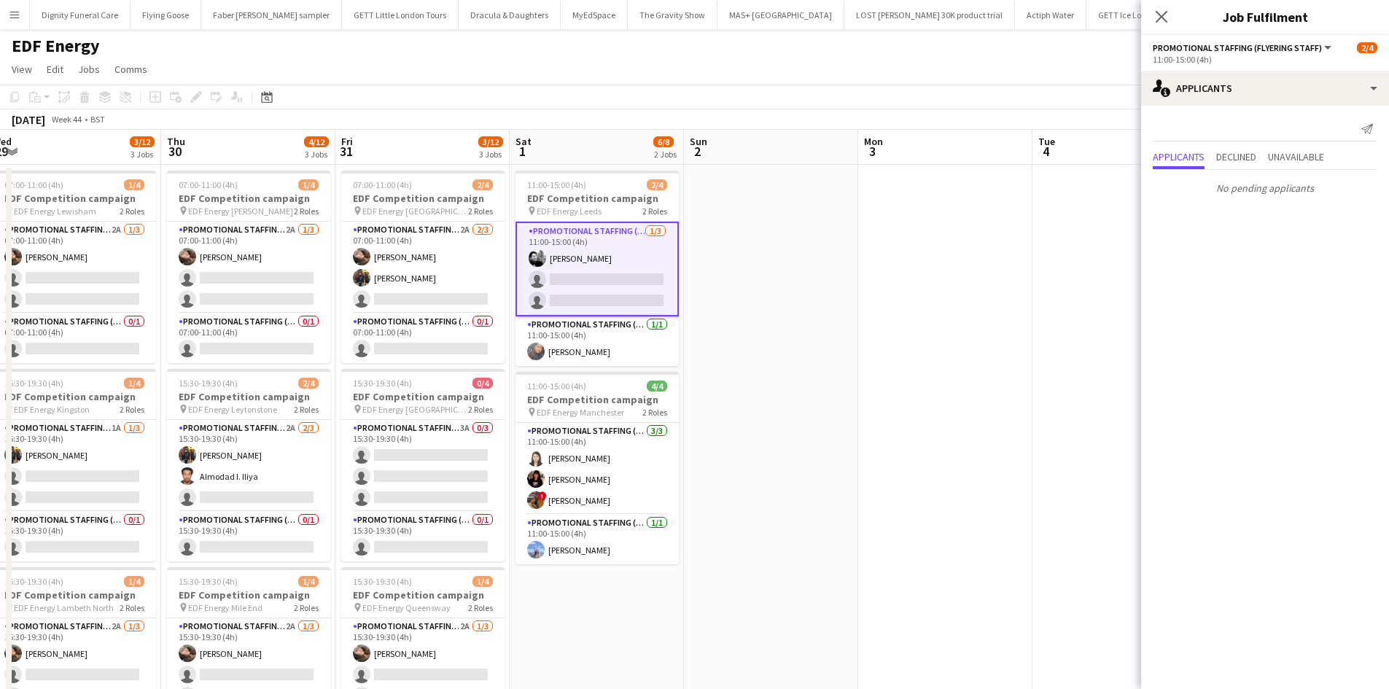
drag, startPoint x: 942, startPoint y: 475, endPoint x: 828, endPoint y: 476, distance: 113.8
click at [828, 476] on app-calendar-viewport "Sun 26 Mon 27 7/16 4 Jobs Tue 28 3/12 3 Jobs Wed 29 3/12 3 Jobs Thu 30 4/12 3 J…" at bounding box center [694, 587] width 1389 height 914
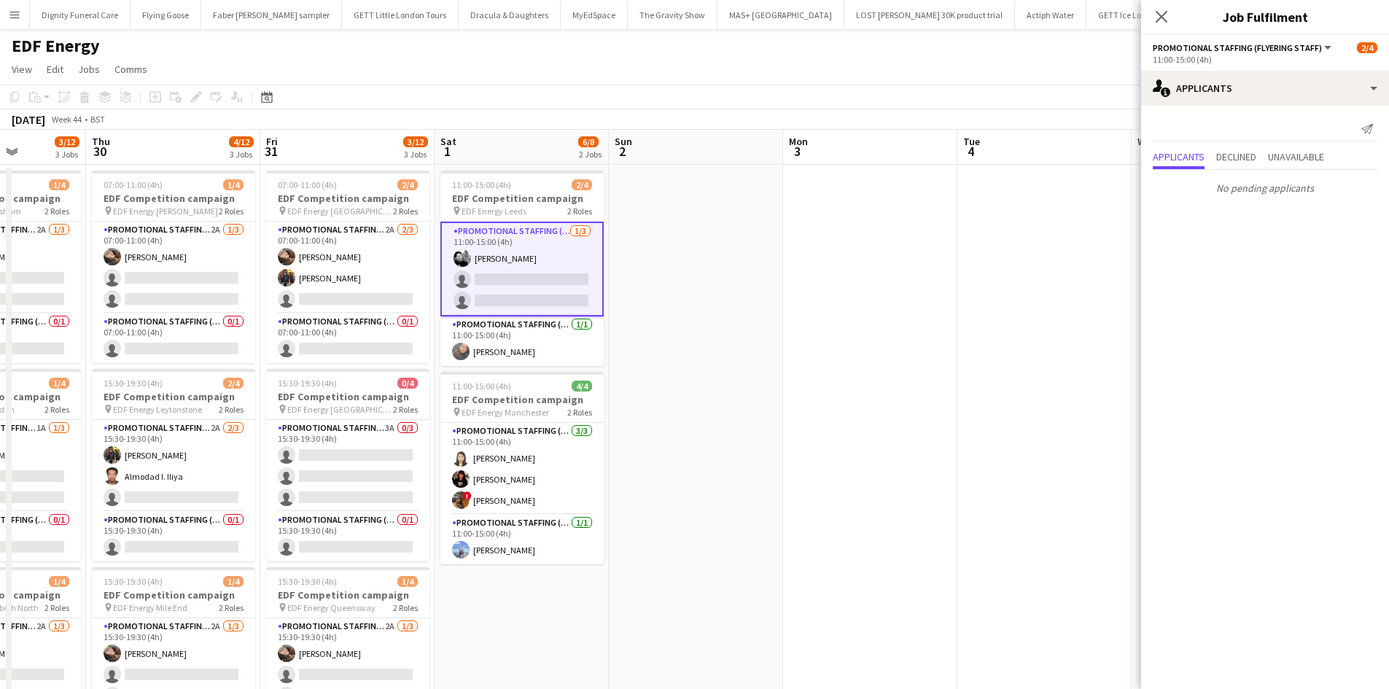
click at [920, 395] on app-date-cell at bounding box center [870, 604] width 174 height 879
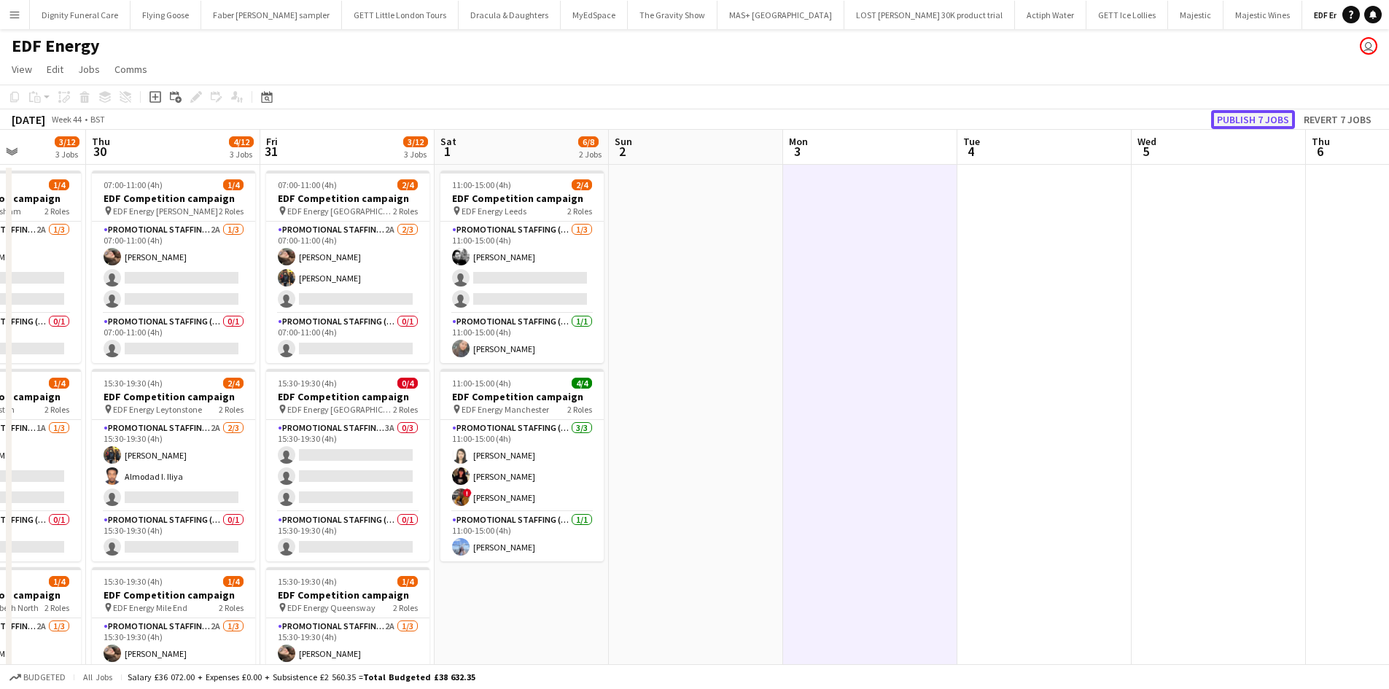
click at [1248, 114] on button "Publish 7 jobs" at bounding box center [1253, 119] width 84 height 19
